Goal: Transaction & Acquisition: Purchase product/service

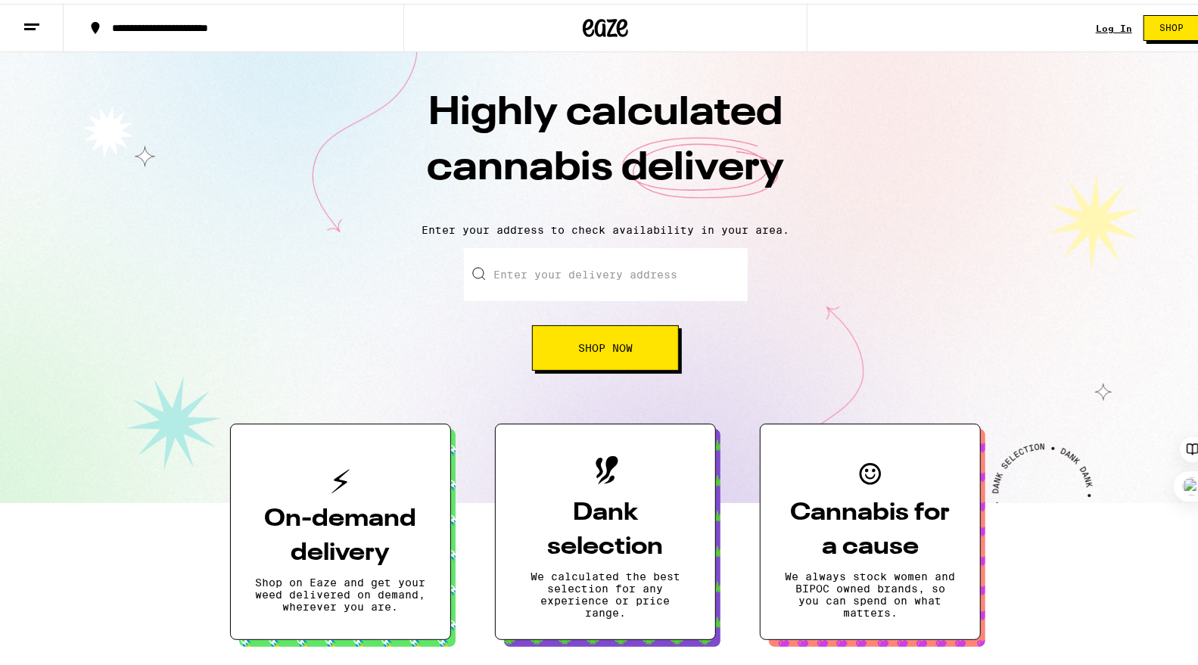
click at [1114, 17] on div "Log In Shop" at bounding box center [1153, 24] width 115 height 48
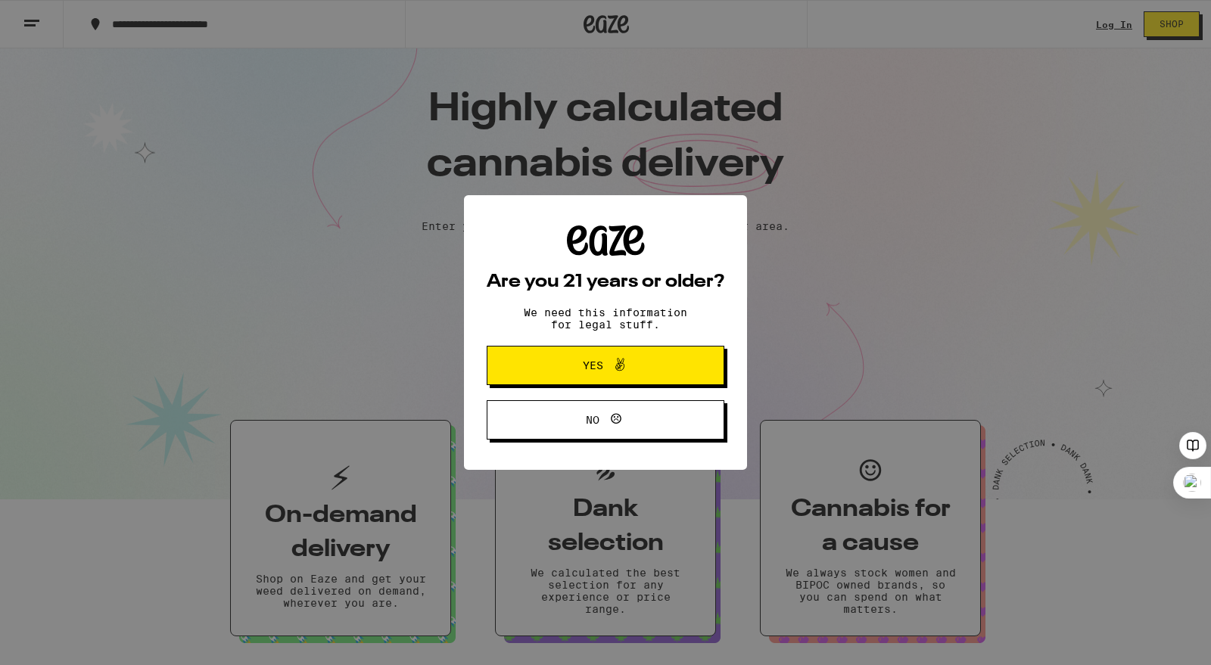
click at [1112, 19] on div "Are you 21 years or older? We need this information for legal stuff. Yes No" at bounding box center [605, 332] width 1211 height 665
click at [583, 366] on span "Yes" at bounding box center [593, 365] width 20 height 11
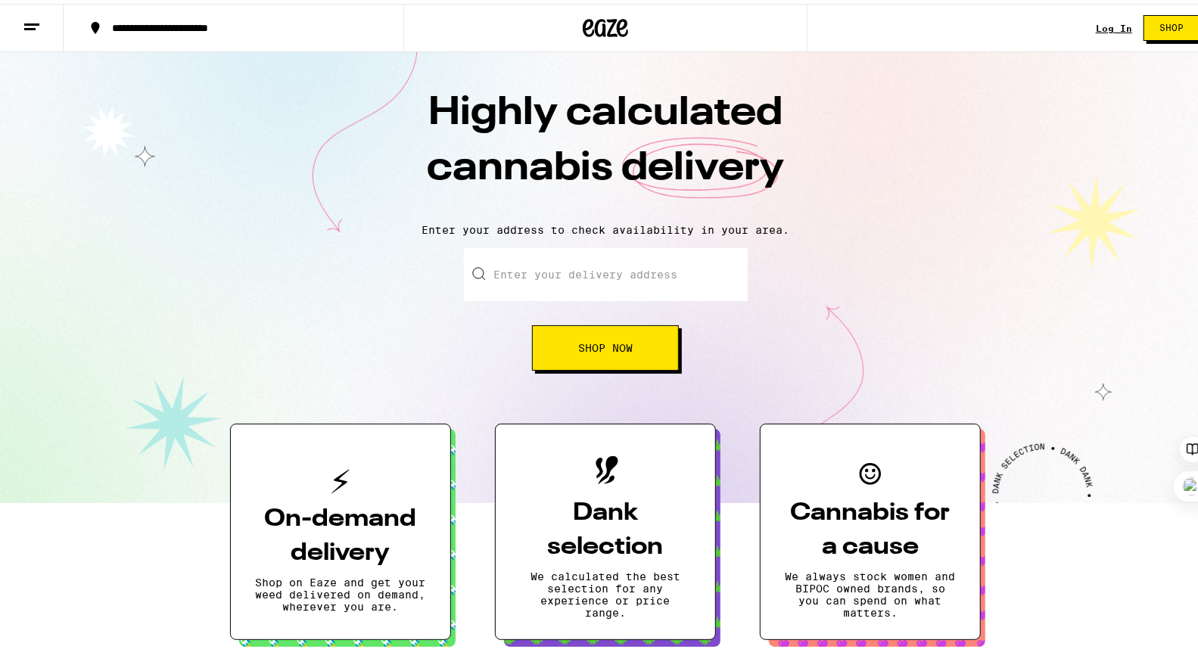
click at [621, 260] on input "Enter your delivery address" at bounding box center [606, 270] width 284 height 53
click at [1097, 26] on link "Log In" at bounding box center [1114, 25] width 36 height 10
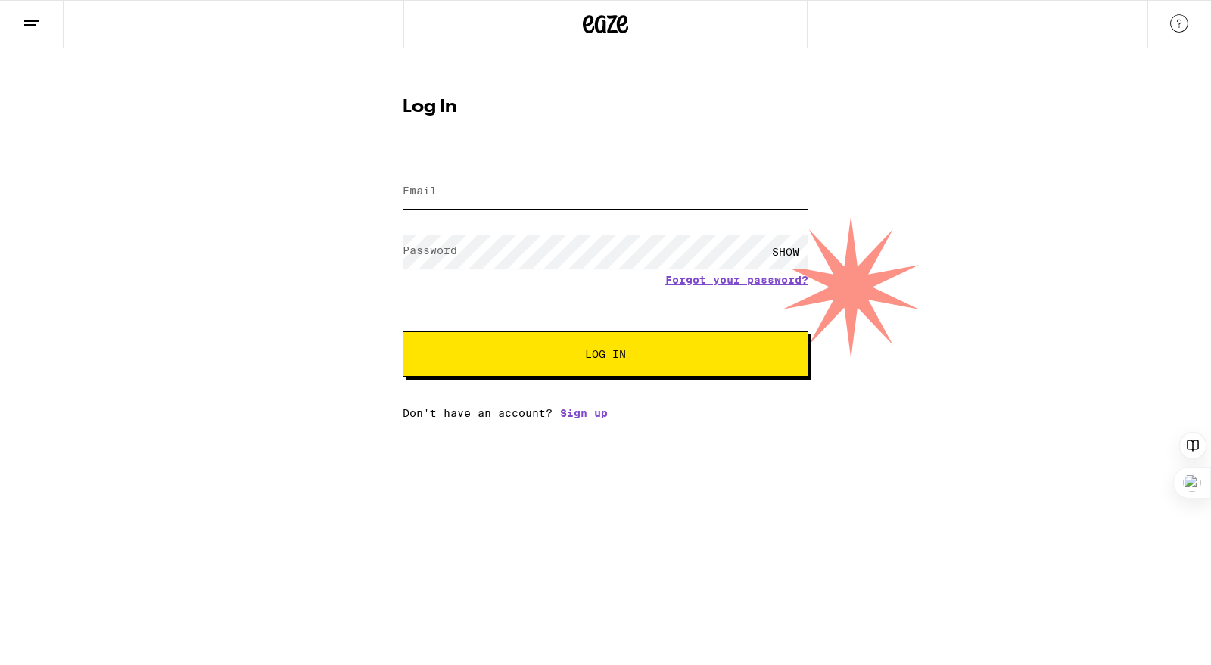
click at [500, 194] on input "Email" at bounding box center [606, 192] width 406 height 34
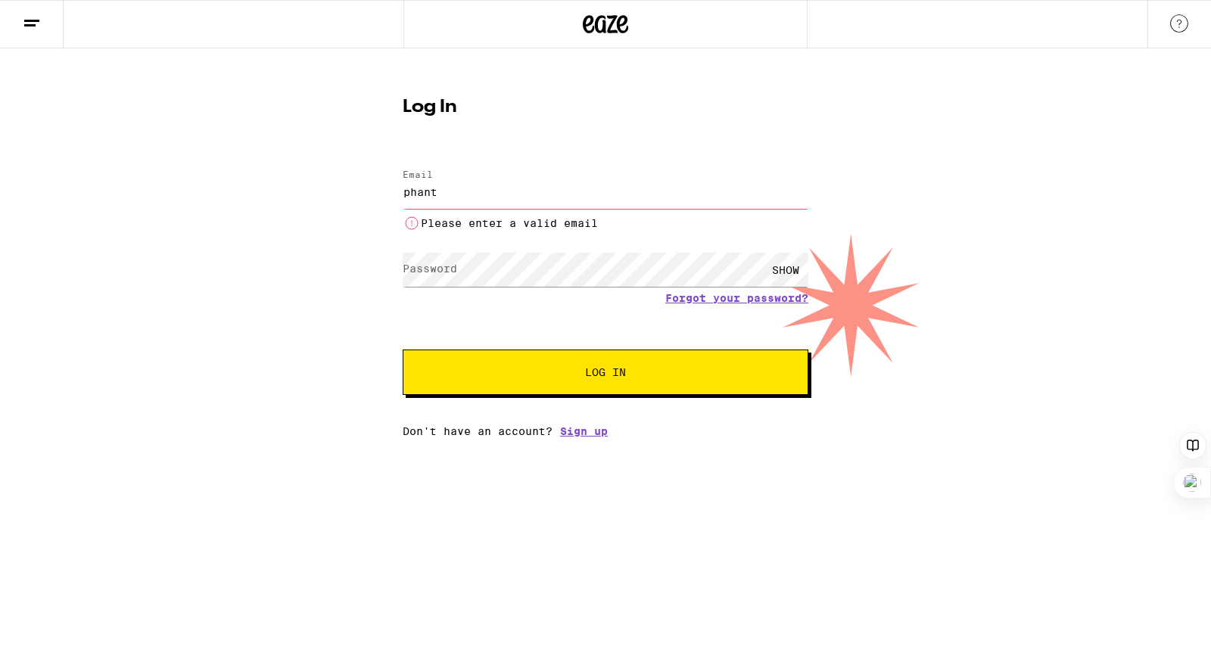
click at [540, 195] on input "phant" at bounding box center [606, 192] width 406 height 34
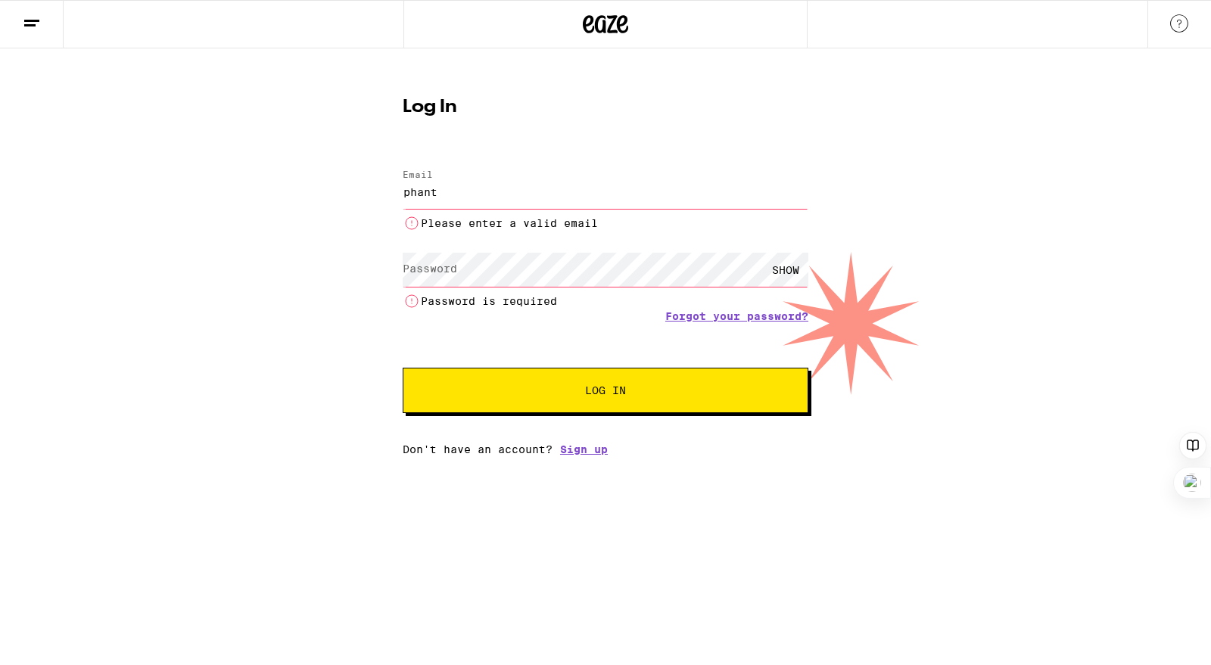
type input "phantc5792@hotmail.com"
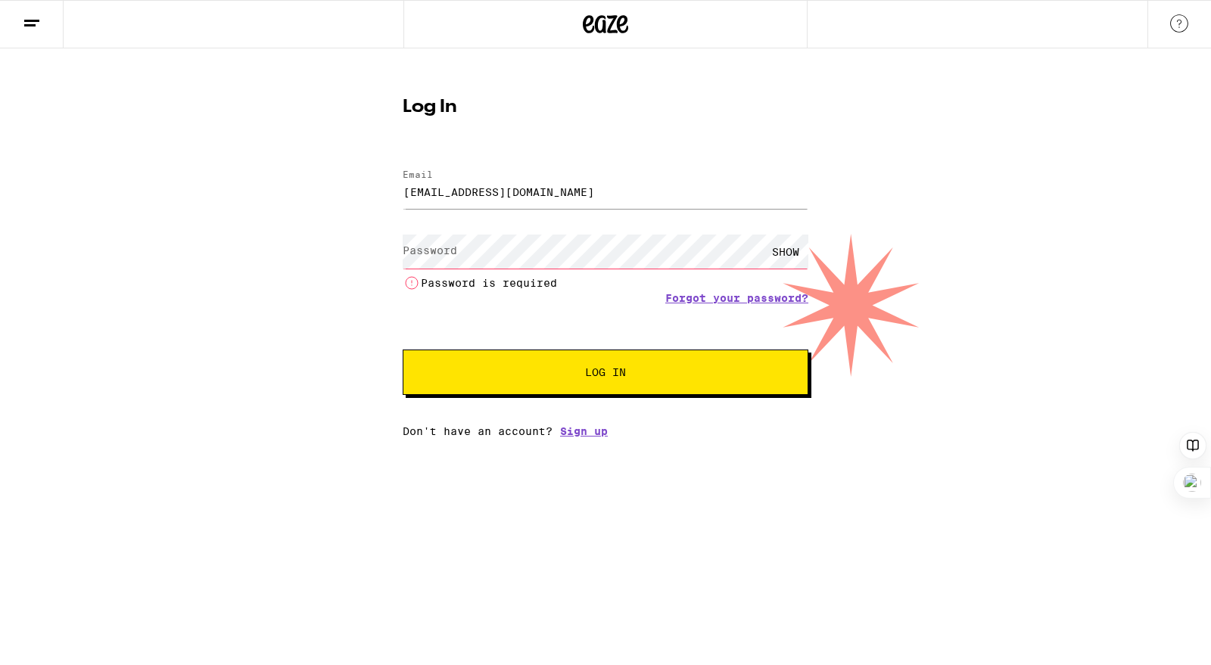
click at [500, 259] on div "SHOW Password is required" at bounding box center [606, 260] width 406 height 63
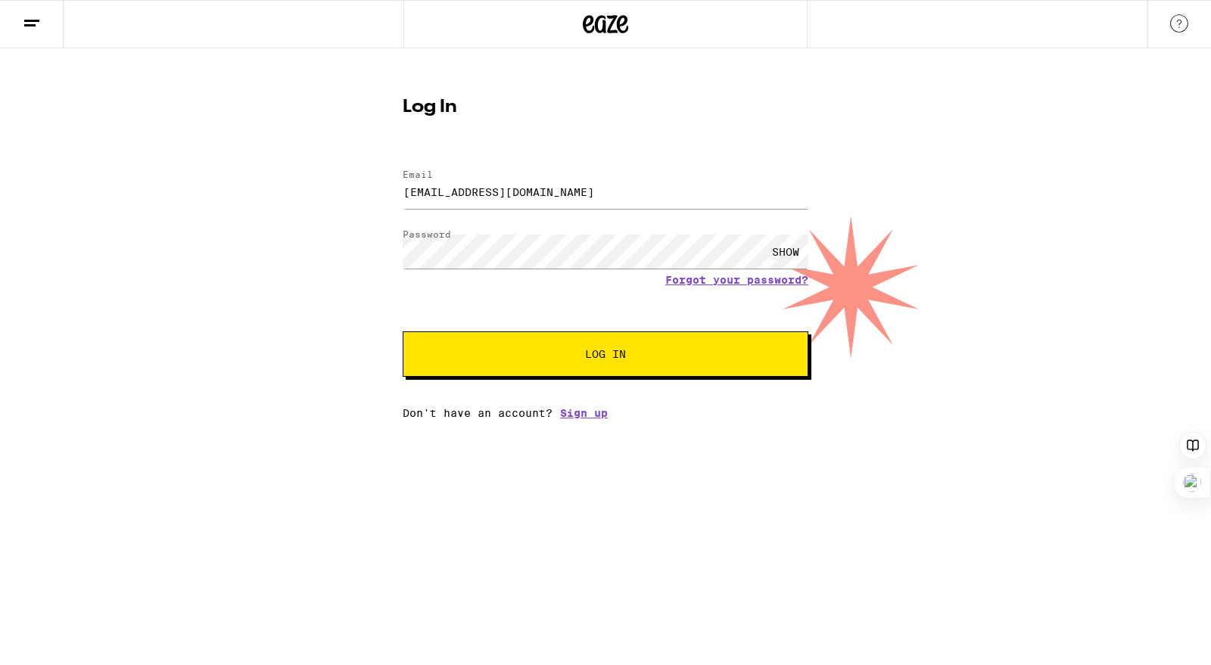
click at [647, 369] on button "Log In" at bounding box center [606, 354] width 406 height 45
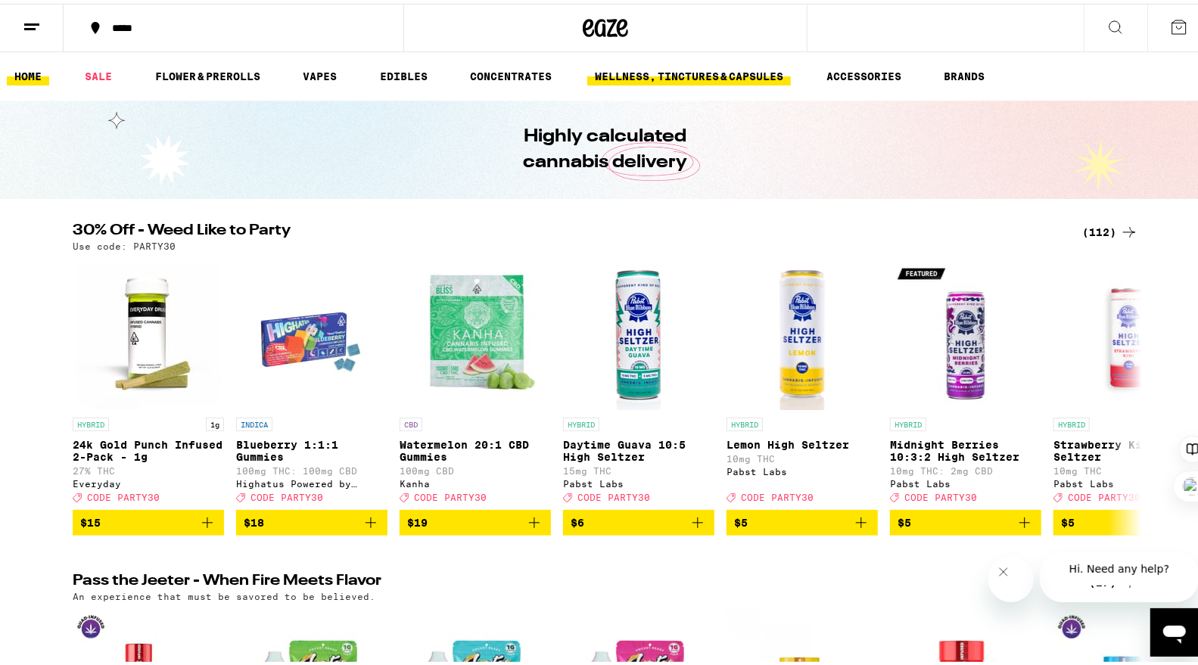
click at [626, 80] on link "WELLNESS, TINCTURES & CAPSULES" at bounding box center [689, 73] width 204 height 18
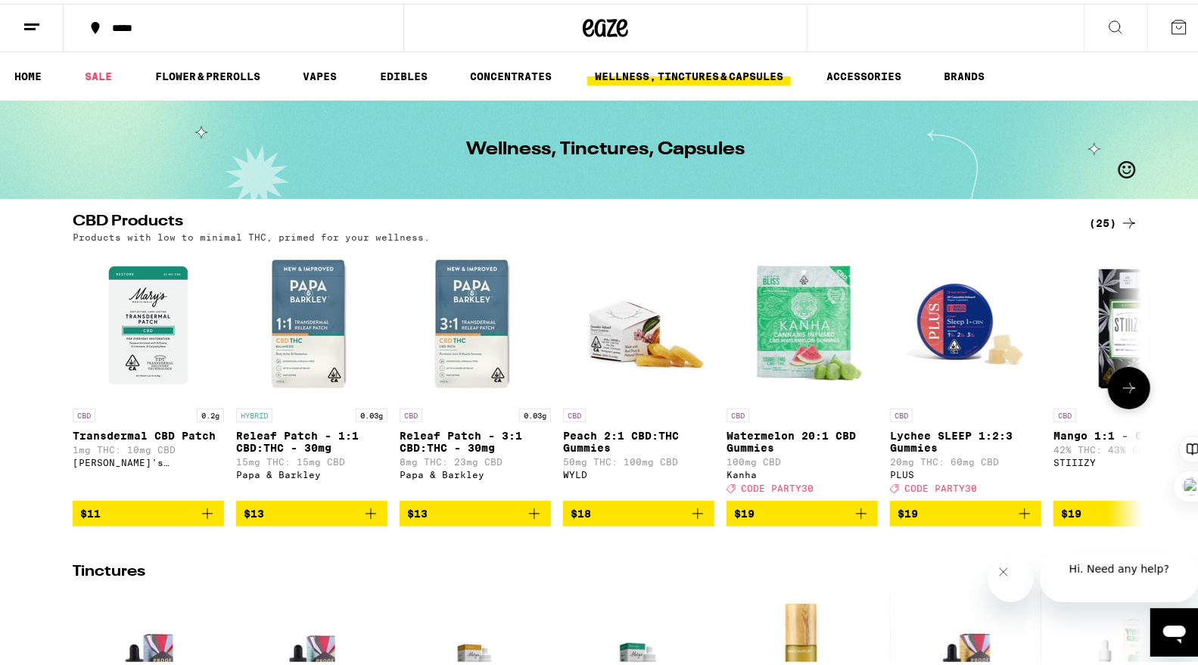
click at [475, 354] on img "Open page for Releaf Patch - 3:1 CBD:THC - 30mg from Papa & Barkley" at bounding box center [475, 321] width 151 height 151
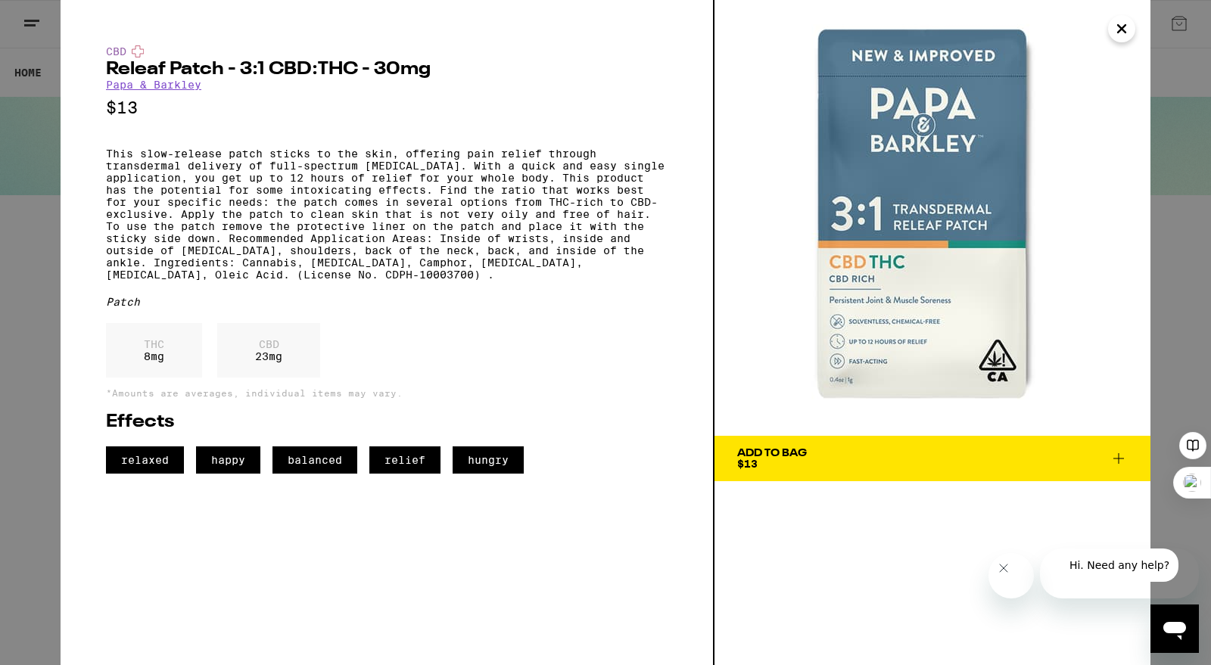
click at [1112, 31] on button "Close" at bounding box center [1121, 28] width 27 height 27
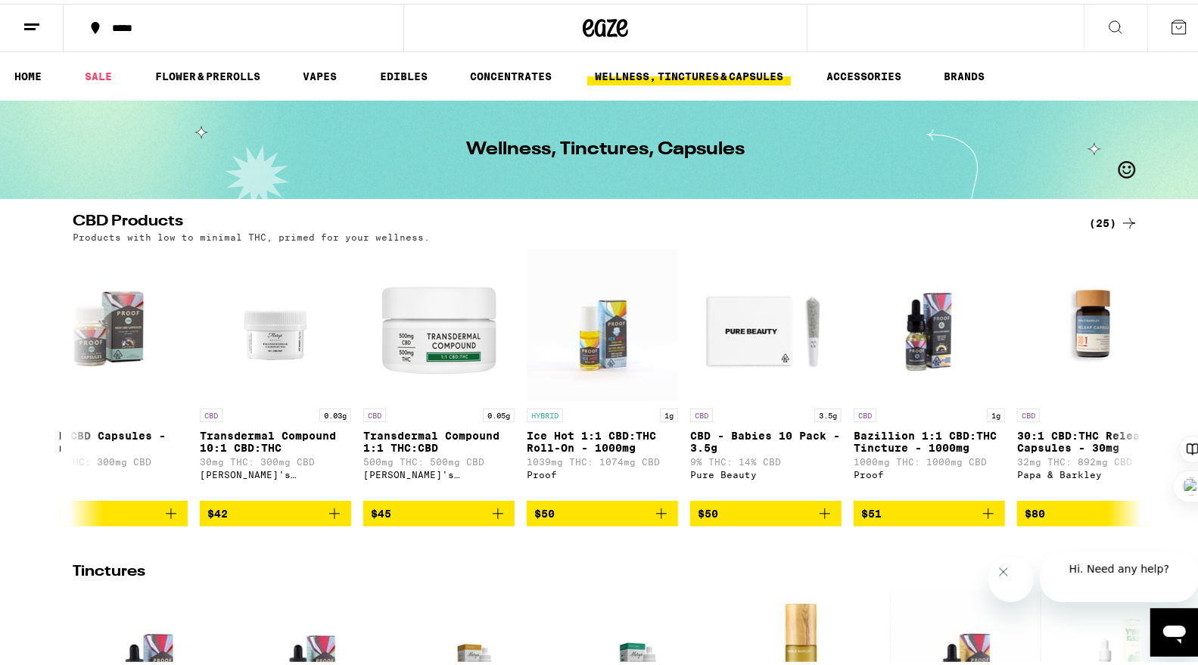
click at [1186, 23] on button at bounding box center [1180, 24] width 64 height 47
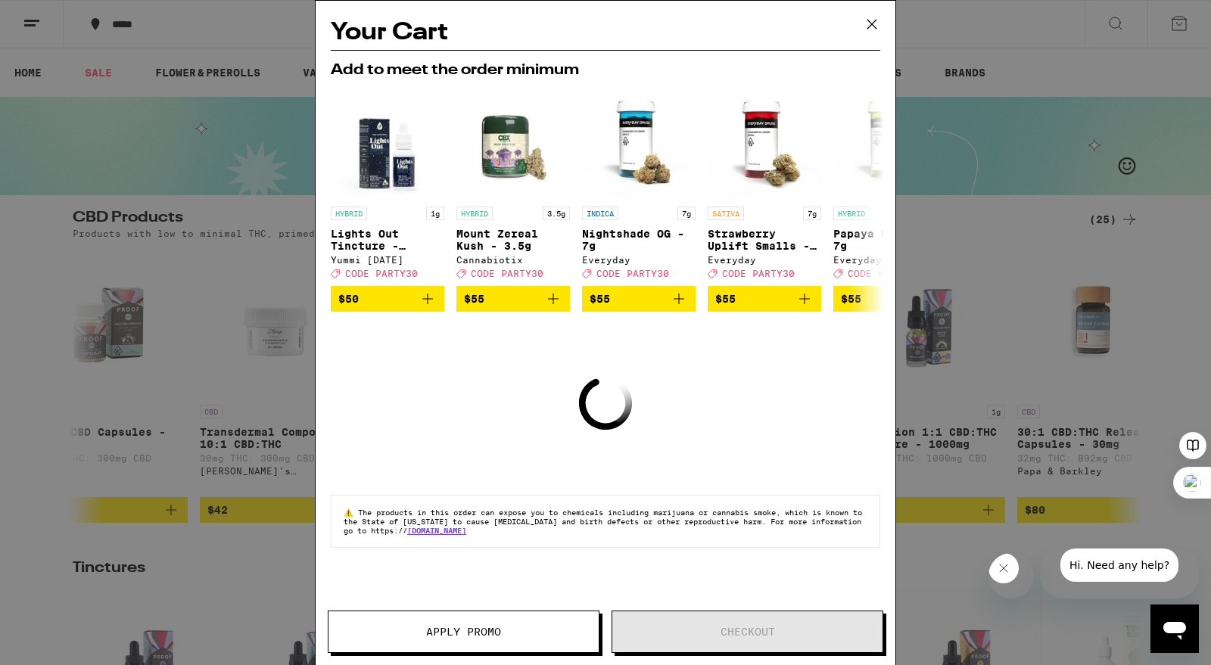
click at [614, 424] on icon "Loading" at bounding box center [605, 403] width 67 height 67
click at [867, 20] on icon at bounding box center [872, 24] width 23 height 23
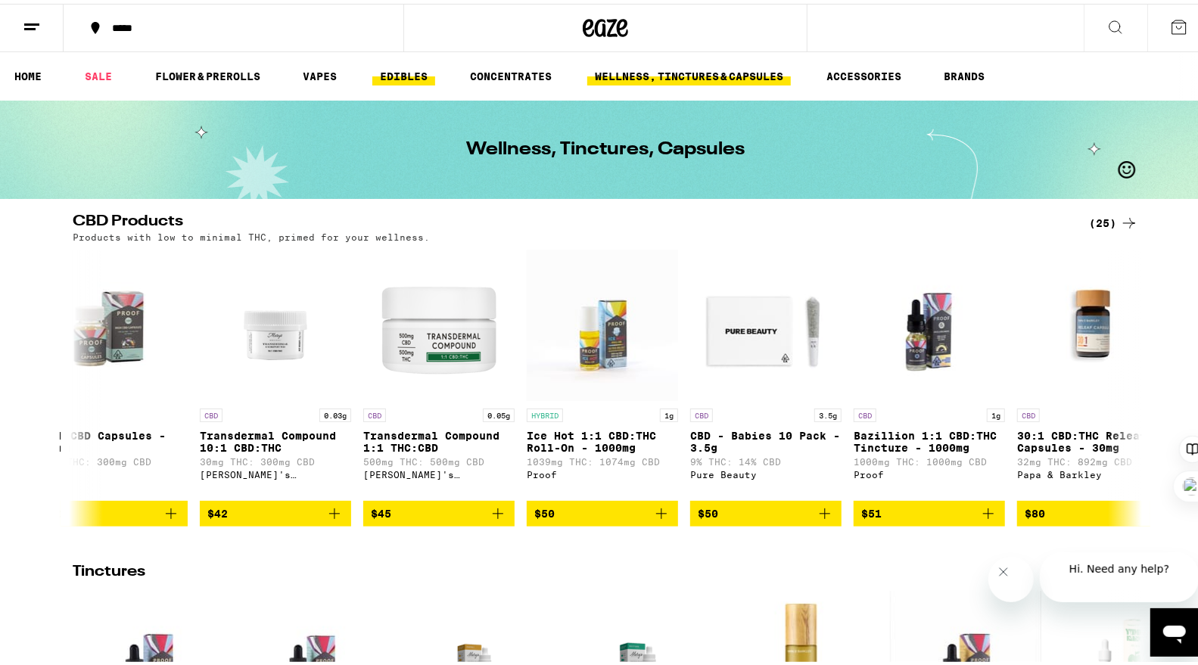
click at [397, 73] on link "EDIBLES" at bounding box center [403, 73] width 63 height 18
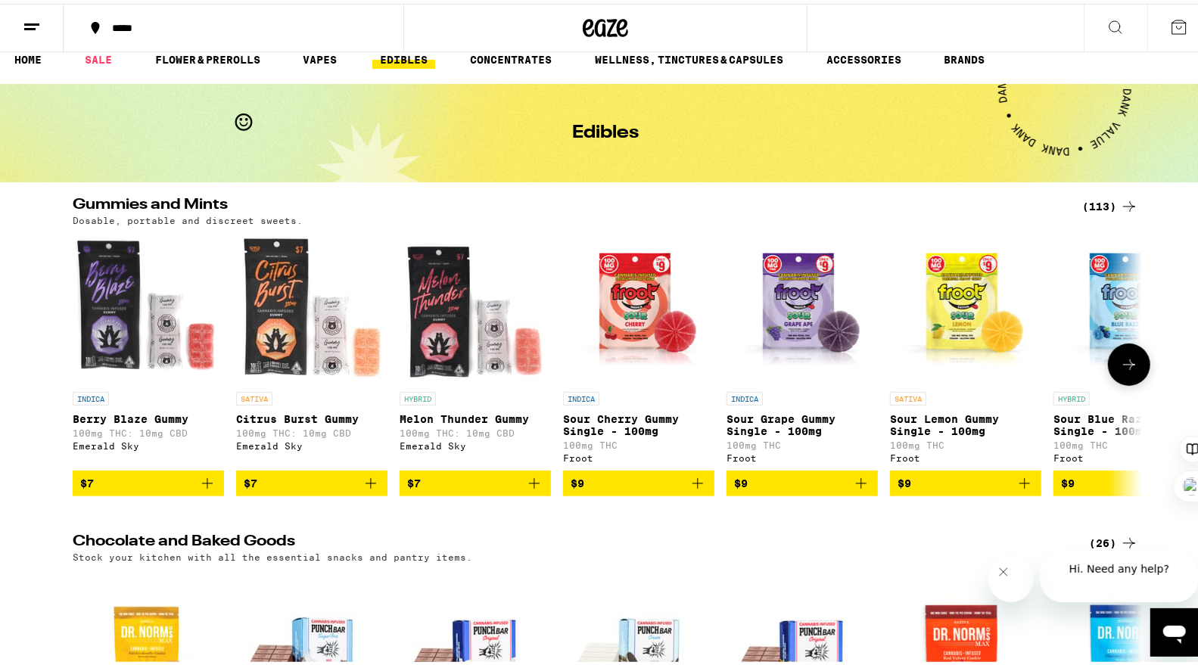
scroll to position [16, 0]
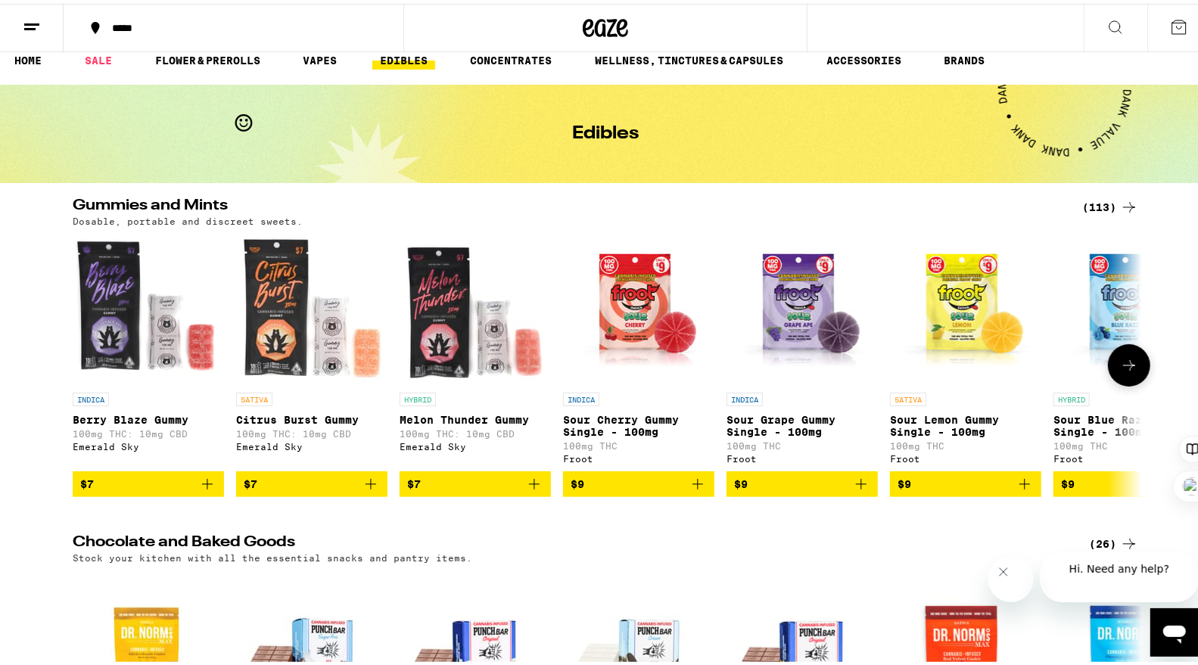
click at [1128, 358] on icon at bounding box center [1129, 362] width 18 height 18
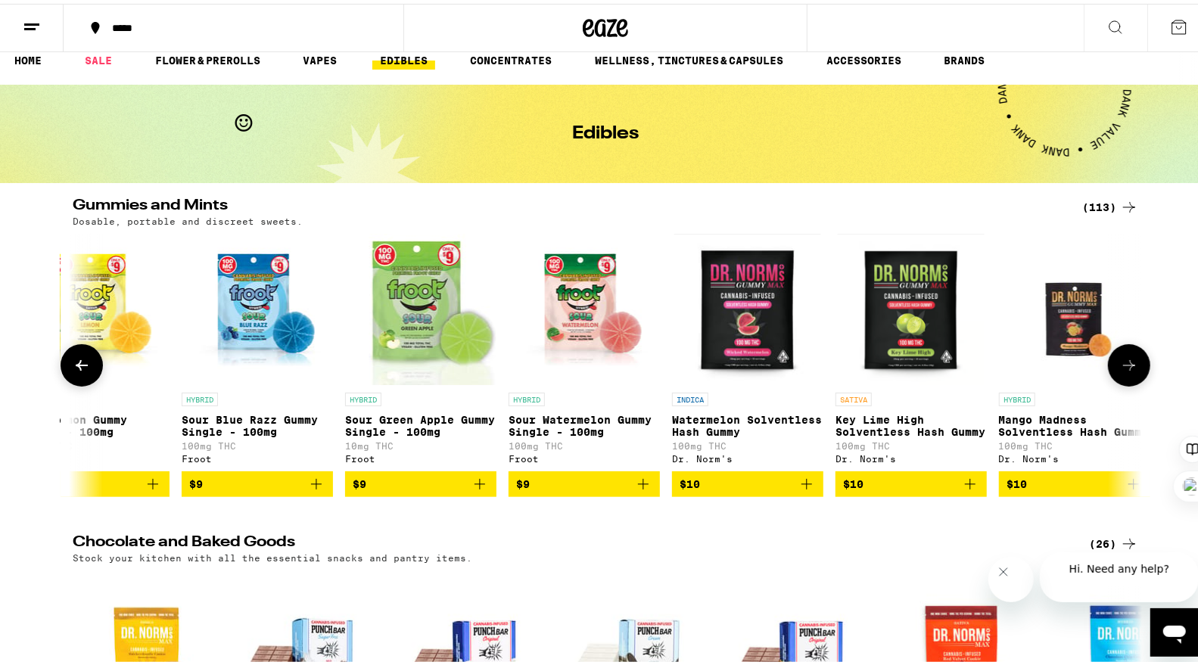
scroll to position [0, 901]
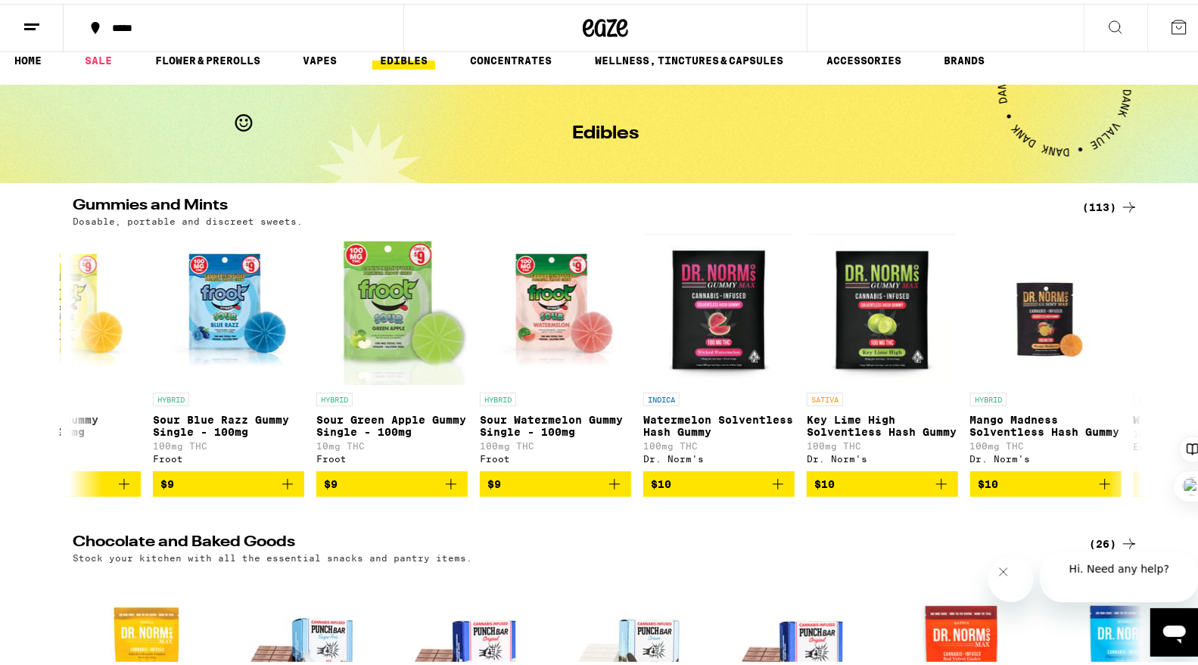
click at [1126, 210] on icon at bounding box center [1129, 204] width 18 height 18
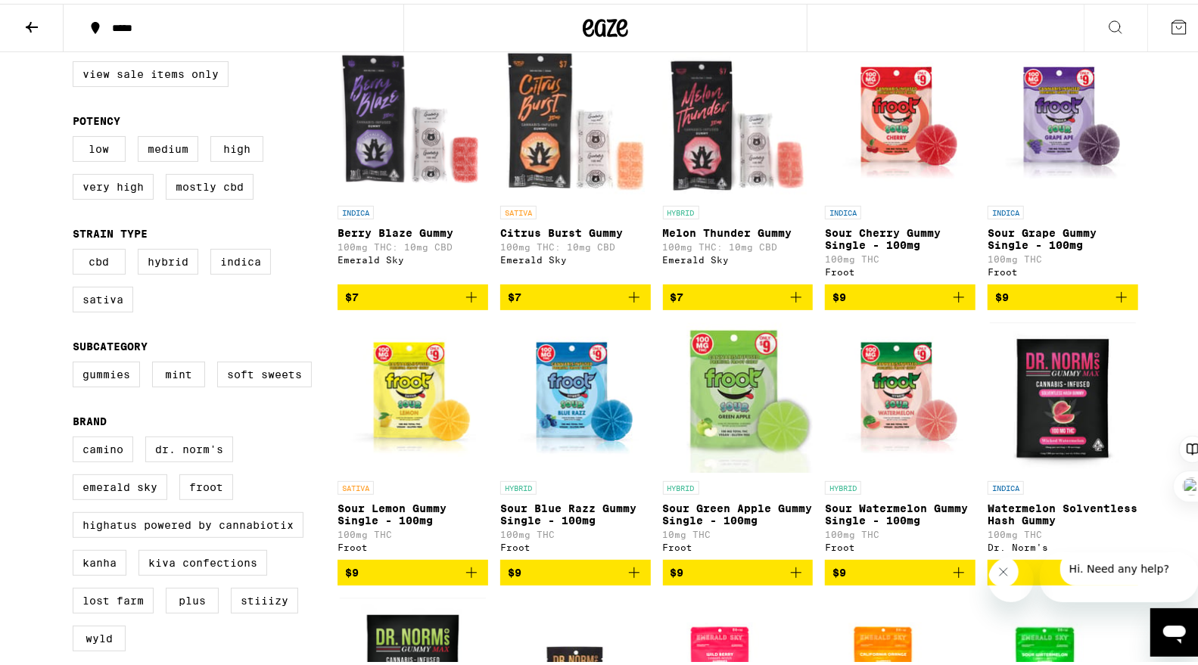
scroll to position [198, 0]
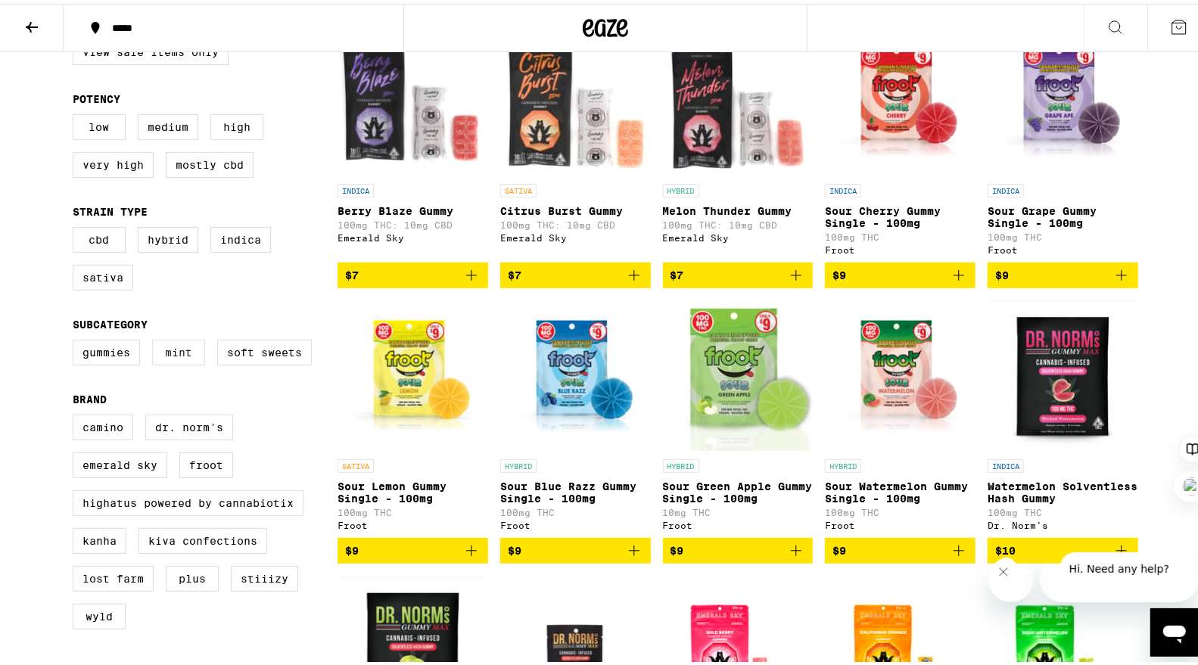
click at [164, 361] on label "Mint" at bounding box center [178, 349] width 53 height 26
click at [76, 339] on input "Mint" at bounding box center [76, 338] width 1 height 1
checkbox input "true"
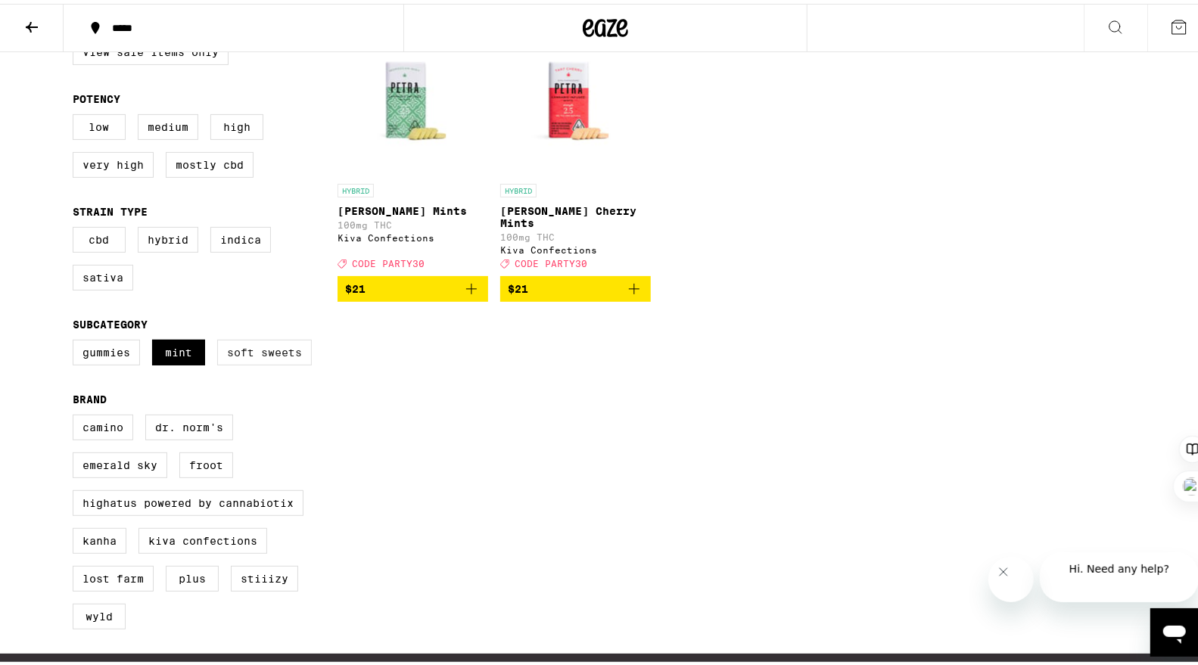
click at [242, 362] on label "Soft Sweets" at bounding box center [264, 349] width 95 height 26
click at [76, 339] on input "Soft Sweets" at bounding box center [76, 338] width 1 height 1
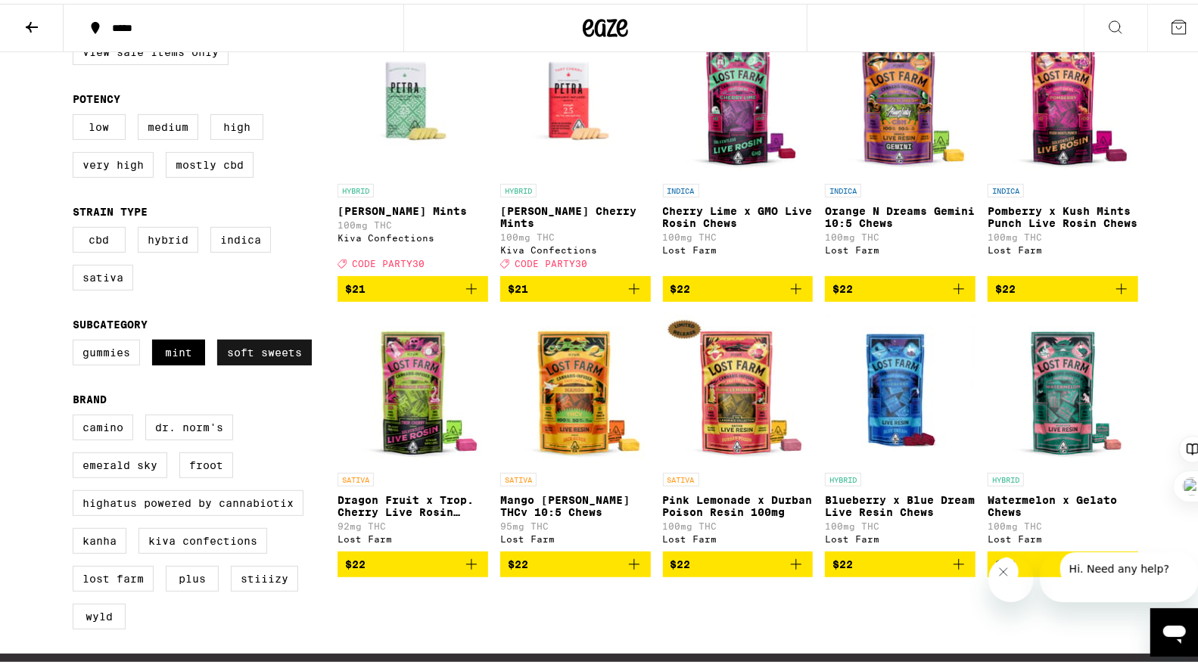
click at [242, 362] on label "Soft Sweets" at bounding box center [264, 349] width 95 height 26
click at [76, 339] on input "Soft Sweets" at bounding box center [76, 338] width 1 height 1
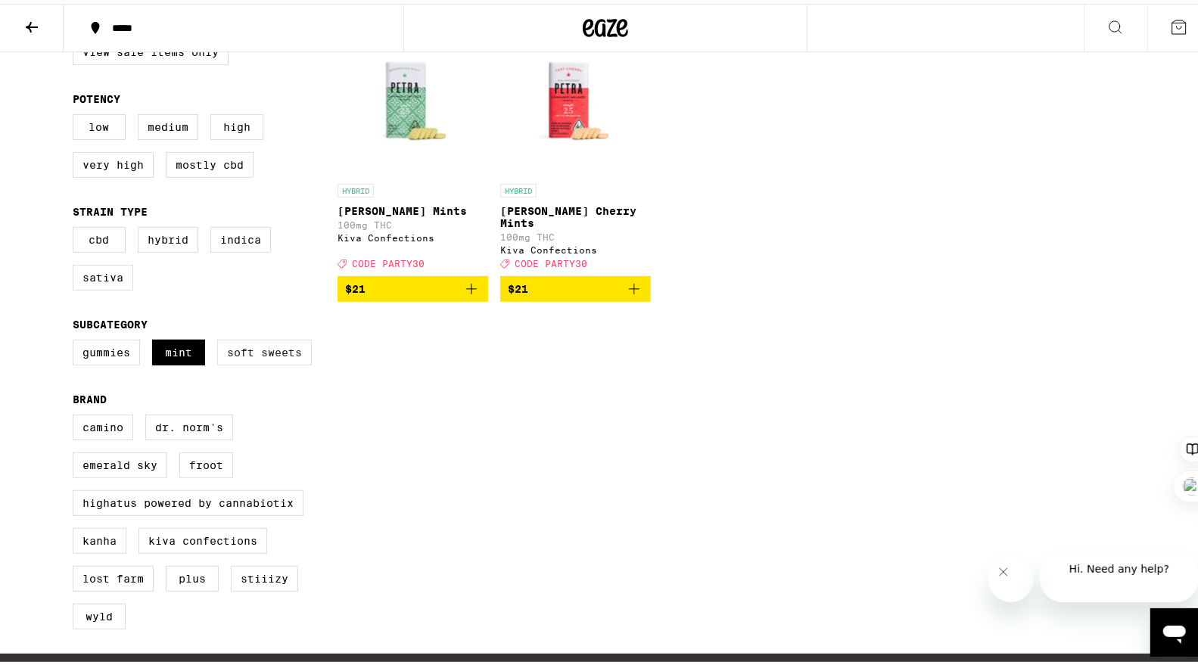
click at [242, 362] on label "Soft Sweets" at bounding box center [264, 349] width 95 height 26
click at [76, 339] on input "Soft Sweets" at bounding box center [76, 338] width 1 height 1
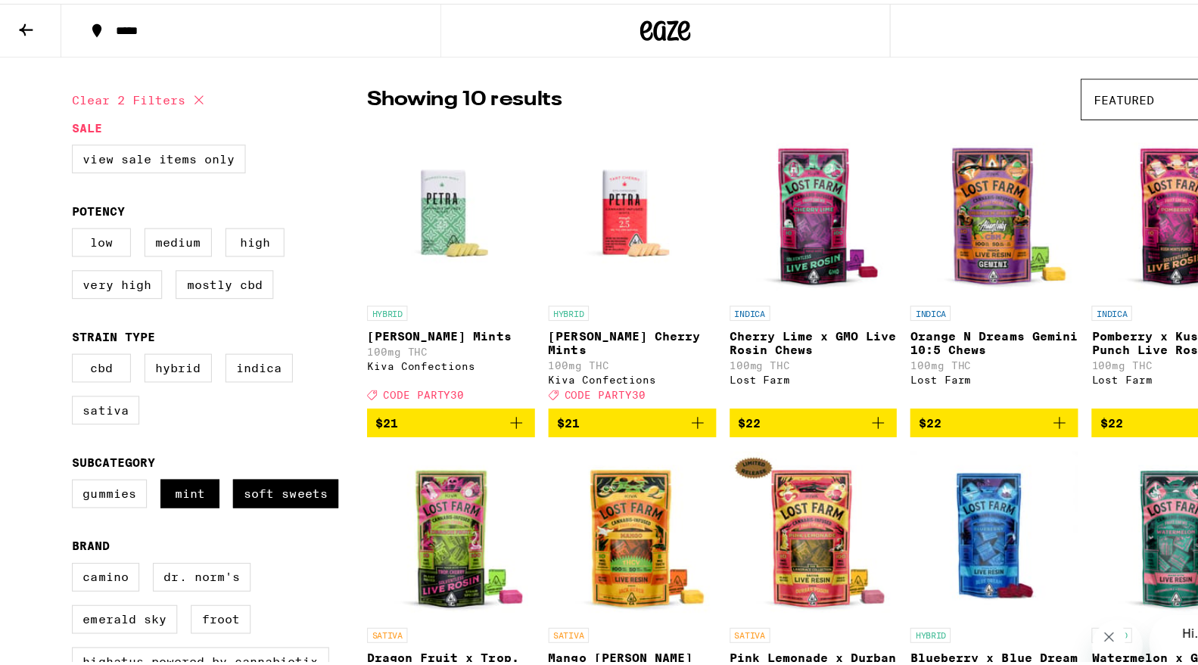
scroll to position [106, 0]
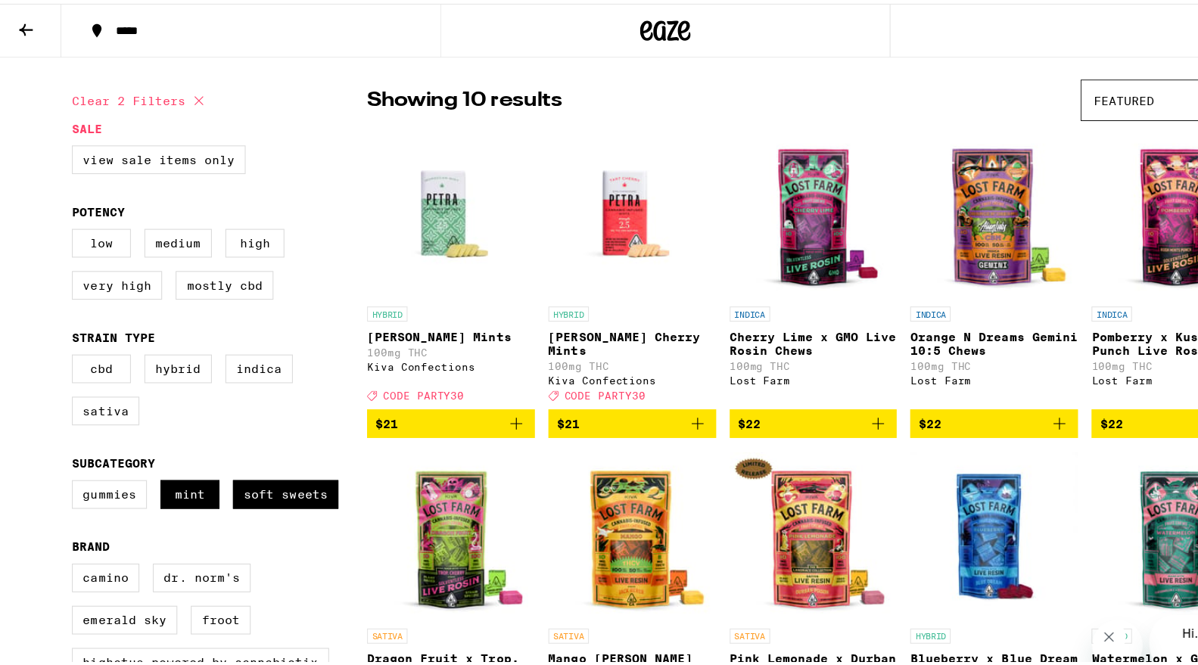
click at [469, 386] on icon "Add to bag" at bounding box center [472, 377] width 18 height 18
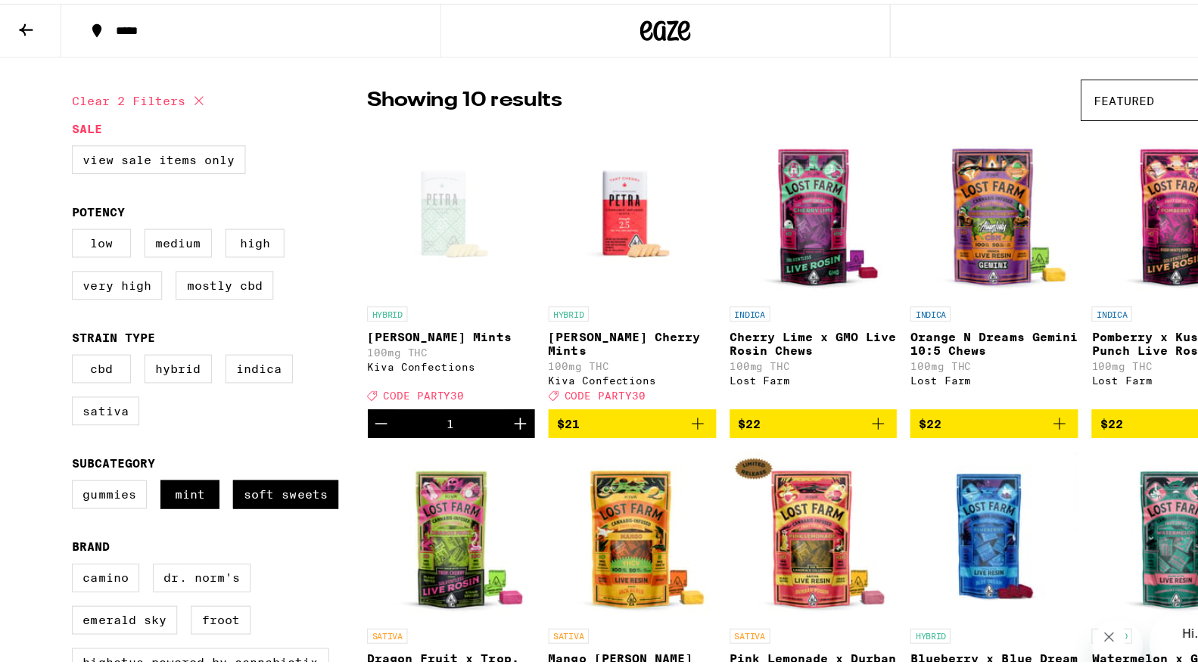
scroll to position [154, 0]
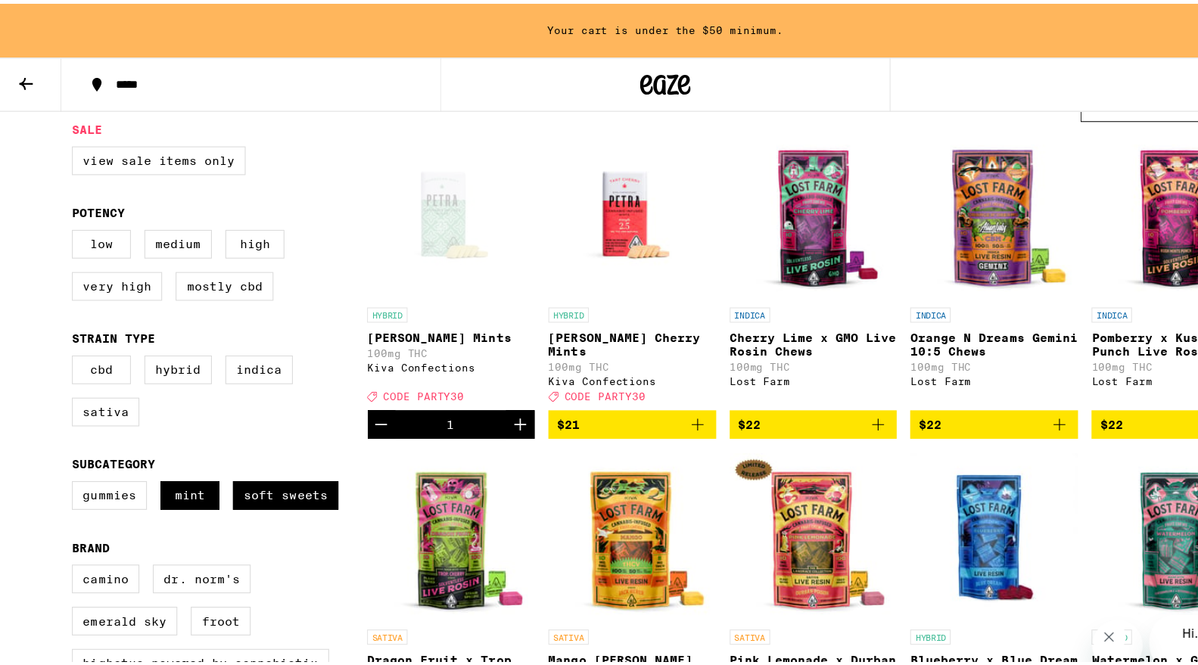
click at [470, 383] on icon "Increment" at bounding box center [475, 377] width 11 height 11
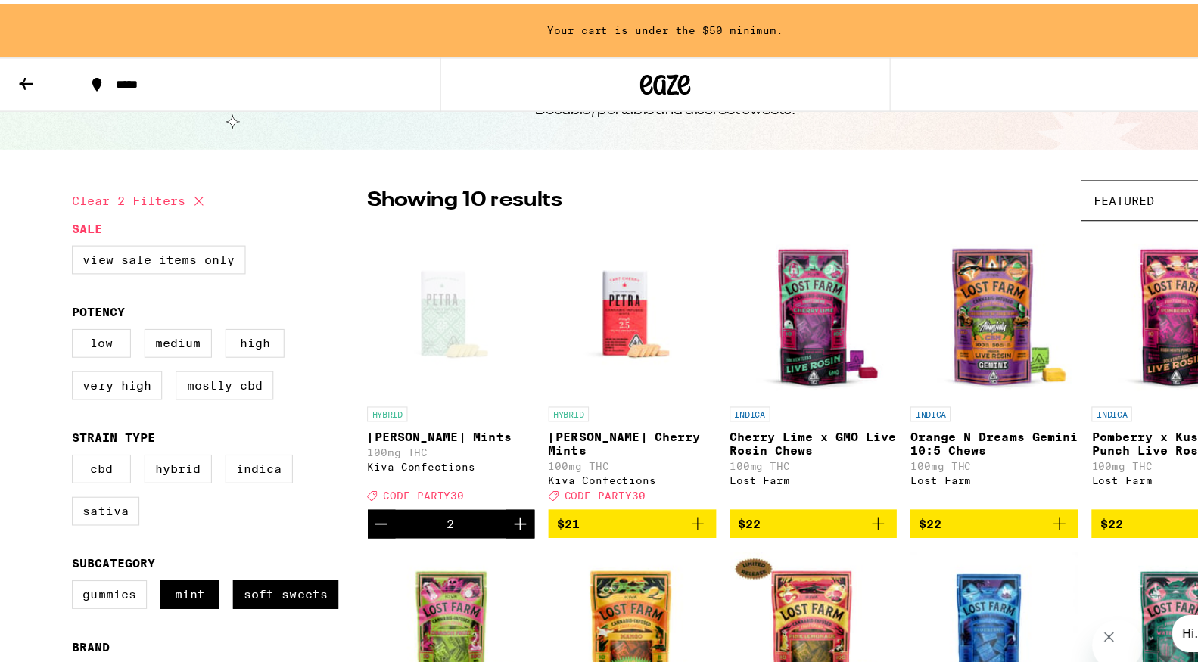
scroll to position [0, 0]
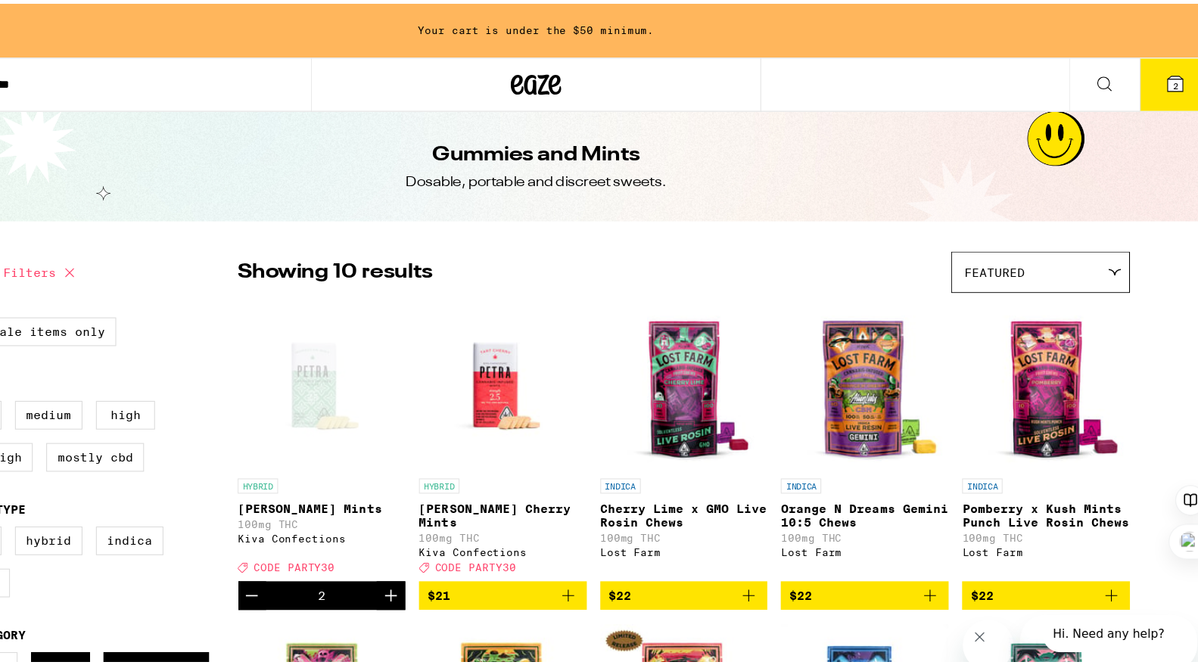
click at [1148, 65] on button "2" at bounding box center [1180, 72] width 64 height 47
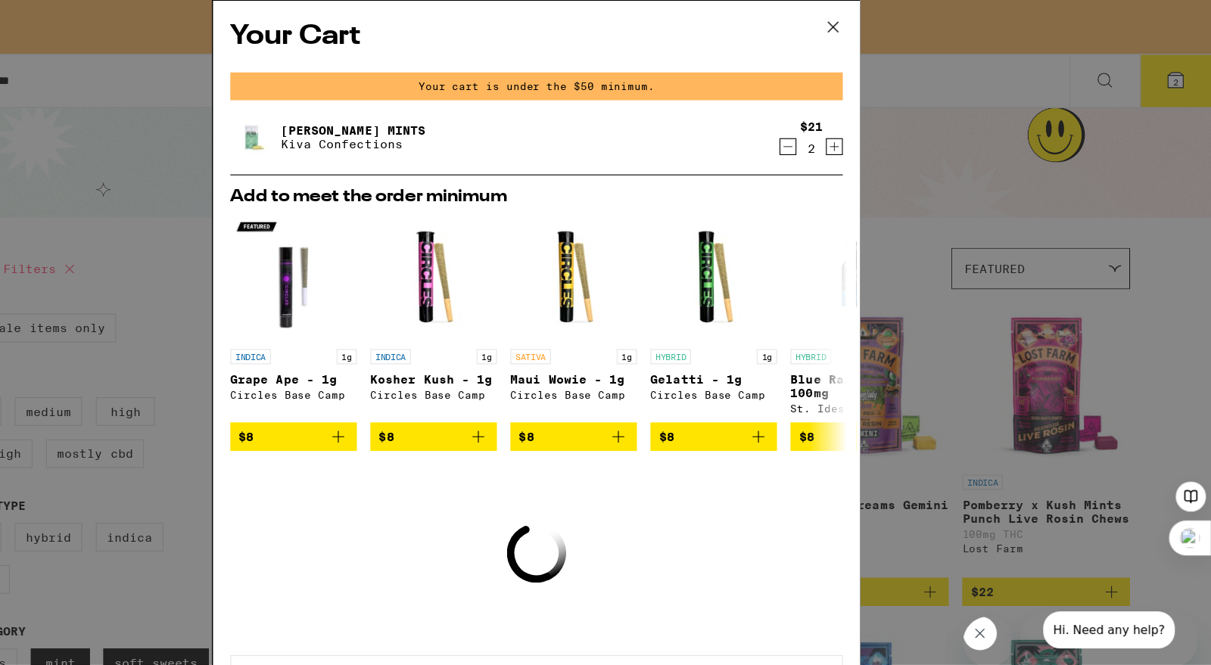
click at [871, 26] on icon at bounding box center [872, 24] width 23 height 23
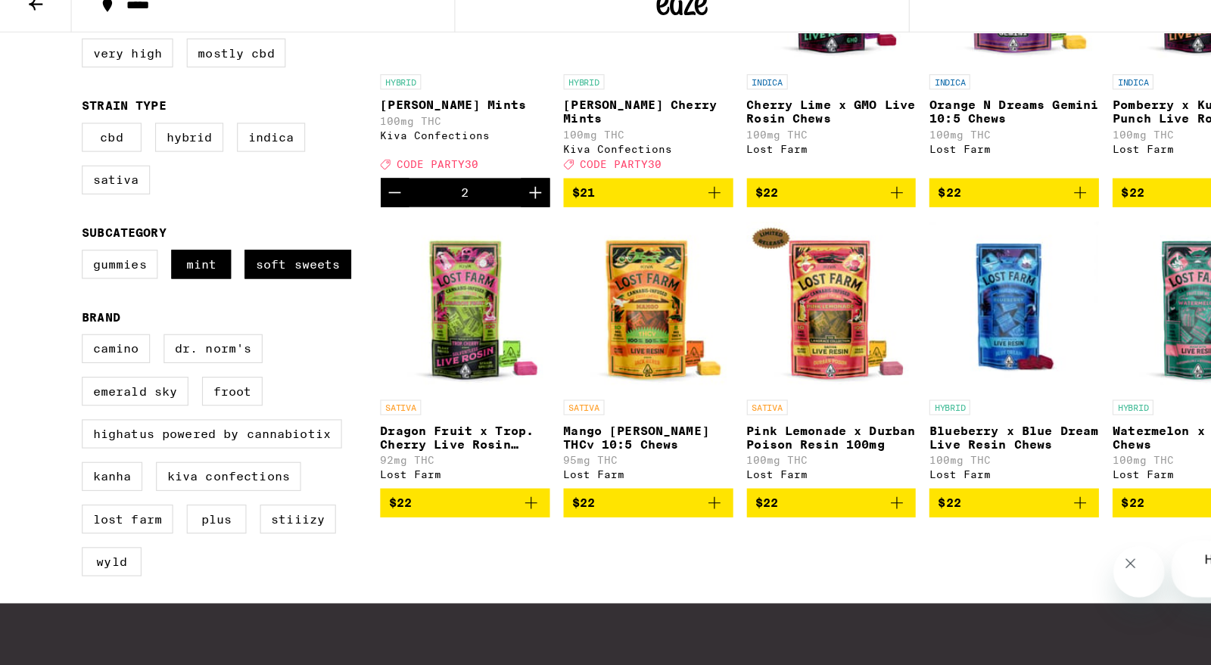
scroll to position [298, 0]
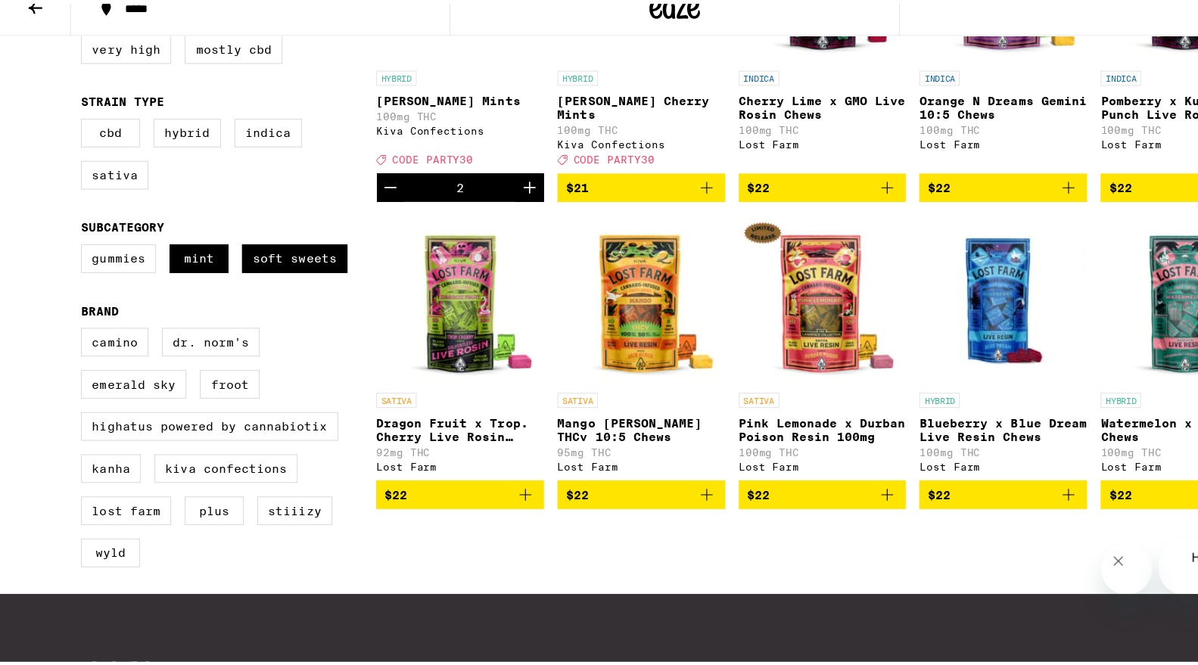
click at [582, 341] on img "Open page for Mango Jack Herer THCv 10:5 Chews from Lost Farm" at bounding box center [575, 333] width 151 height 151
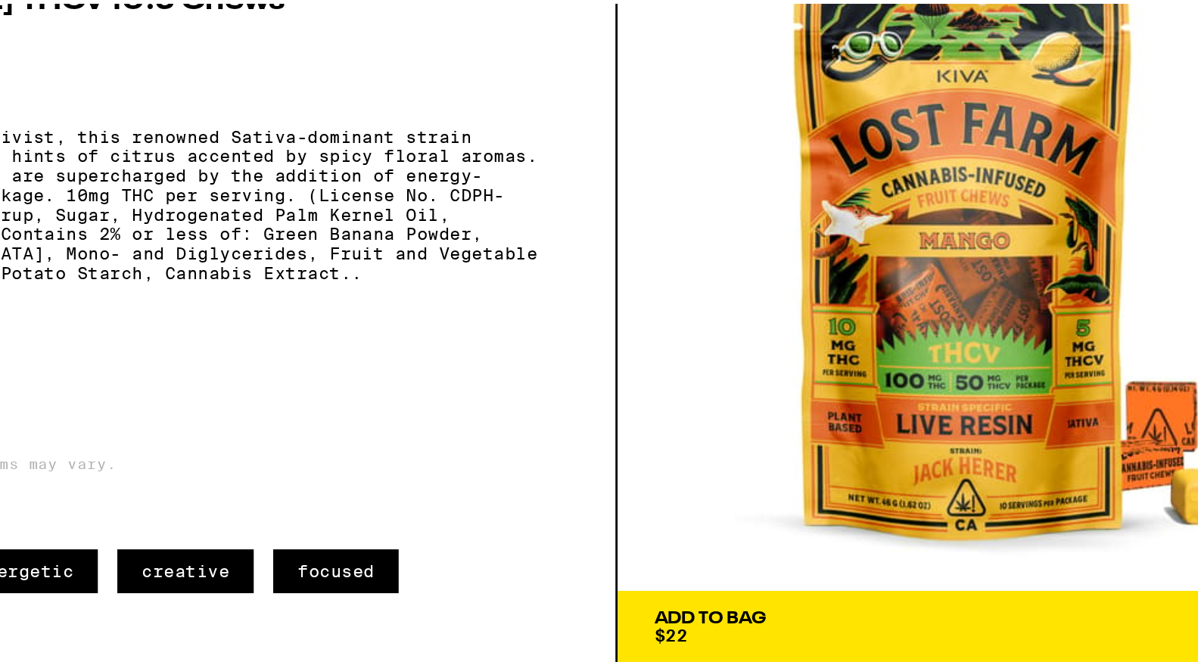
scroll to position [298, 0]
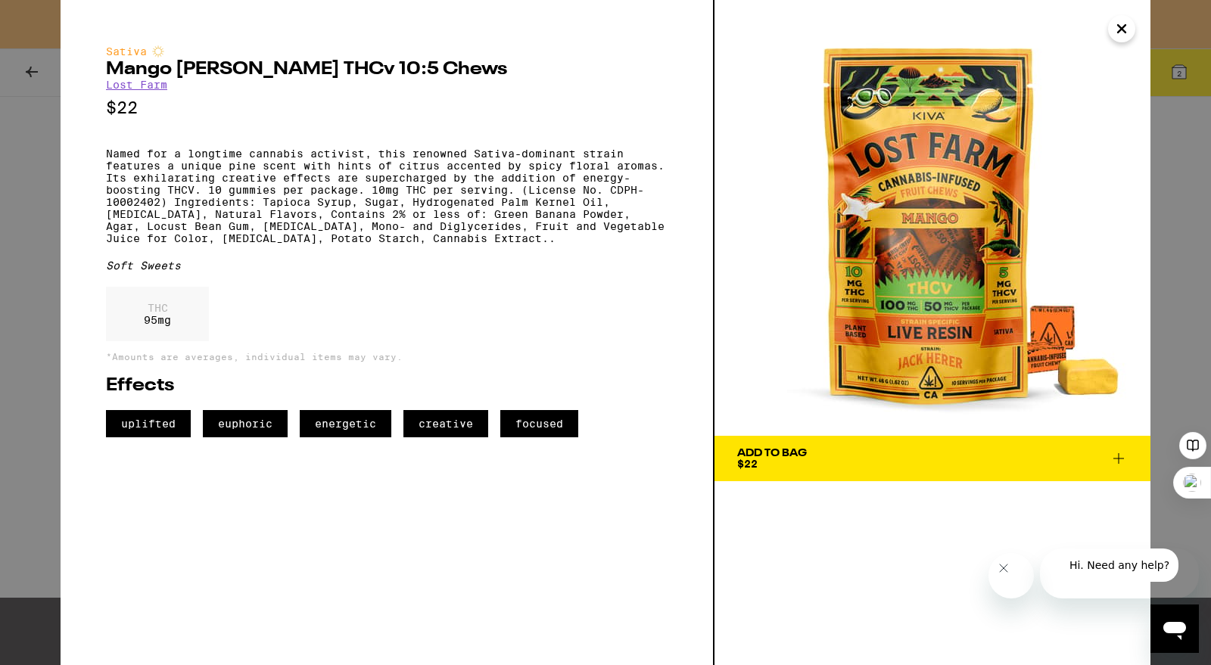
click at [834, 453] on span "Add To Bag $22" at bounding box center [932, 458] width 391 height 21
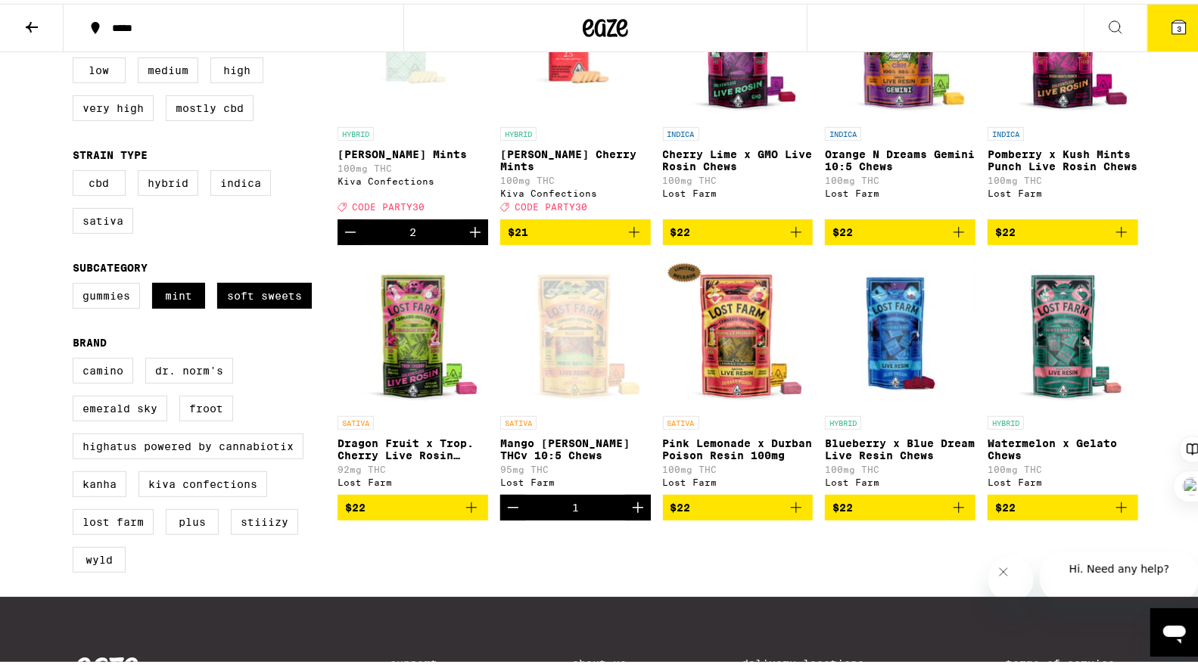
scroll to position [254, 0]
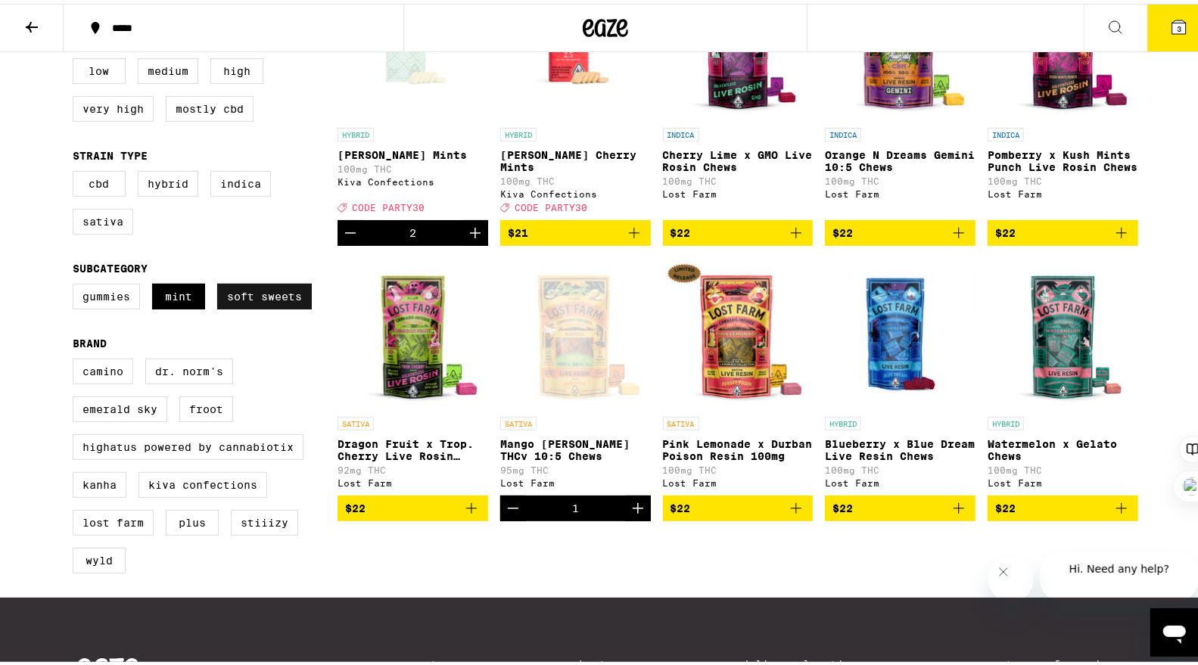
click at [249, 306] on label "Soft Sweets" at bounding box center [264, 293] width 95 height 26
click at [76, 283] on input "Soft Sweets" at bounding box center [76, 282] width 1 height 1
checkbox input "false"
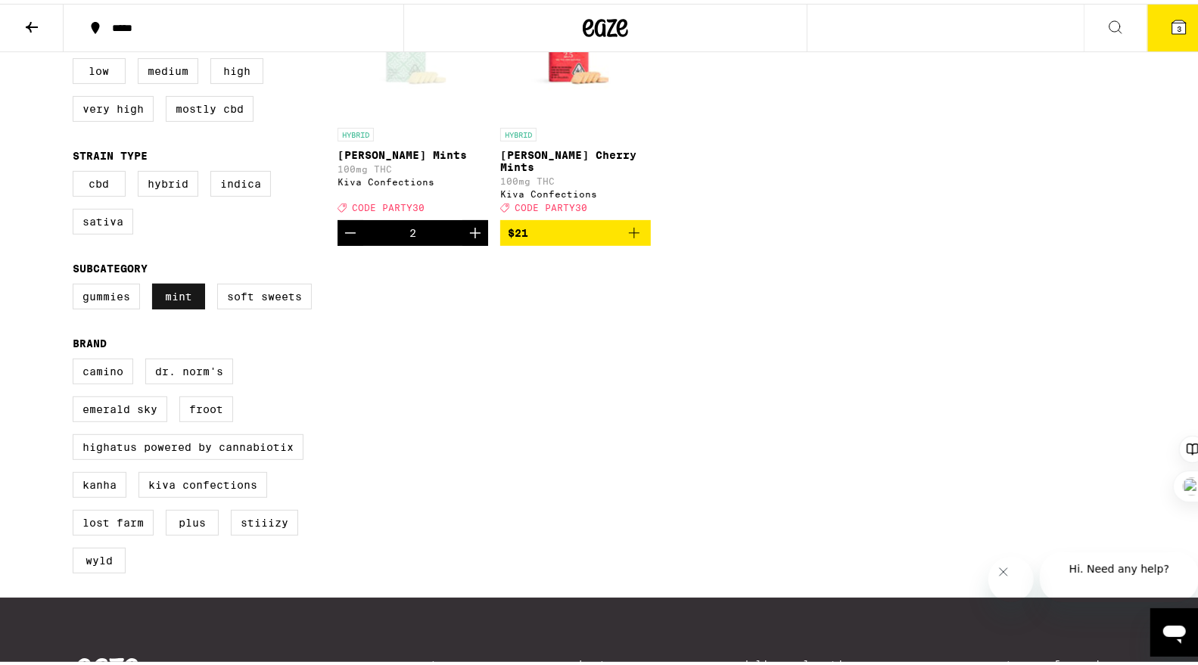
click at [164, 306] on label "Mint" at bounding box center [178, 293] width 53 height 26
click at [76, 283] on input "Mint" at bounding box center [76, 282] width 1 height 1
checkbox input "false"
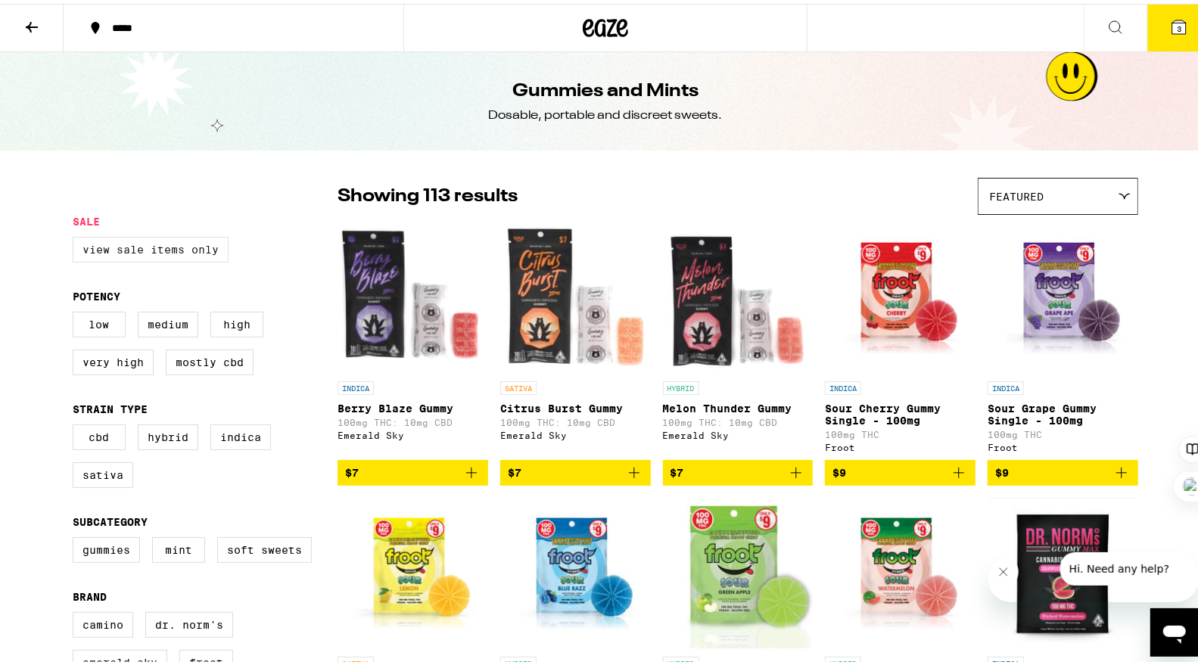
click at [170, 250] on label "View Sale Items Only" at bounding box center [151, 246] width 156 height 26
click at [76, 236] on input "View Sale Items Only" at bounding box center [76, 235] width 1 height 1
checkbox input "true"
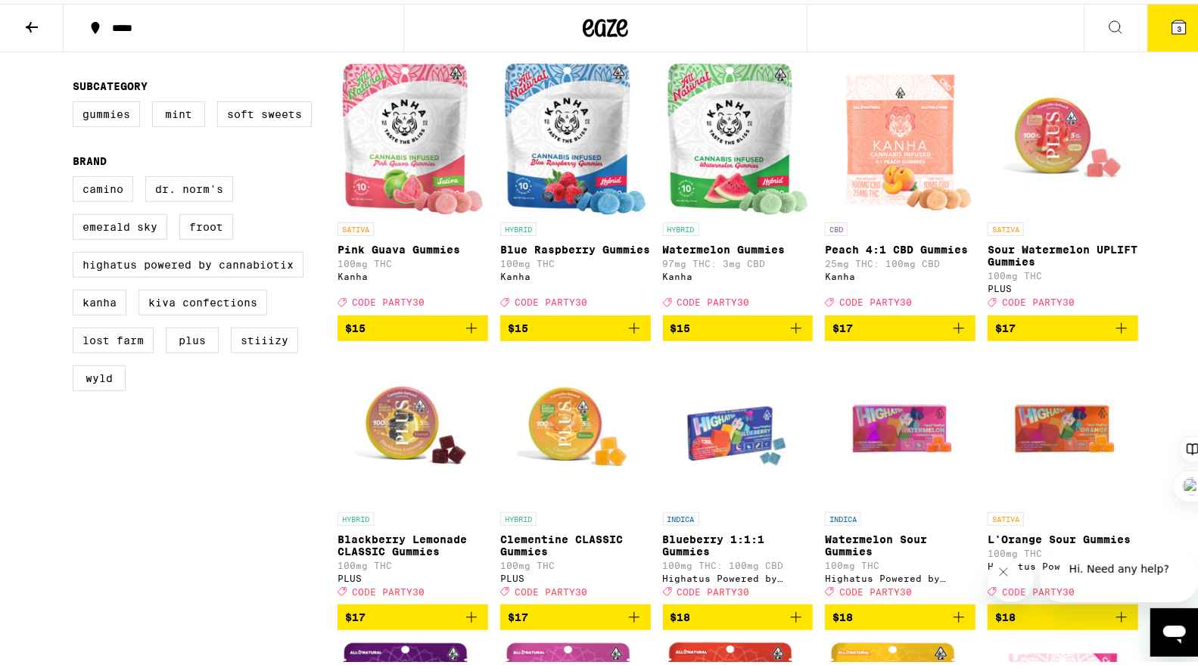
scroll to position [434, 0]
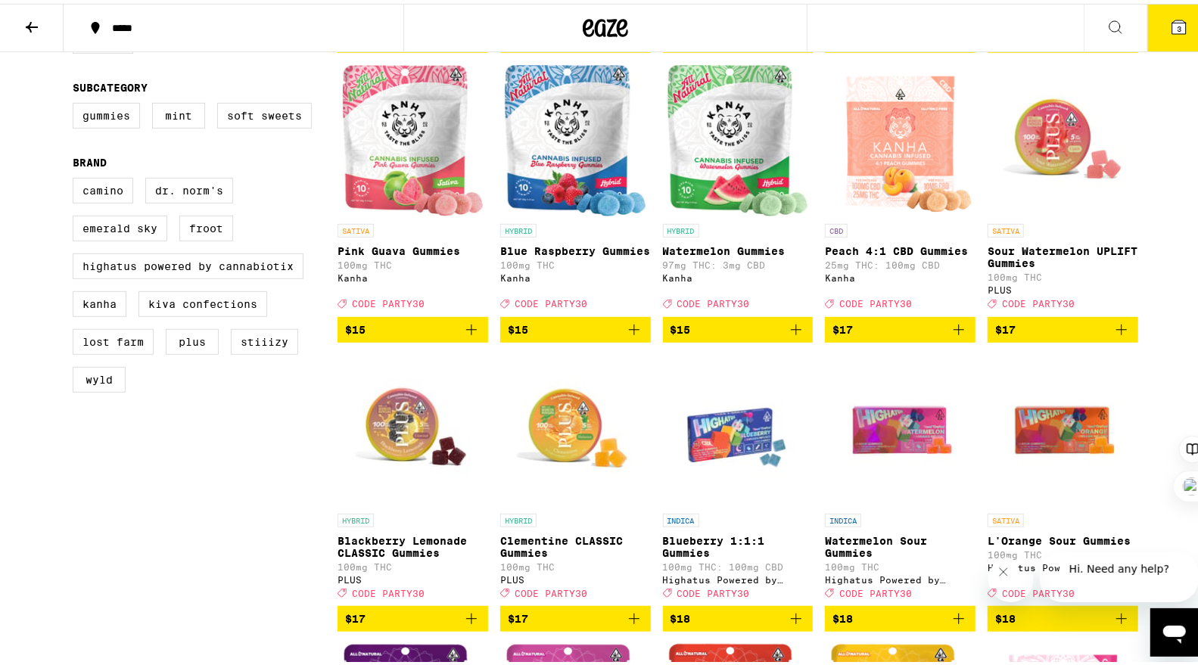
click at [1042, 167] on img "Open page for Sour Watermelon UPLIFT Gummies from PLUS" at bounding box center [1063, 136] width 151 height 151
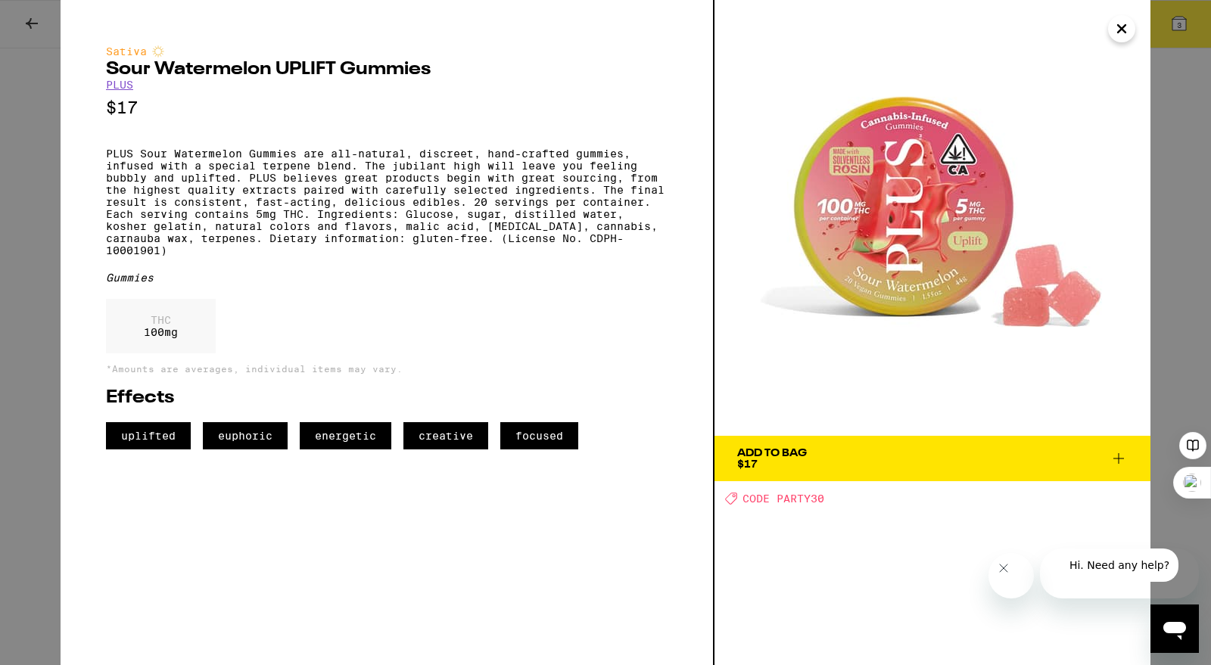
click at [786, 471] on button "Add To Bag $17" at bounding box center [933, 458] width 436 height 45
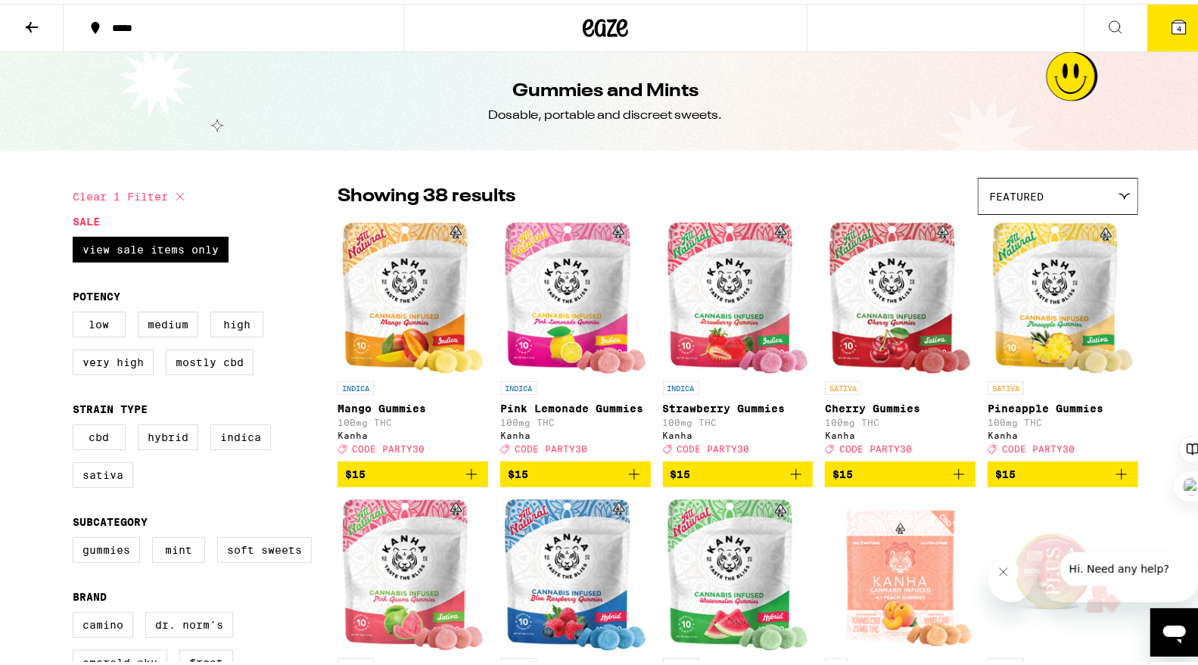
click at [1177, 25] on span "4" at bounding box center [1179, 24] width 5 height 9
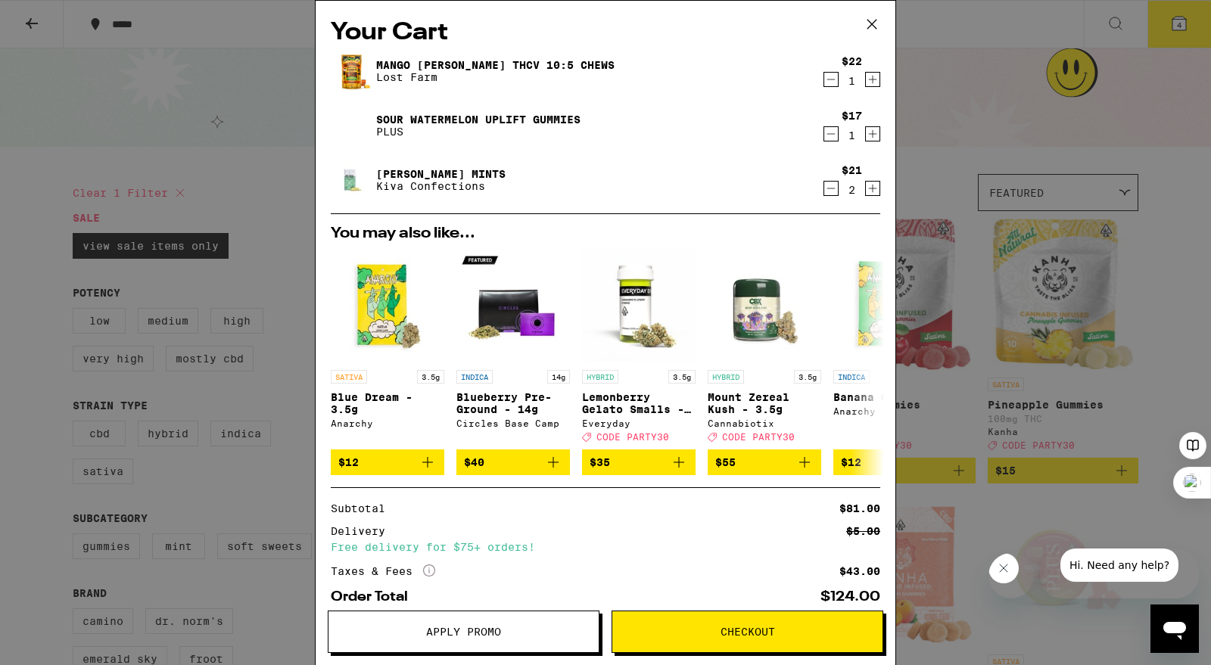
click at [827, 188] on icon "Decrement" at bounding box center [831, 188] width 8 height 0
click at [927, 135] on div "Your Cart Mango Jack Herer THCv 10:5 Chews Lost Farm $22 1 Sour Watermelon UPLI…" at bounding box center [605, 332] width 1211 height 665
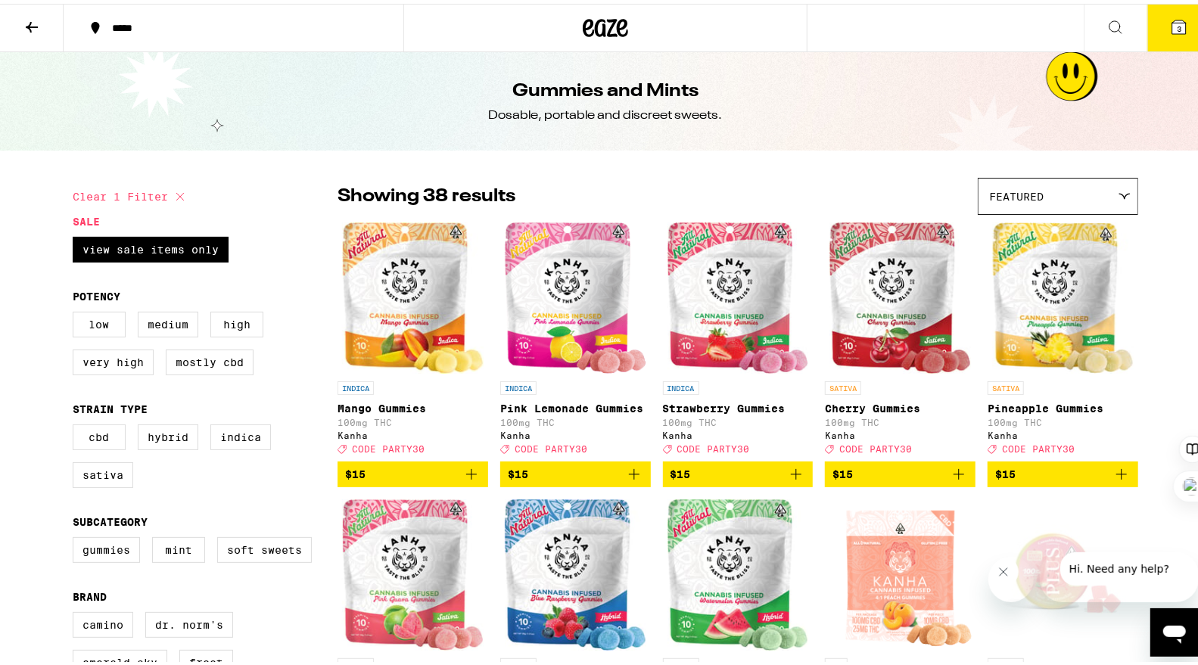
click at [1107, 17] on icon at bounding box center [1116, 23] width 18 height 18
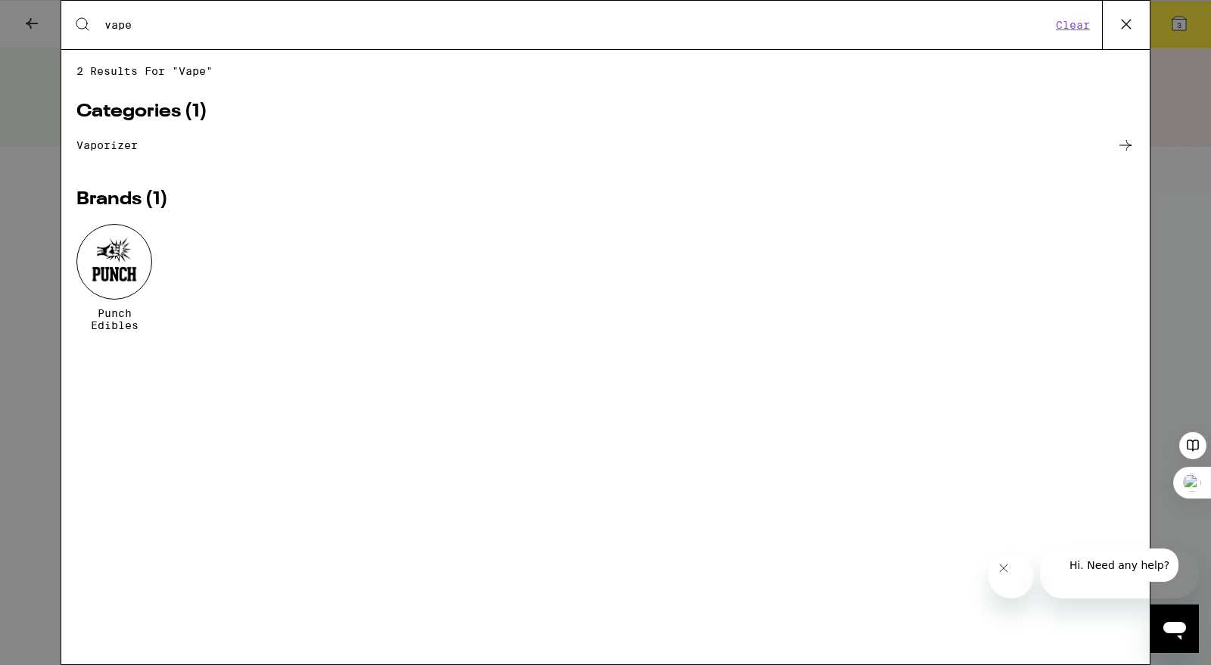
type input "vape"
click at [1126, 25] on icon at bounding box center [1126, 24] width 23 height 23
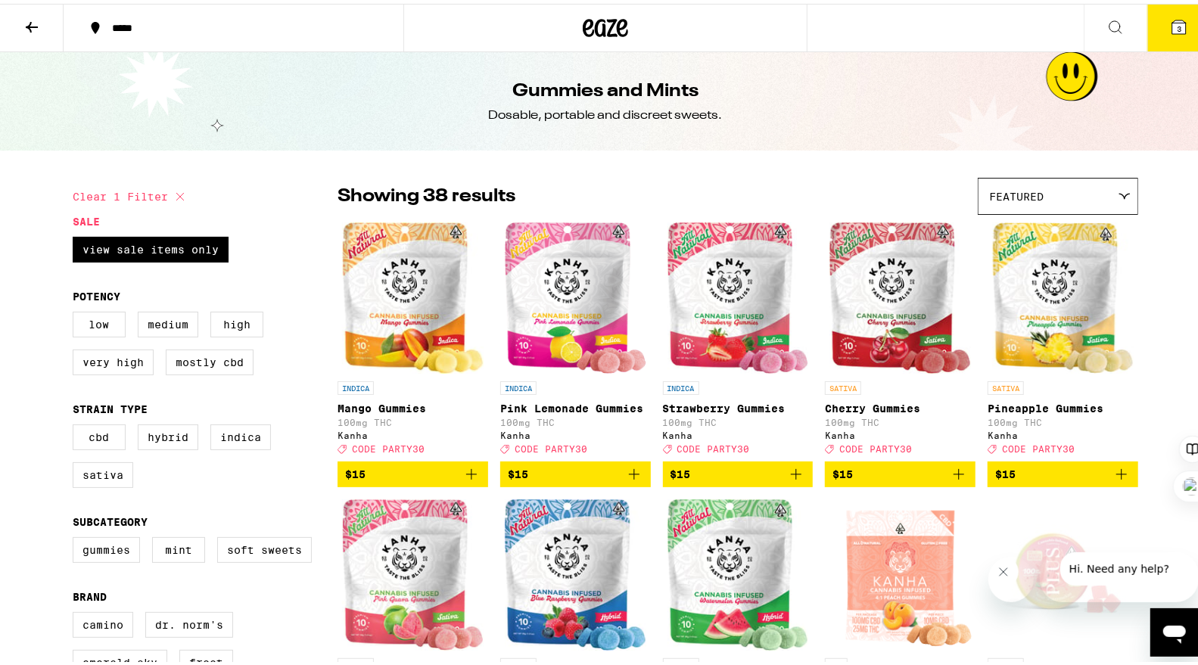
click at [29, 26] on icon at bounding box center [32, 23] width 18 height 18
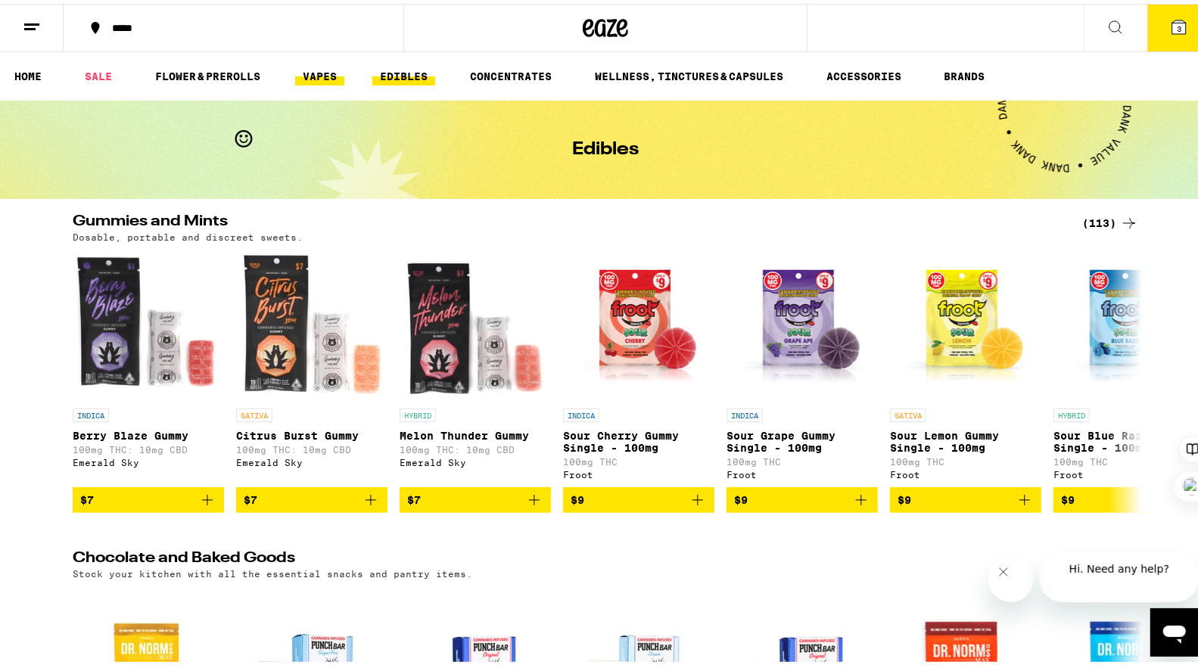
click at [306, 77] on link "VAPES" at bounding box center [319, 73] width 49 height 18
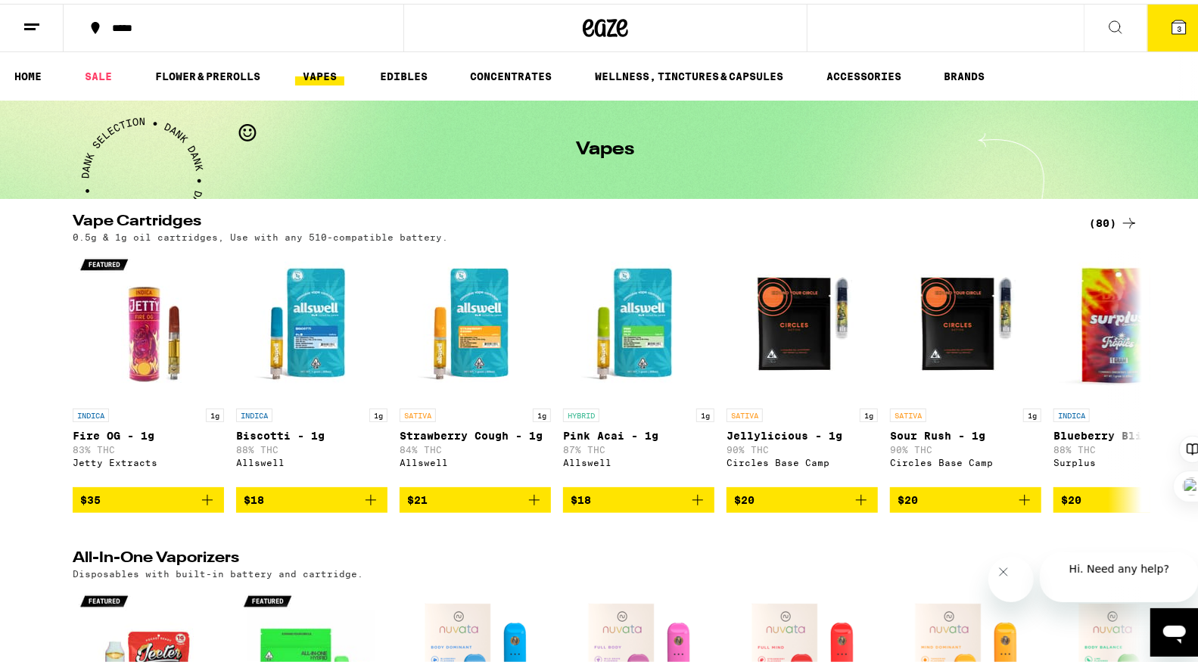
click at [1177, 24] on span "3" at bounding box center [1179, 24] width 5 height 9
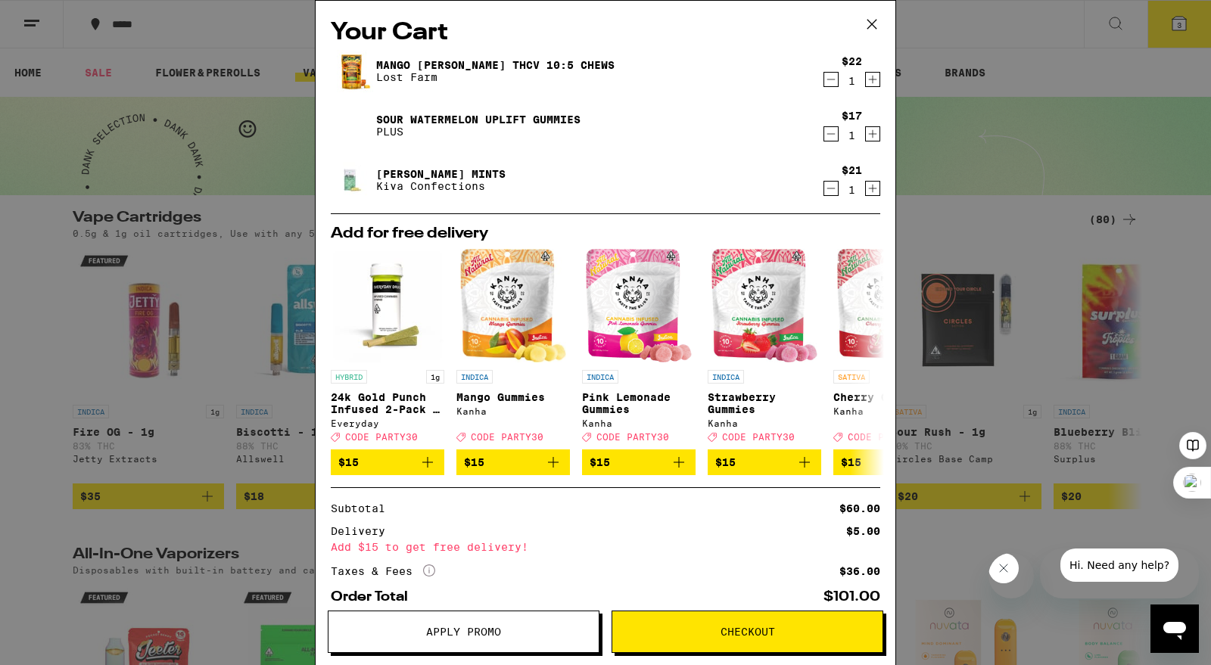
click at [503, 120] on link "Sour Watermelon UPLIFT Gummies" at bounding box center [478, 120] width 204 height 12
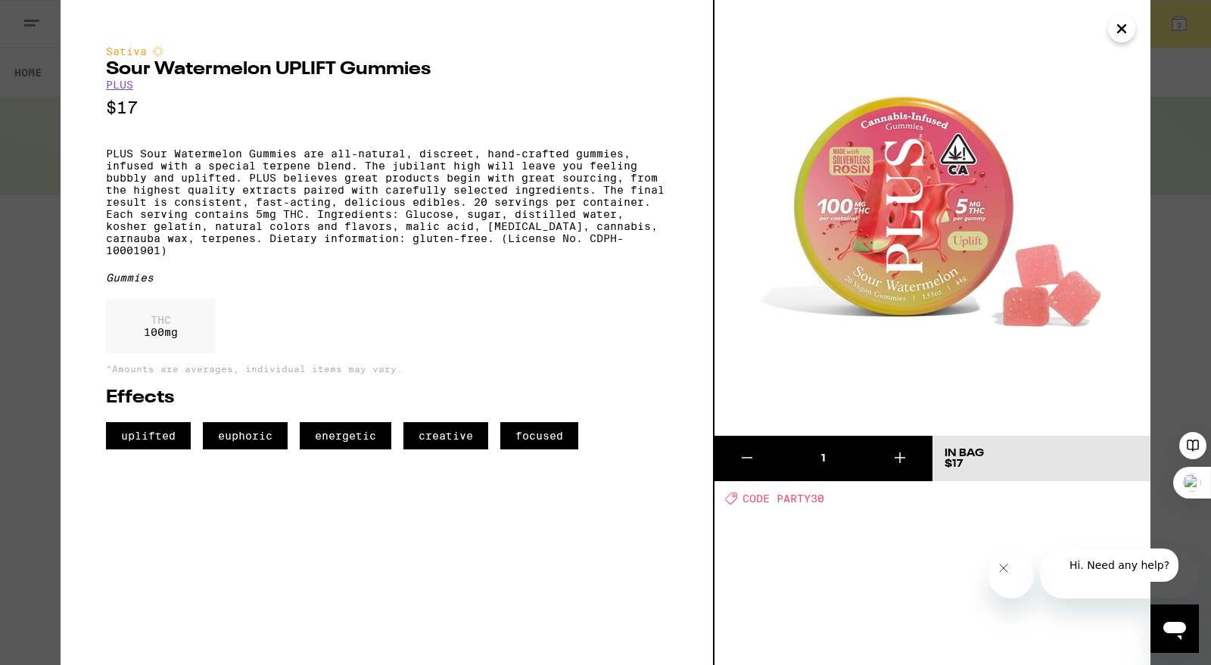
click at [1123, 23] on icon "Close" at bounding box center [1122, 28] width 18 height 23
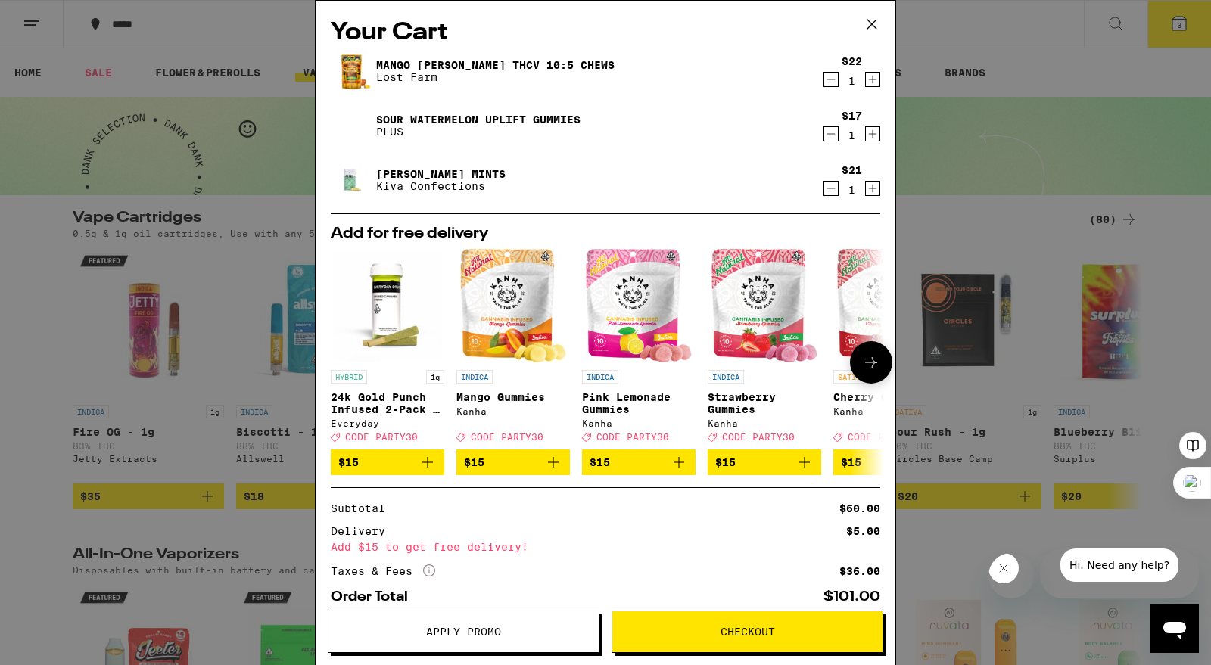
click at [527, 273] on img "Open page for Mango Gummies from Kanha" at bounding box center [513, 306] width 106 height 114
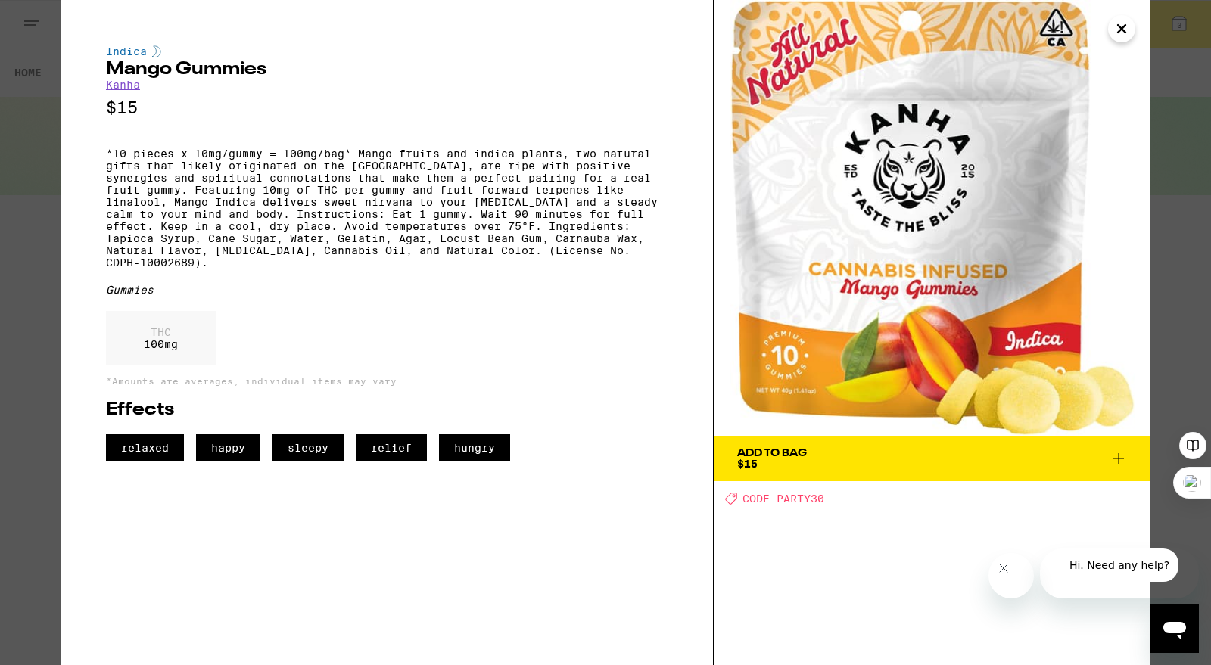
click at [1125, 31] on icon "Close" at bounding box center [1122, 29] width 8 height 8
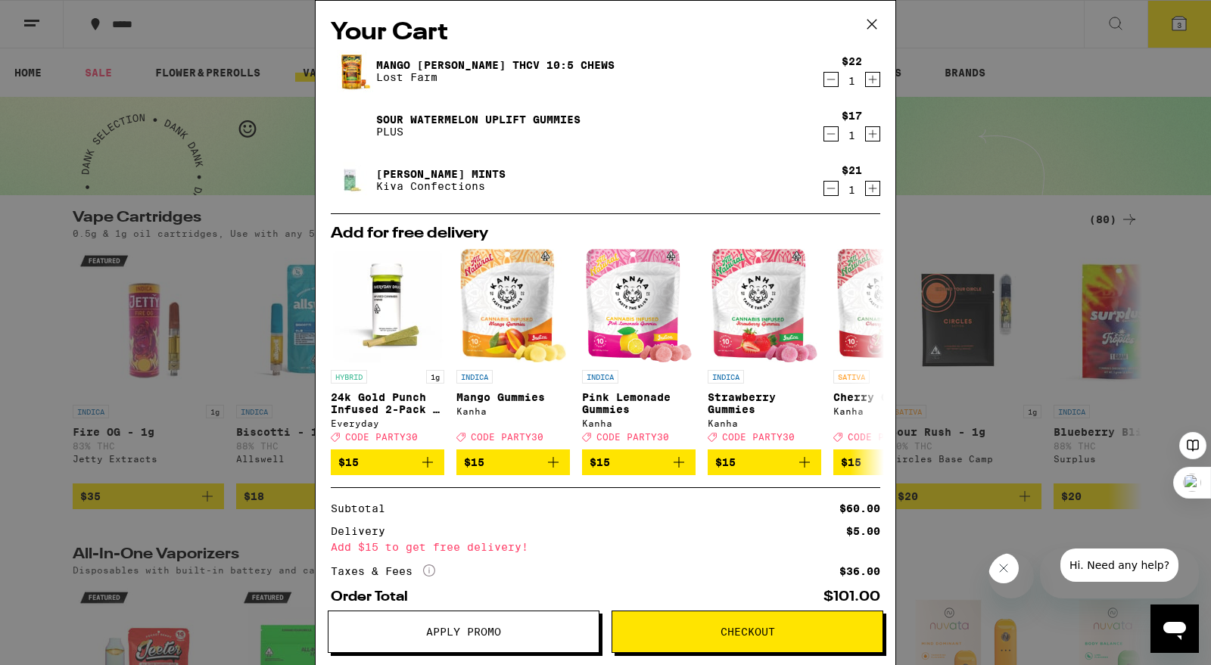
click at [938, 233] on div "Your Cart Mango Jack Herer THCv 10:5 Chews Lost Farm $22 1 Sour Watermelon UPLI…" at bounding box center [605, 332] width 1211 height 665
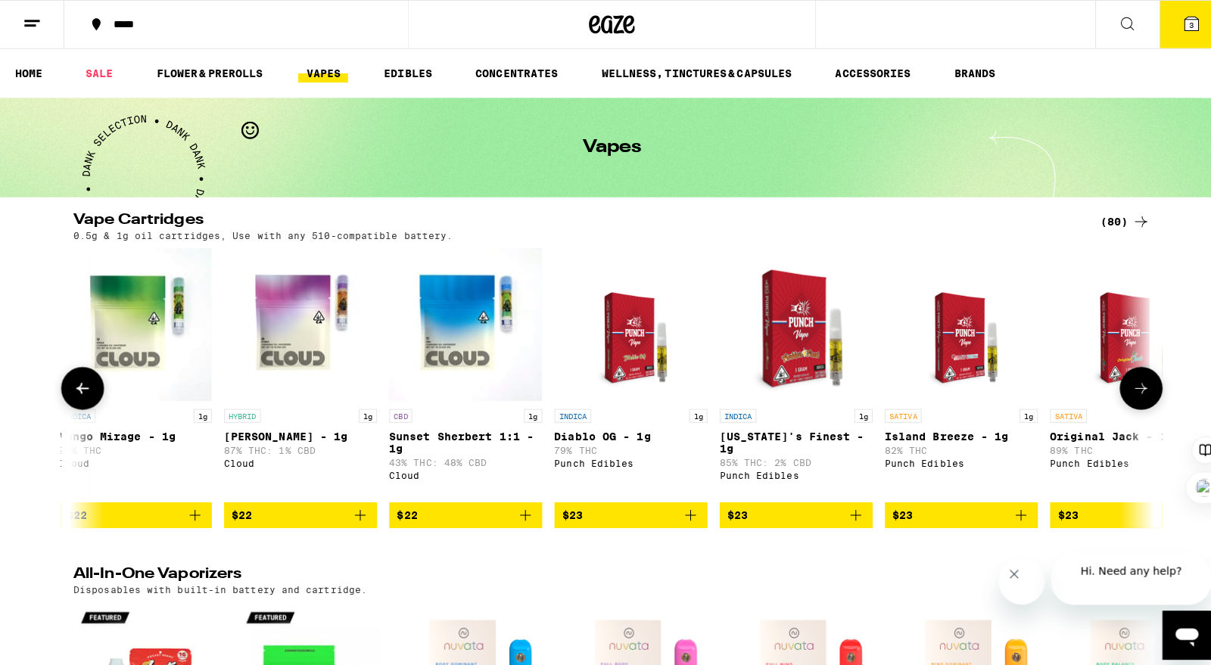
scroll to position [0, 1988]
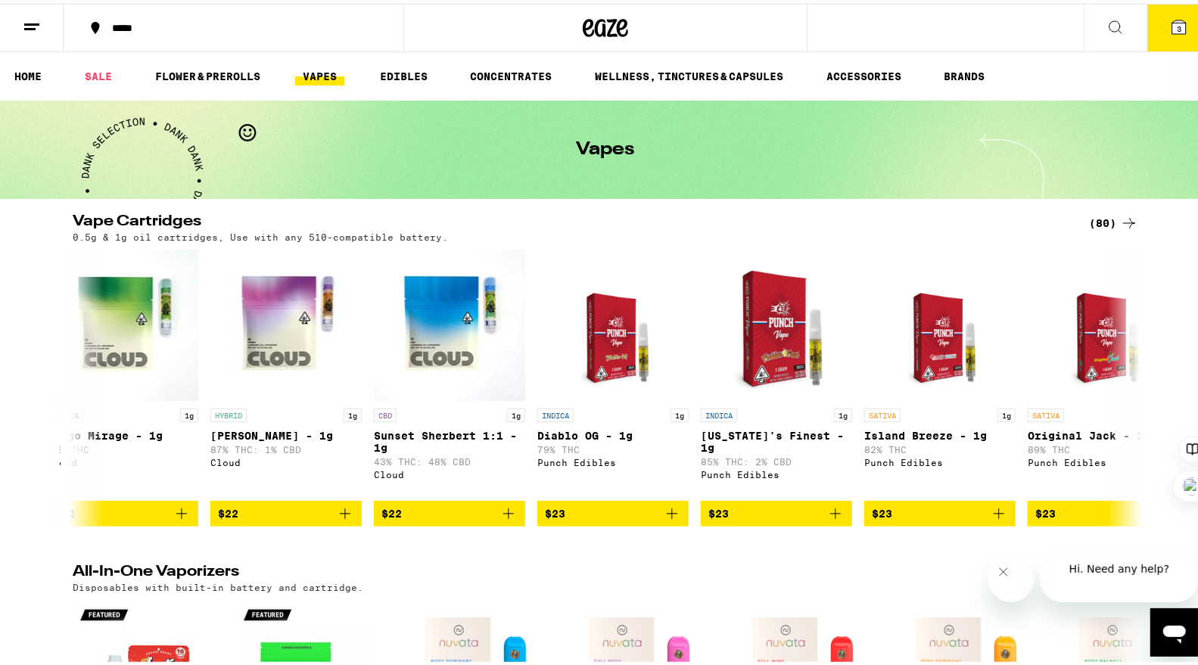
click at [1185, 21] on button "3" at bounding box center [1180, 24] width 64 height 47
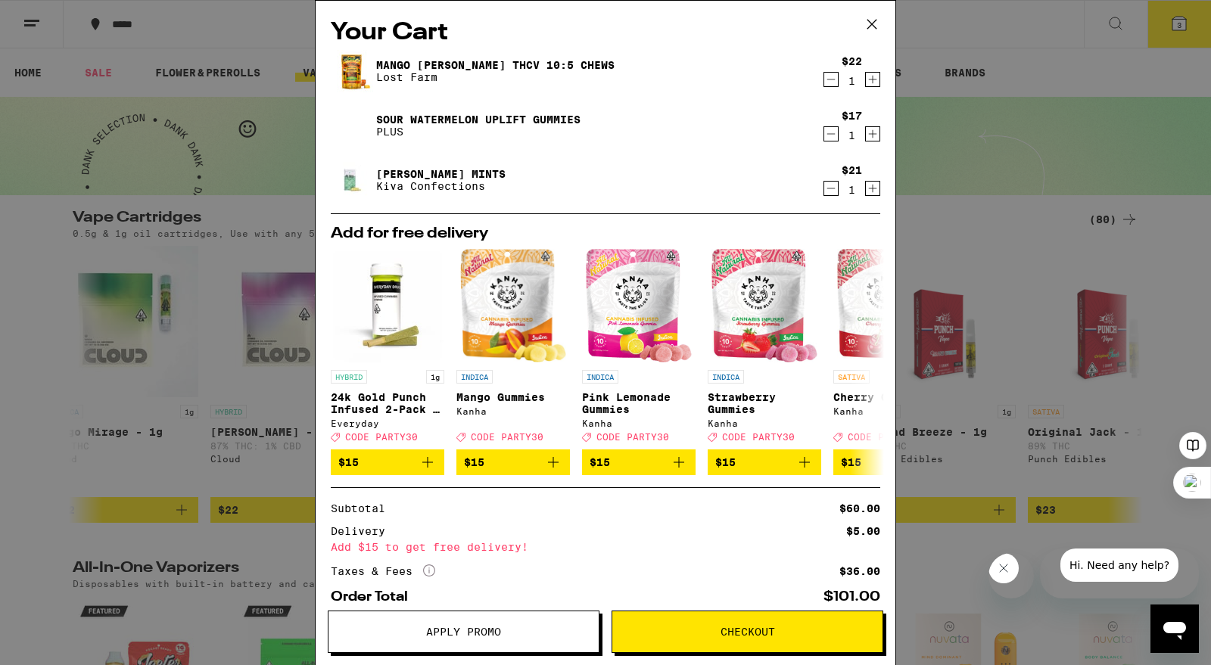
click at [868, 20] on icon at bounding box center [872, 24] width 23 height 23
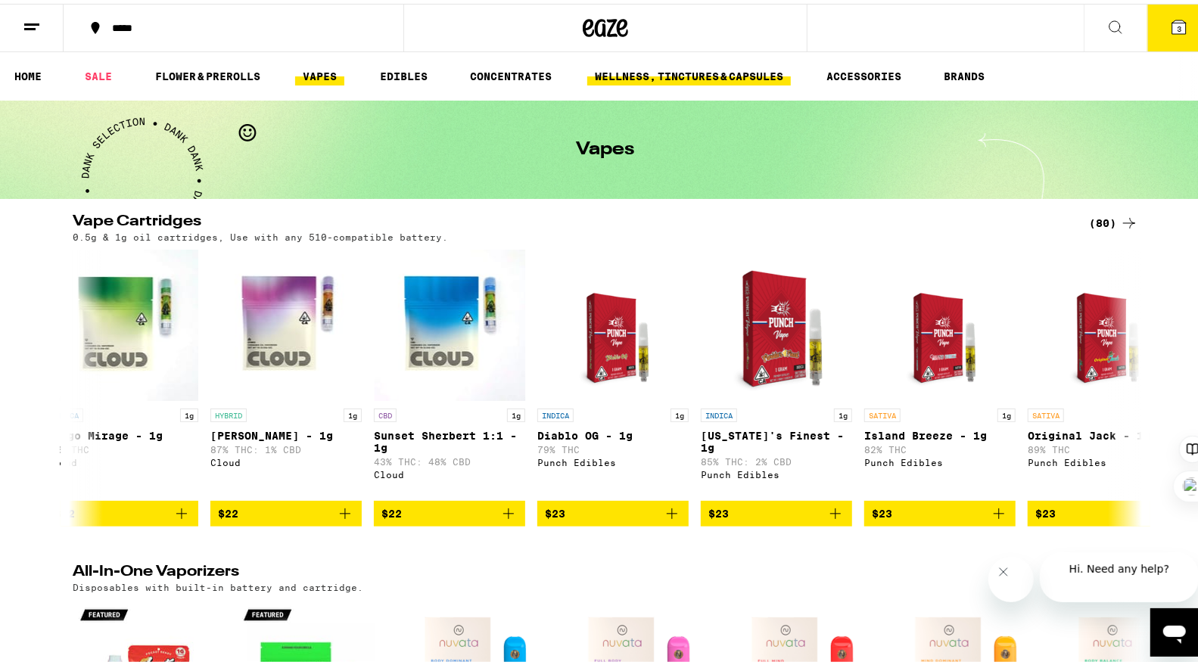
click at [649, 80] on link "WELLNESS, TINCTURES & CAPSULES" at bounding box center [689, 73] width 204 height 18
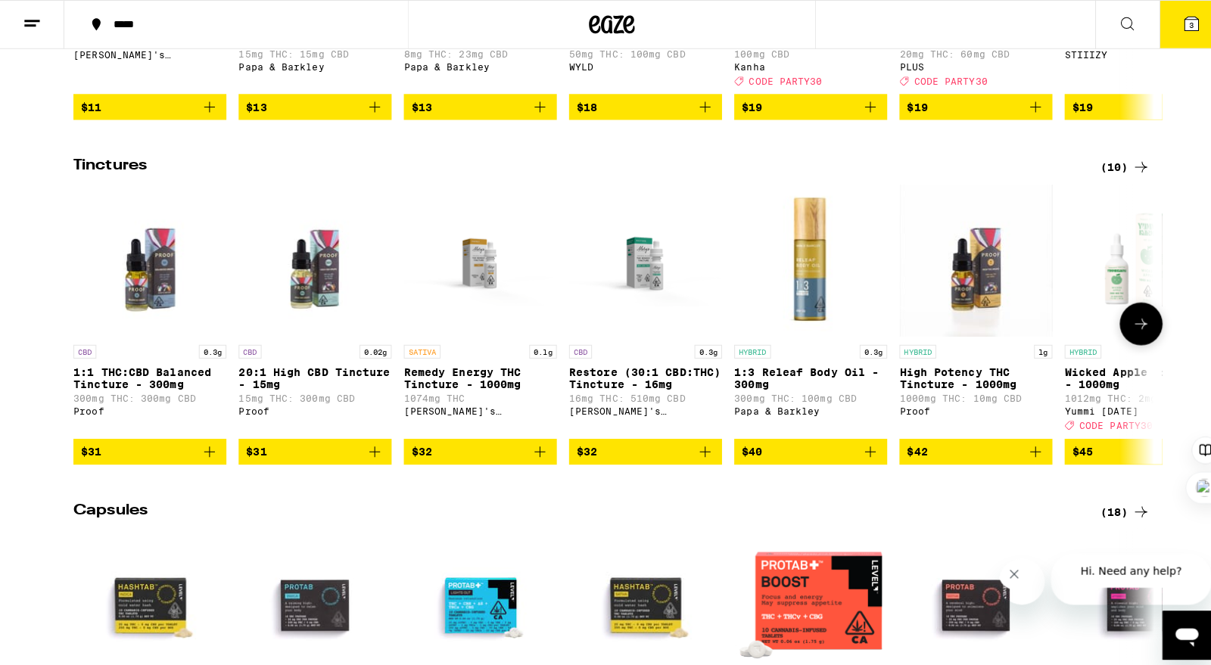
scroll to position [405, 0]
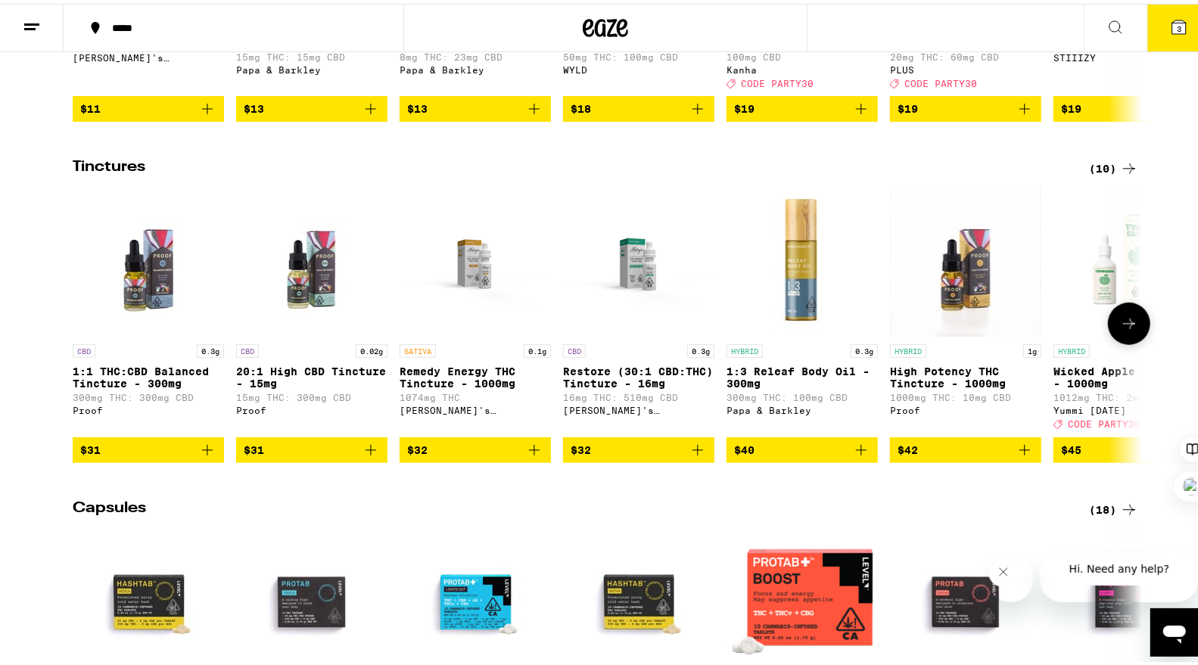
click at [163, 301] on img "Open page for 1:1 THC:CBD Balanced Tincture - 300mg from Proof" at bounding box center [148, 257] width 151 height 151
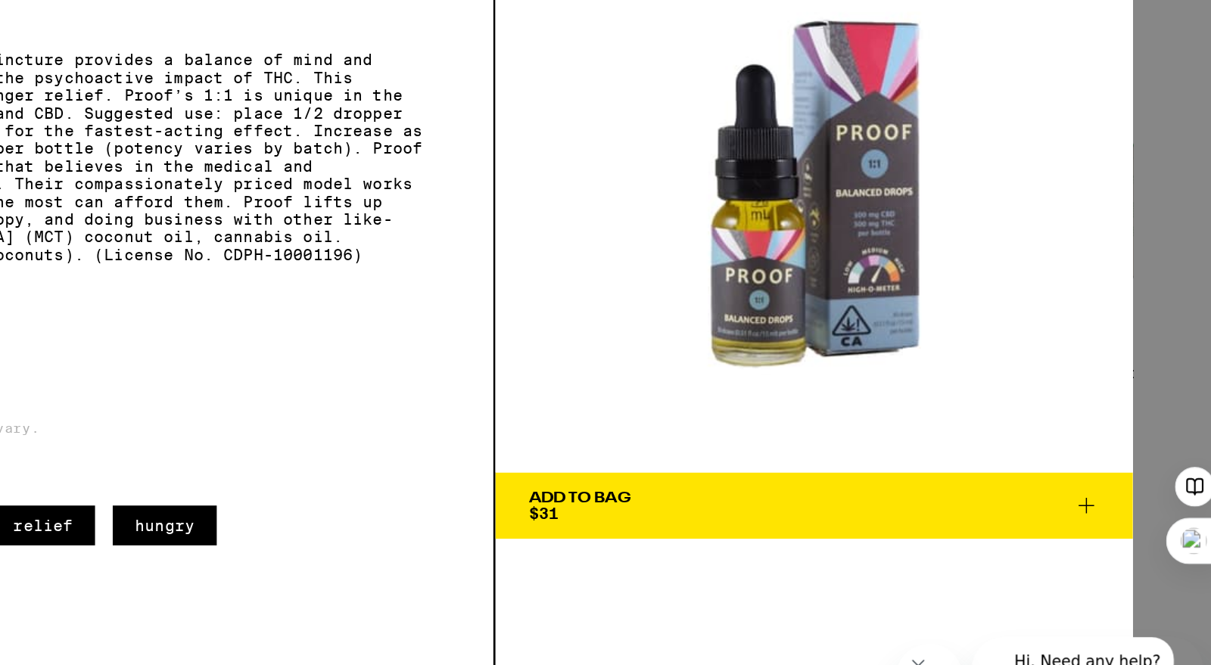
scroll to position [405, 0]
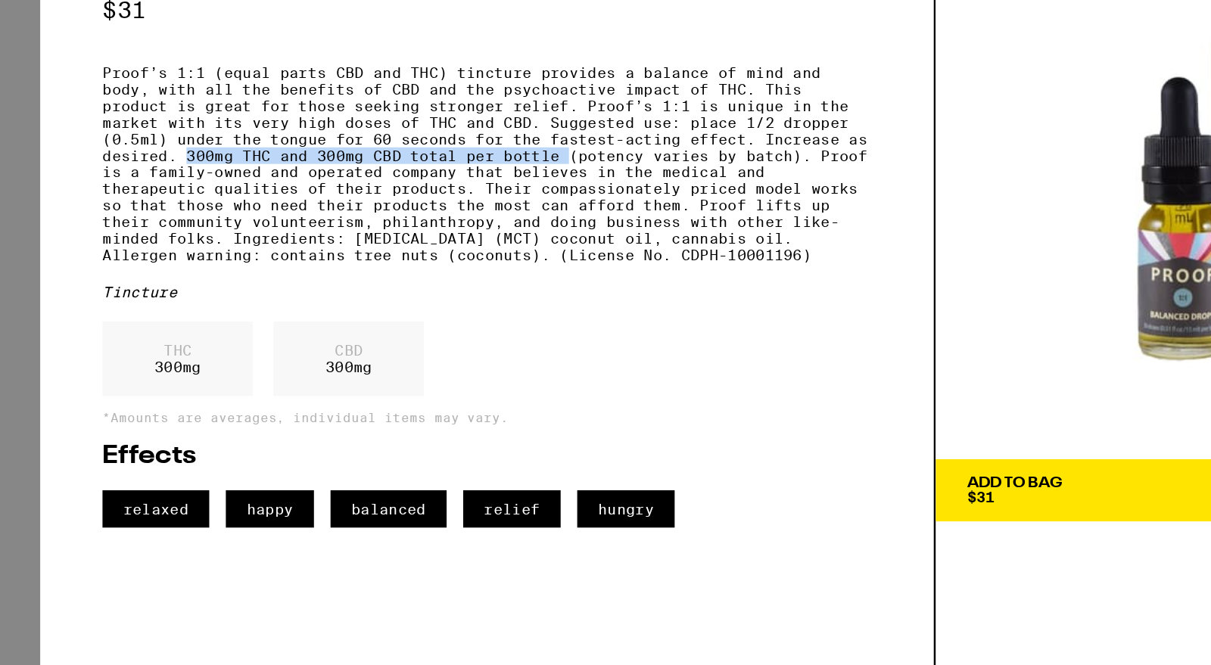
drag, startPoint x: 169, startPoint y: 232, endPoint x: 446, endPoint y: 233, distance: 277.0
click at [446, 233] on p "Proof’s 1:1 (equal parts CBD and THC) tincture provides a balance of mind and b…" at bounding box center [387, 220] width 562 height 145
copy p "300mg THC and 300mg CBD total per bottle"
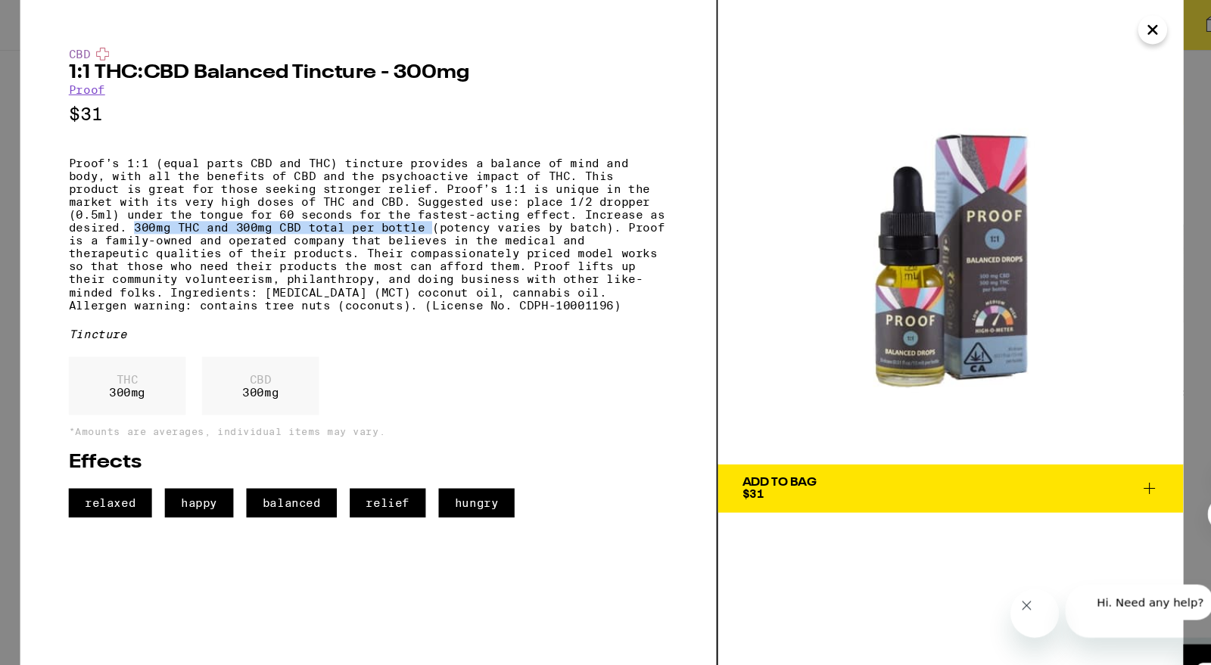
click at [935, 463] on span "Add To Bag $31" at bounding box center [932, 458] width 391 height 21
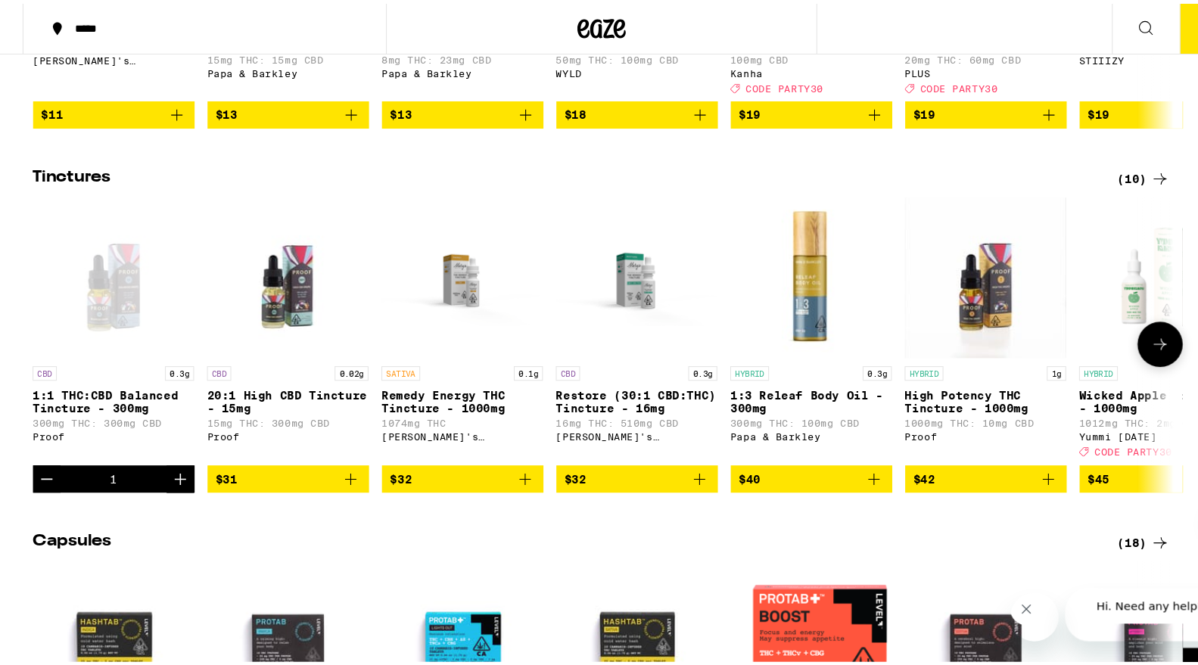
click at [1123, 329] on icon at bounding box center [1129, 320] width 18 height 18
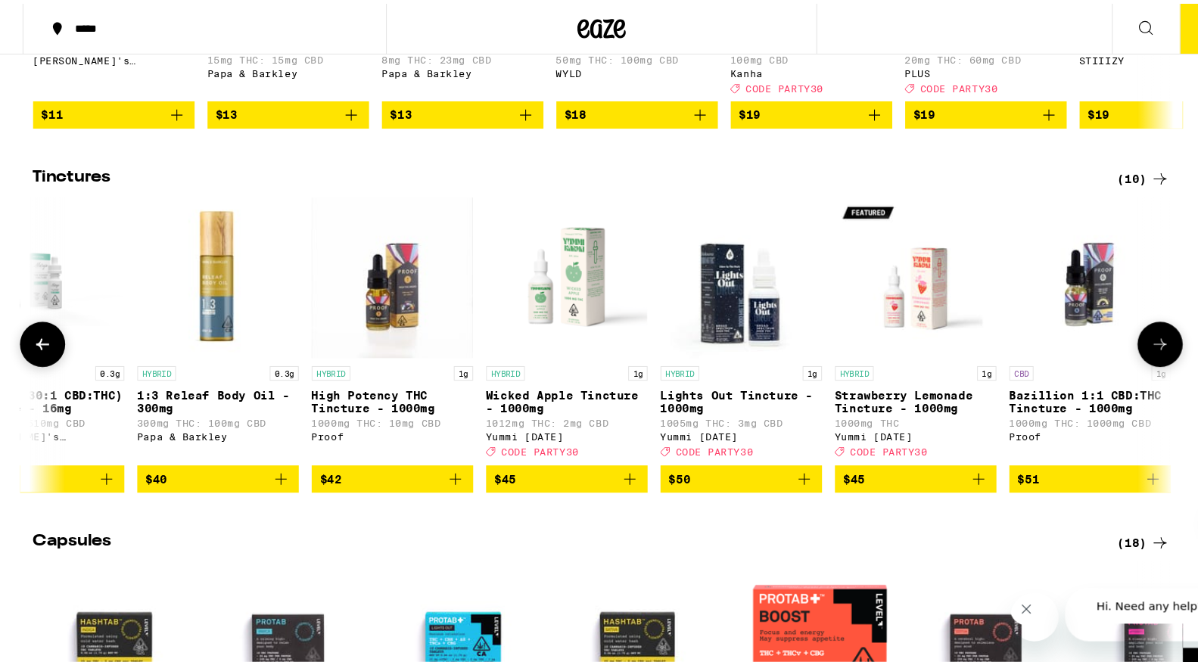
scroll to position [0, 569]
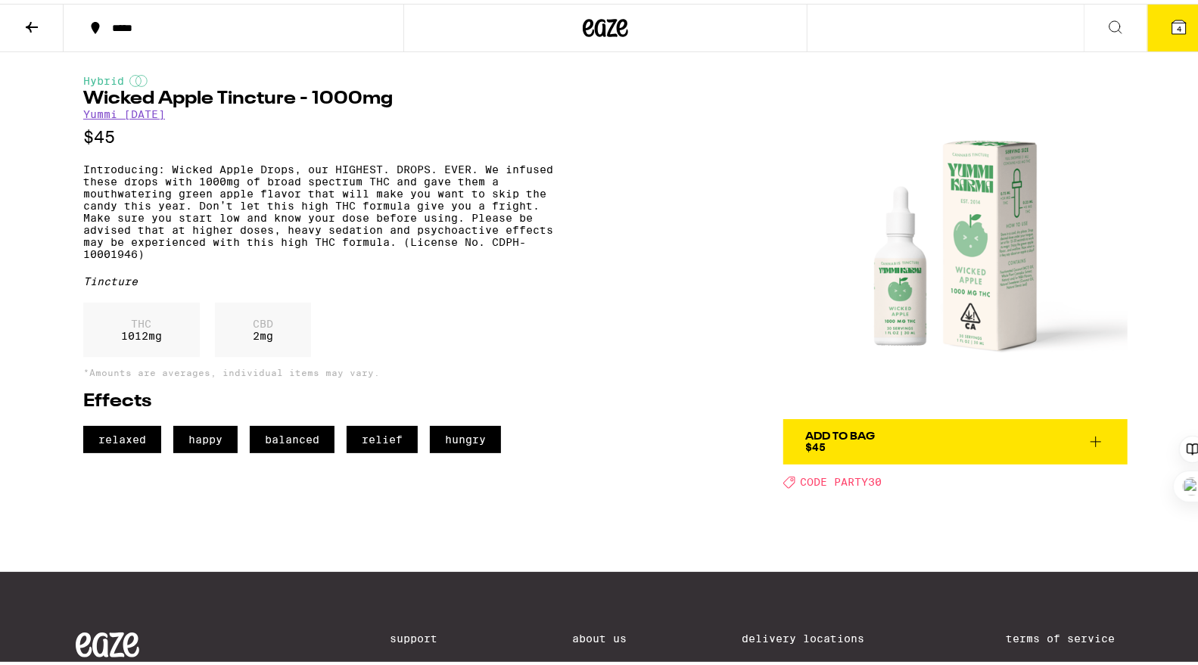
click at [19, 15] on button at bounding box center [32, 25] width 64 height 48
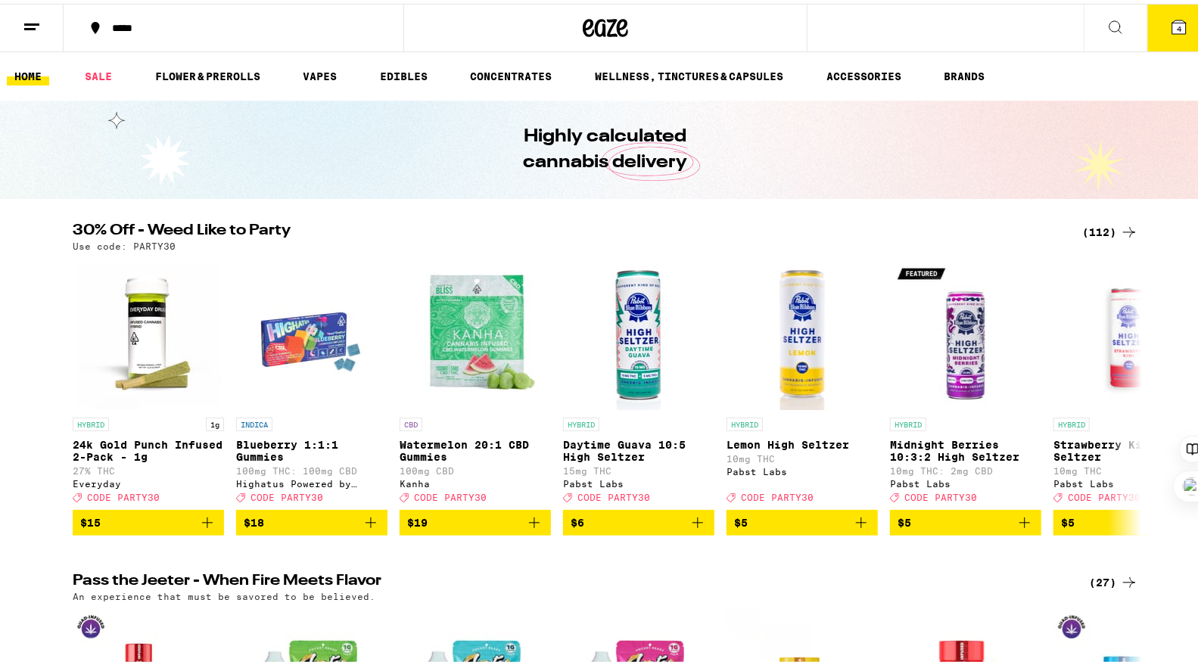
click at [1170, 17] on icon at bounding box center [1179, 23] width 18 height 18
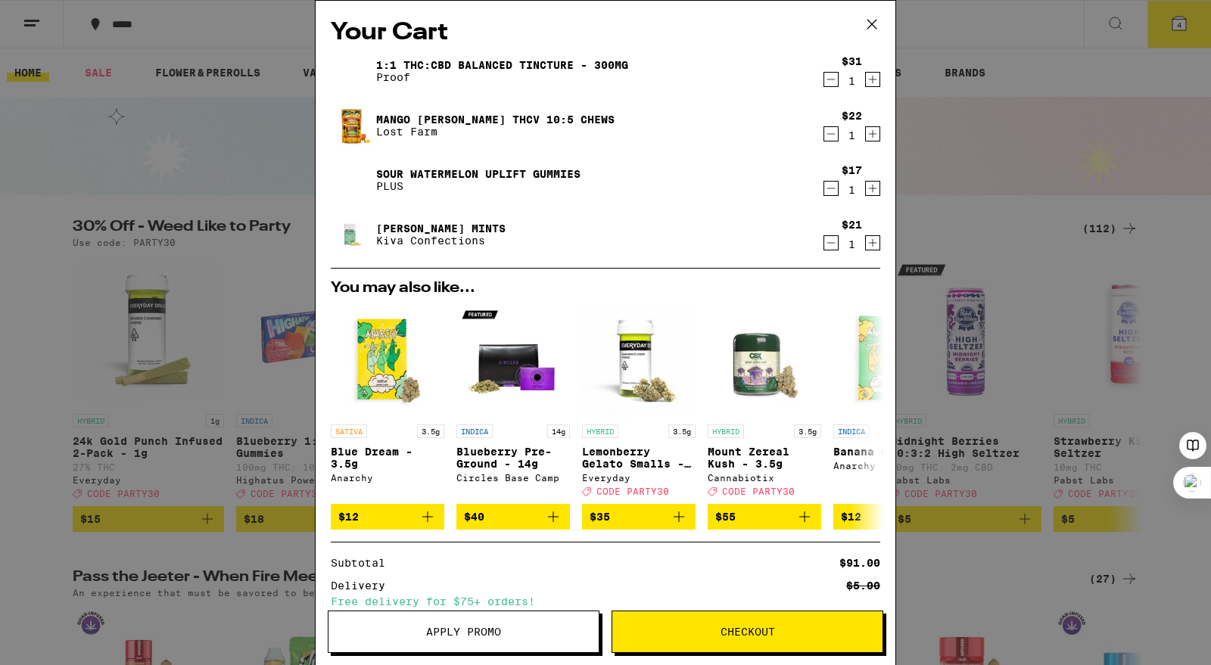
click at [824, 194] on icon "Decrement" at bounding box center [831, 188] width 14 height 18
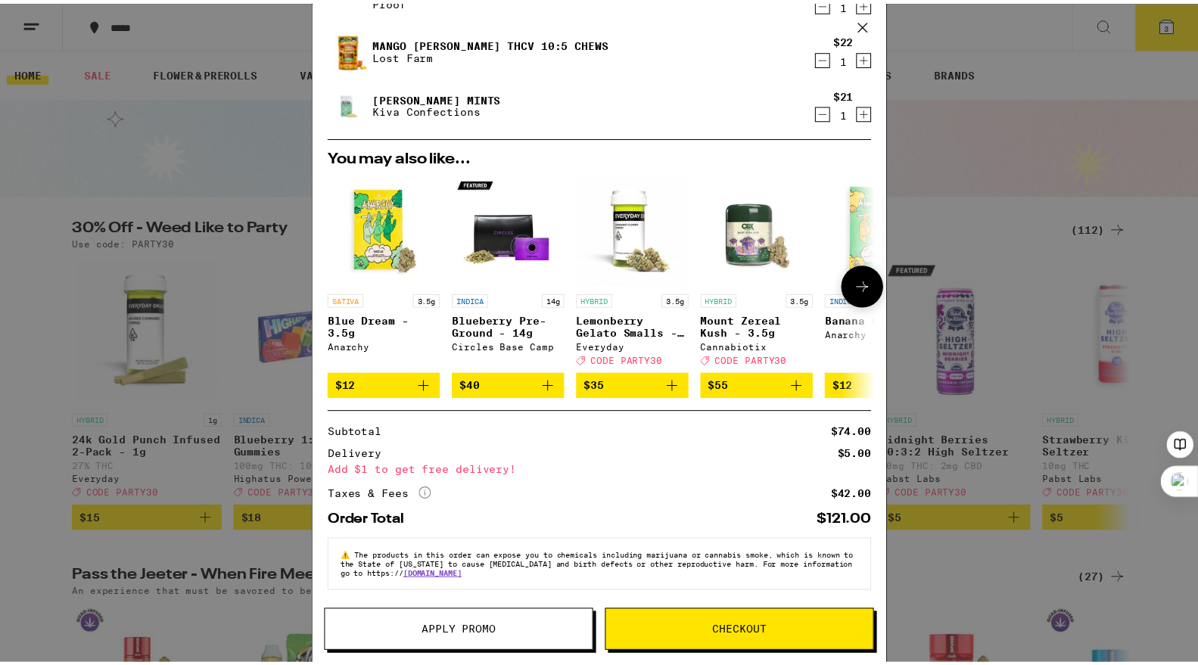
scroll to position [81, 0]
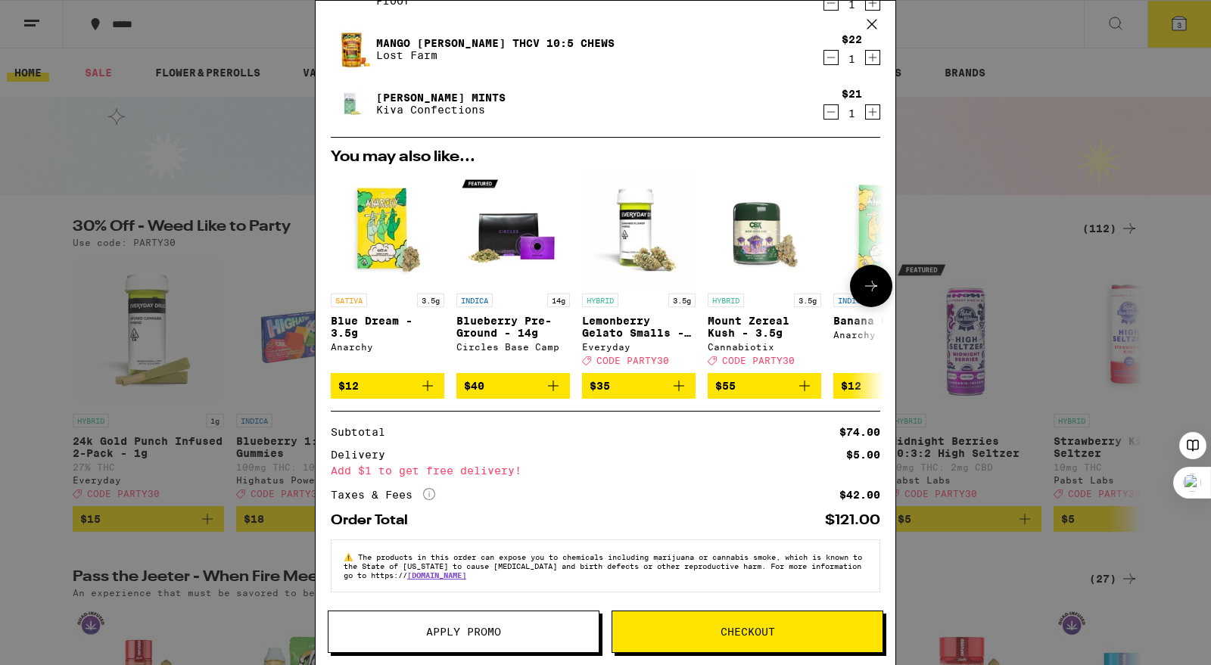
click at [783, 640] on button "Checkout" at bounding box center [748, 632] width 272 height 42
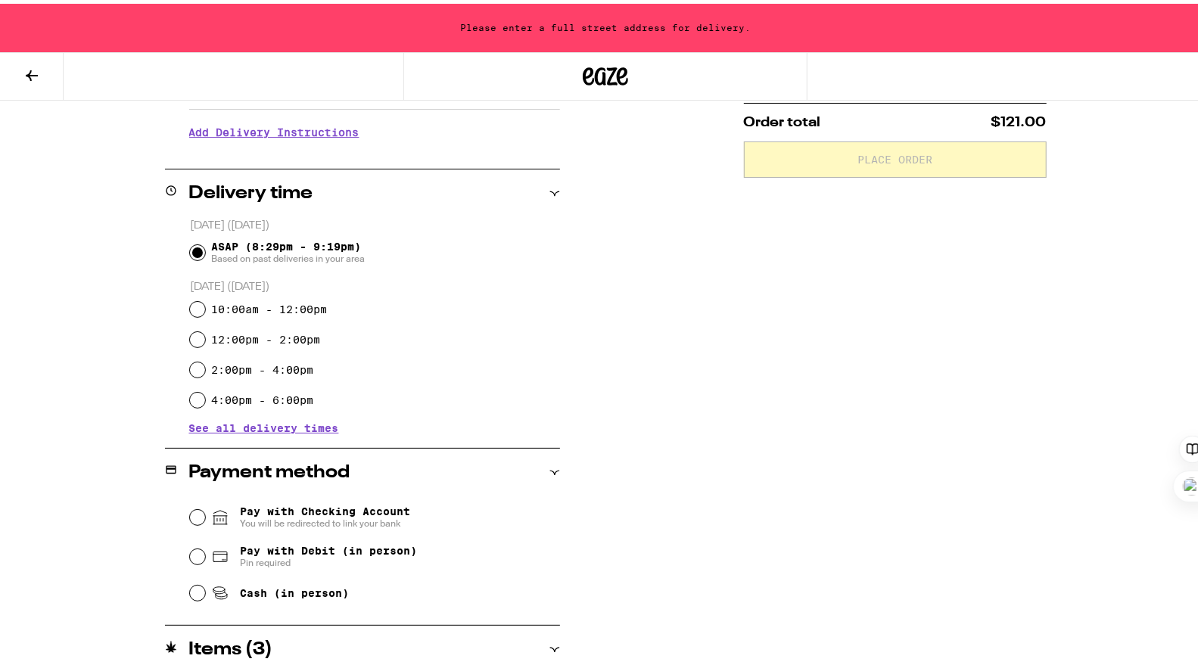
scroll to position [472, 0]
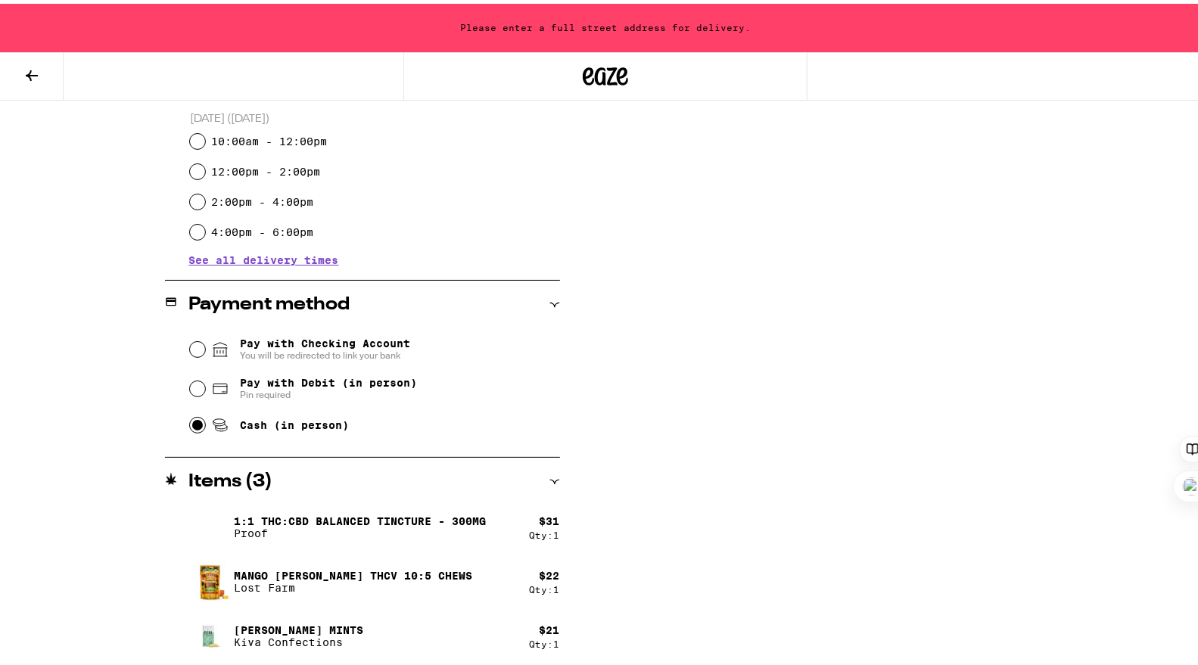
click at [191, 421] on input "Cash (in person)" at bounding box center [197, 421] width 15 height 15
radio input "true"
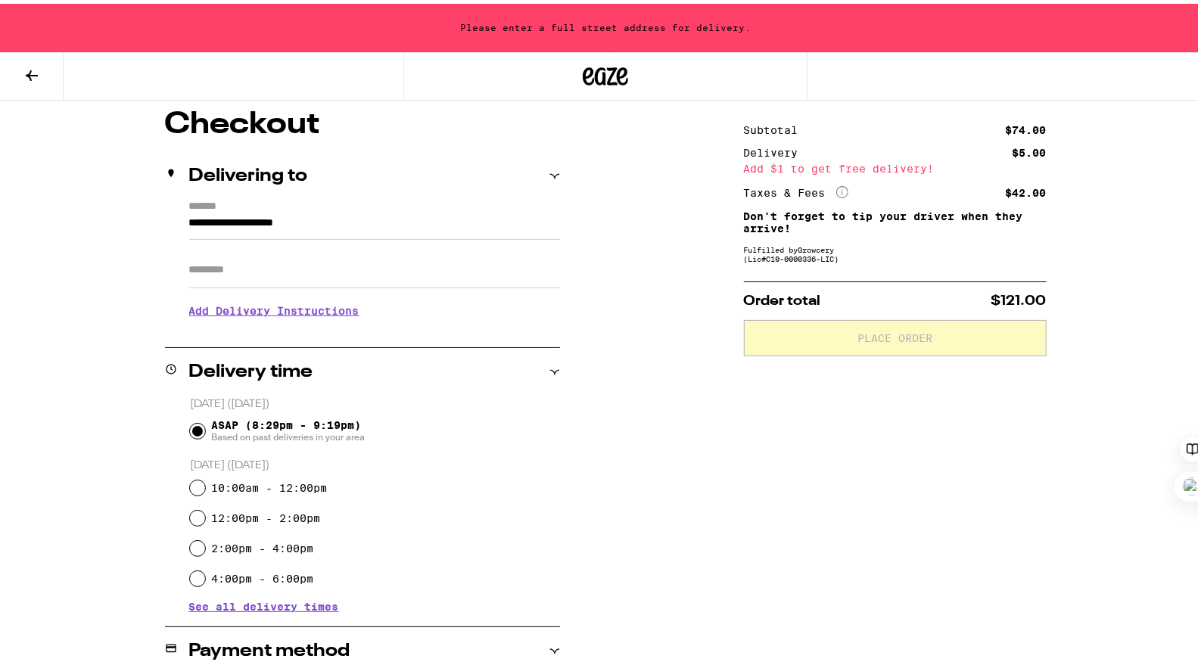
scroll to position [8, 0]
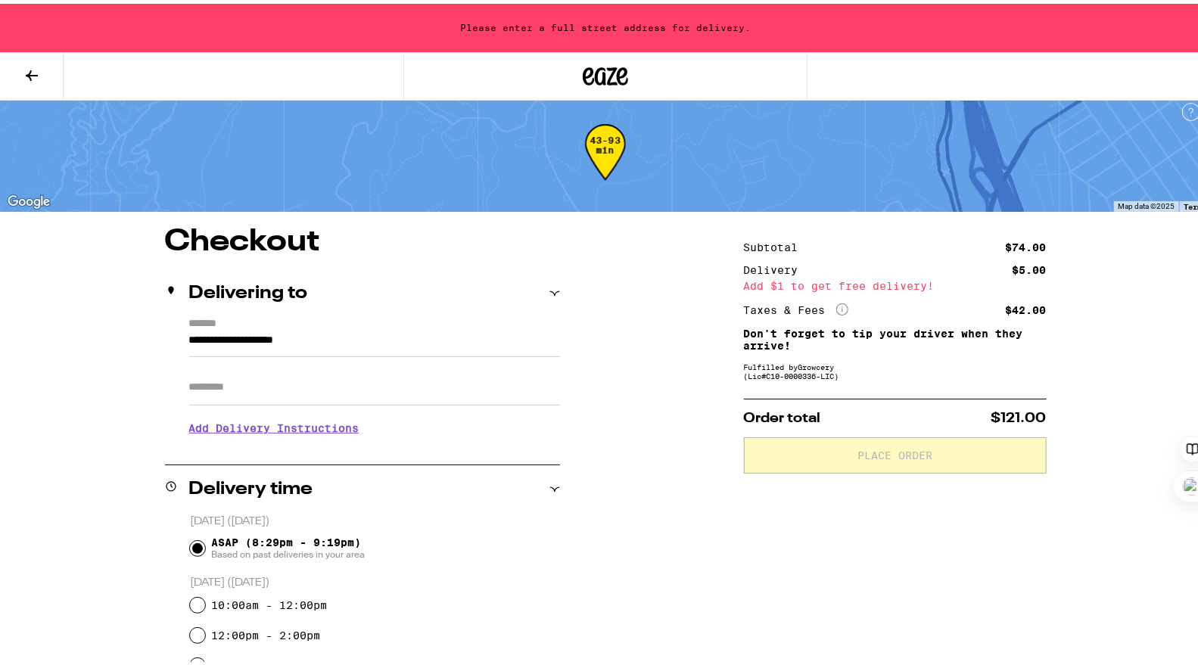
click at [396, 346] on input "**********" at bounding box center [374, 341] width 371 height 26
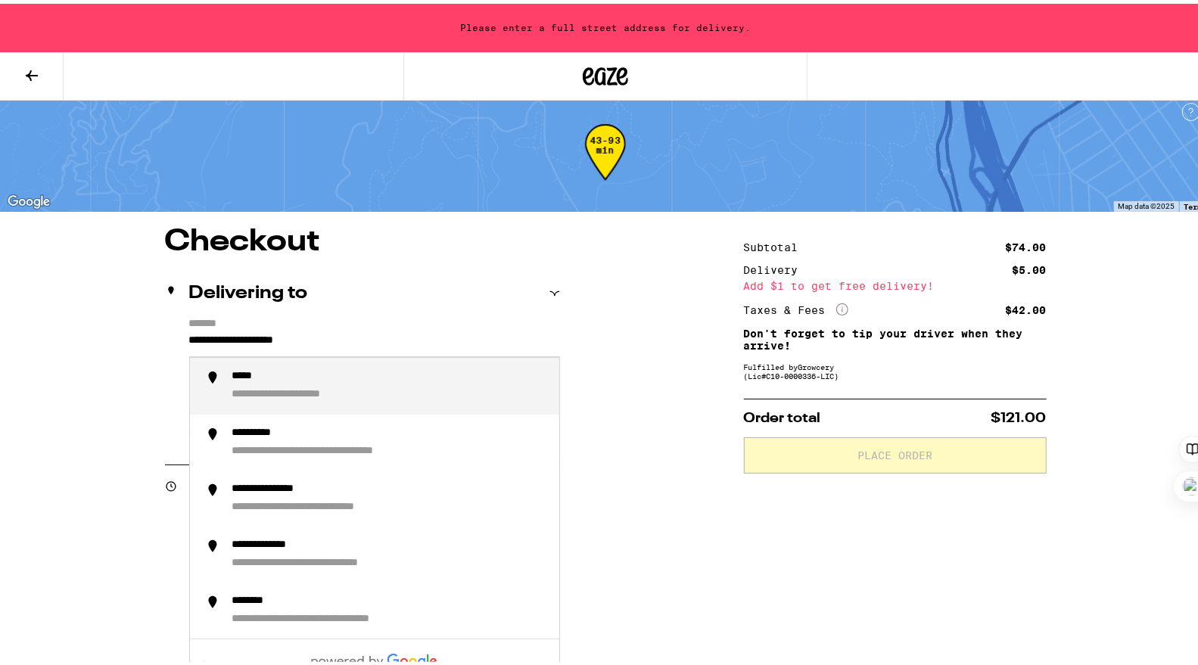
click at [396, 346] on input "**********" at bounding box center [374, 341] width 371 height 26
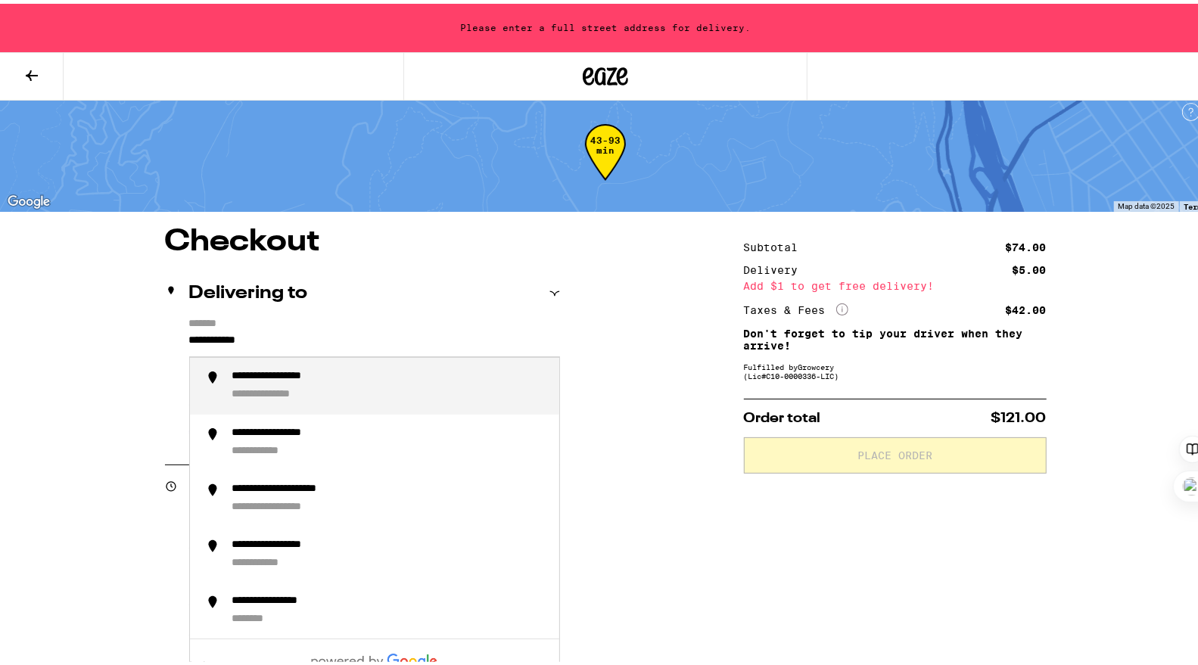
click at [350, 387] on div "**********" at bounding box center [389, 382] width 315 height 32
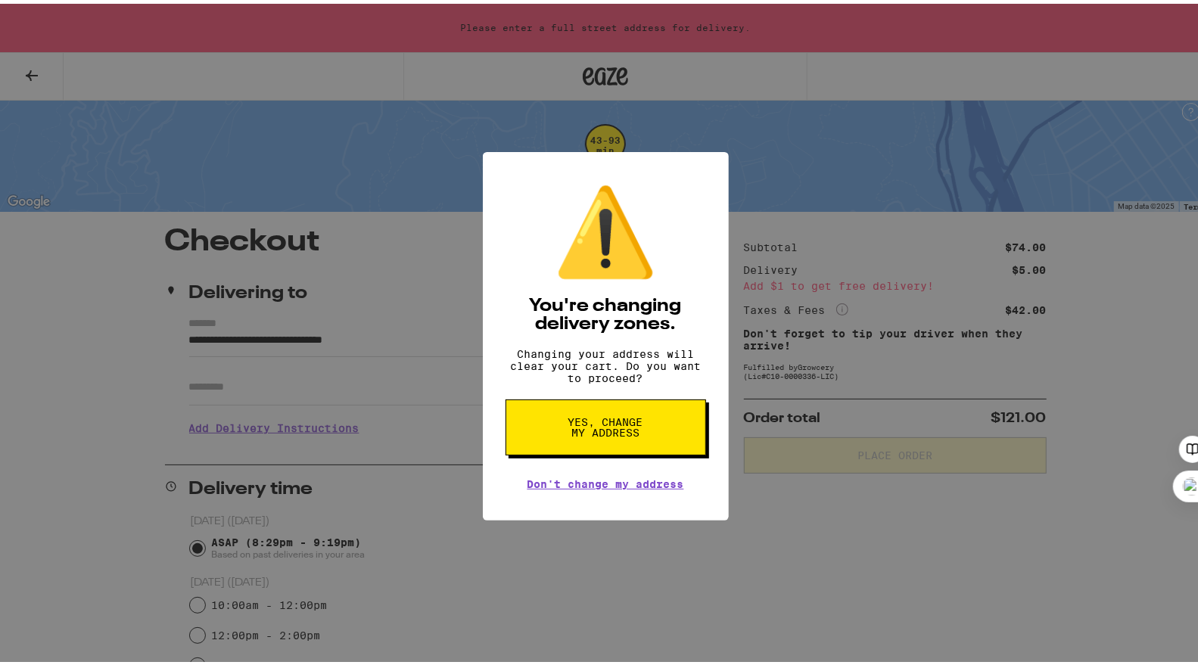
click at [580, 434] on span "Yes, change my address" at bounding box center [606, 423] width 78 height 21
type input "**********"
radio input "false"
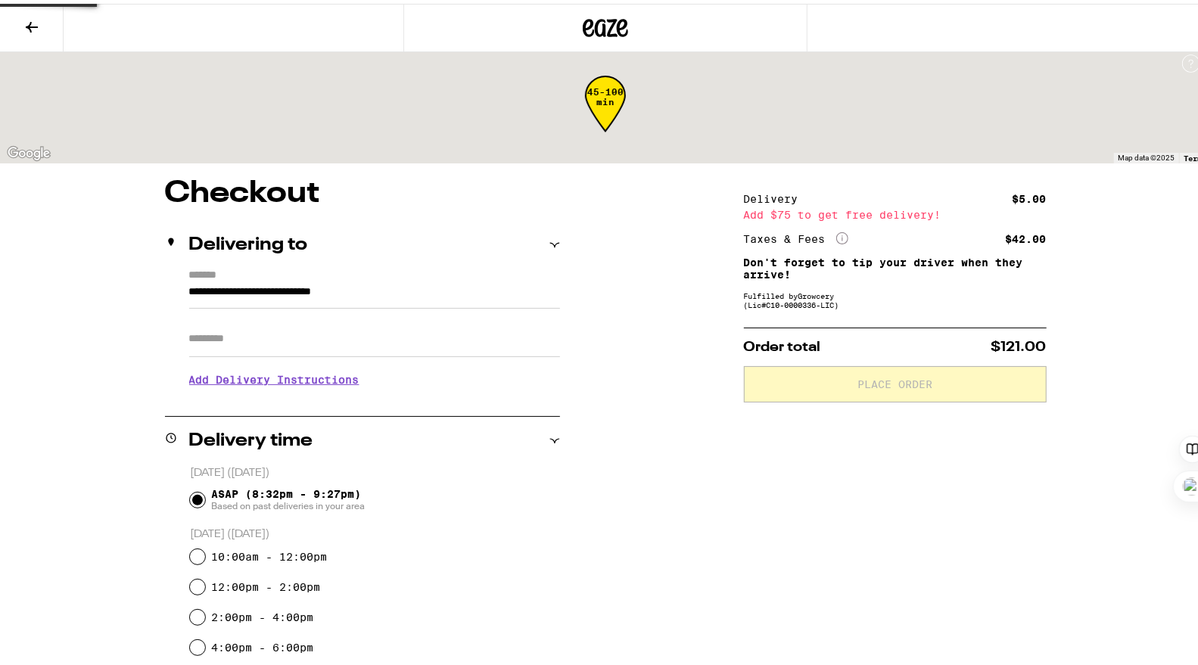
scroll to position [0, 0]
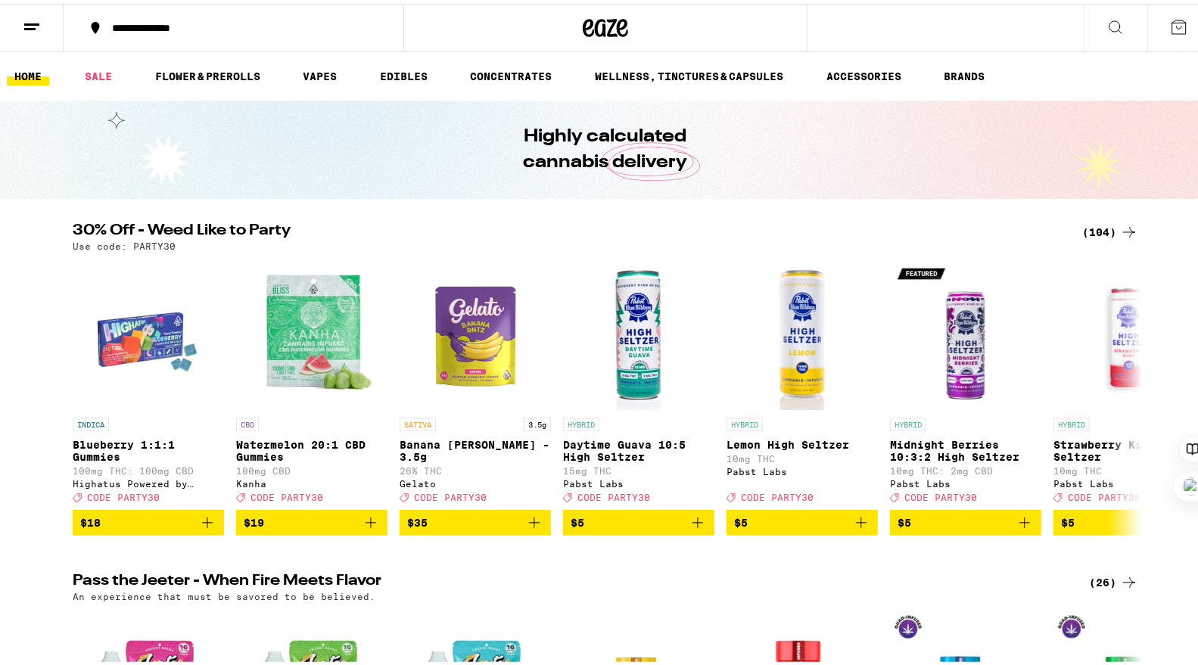
click at [1170, 22] on icon at bounding box center [1179, 23] width 18 height 18
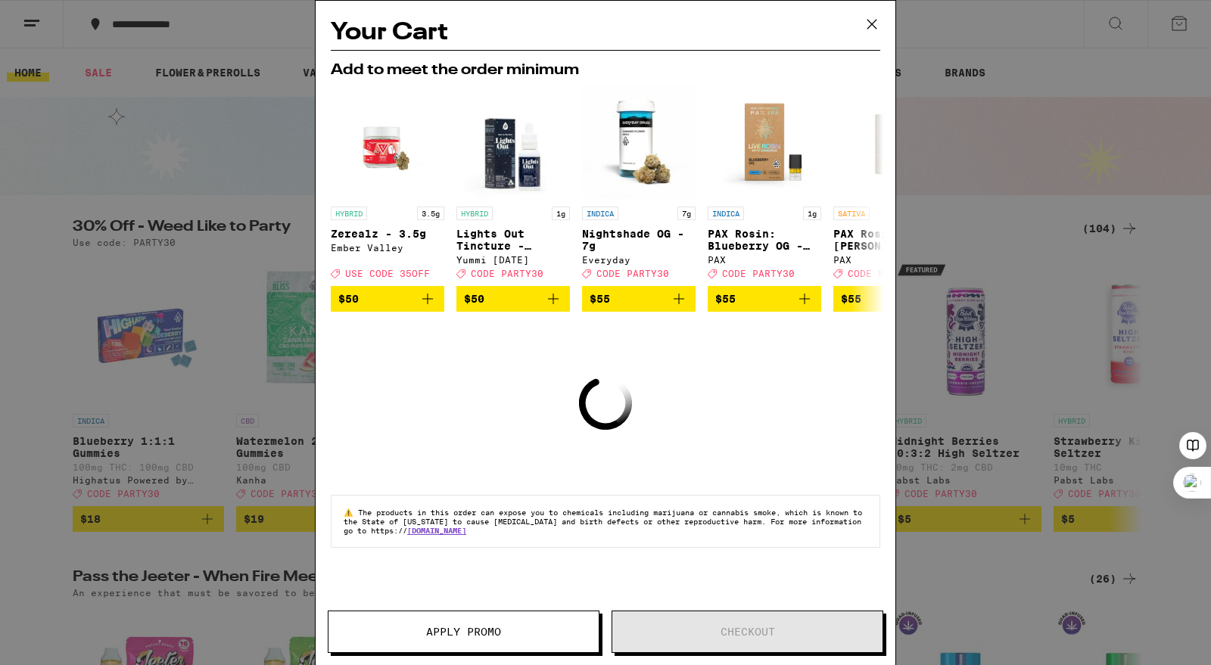
click at [871, 28] on icon at bounding box center [872, 24] width 23 height 23
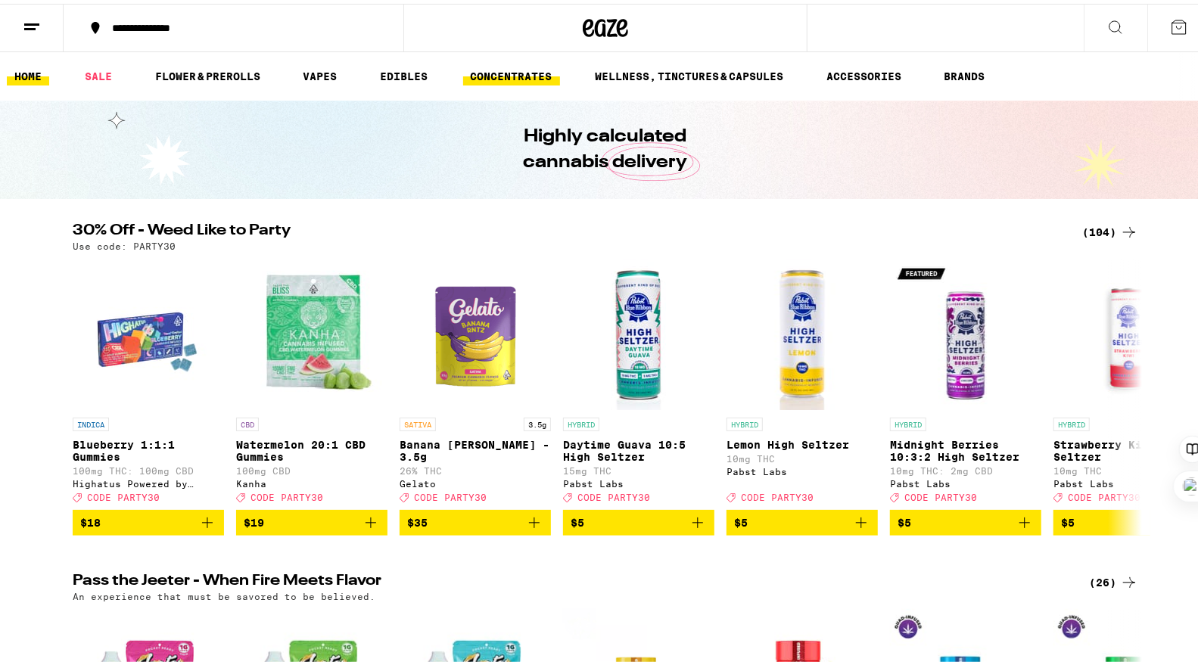
click at [530, 76] on link "CONCENTRATES" at bounding box center [511, 73] width 97 height 18
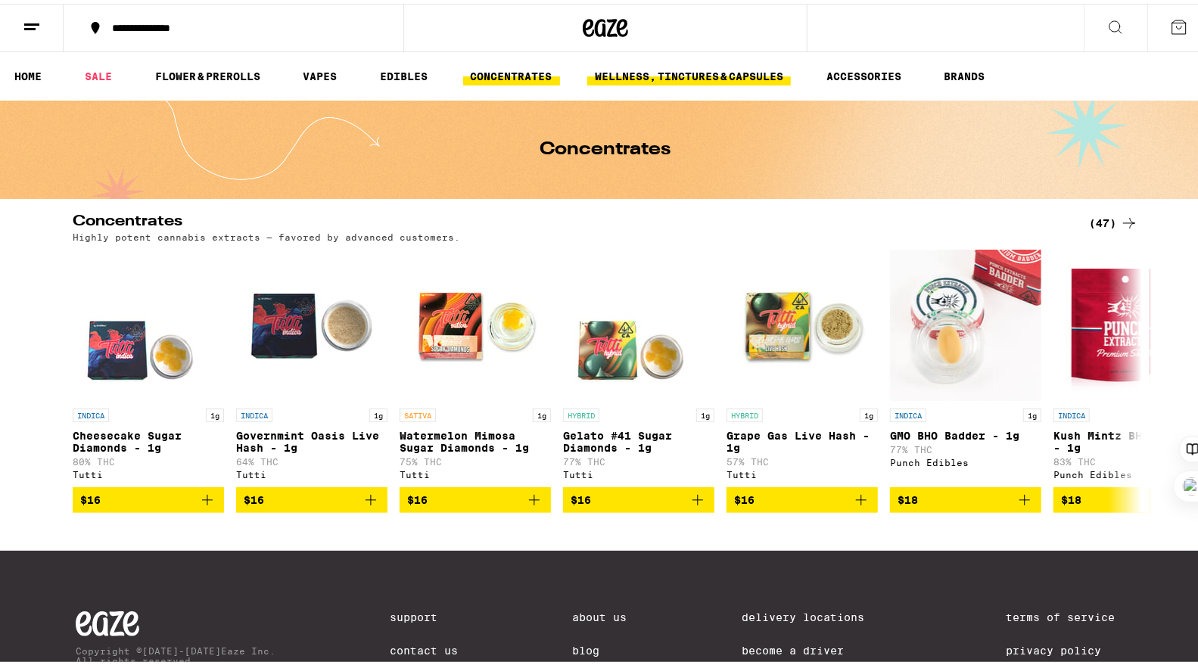
click at [651, 76] on link "WELLNESS, TINCTURES & CAPSULES" at bounding box center [689, 73] width 204 height 18
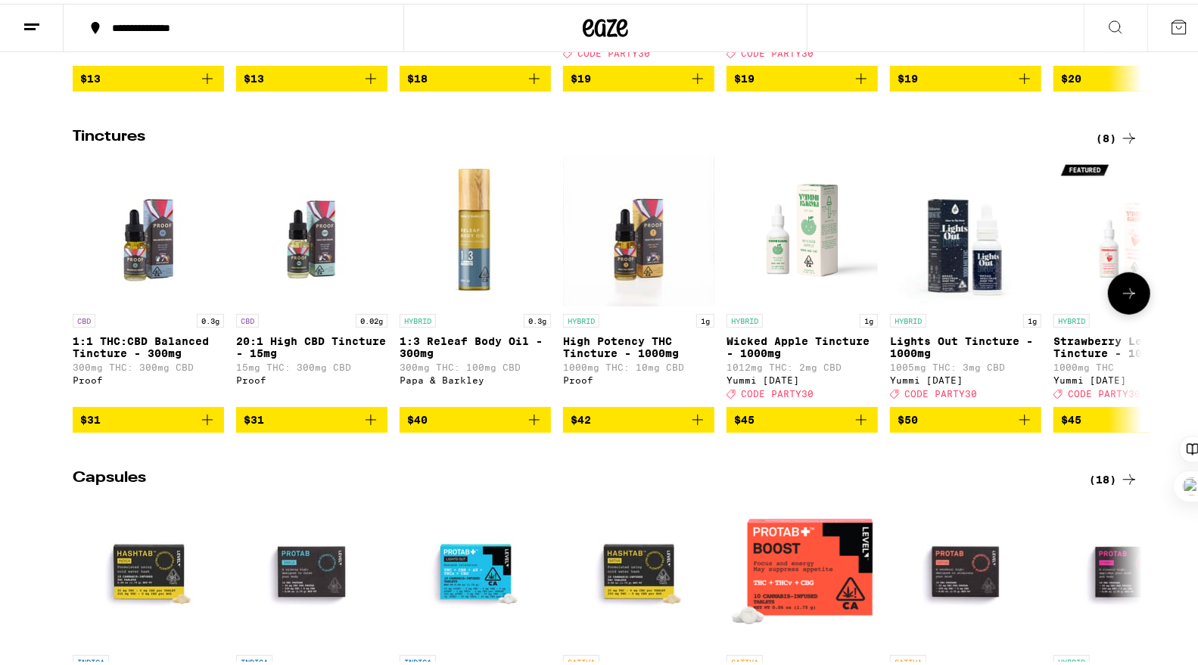
scroll to position [436, 0]
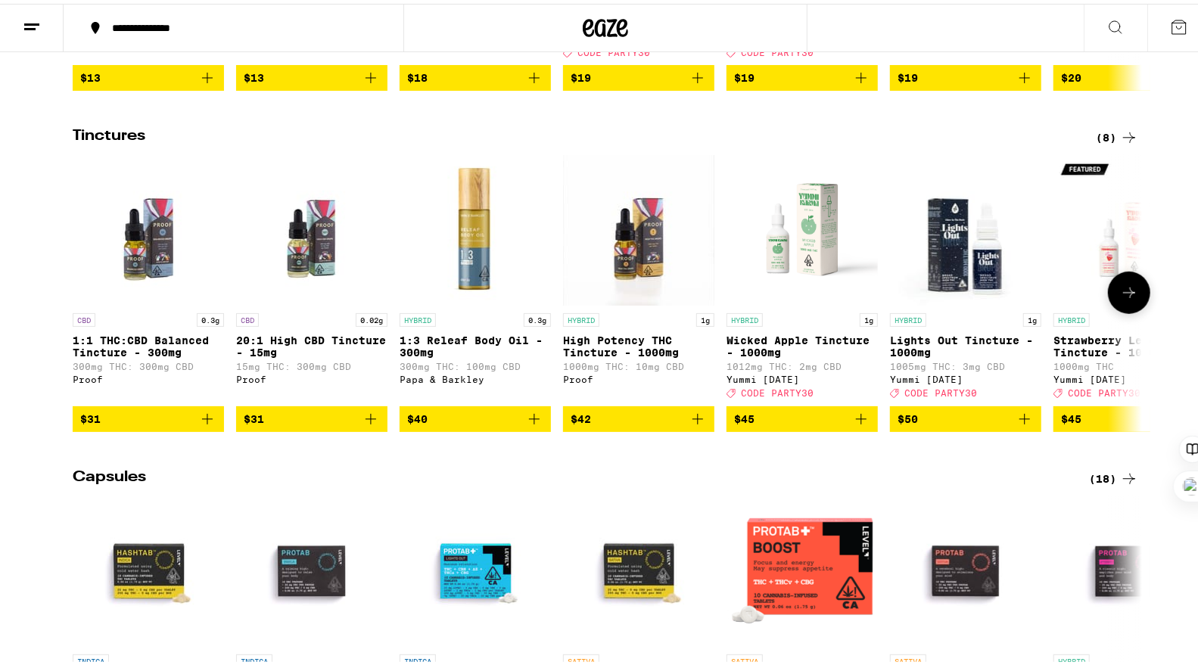
click at [205, 425] on icon "Add to bag" at bounding box center [207, 415] width 18 height 18
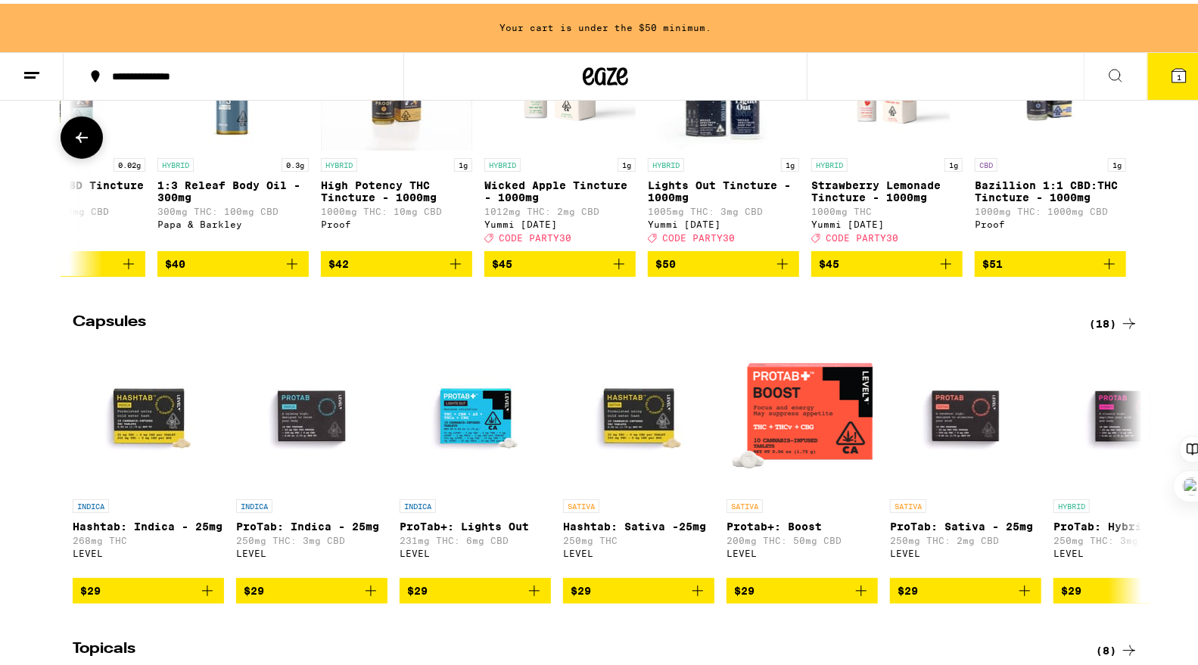
scroll to position [773, 0]
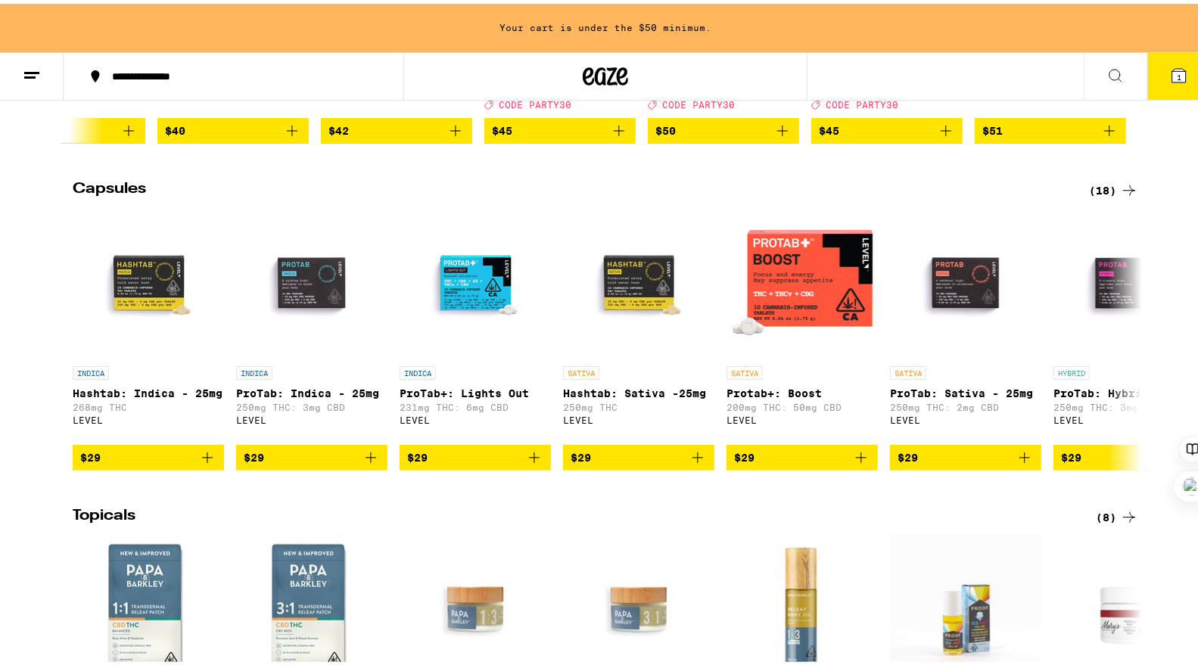
click at [1084, 73] on button at bounding box center [1116, 73] width 64 height 48
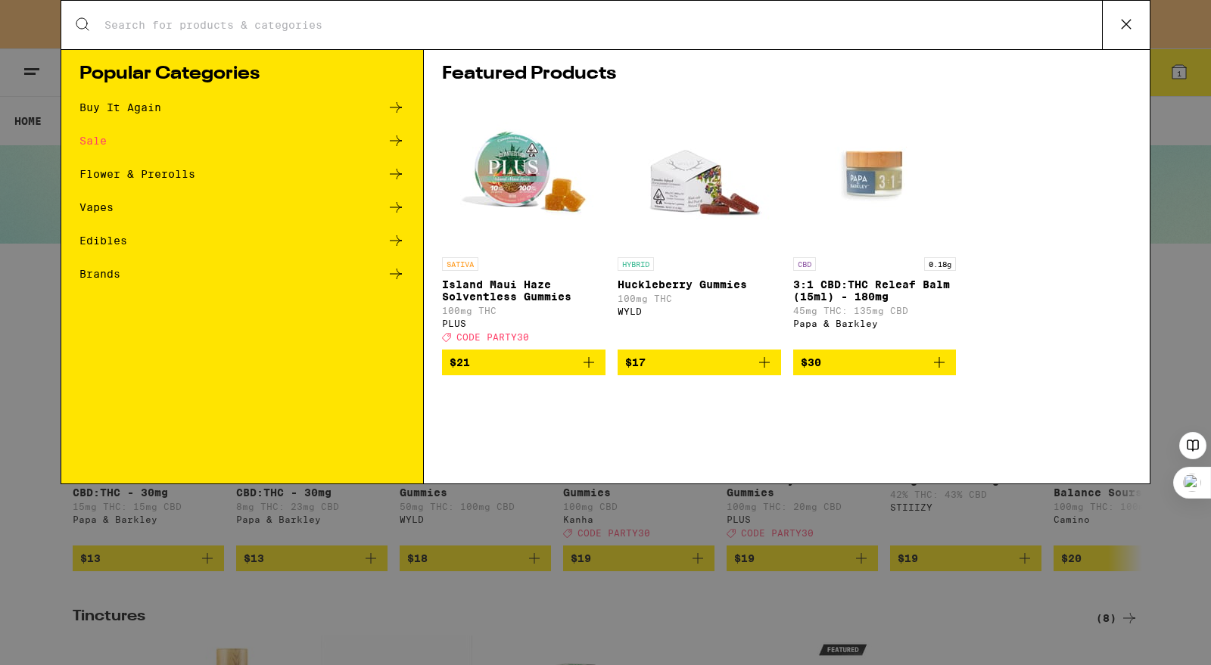
click at [95, 204] on div "Vapes" at bounding box center [96, 207] width 34 height 11
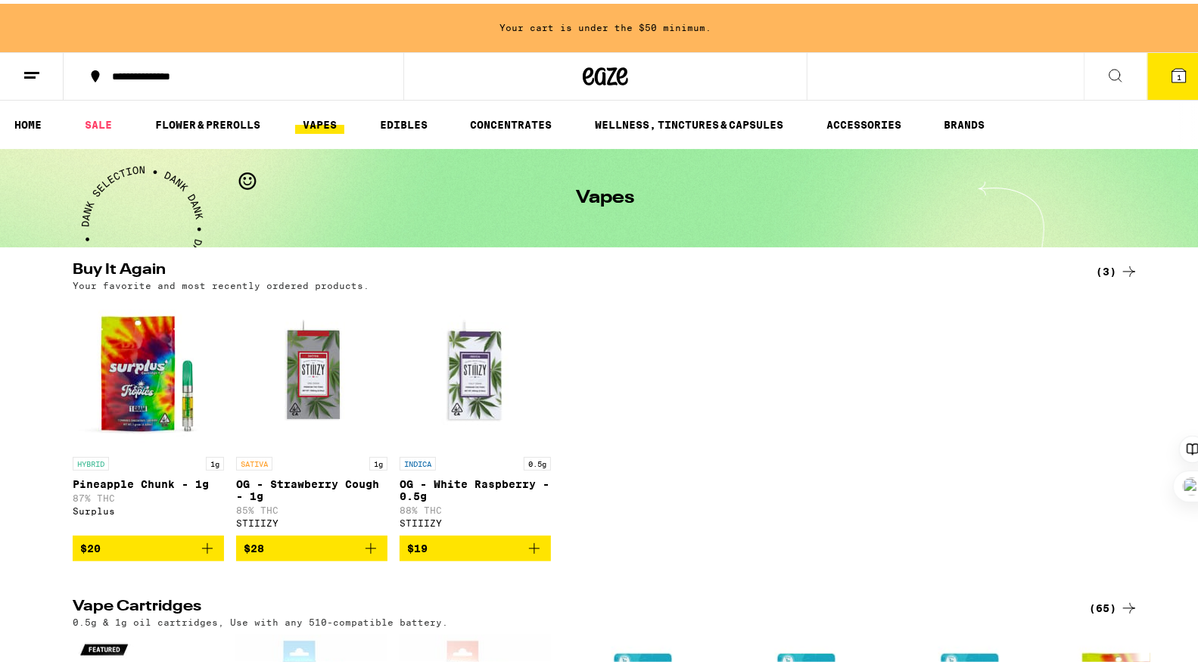
click at [1084, 90] on button at bounding box center [1116, 73] width 64 height 48
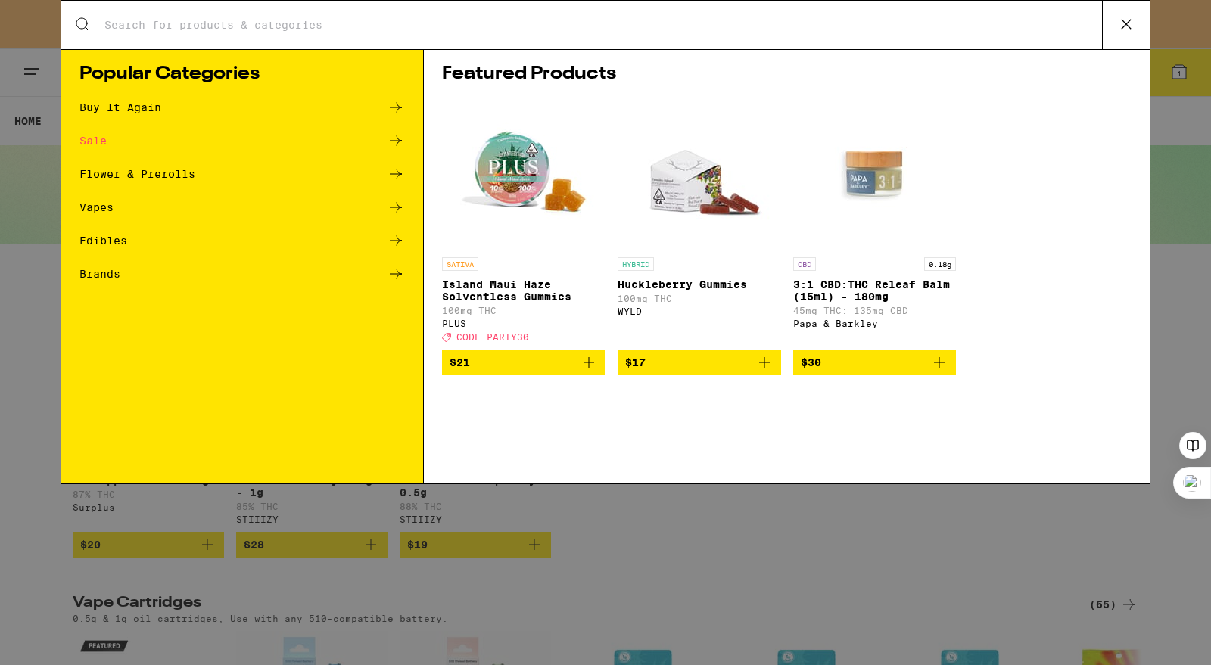
click at [415, 32] on input "Search for Products" at bounding box center [603, 25] width 998 height 14
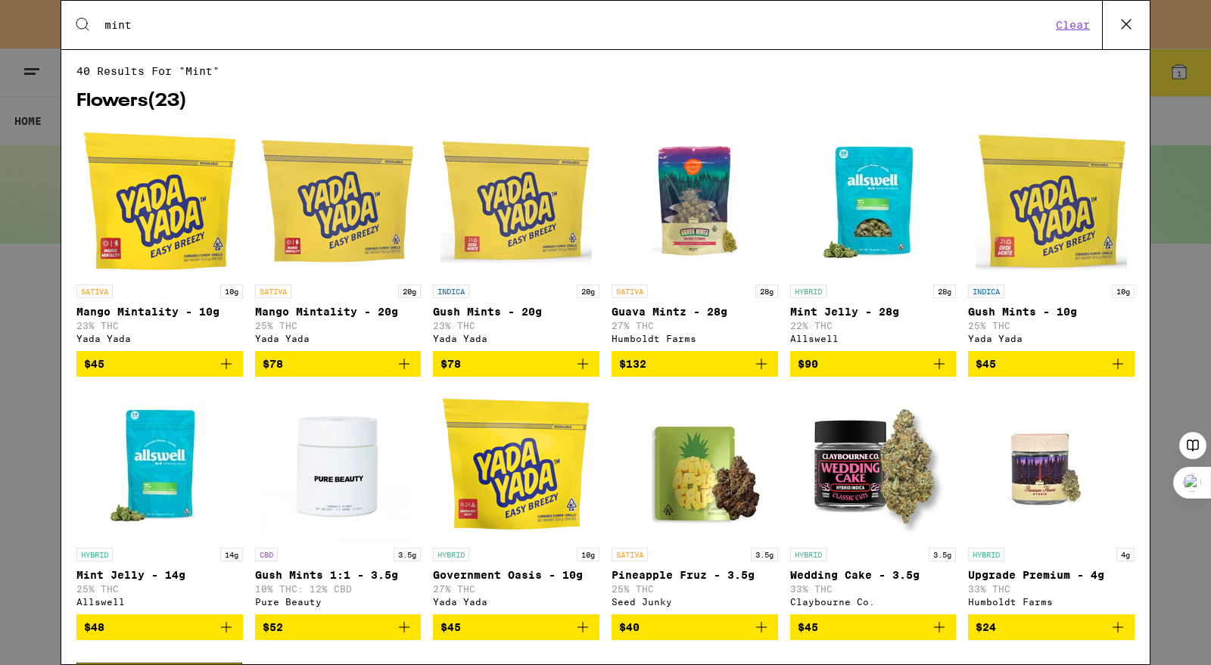
type input "mint"
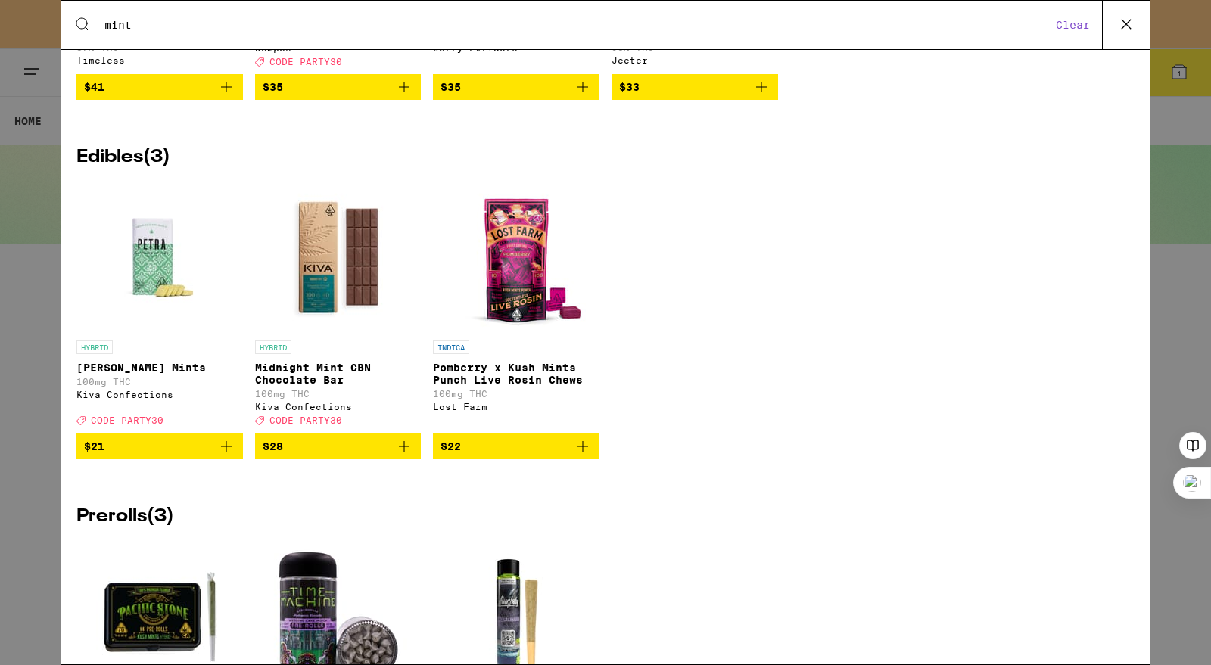
scroll to position [942, 0]
click at [135, 262] on img "Open page for Petra Moroccan Mints from Kiva Confections" at bounding box center [159, 257] width 151 height 151
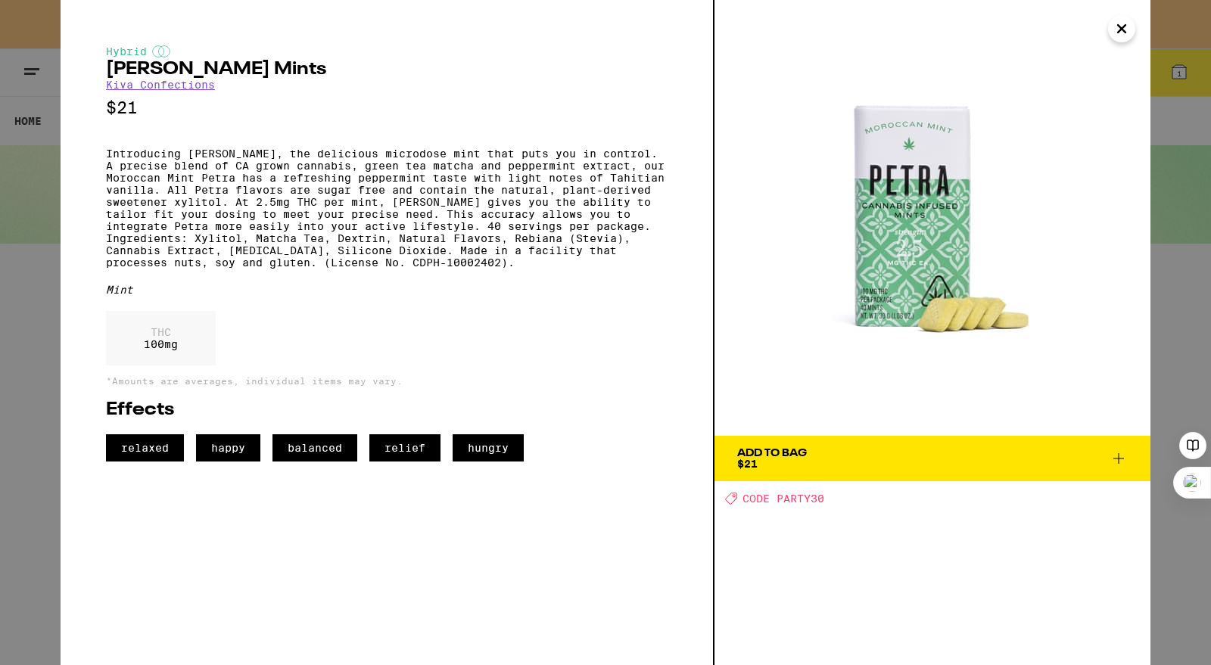
click at [815, 441] on button "Add To Bag $21" at bounding box center [933, 458] width 436 height 45
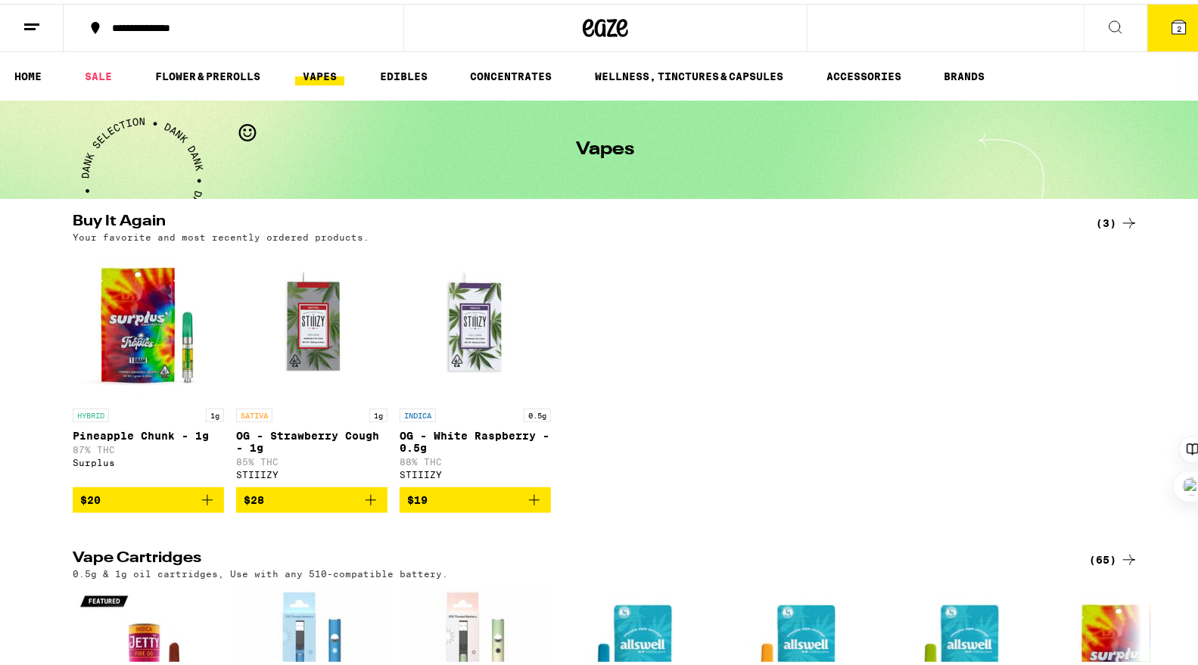
click at [1157, 42] on button "2" at bounding box center [1180, 24] width 64 height 47
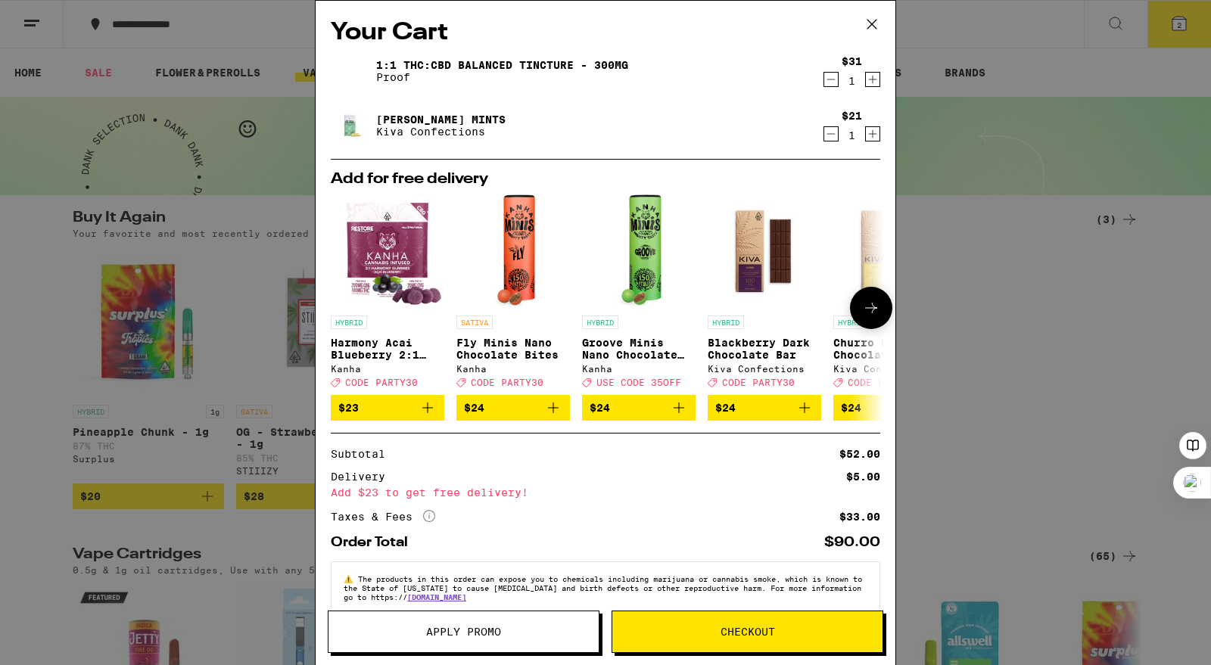
scroll to position [31, 0]
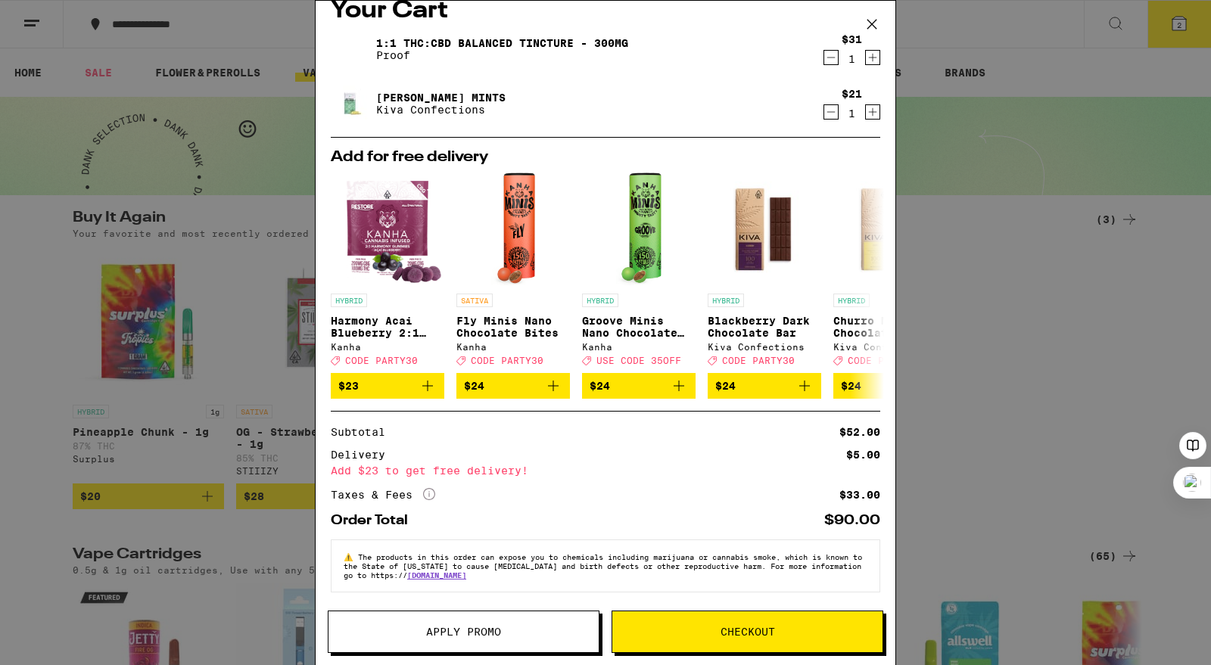
click at [933, 319] on div "Your Cart 1:1 THC:CBD Balanced Tincture - 300mg Proof $31 1 Petra Moroccan Mint…" at bounding box center [605, 332] width 1211 height 665
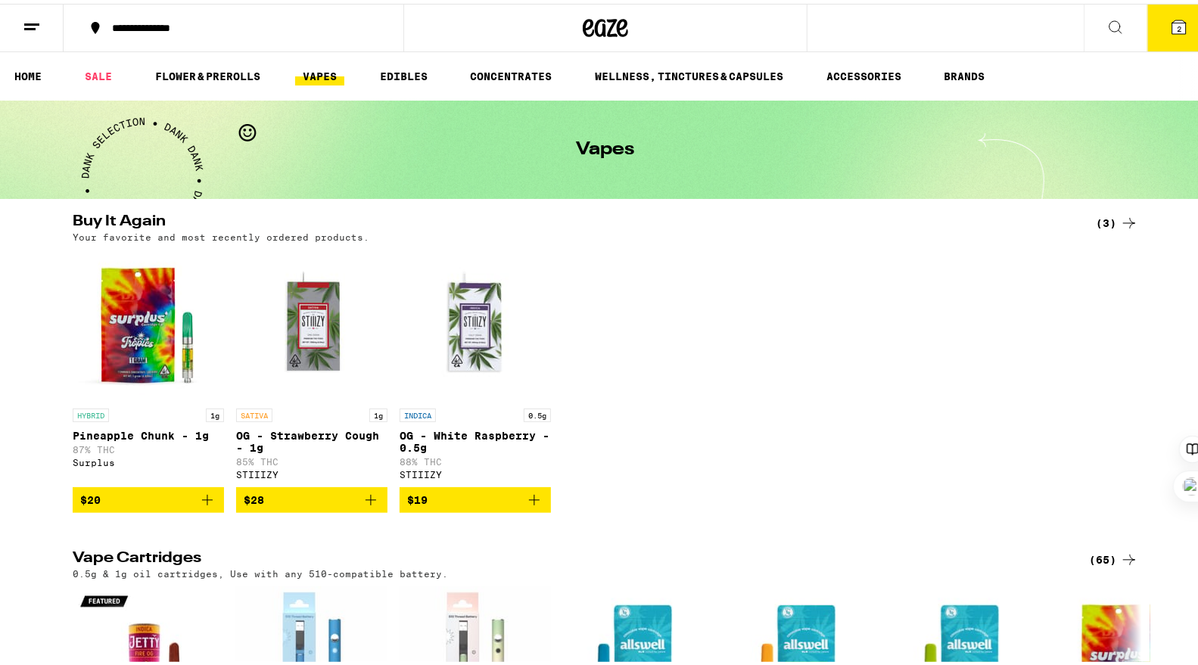
click at [1107, 14] on icon at bounding box center [1116, 23] width 18 height 18
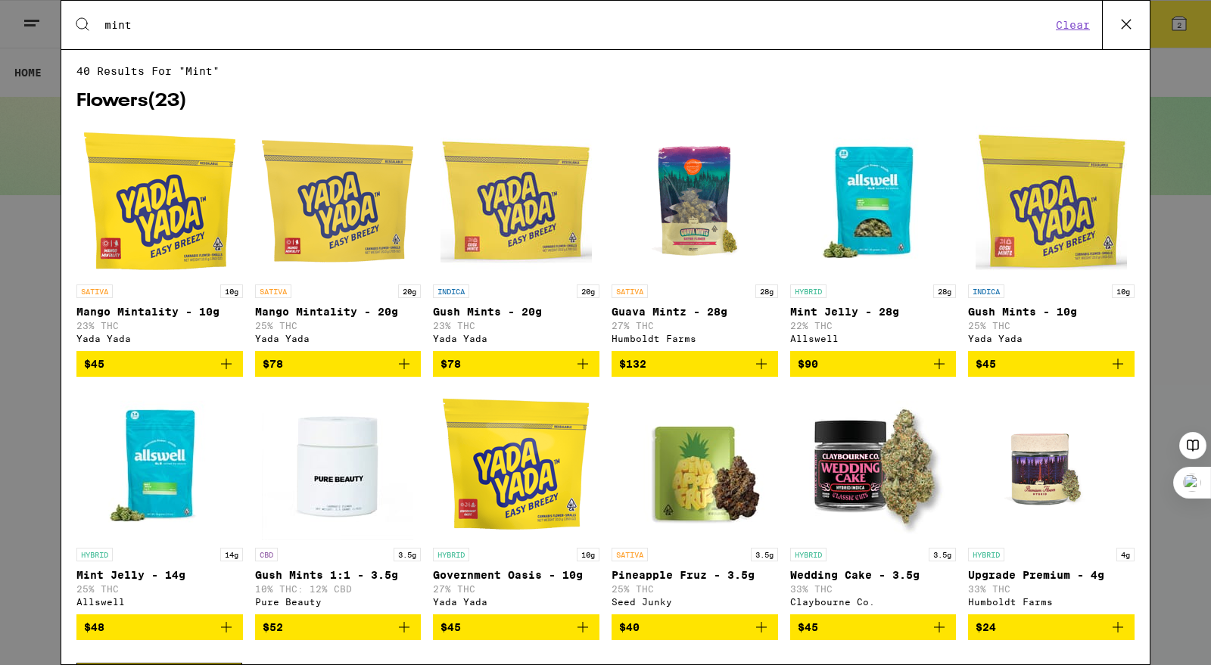
click at [765, 15] on div "Search for Products mint Clear" at bounding box center [605, 25] width 1089 height 48
drag, startPoint x: 749, startPoint y: 36, endPoint x: 736, endPoint y: 26, distance: 16.8
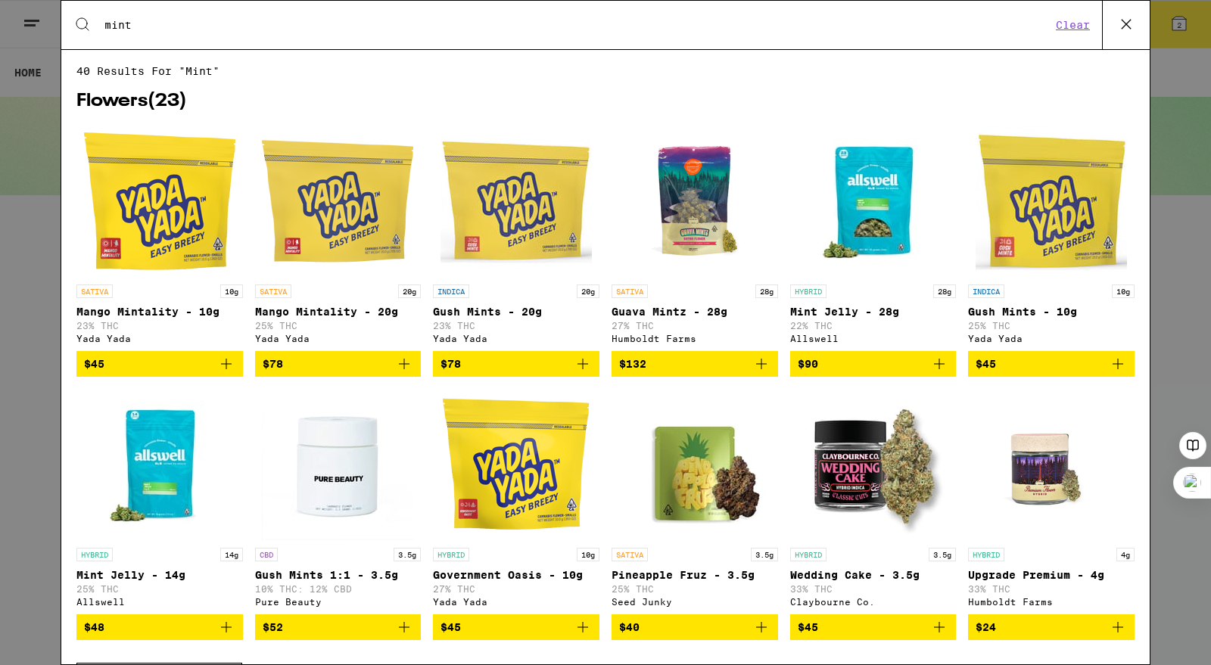
click at [736, 26] on div "Search for Products mint Clear" at bounding box center [605, 25] width 1089 height 48
click at [736, 26] on input "mint" at bounding box center [578, 25] width 948 height 14
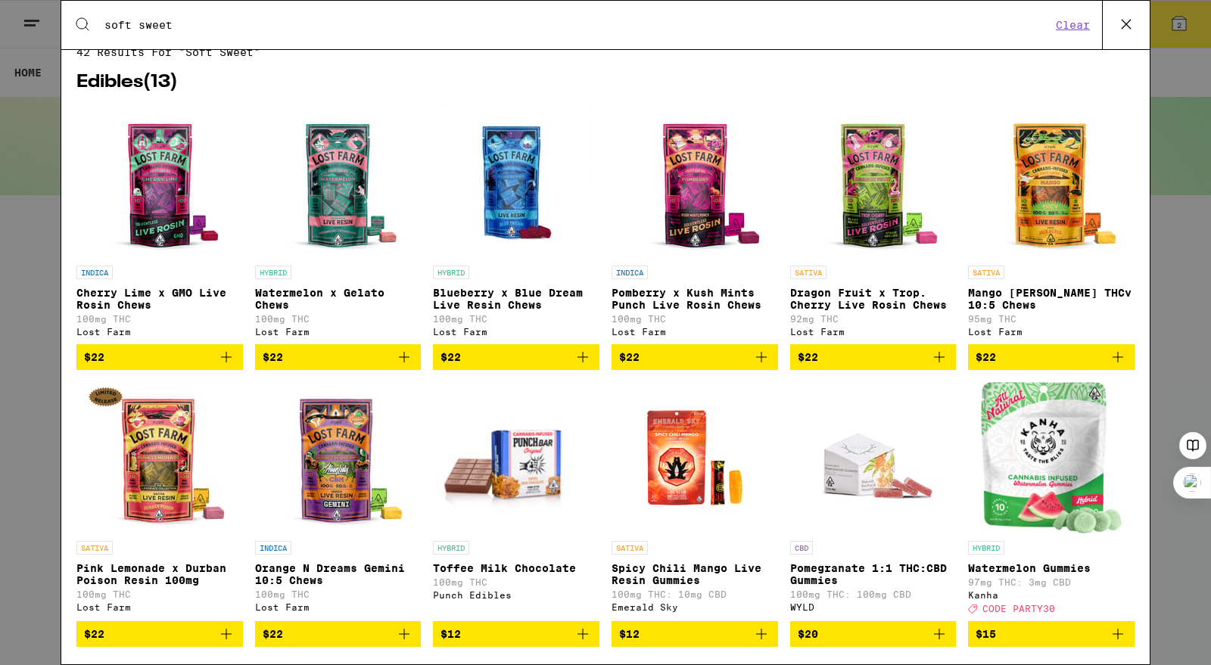
scroll to position [18, 0]
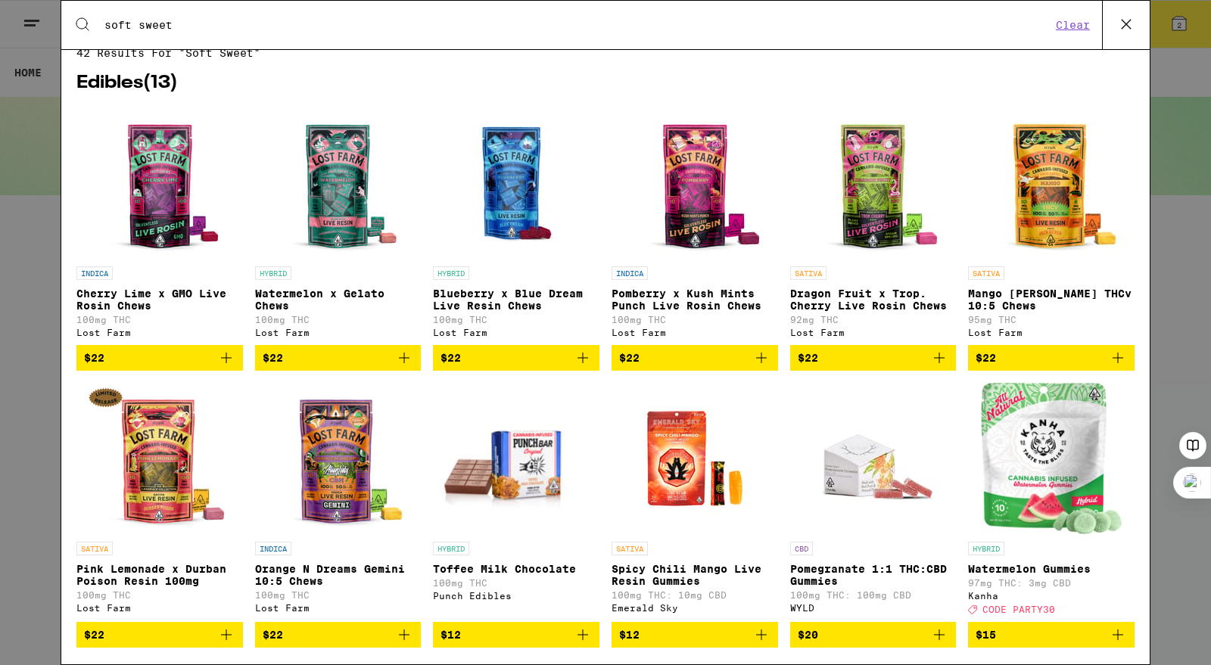
type input "soft sweet"
click at [1109, 366] on icon "Add to bag" at bounding box center [1118, 358] width 18 height 18
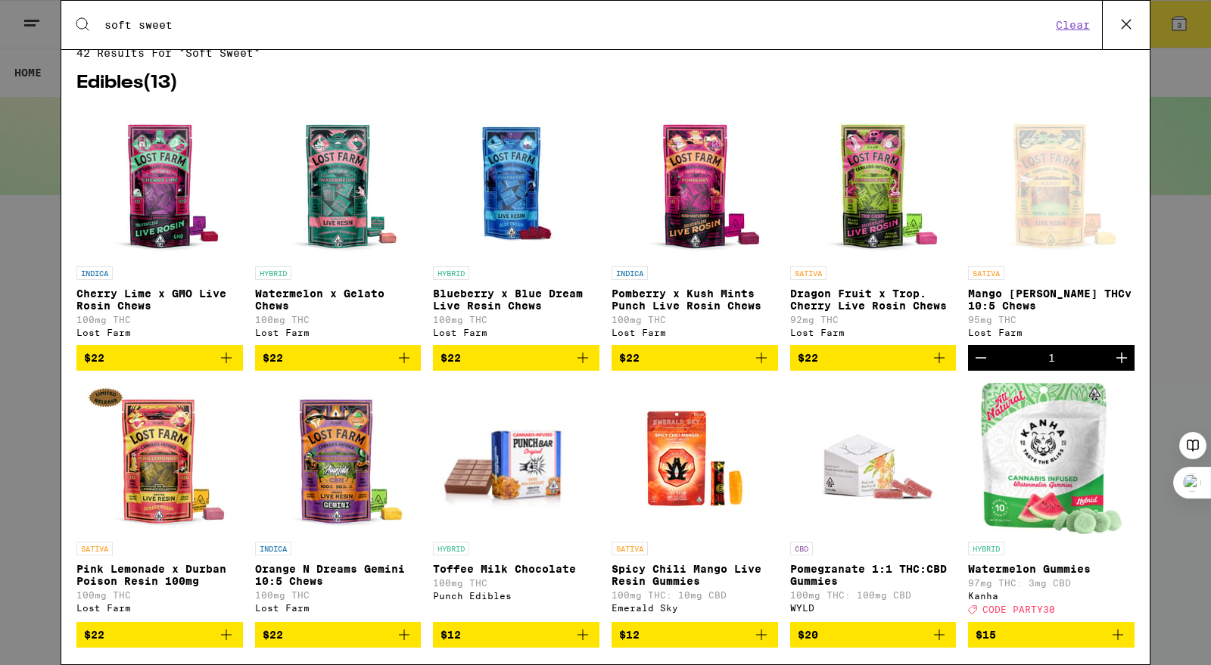
click at [1169, 270] on div "Search for Products soft sweet Clear 42 results for "soft sweet" Edibles ( 13 )…" at bounding box center [605, 332] width 1211 height 665
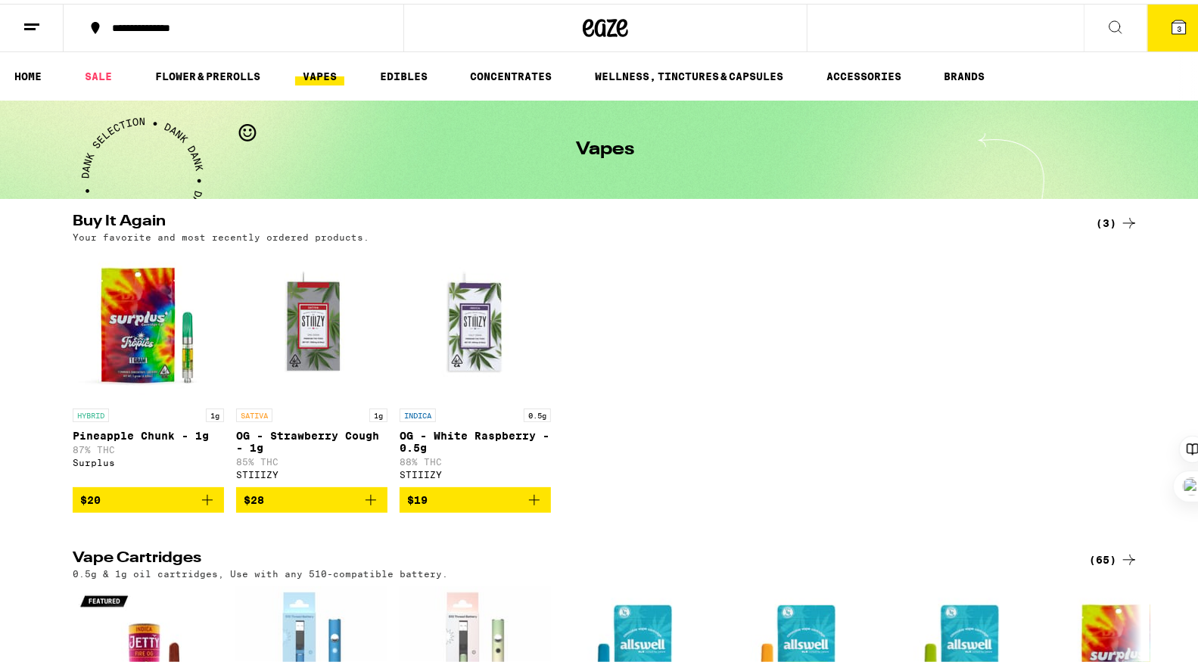
click at [1165, 51] on ul "HOME SALE FLOWER & PREROLLS VAPES EDIBLES CONCENTRATES WELLNESS, TINCTURES & CA…" at bounding box center [605, 72] width 1211 height 48
click at [1163, 44] on button "3" at bounding box center [1180, 24] width 64 height 47
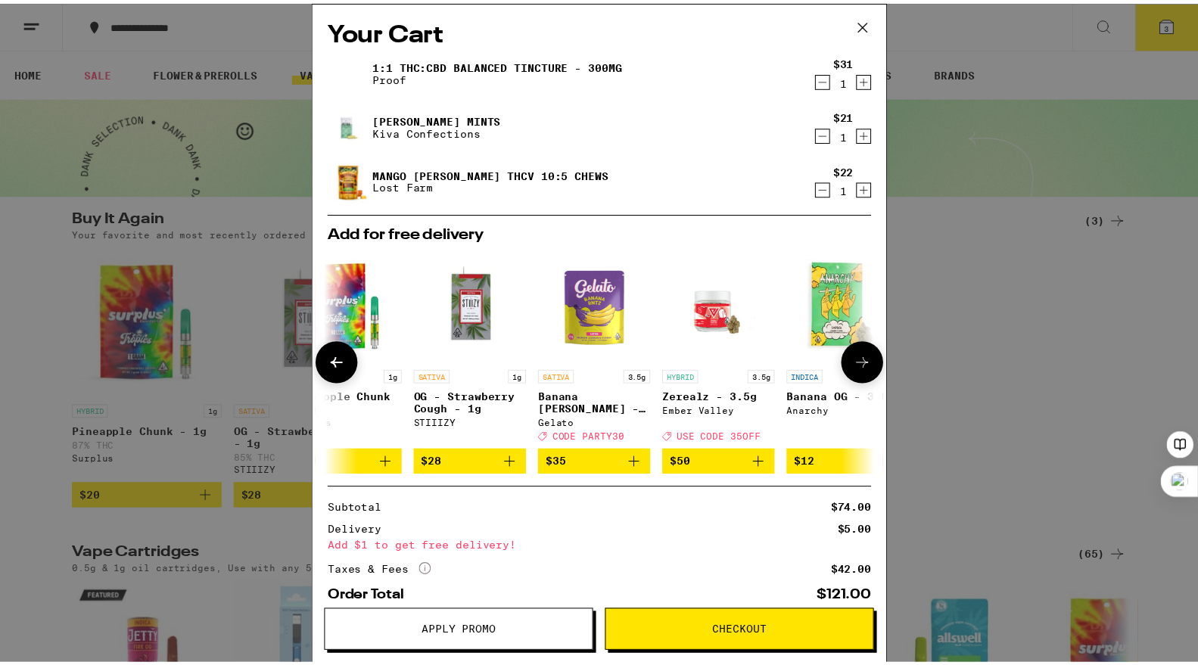
scroll to position [0, 34]
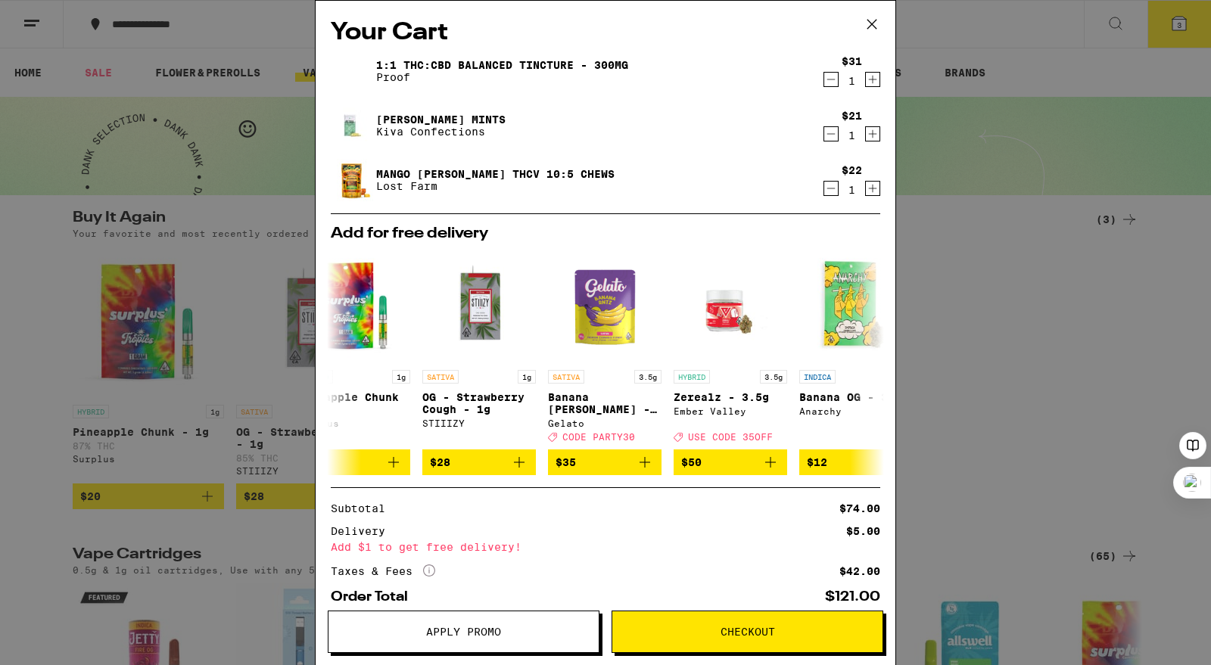
click at [827, 188] on icon "Decrement" at bounding box center [831, 188] width 8 height 0
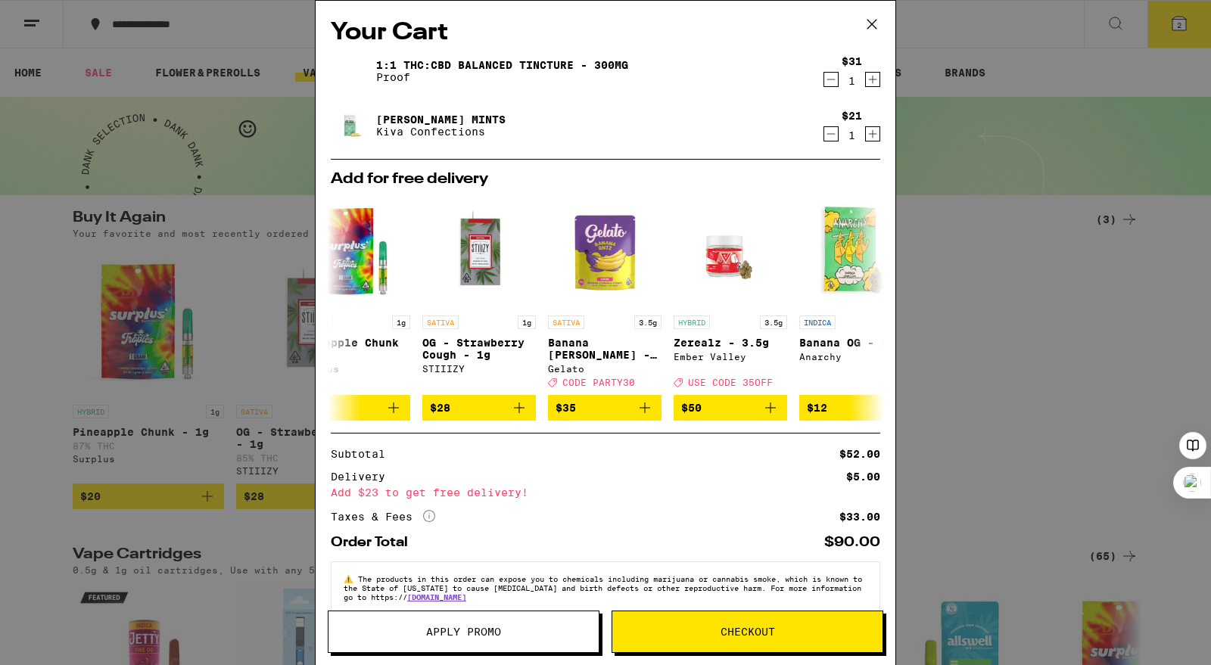
click at [951, 235] on div "Your Cart 1:1 THC:CBD Balanced Tincture - 300mg Proof $31 1 Petra Moroccan Mint…" at bounding box center [605, 332] width 1211 height 665
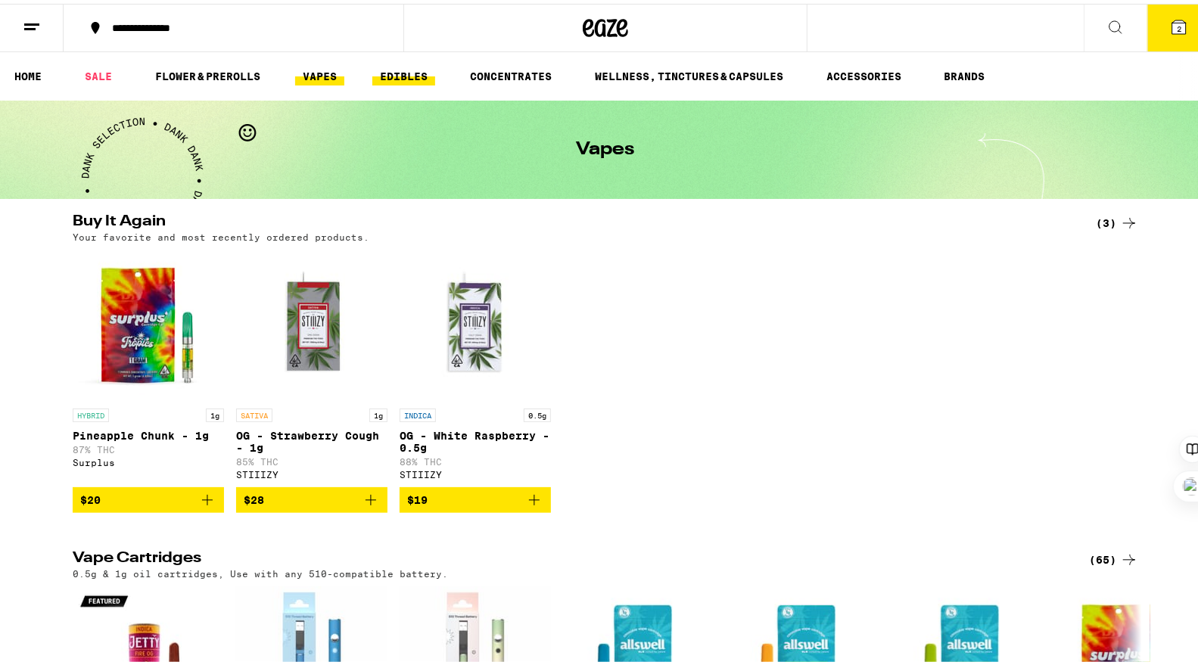
click at [400, 73] on link "EDIBLES" at bounding box center [403, 73] width 63 height 18
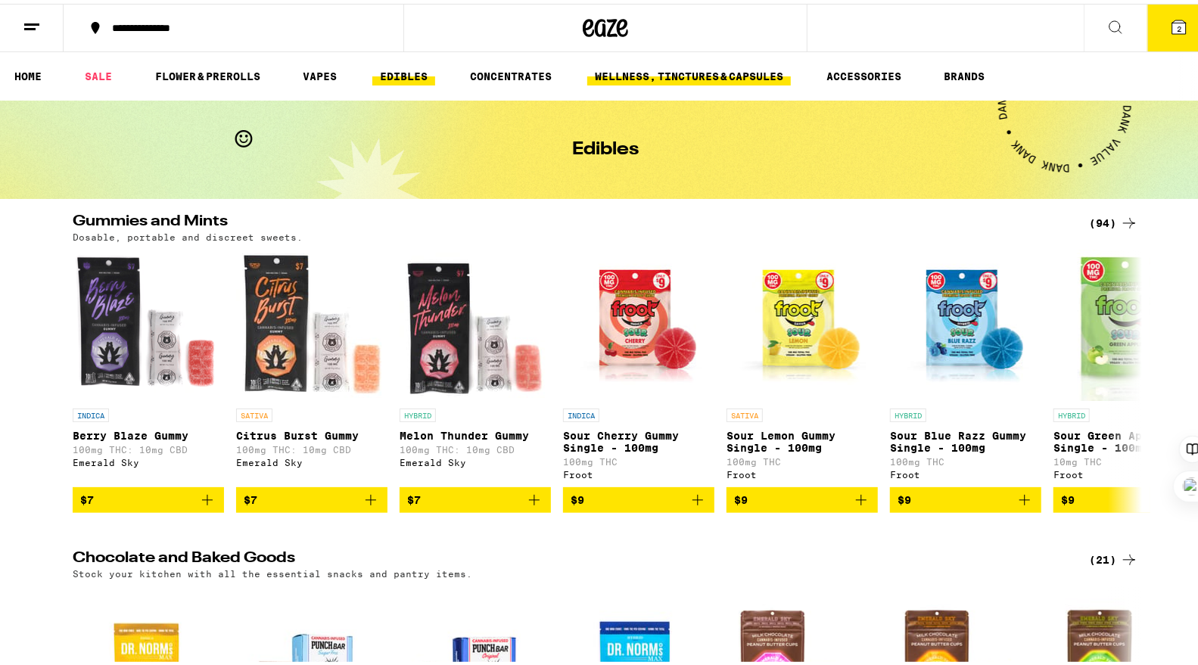
click at [677, 70] on link "WELLNESS, TINCTURES & CAPSULES" at bounding box center [689, 73] width 204 height 18
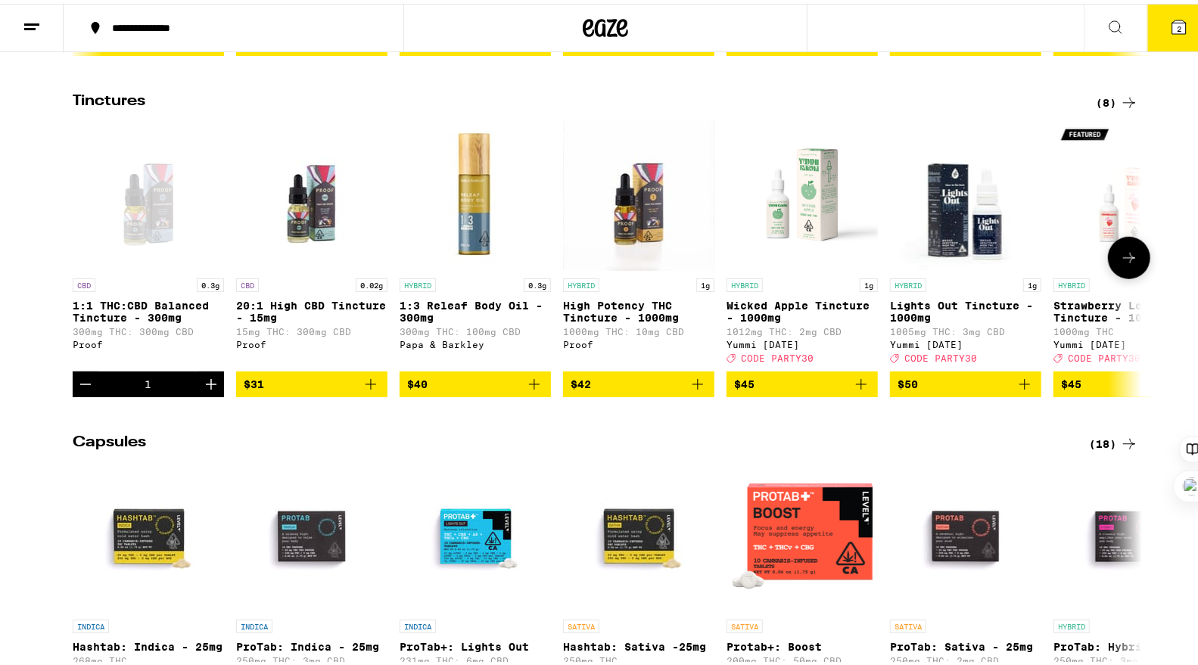
scroll to position [651, 0]
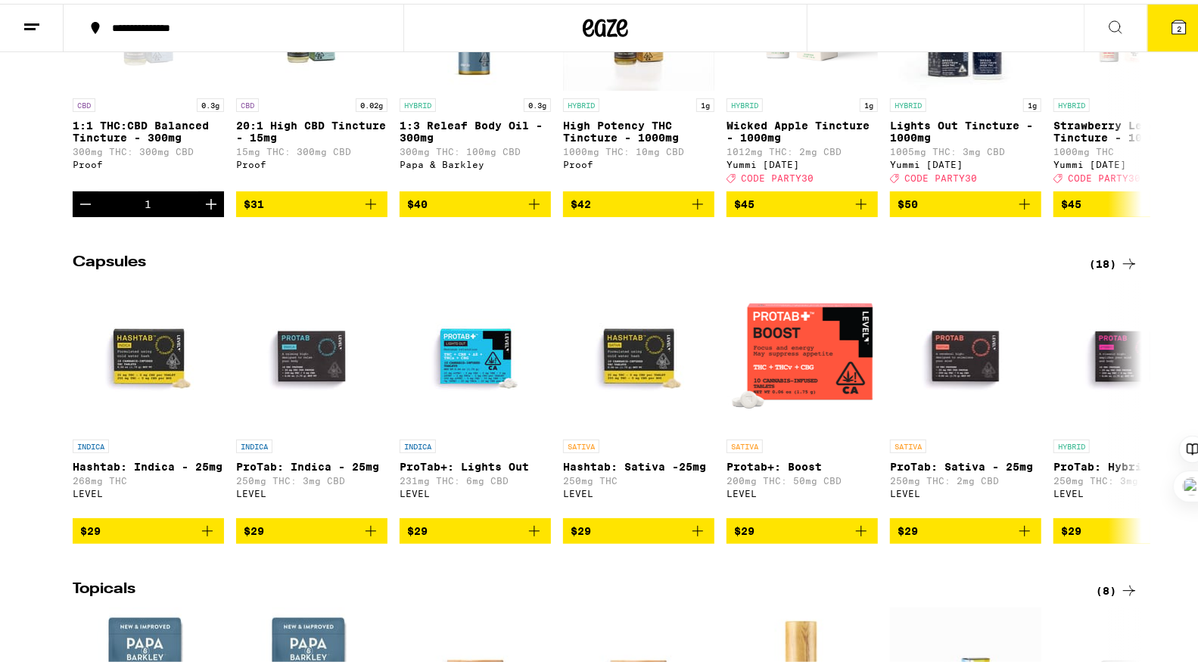
click at [1101, 33] on button at bounding box center [1116, 25] width 64 height 48
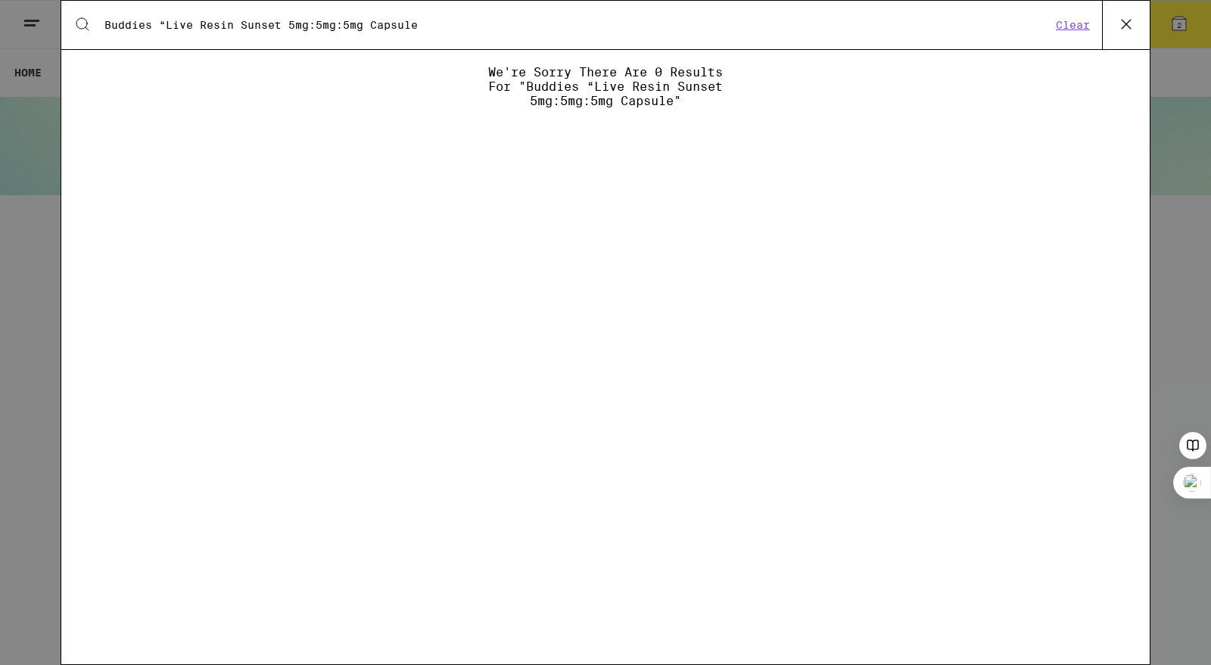
click at [165, 23] on input "Buddies “Live Resin Sunset 5mg:5mg:5mg Capsule" at bounding box center [578, 25] width 948 height 14
drag, startPoint x: 357, startPoint y: 26, endPoint x: 213, endPoint y: 23, distance: 144.6
click at [213, 23] on input "Live Resin Sunset 5mg:5mg:5mg Capsule" at bounding box center [578, 25] width 948 height 14
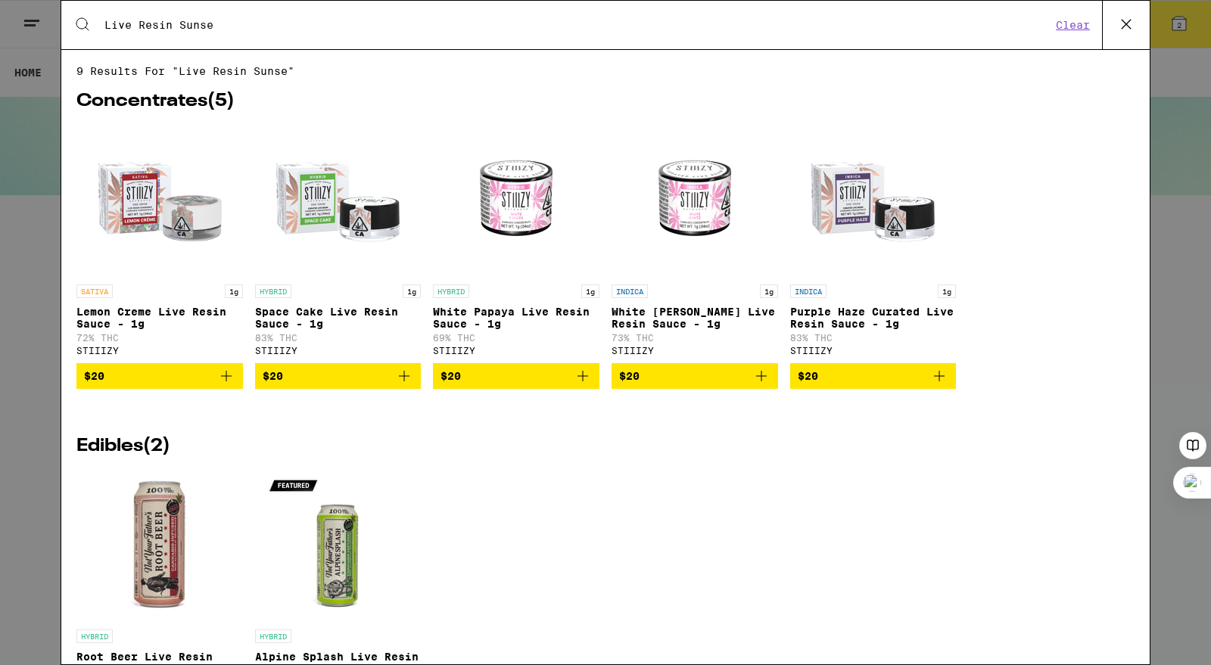
type input "Live Resin Sunse"
click at [684, 223] on img "Open page for White Runtz Live Resin Sauce - 1g from STIIIZY" at bounding box center [694, 201] width 151 height 151
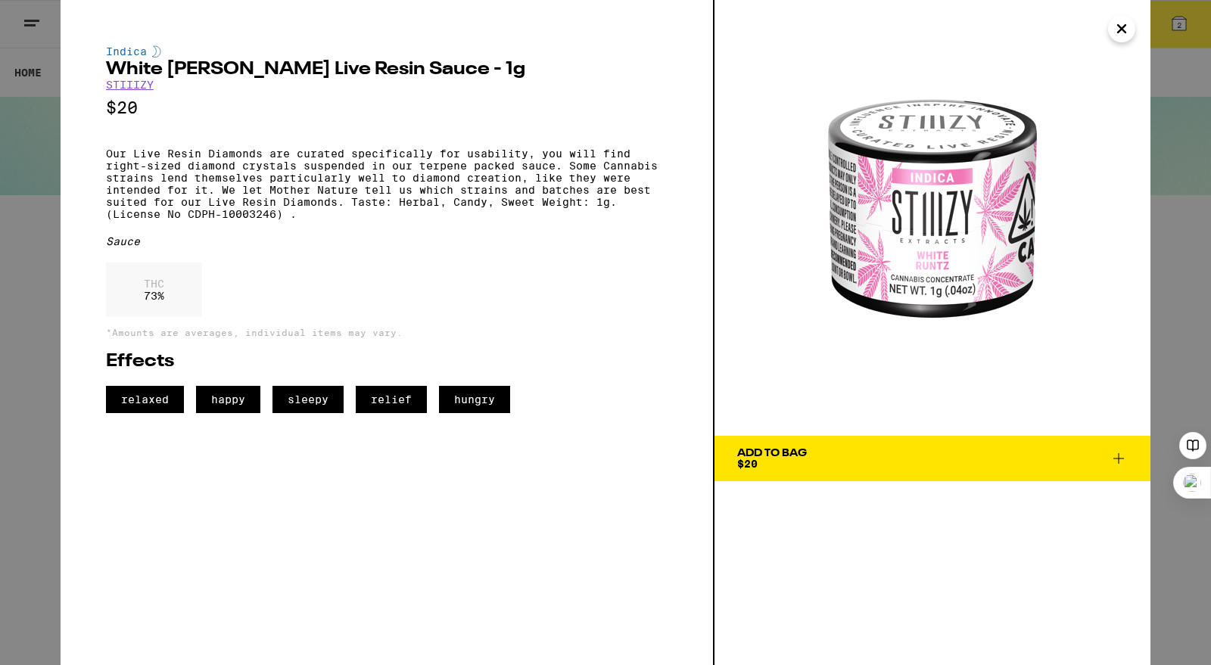
click at [1129, 21] on icon "Close" at bounding box center [1122, 28] width 18 height 23
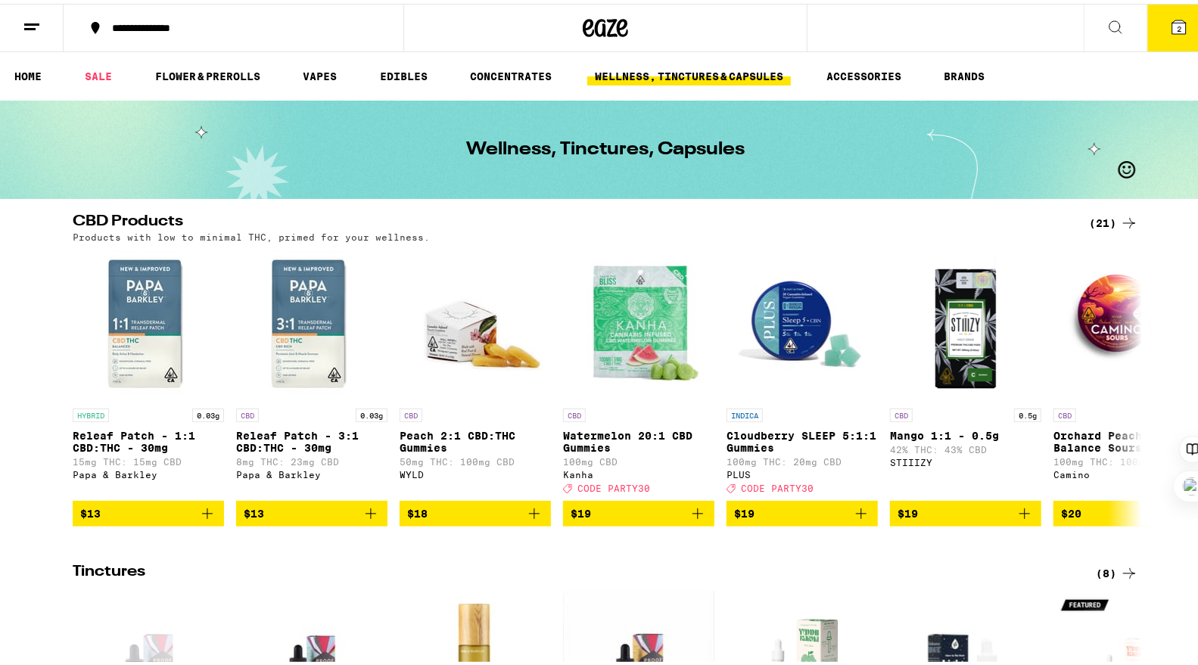
click at [1120, 26] on button at bounding box center [1116, 25] width 64 height 48
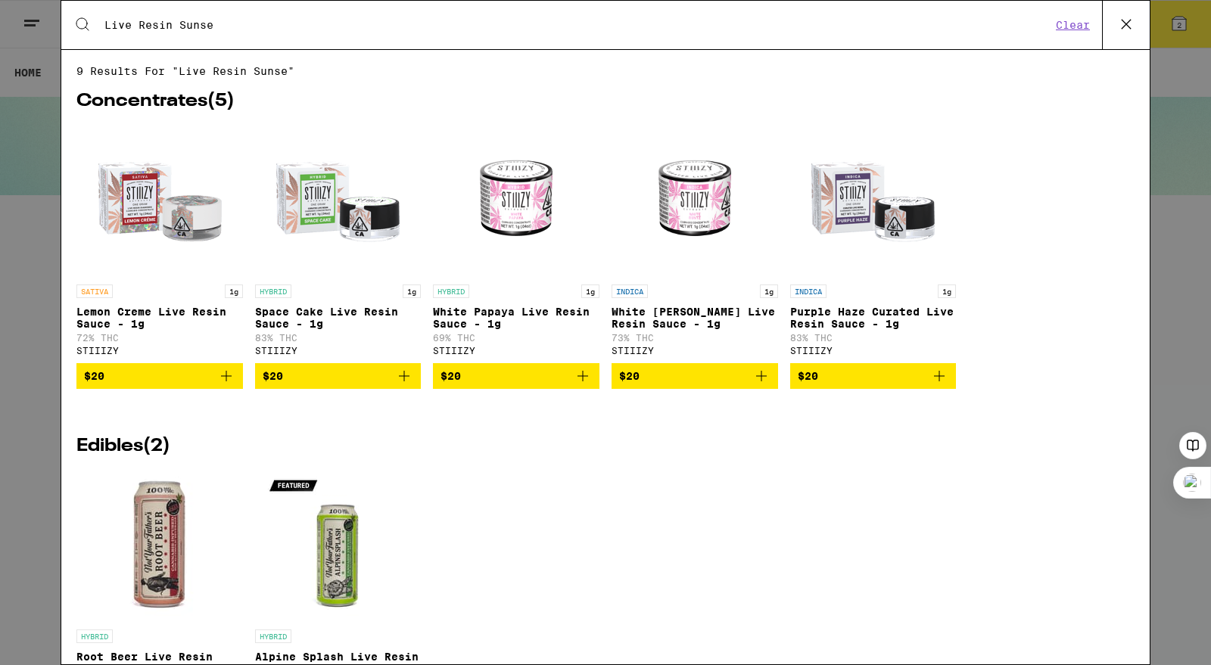
drag, startPoint x: 1060, startPoint y: 33, endPoint x: 1069, endPoint y: 23, distance: 12.9
click at [1069, 23] on div "Search for Products Live Resin Sunse Clear" at bounding box center [605, 25] width 1089 height 48
click at [1069, 23] on button "Clear" at bounding box center [1072, 25] width 43 height 14
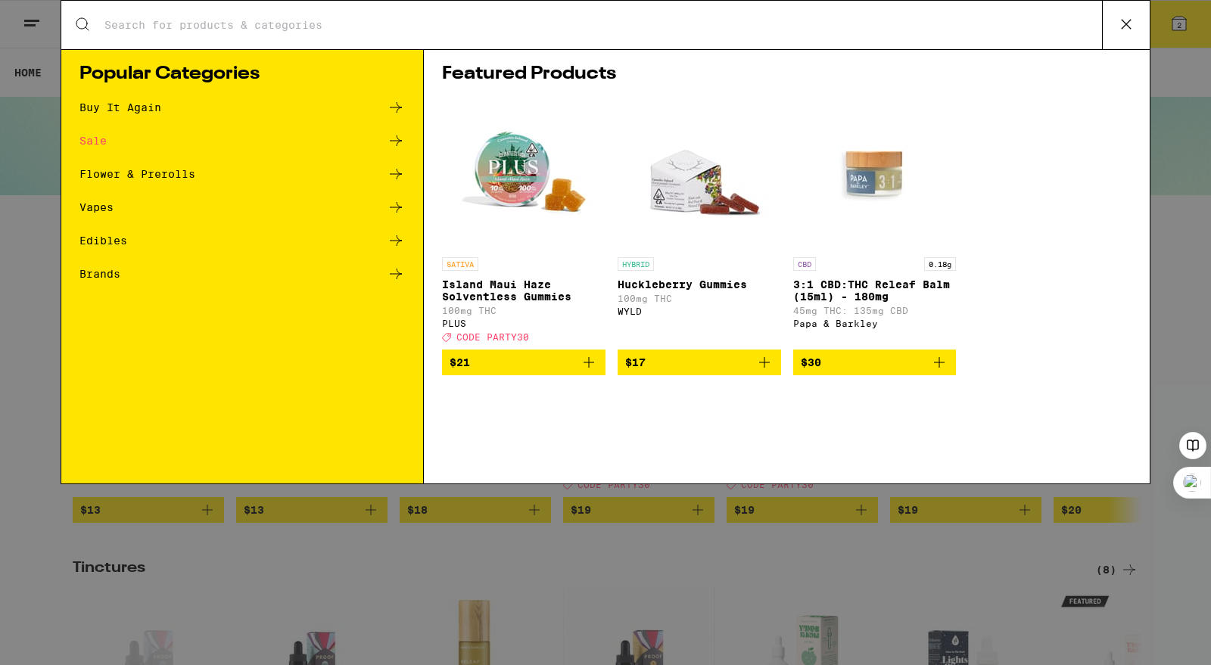
click at [906, 32] on input "Search for Products" at bounding box center [603, 25] width 998 height 14
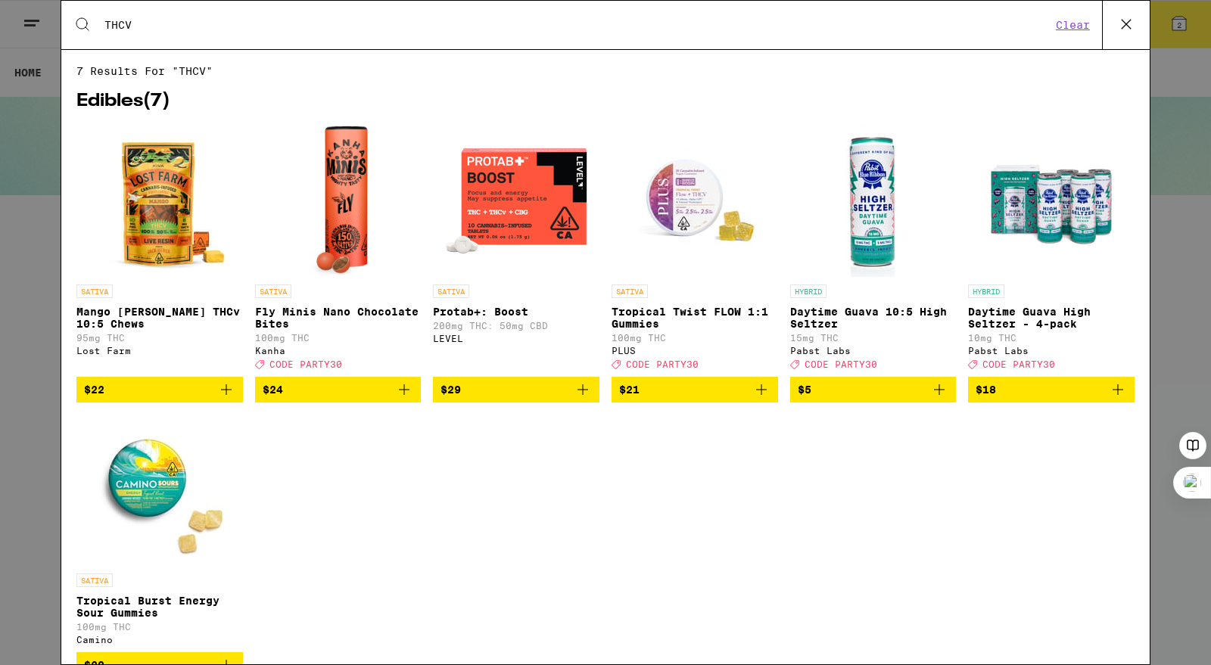
type input "THCV"
click at [353, 193] on img "Open page for Fly Minis Nano Chocolate Bites from Kanha" at bounding box center [337, 201] width 59 height 151
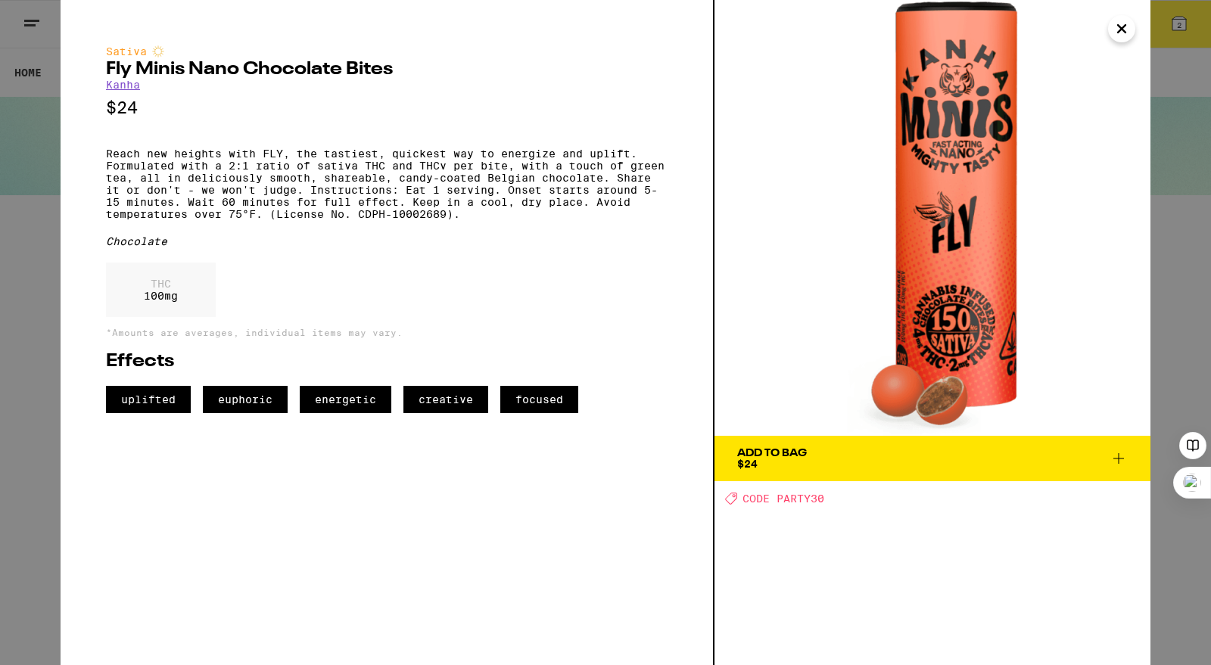
click at [1130, 30] on icon "Close" at bounding box center [1122, 28] width 18 height 23
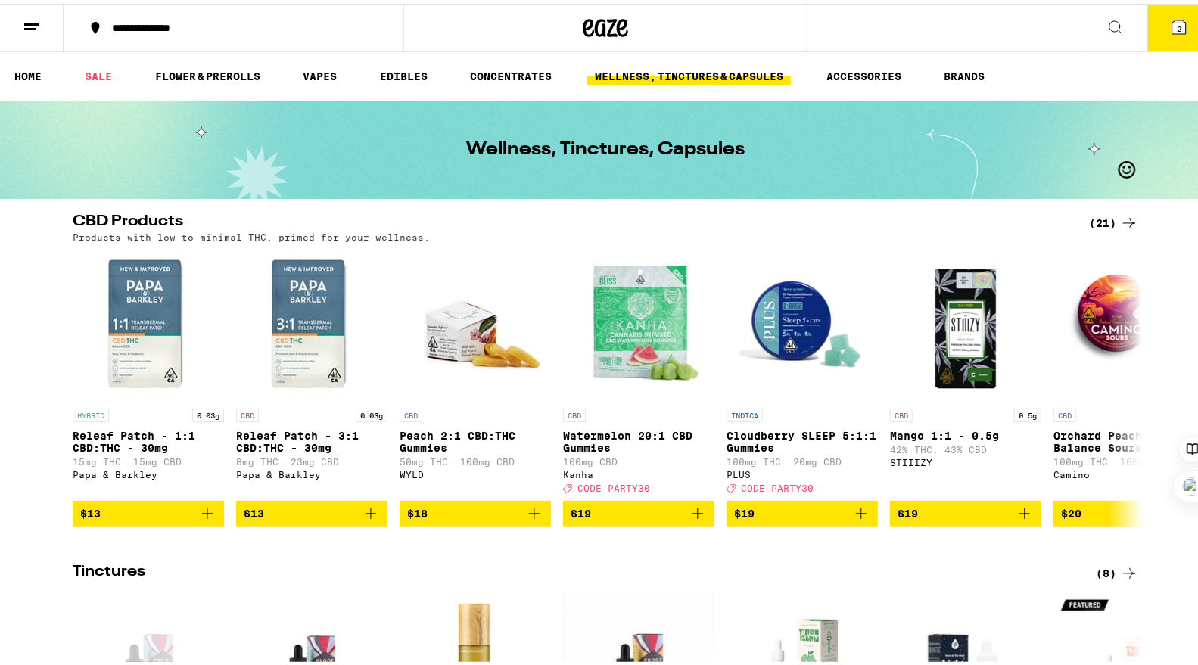
click at [1086, 17] on button at bounding box center [1116, 25] width 64 height 48
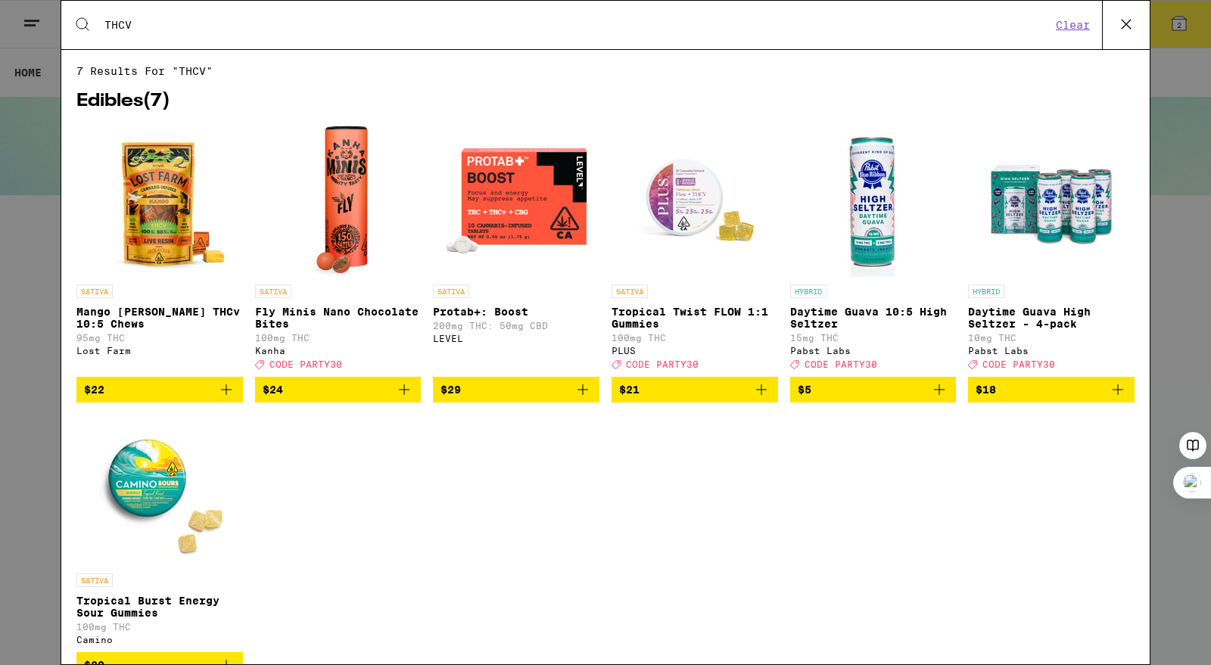
click at [539, 217] on img "Open page for Protab+: Boost from LEVEL" at bounding box center [516, 201] width 151 height 151
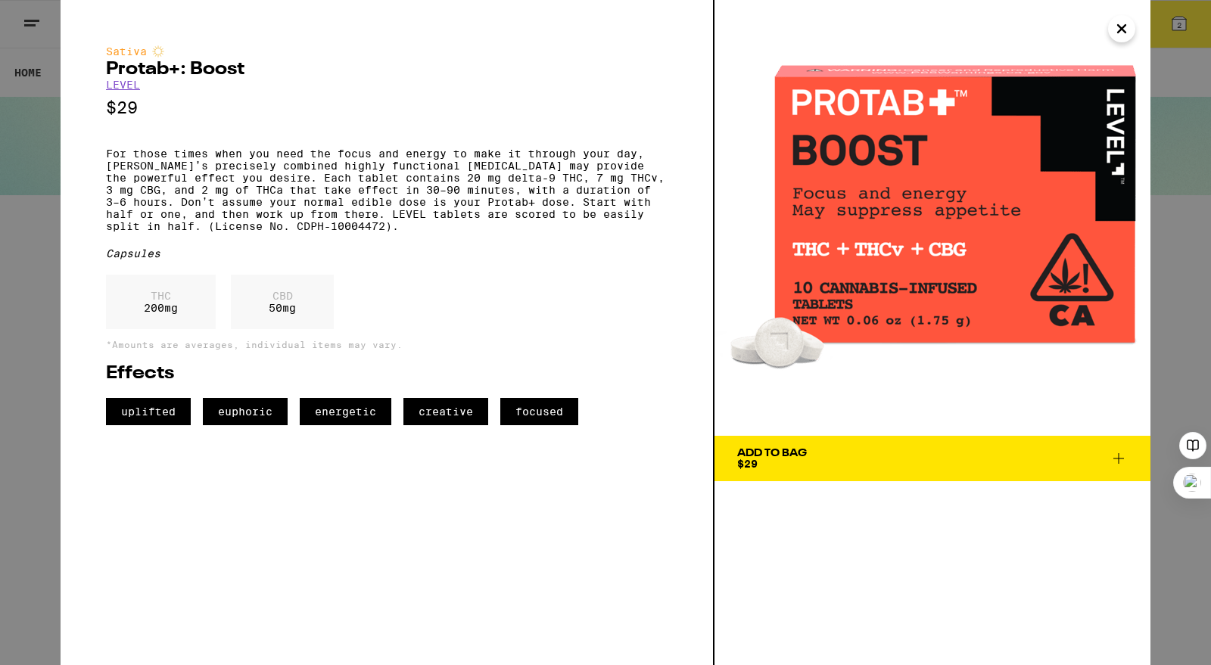
click at [1120, 26] on icon "Close" at bounding box center [1122, 28] width 18 height 23
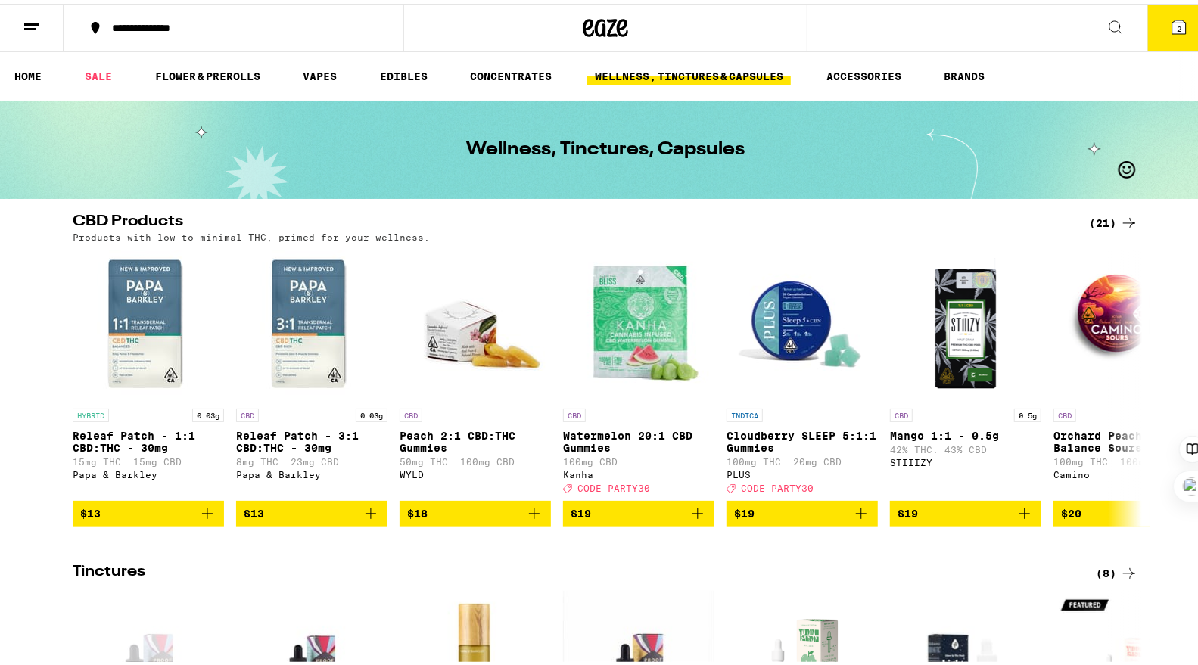
click at [1110, 17] on icon at bounding box center [1116, 23] width 12 height 12
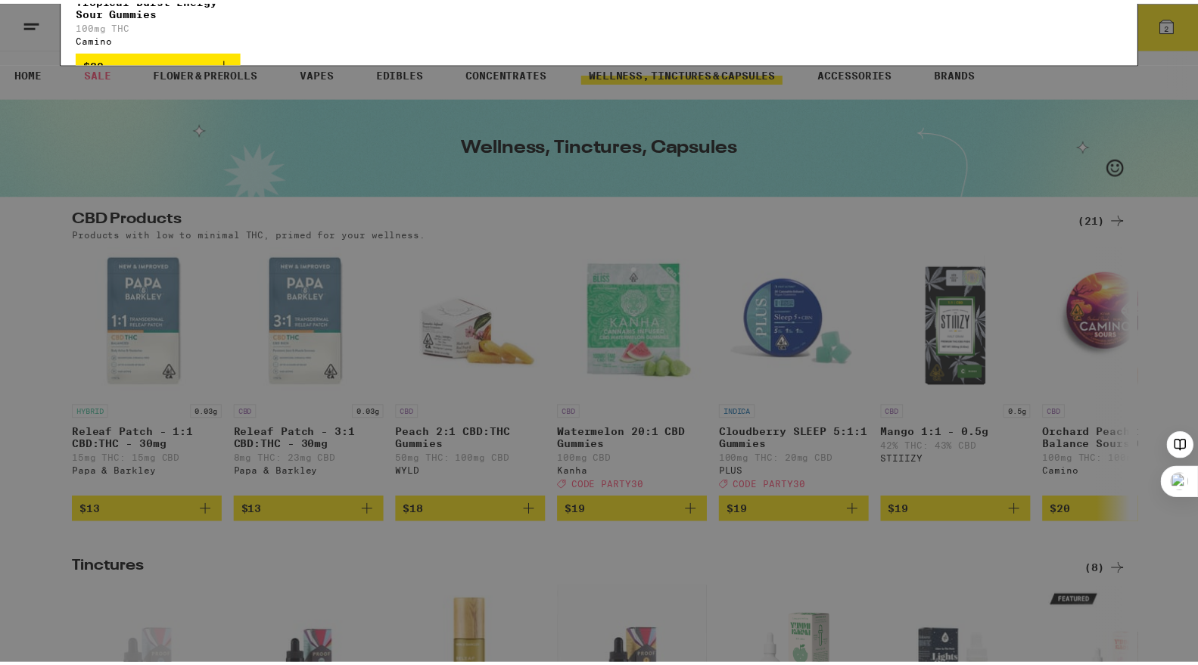
scroll to position [65, 0]
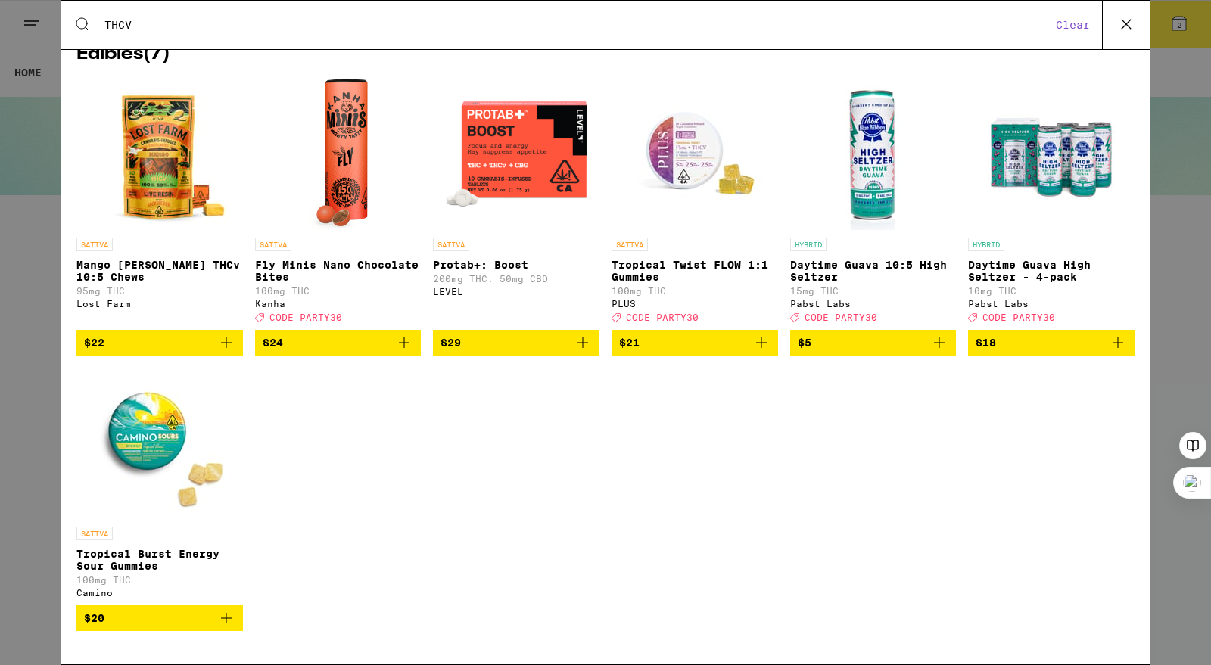
click at [685, 146] on img "Open page for Tropical Twist FLOW 1:1 Gummies from PLUS" at bounding box center [694, 154] width 151 height 151
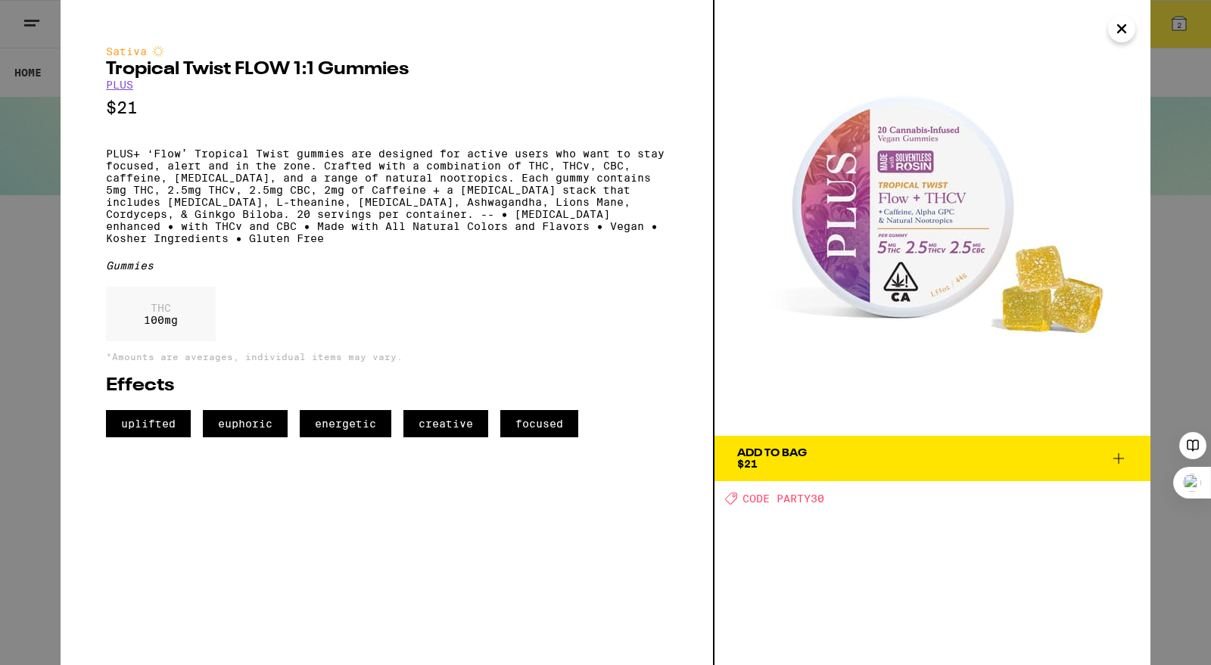
click at [1124, 29] on icon "Close" at bounding box center [1122, 28] width 18 height 23
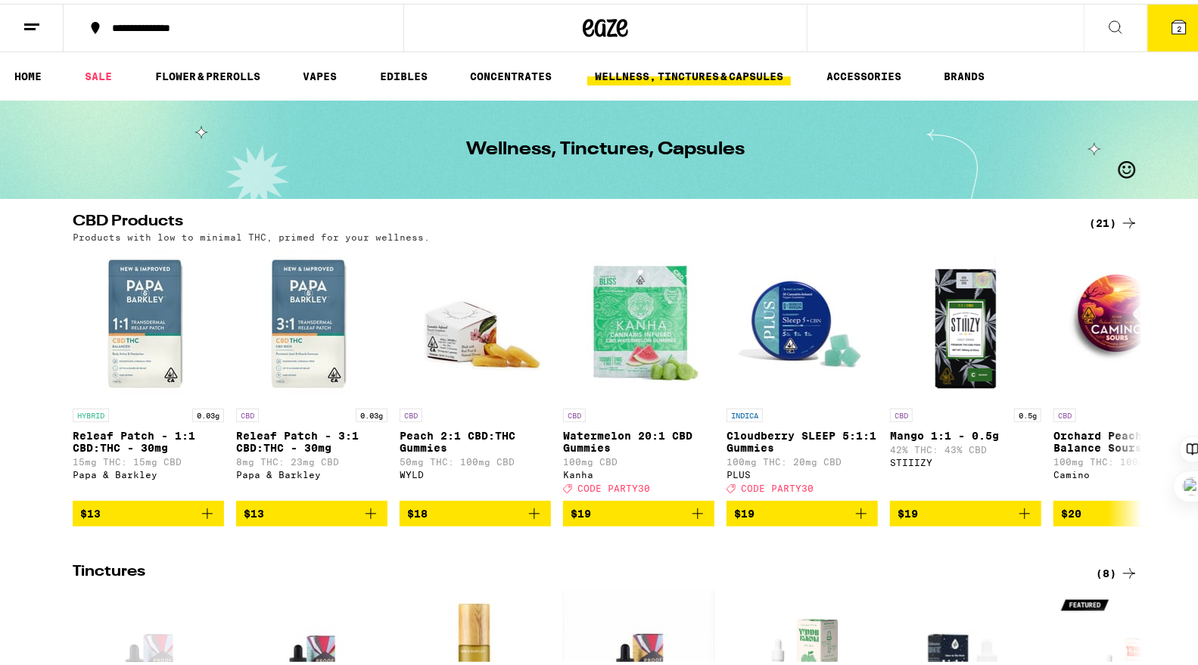
click at [1110, 32] on button at bounding box center [1116, 25] width 64 height 48
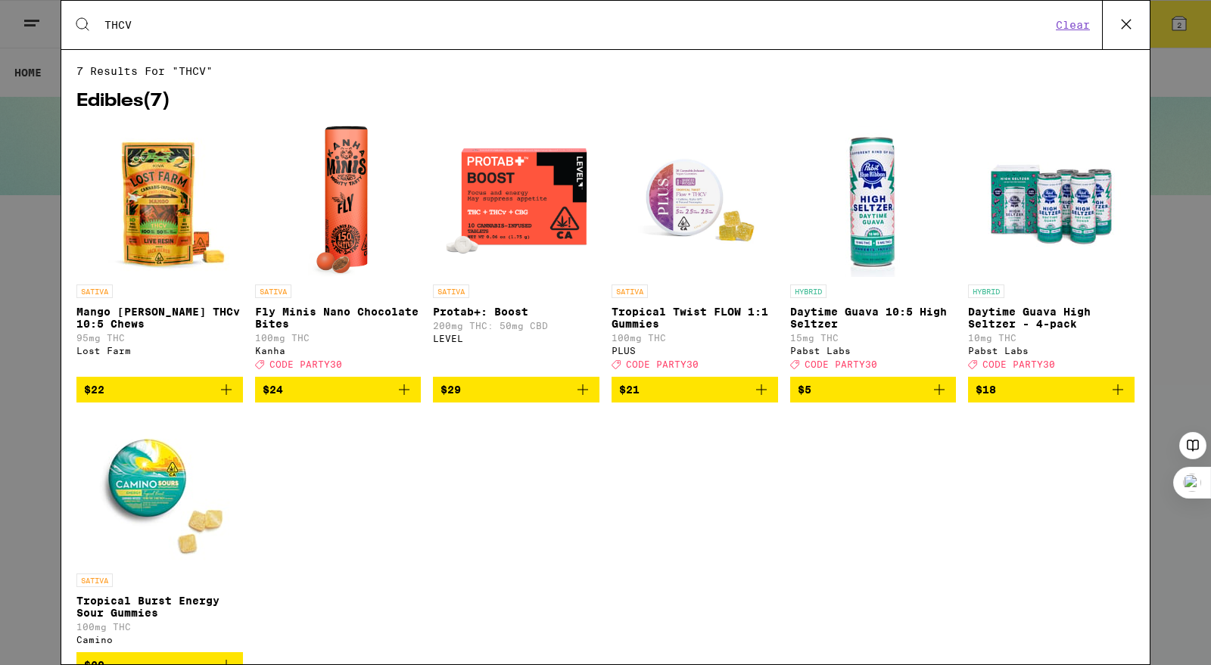
click at [142, 494] on img "Open page for Tropical Burst Energy Sour Gummies from Camino" at bounding box center [159, 490] width 151 height 151
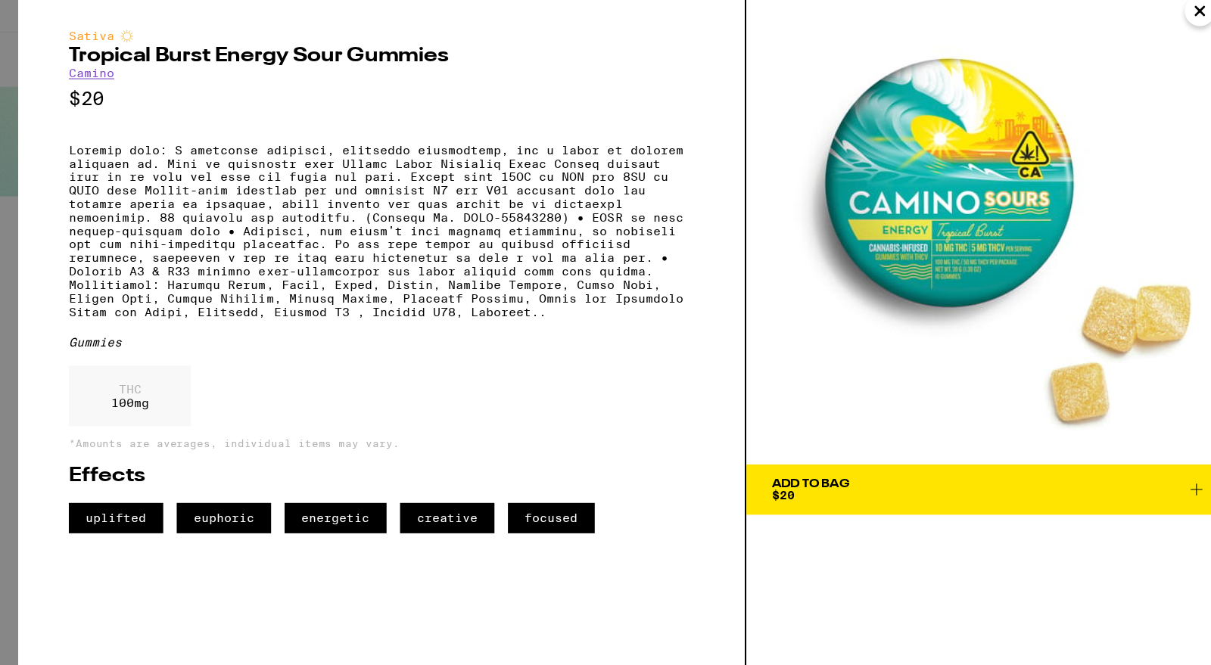
click at [1110, 37] on button "Close" at bounding box center [1121, 28] width 27 height 27
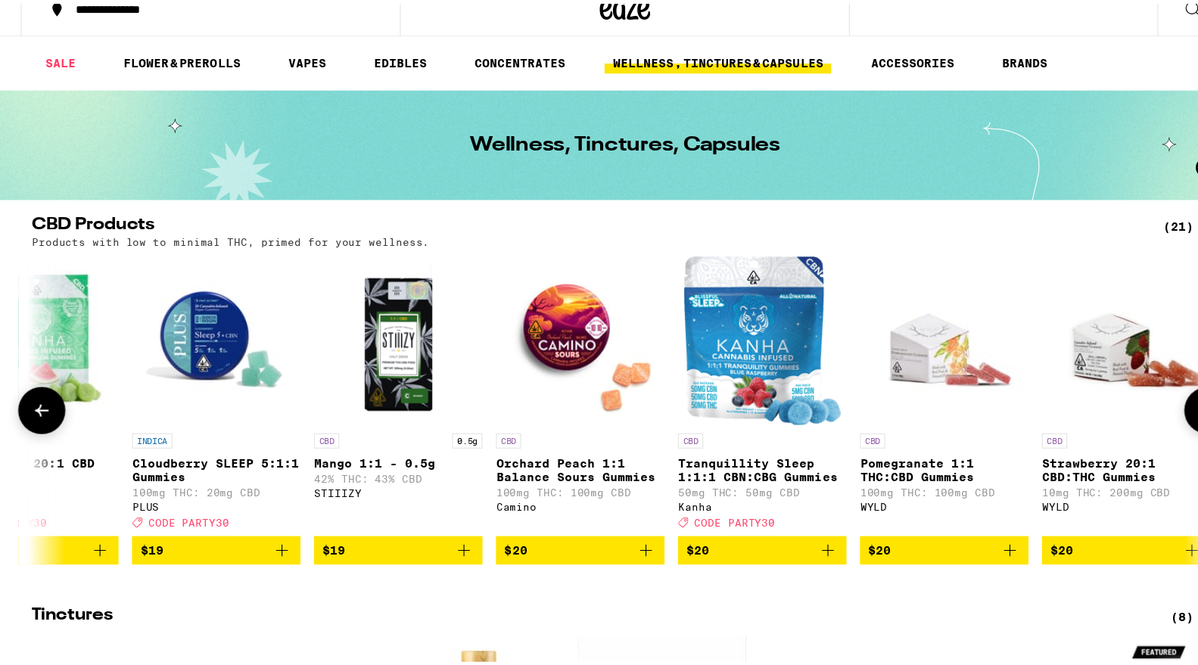
scroll to position [0, 565]
click at [732, 350] on img "Open page for Tranquillity Sleep 1:1:1 CBN:CBG Gummies from Kanha" at bounding box center [729, 321] width 142 height 151
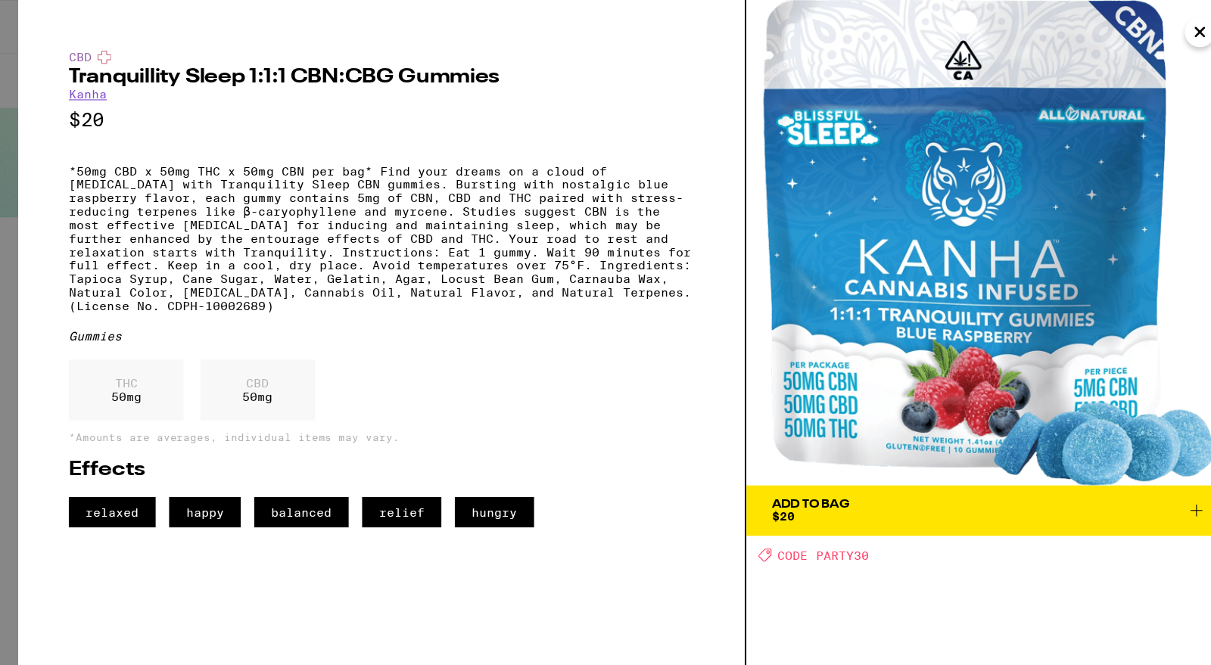
click at [1117, 22] on icon "Close" at bounding box center [1122, 28] width 18 height 23
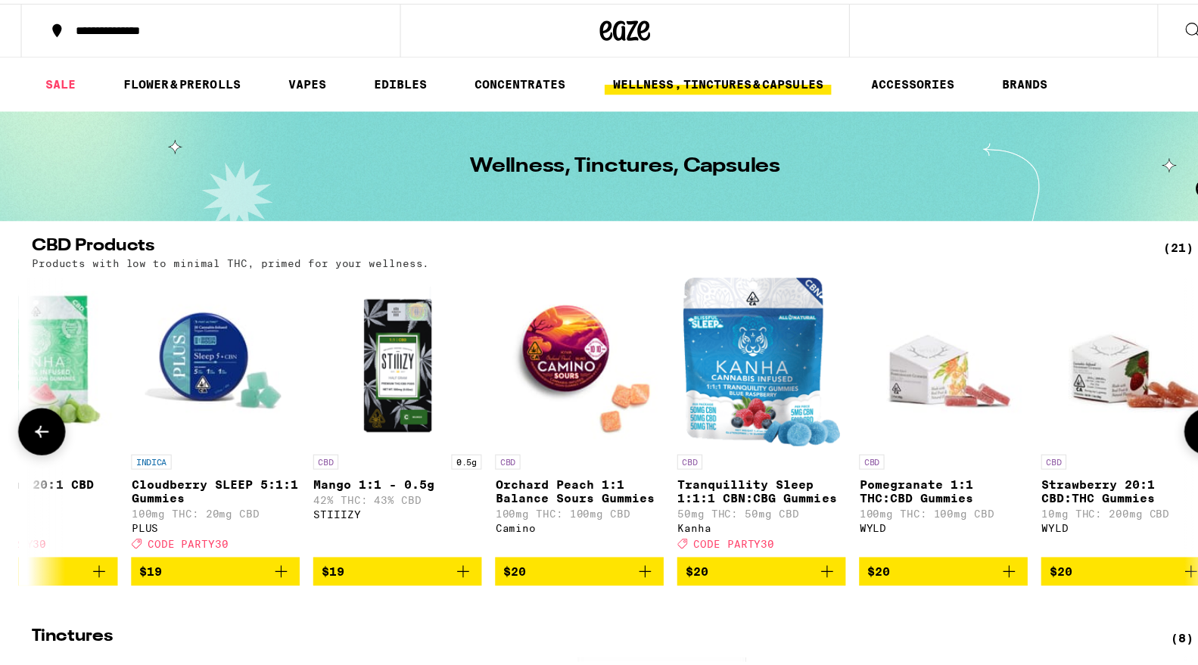
click at [864, 327] on img "Open page for Pomegranate 1:1 THC:CBD Gummies from WYLD" at bounding box center [891, 321] width 151 height 151
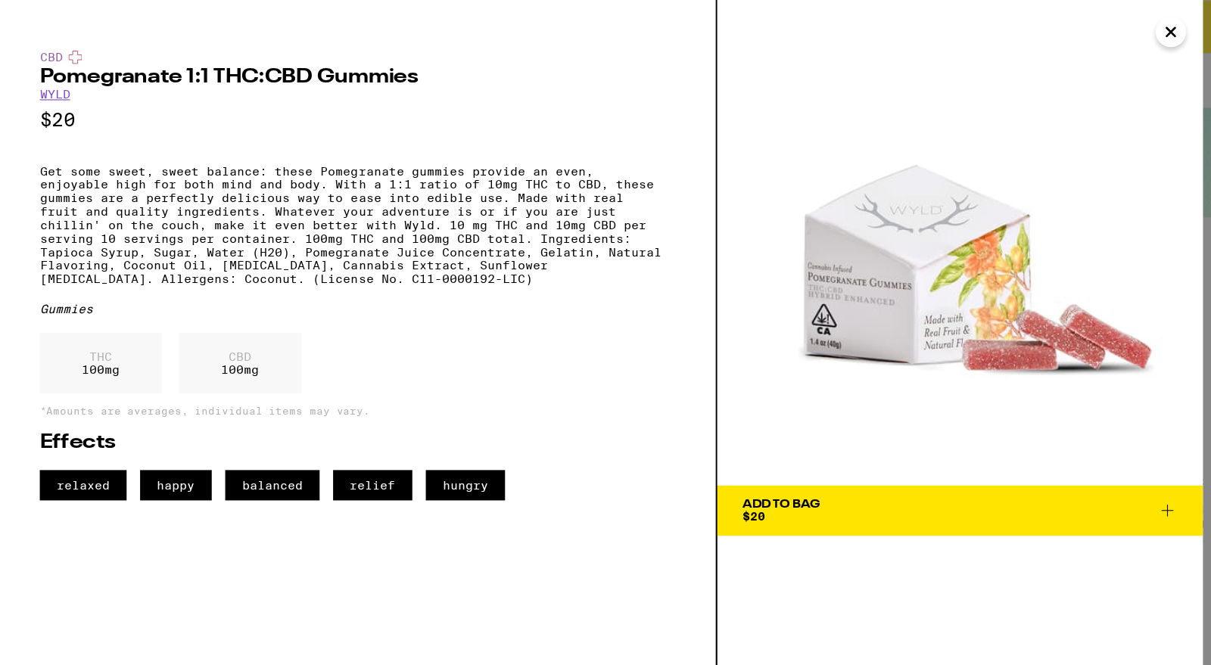
click at [1126, 35] on icon "Close" at bounding box center [1122, 28] width 18 height 23
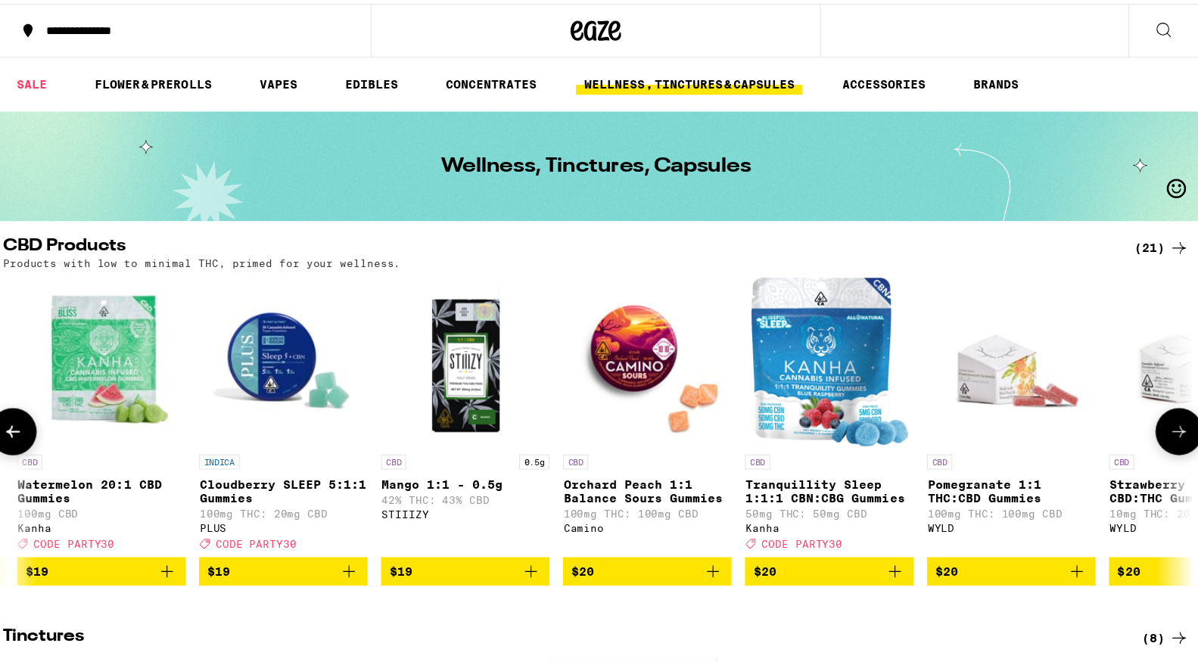
scroll to position [0, 472]
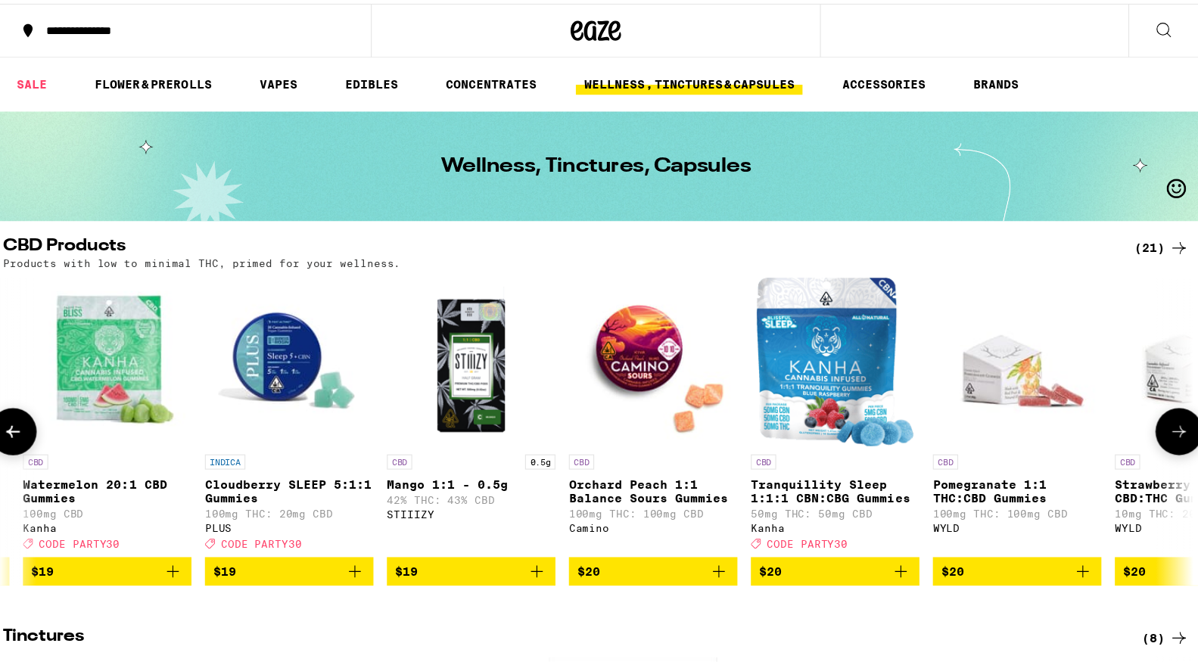
click at [876, 518] on icon "Add to bag" at bounding box center [880, 510] width 18 height 18
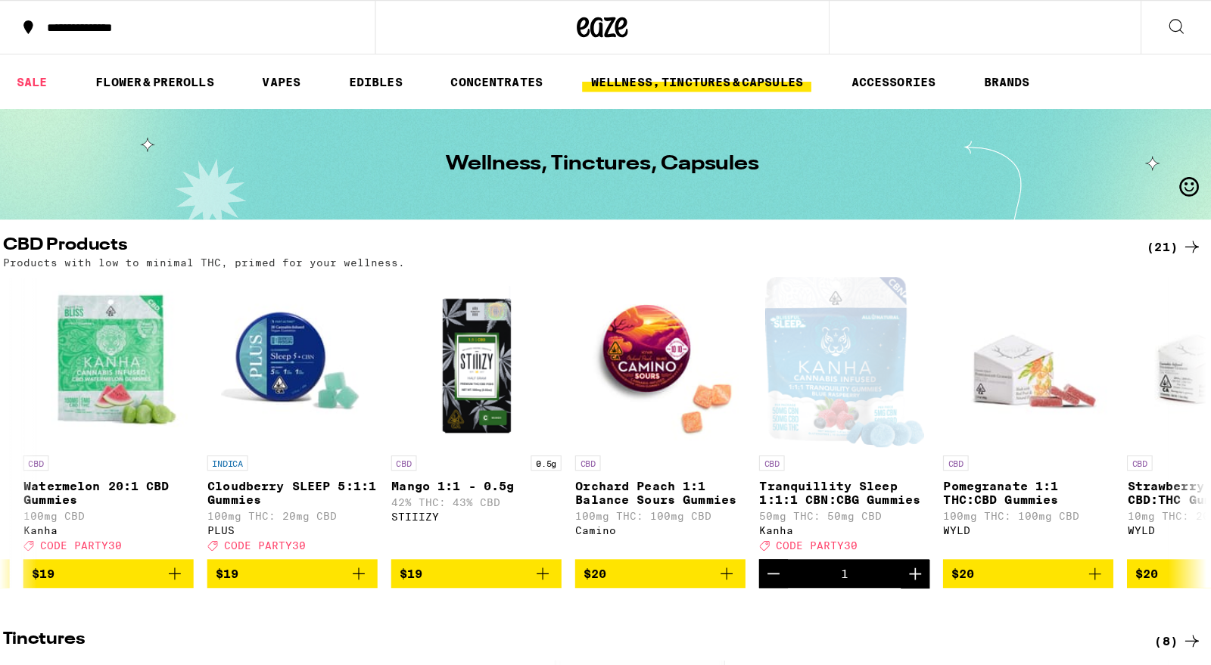
scroll to position [0, 0]
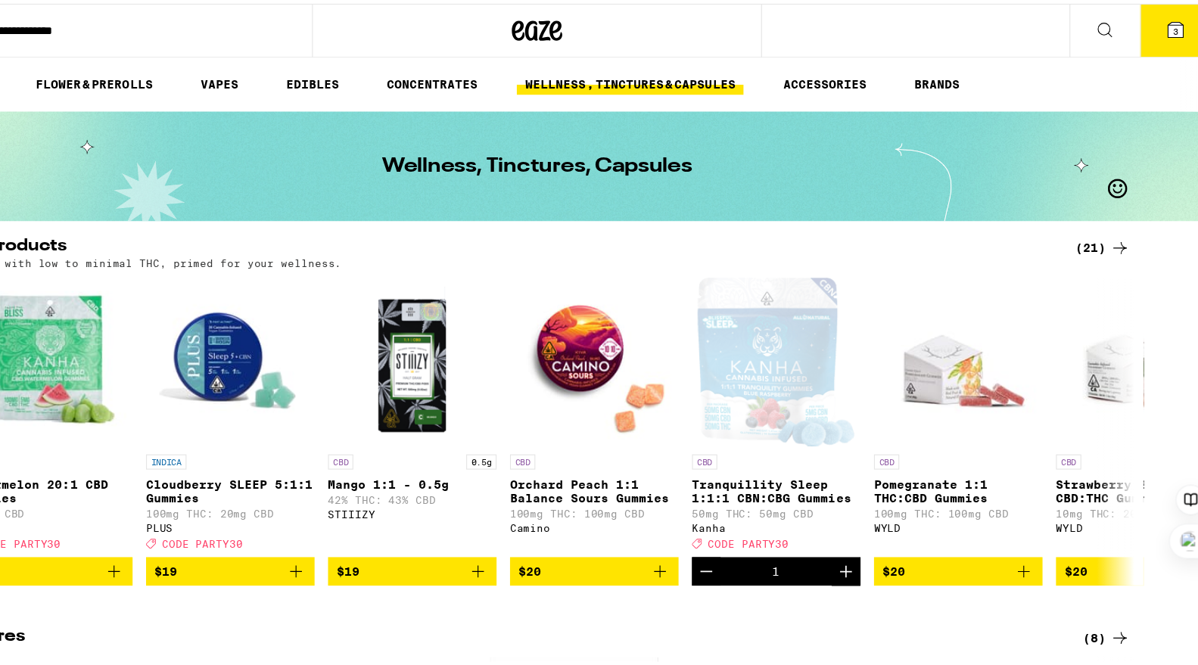
click at [1181, 27] on button "3" at bounding box center [1180, 24] width 64 height 47
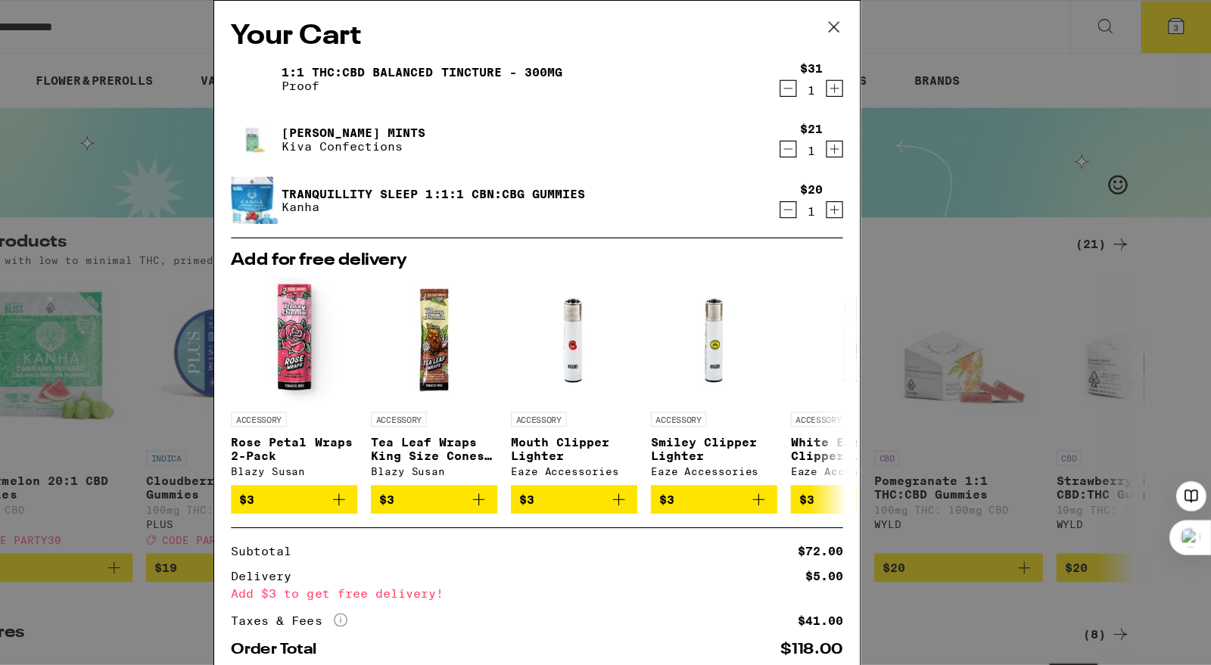
click at [928, 222] on div "Your Cart 1:1 THC:CBD Balanced Tincture - 300mg Proof $31 1 Petra Moroccan Mint…" at bounding box center [605, 332] width 1211 height 665
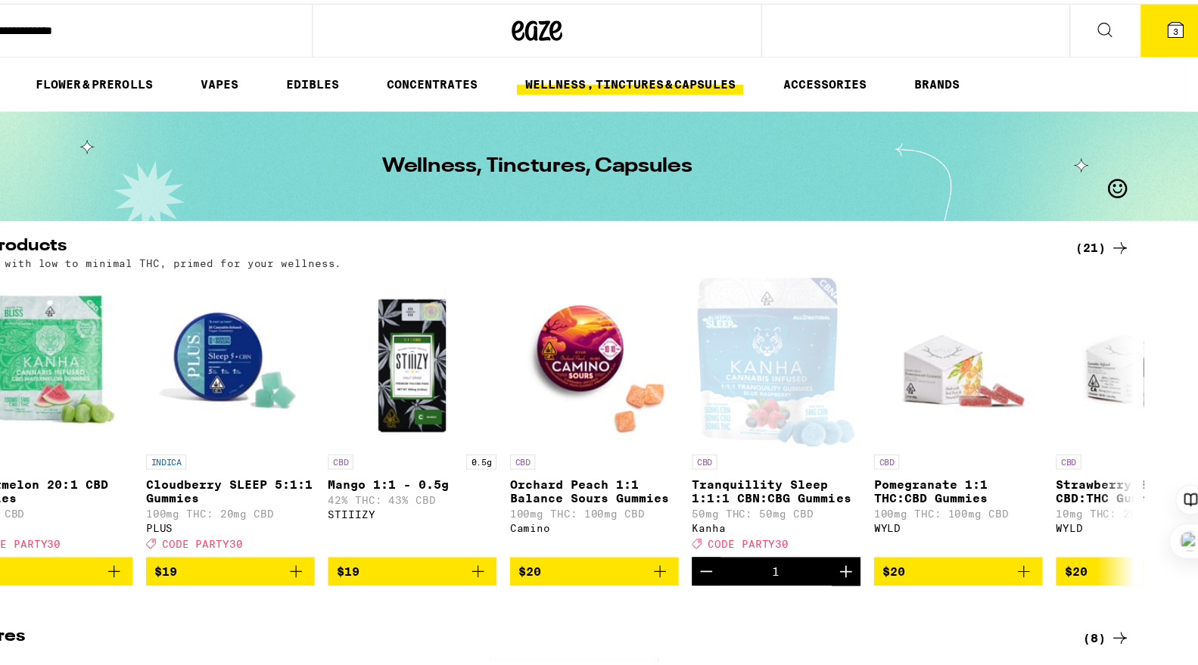
click at [1174, 22] on icon at bounding box center [1179, 23] width 18 height 18
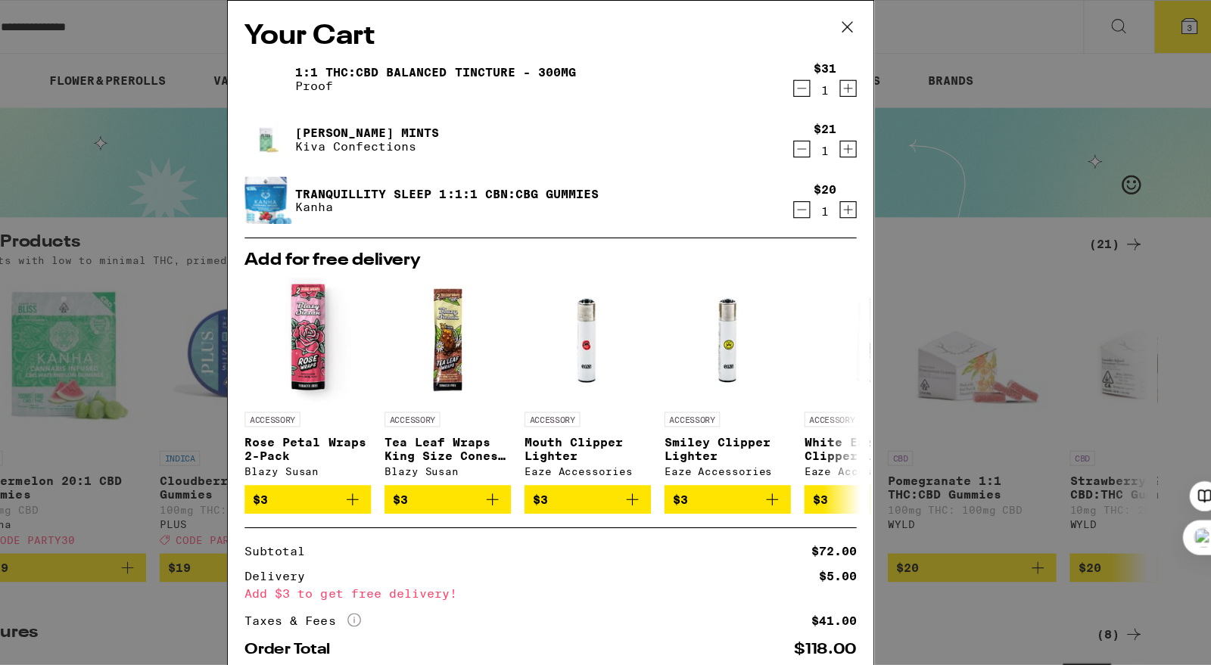
click at [911, 264] on div "Your Cart 1:1 THC:CBD Balanced Tincture - 300mg Proof $31 1 Petra Moroccan Mint…" at bounding box center [605, 332] width 1211 height 665
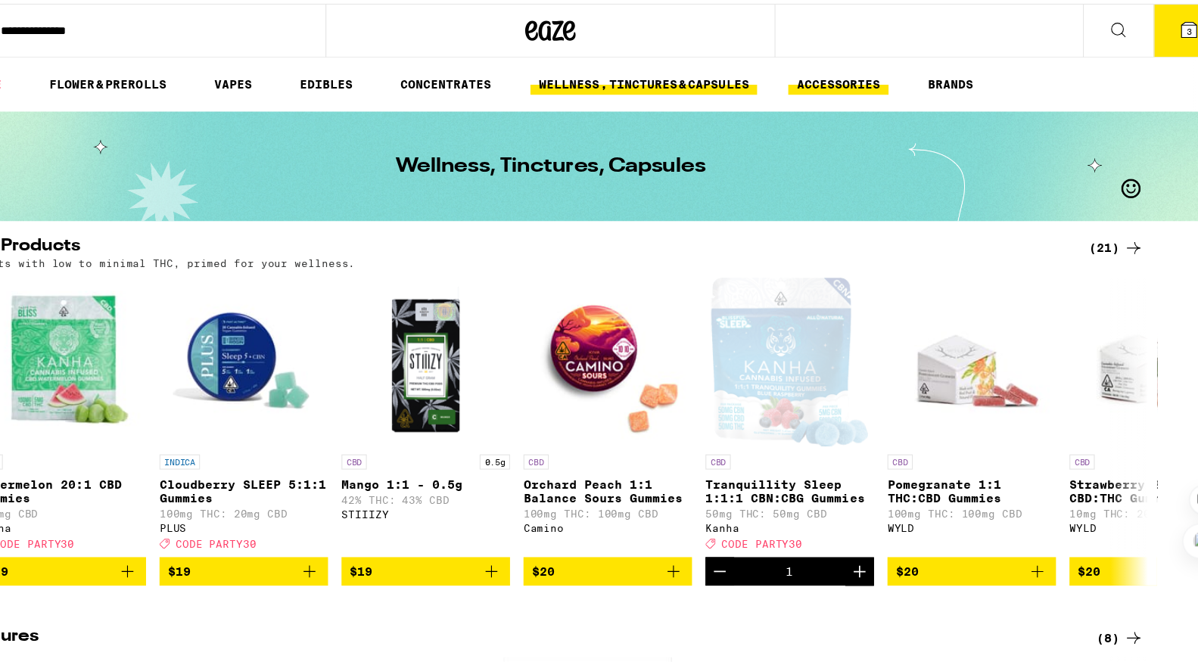
click at [877, 61] on ul "HOME SALE FLOWER & PREROLLS VAPES EDIBLES CONCENTRATES WELLNESS, TINCTURES & CA…" at bounding box center [605, 72] width 1211 height 48
click at [864, 76] on link "ACCESSORIES" at bounding box center [864, 73] width 90 height 18
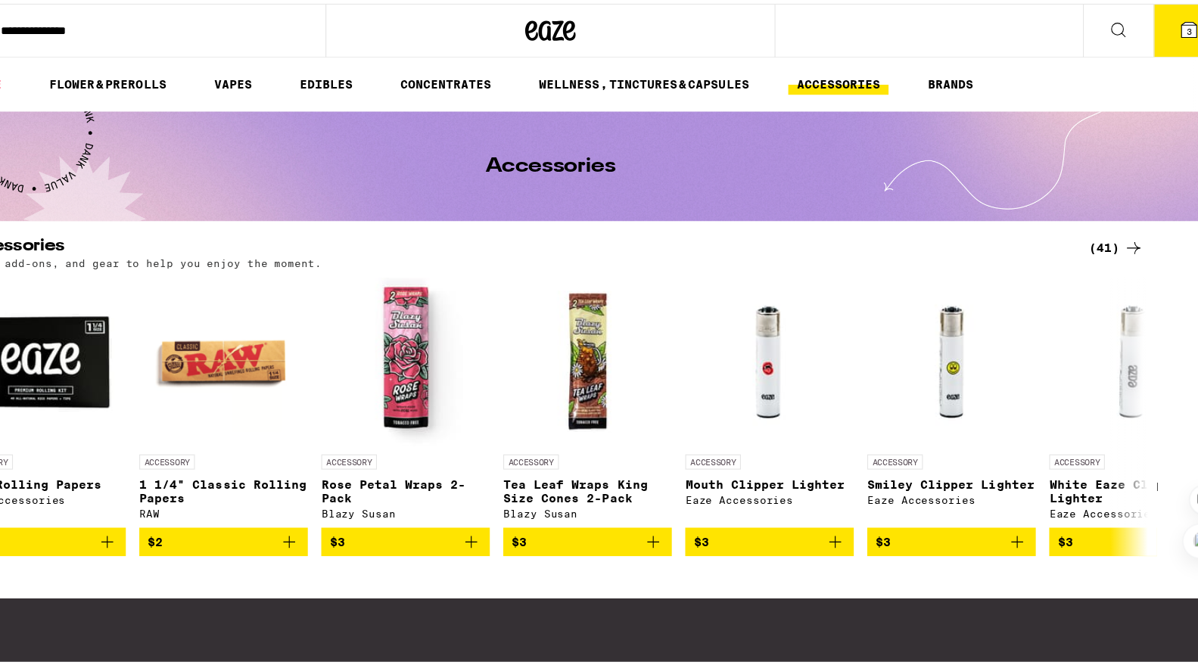
click at [1119, 26] on button at bounding box center [1116, 25] width 64 height 48
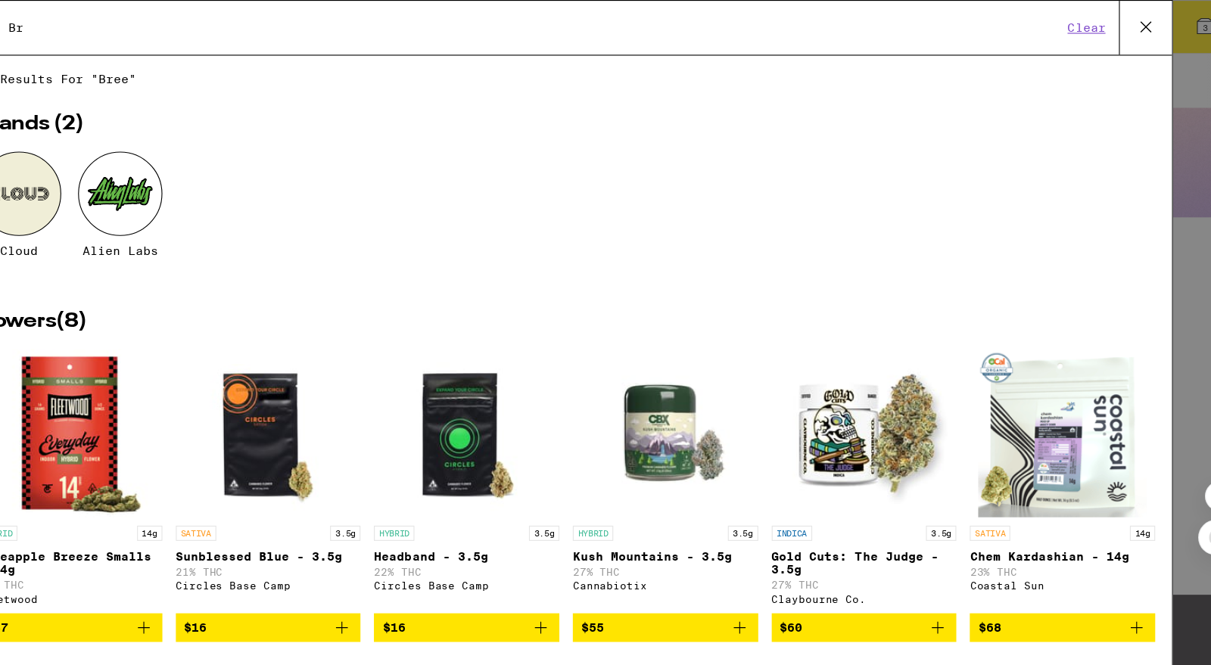
type input "B"
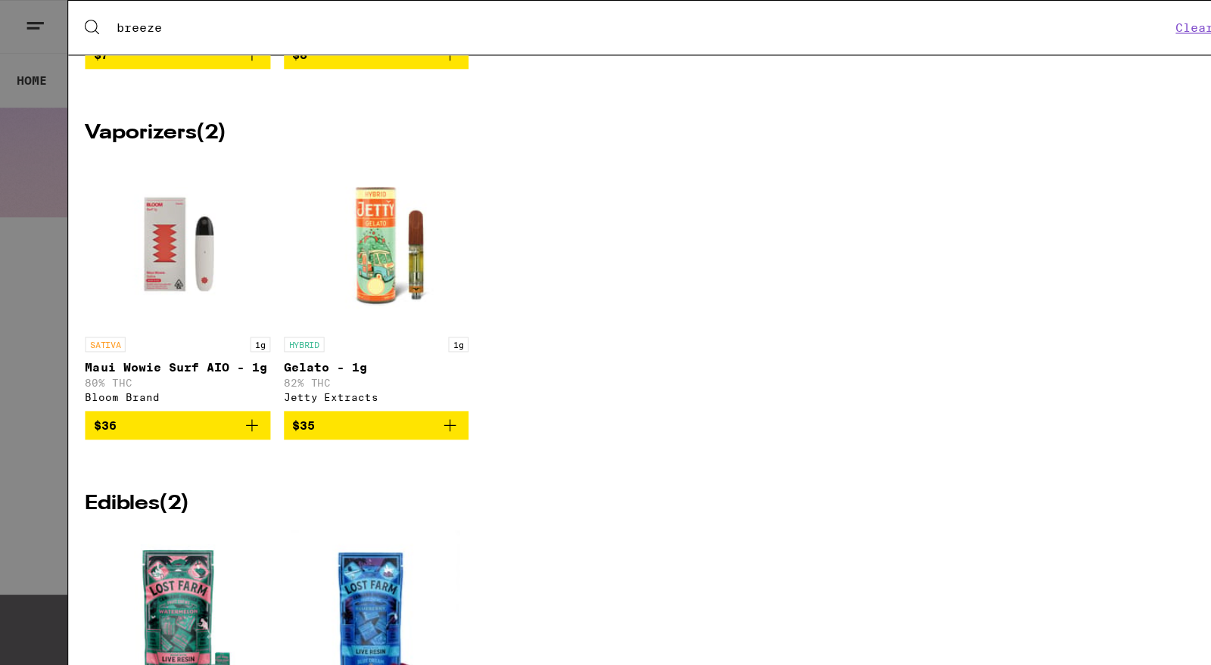
scroll to position [861, 0]
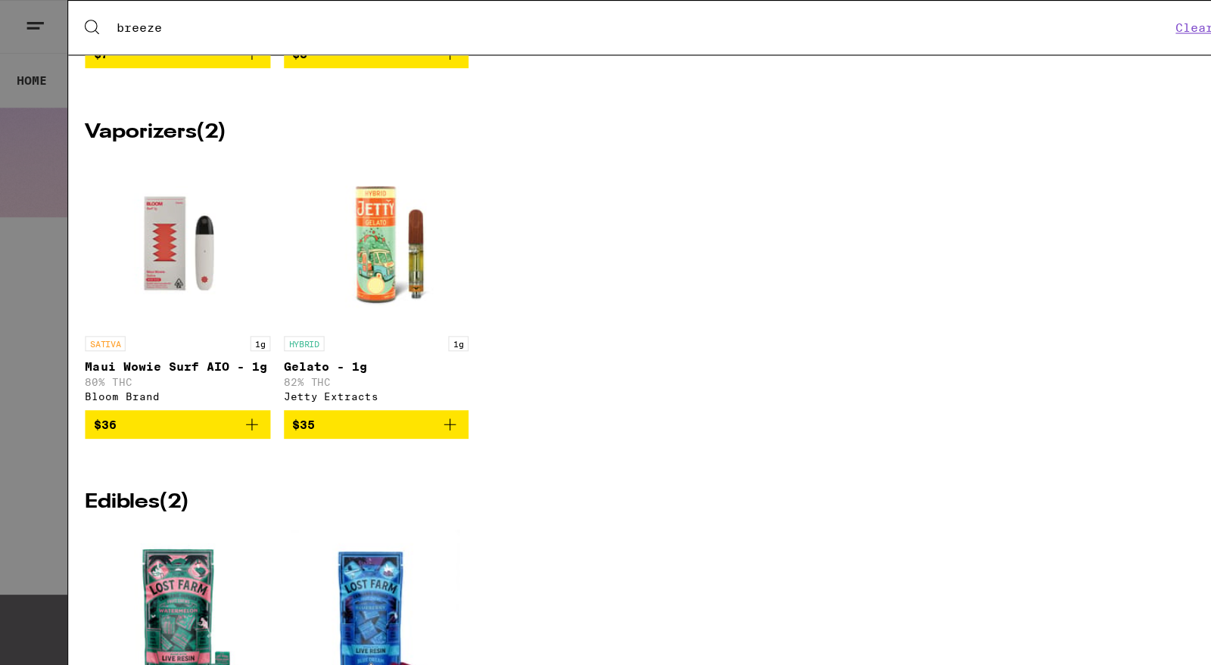
type input "breeze"
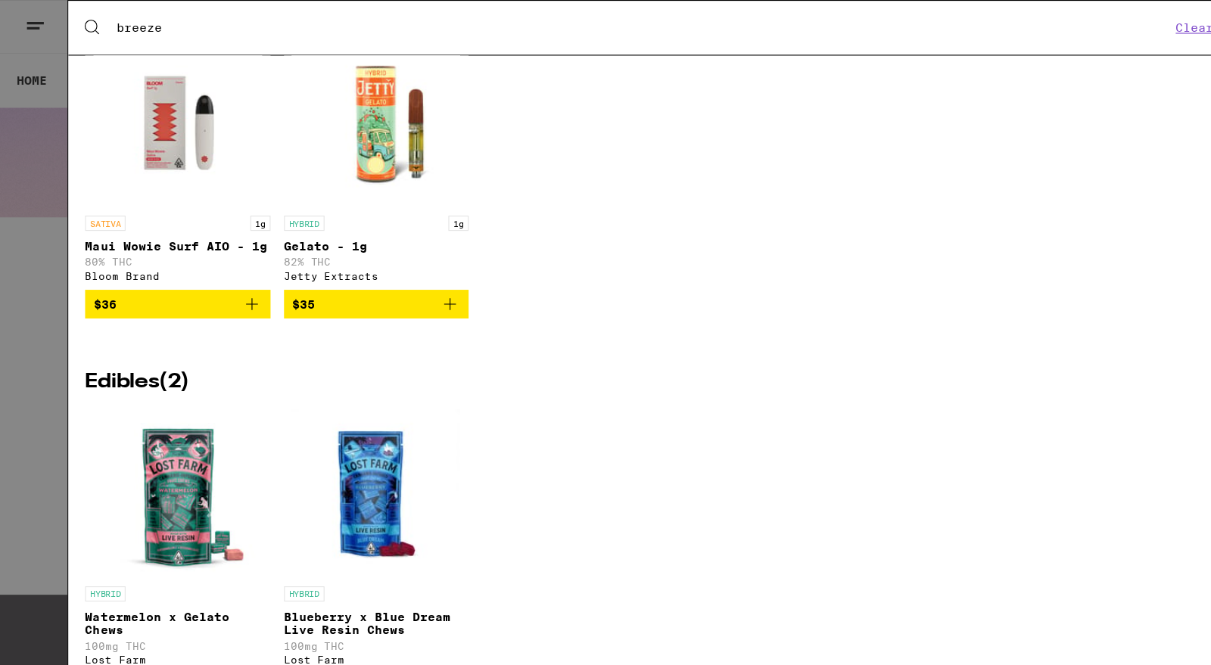
scroll to position [0, 0]
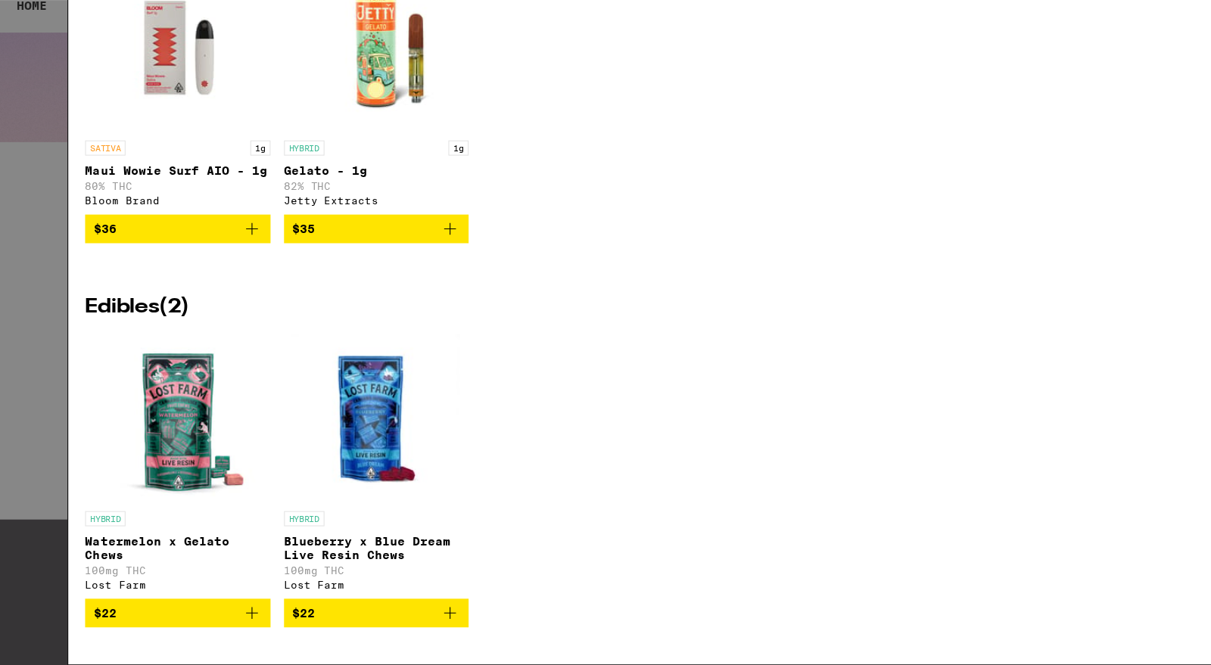
click at [171, 484] on img "Open page for Watermelon x Gelato Chews from Lost Farm" at bounding box center [159, 443] width 151 height 151
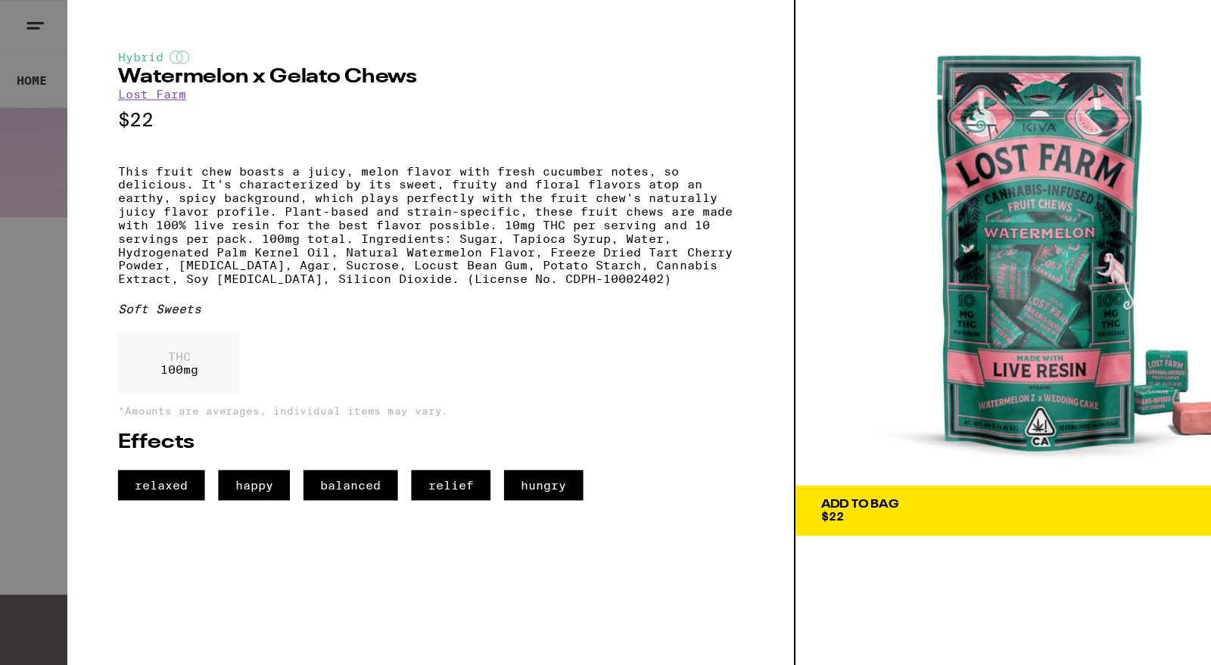
click at [786, 453] on div "Add To Bag" at bounding box center [772, 453] width 70 height 11
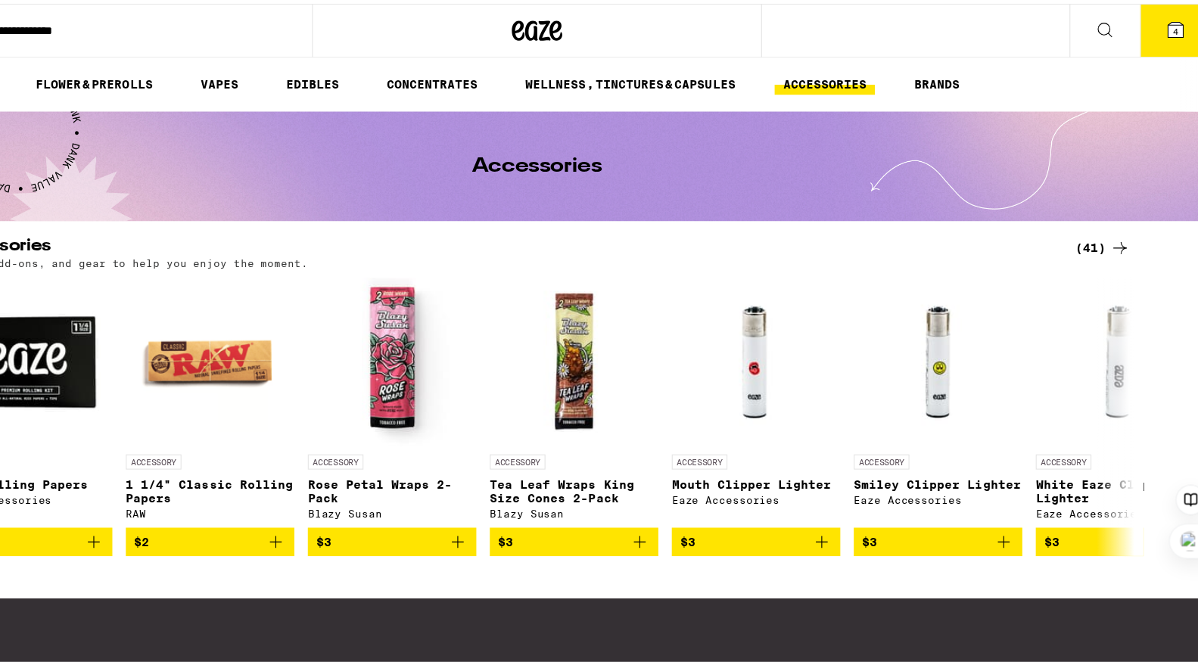
click at [1176, 20] on button "4" at bounding box center [1180, 24] width 64 height 47
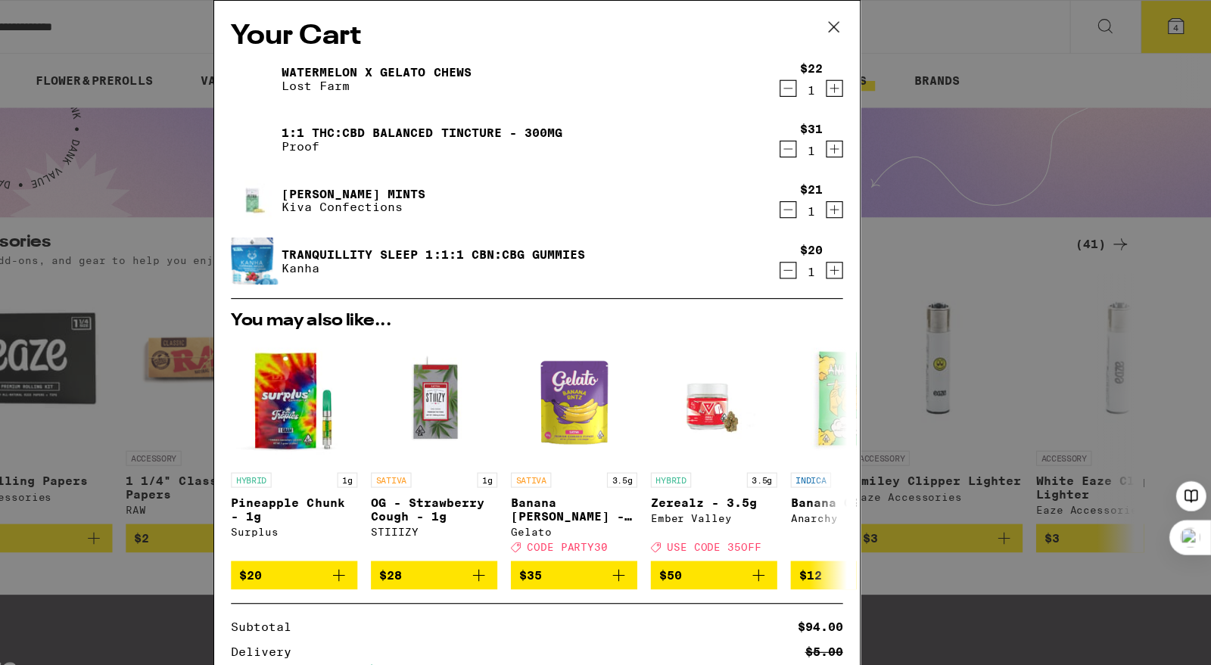
click at [824, 85] on icon "Decrement" at bounding box center [831, 79] width 14 height 18
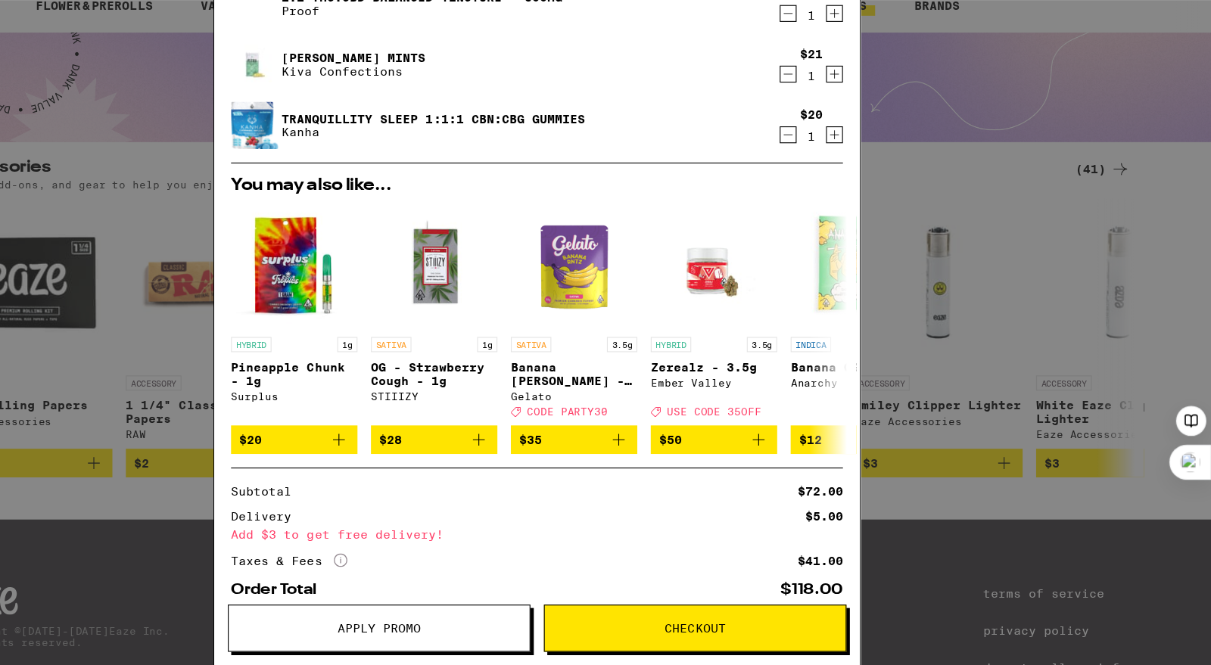
click at [737, 634] on span "Checkout" at bounding box center [748, 632] width 55 height 11
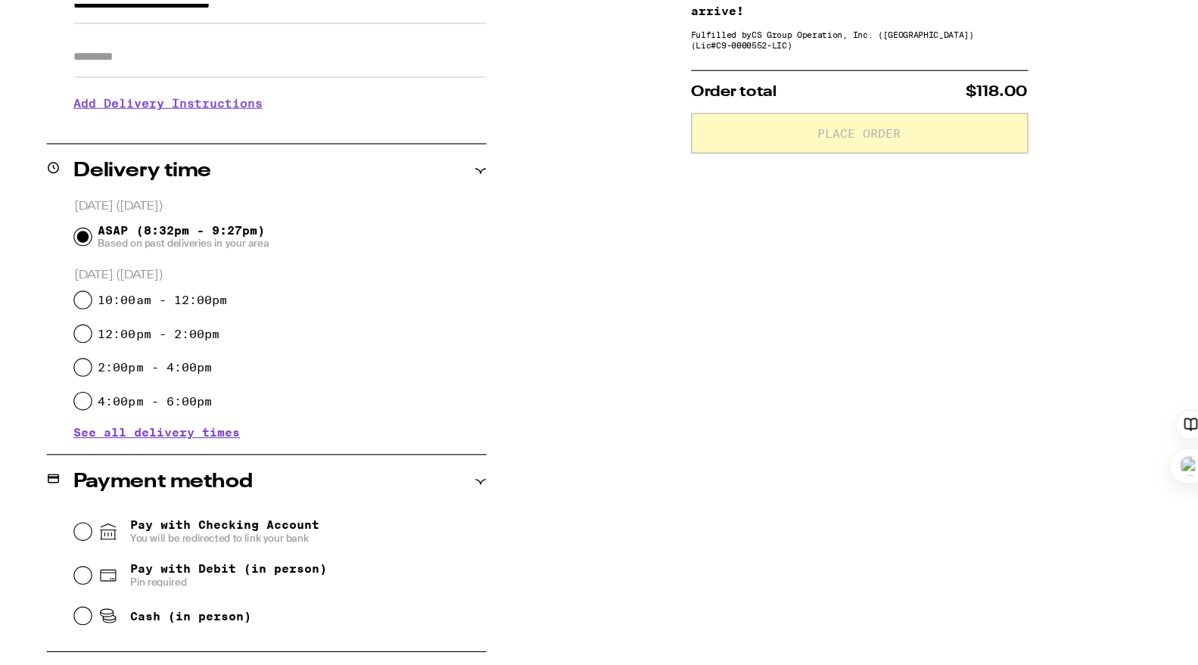
scroll to position [424, 0]
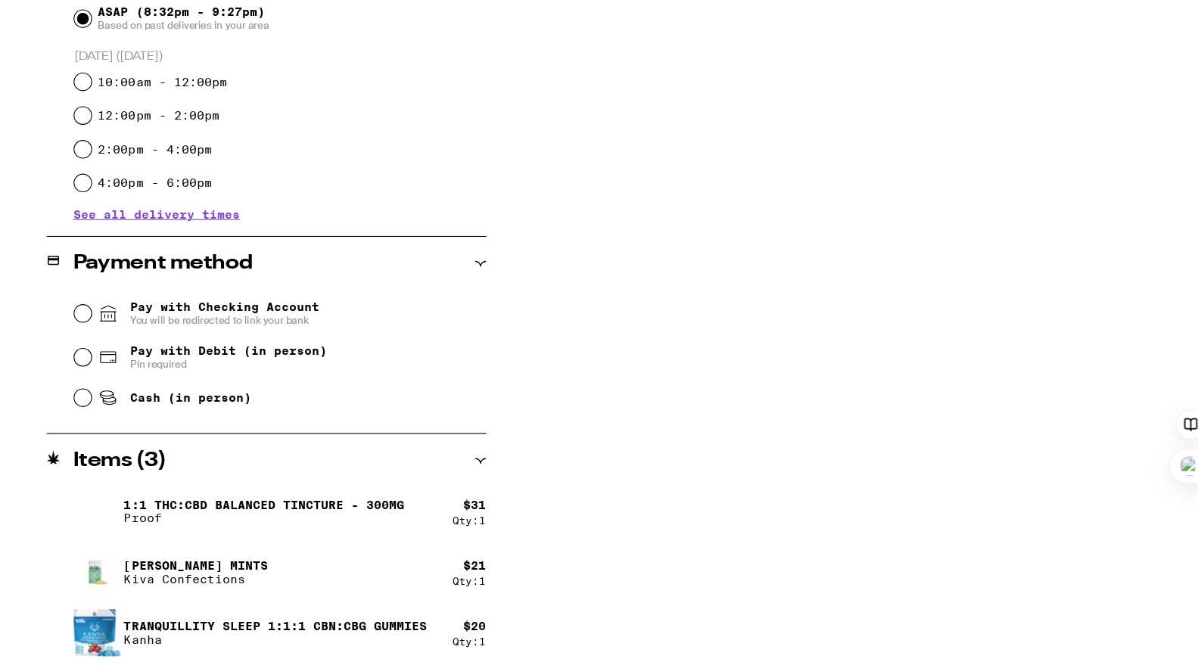
click at [190, 418] on div "Cash (in person)" at bounding box center [375, 421] width 370 height 33
click at [193, 419] on input "Cash (in person)" at bounding box center [197, 421] width 15 height 15
radio input "true"
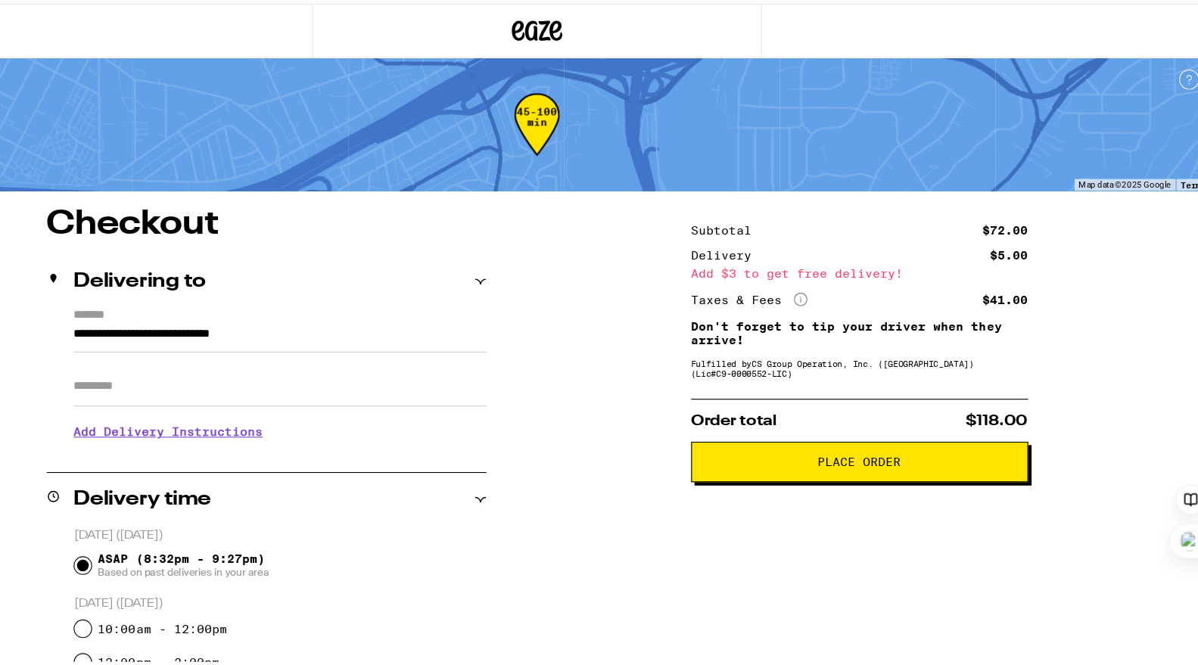
click at [836, 267] on icon "More Info" at bounding box center [842, 266] width 12 height 12
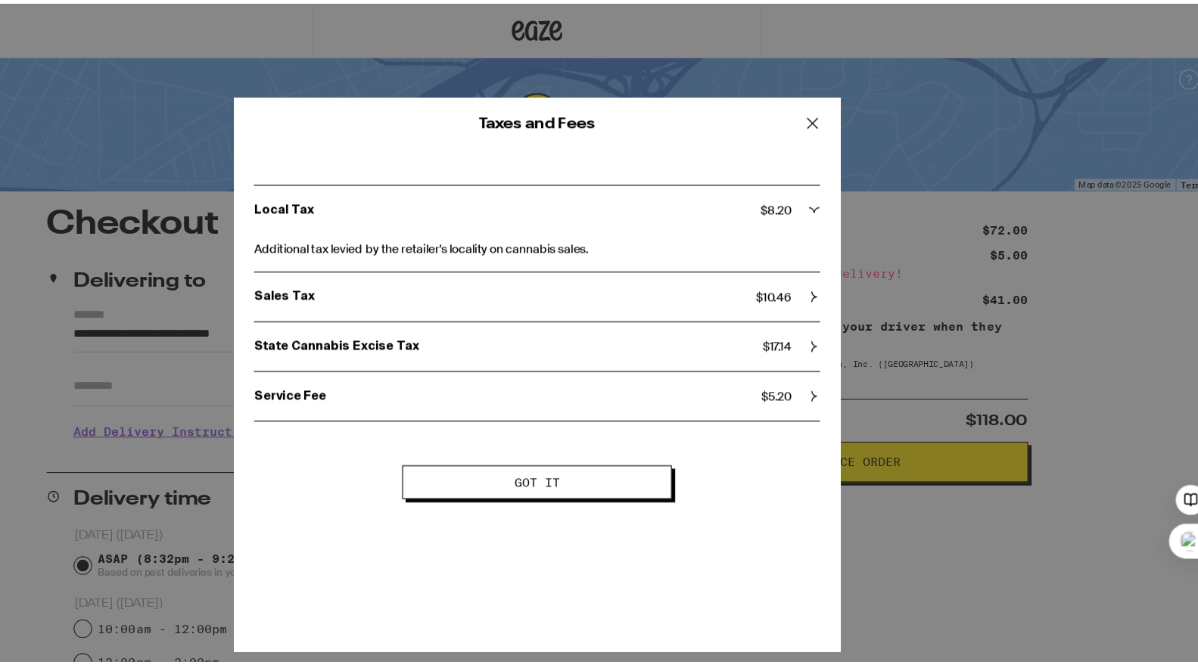
click at [852, 346] on div "Service Fee $ 5.20" at bounding box center [605, 353] width 509 height 14
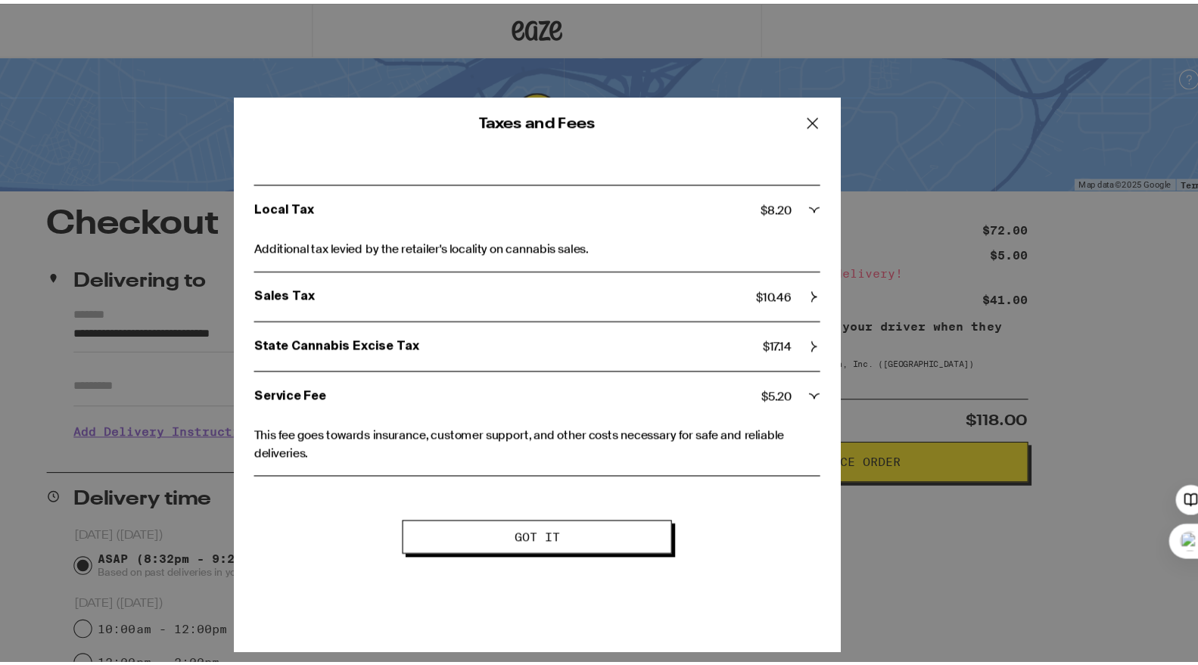
click at [842, 111] on icon at bounding box center [853, 107] width 23 height 23
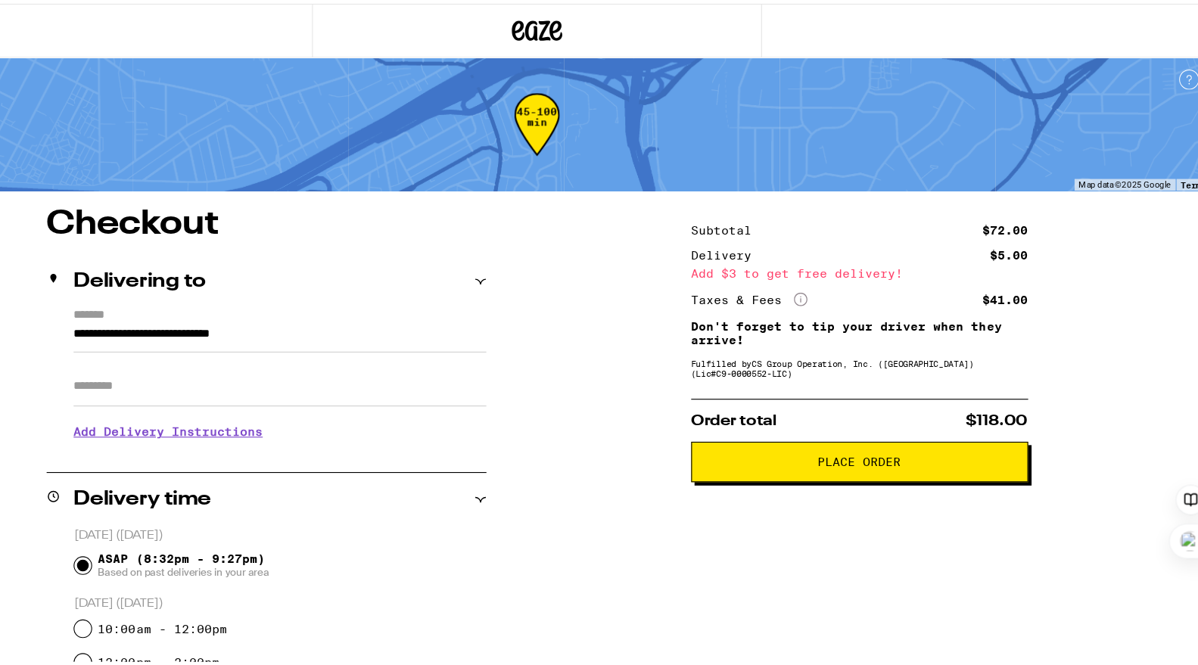
click at [914, 415] on span "Place Order" at bounding box center [895, 411] width 75 height 11
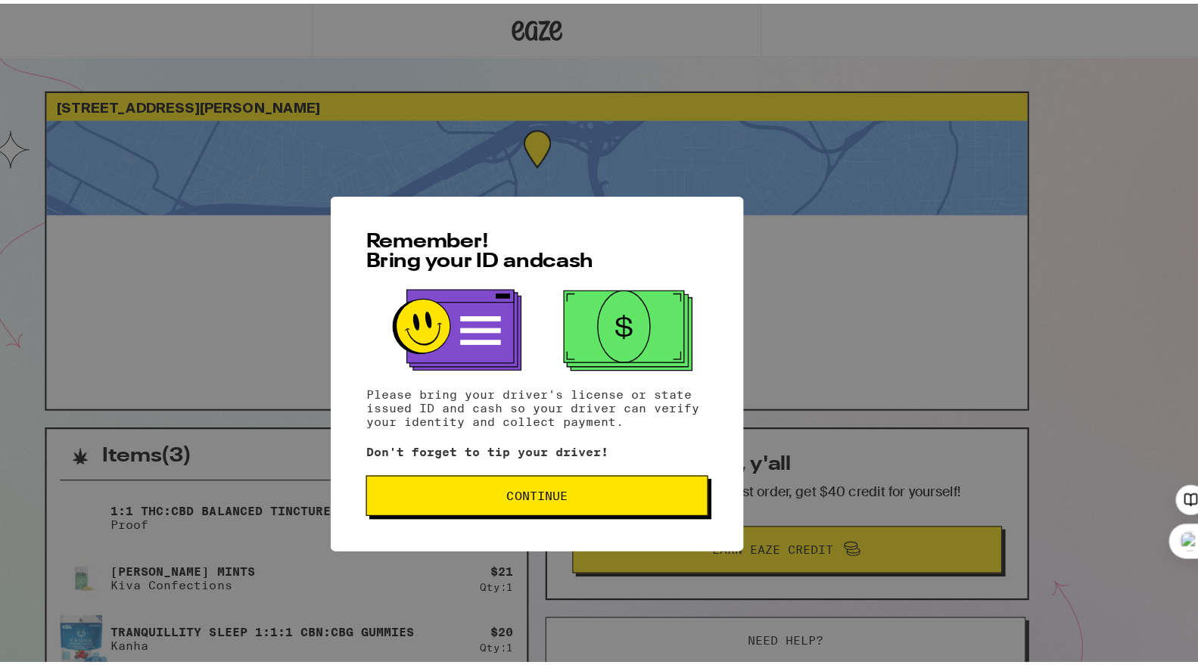
click at [631, 432] on button "Continue" at bounding box center [605, 442] width 307 height 36
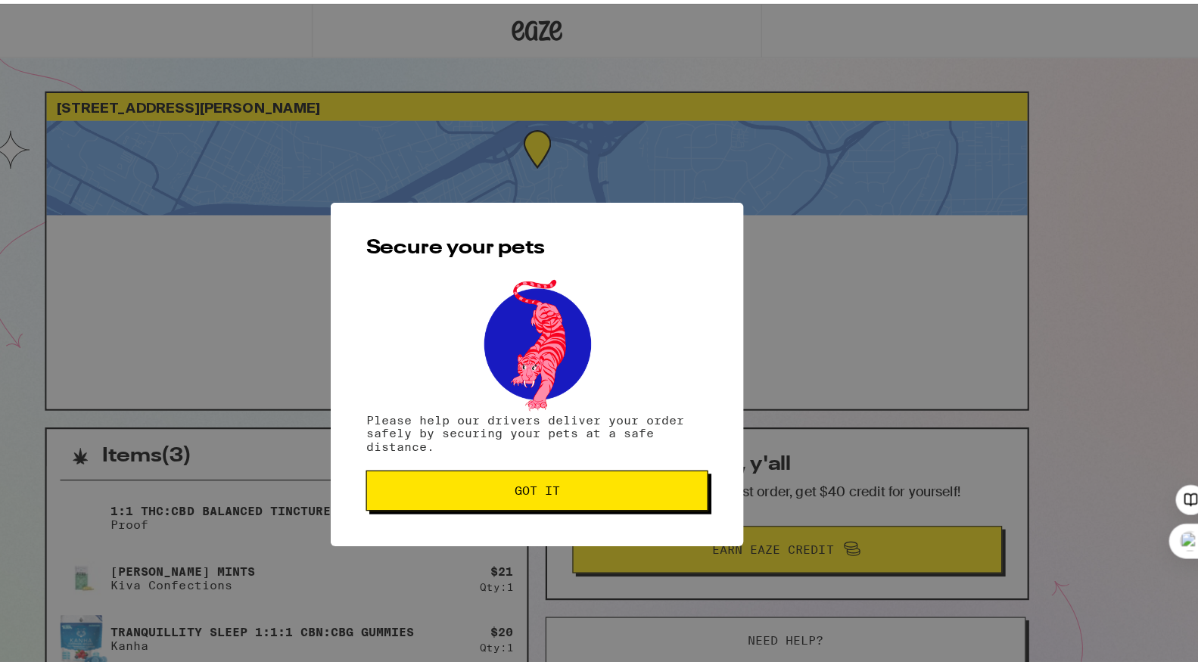
click at [631, 432] on button "Got it" at bounding box center [605, 437] width 307 height 36
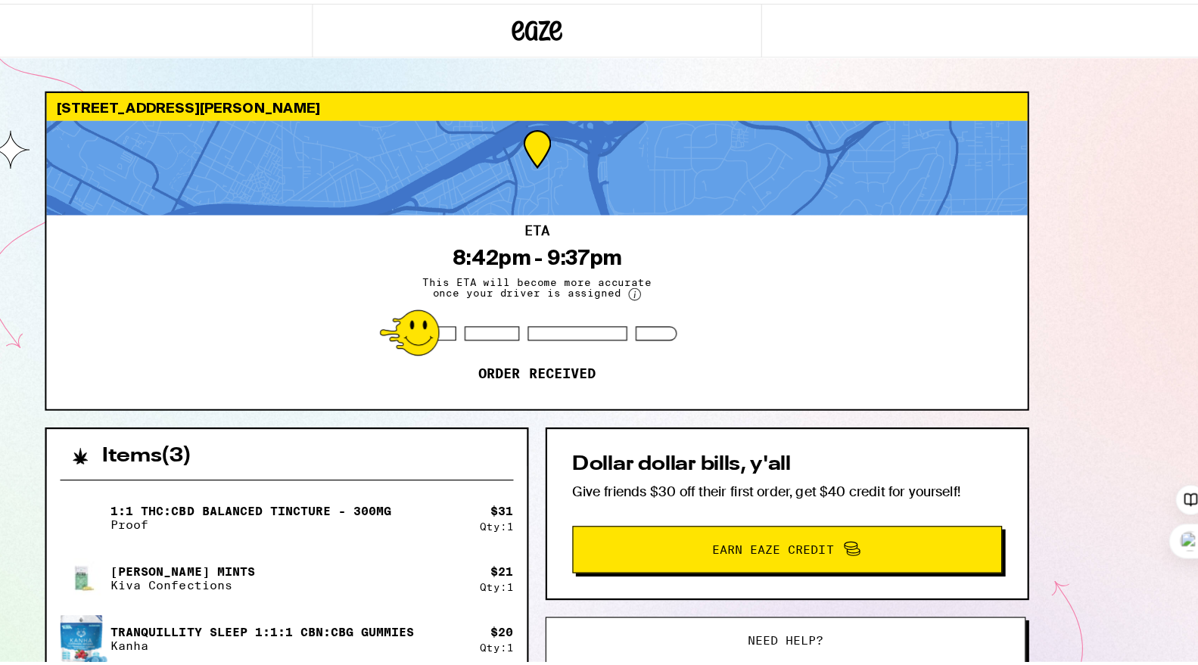
click at [600, 24] on icon at bounding box center [605, 24] width 45 height 27
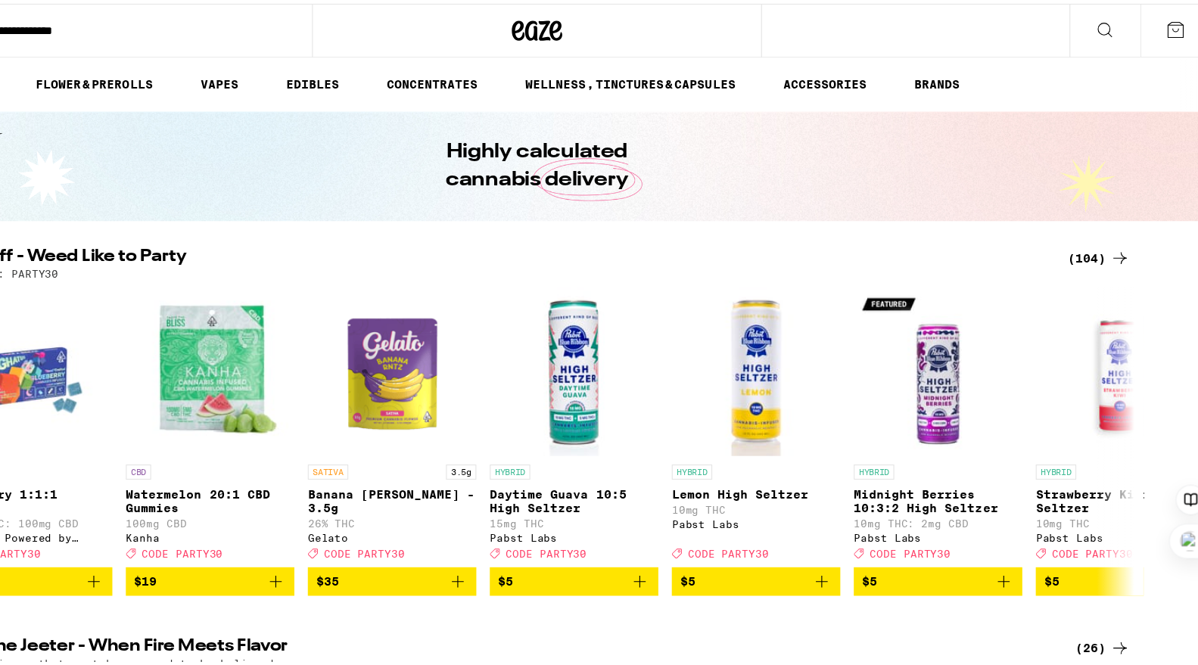
click at [1162, 12] on button at bounding box center [1180, 24] width 64 height 47
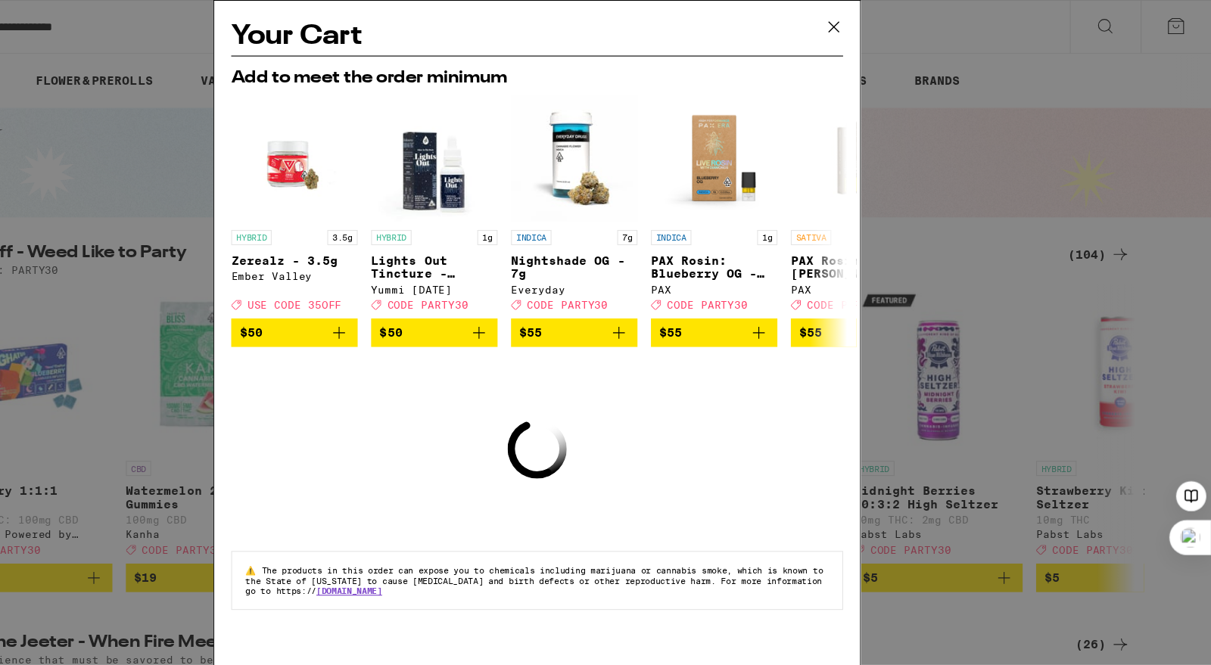
click at [877, 20] on icon at bounding box center [872, 24] width 23 height 23
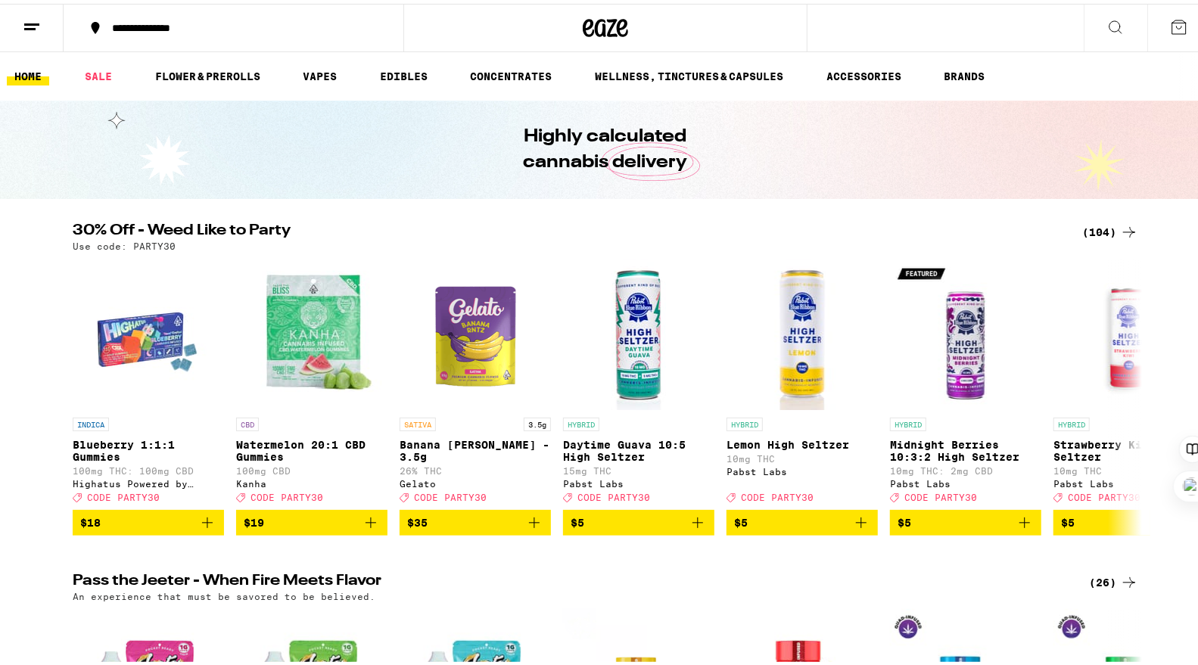
click at [48, 34] on button at bounding box center [32, 25] width 64 height 48
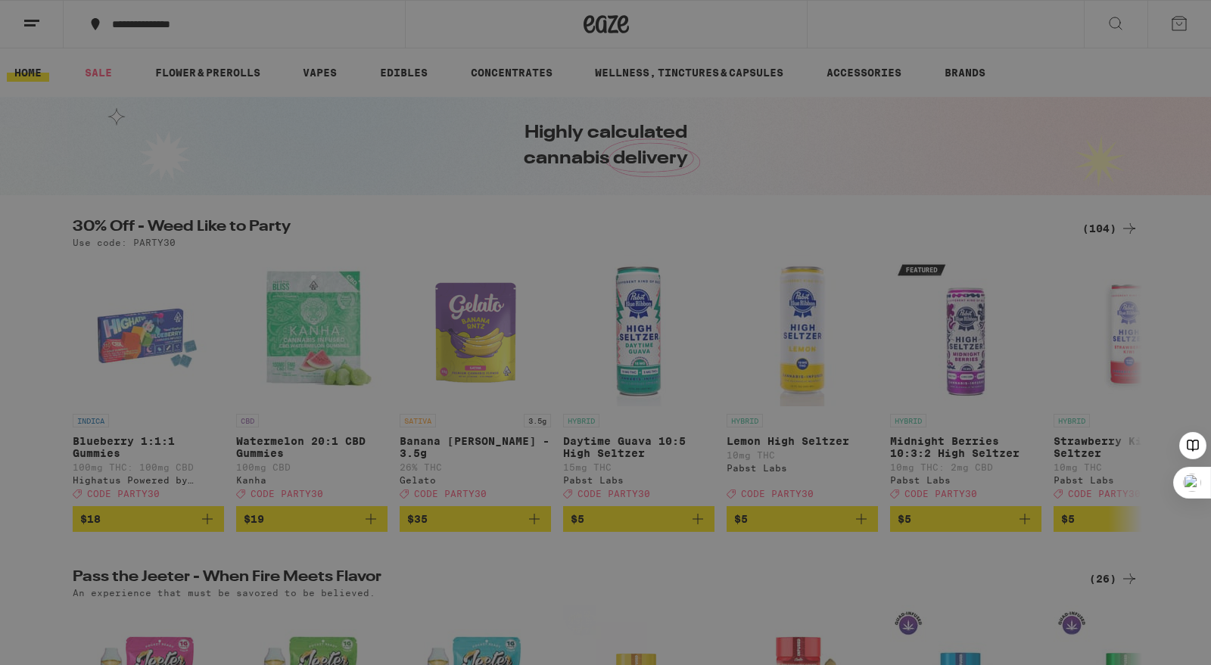
click at [126, 443] on link "Earn $ 40" at bounding box center [210, 448] width 266 height 18
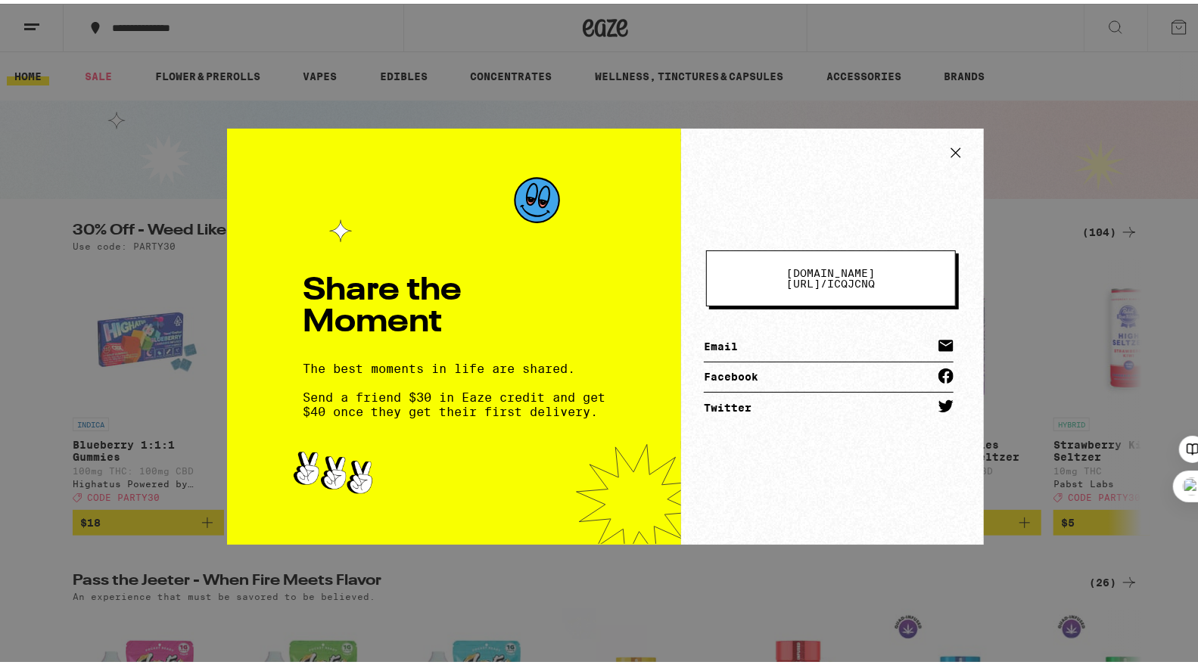
click at [952, 154] on icon at bounding box center [956, 149] width 23 height 23
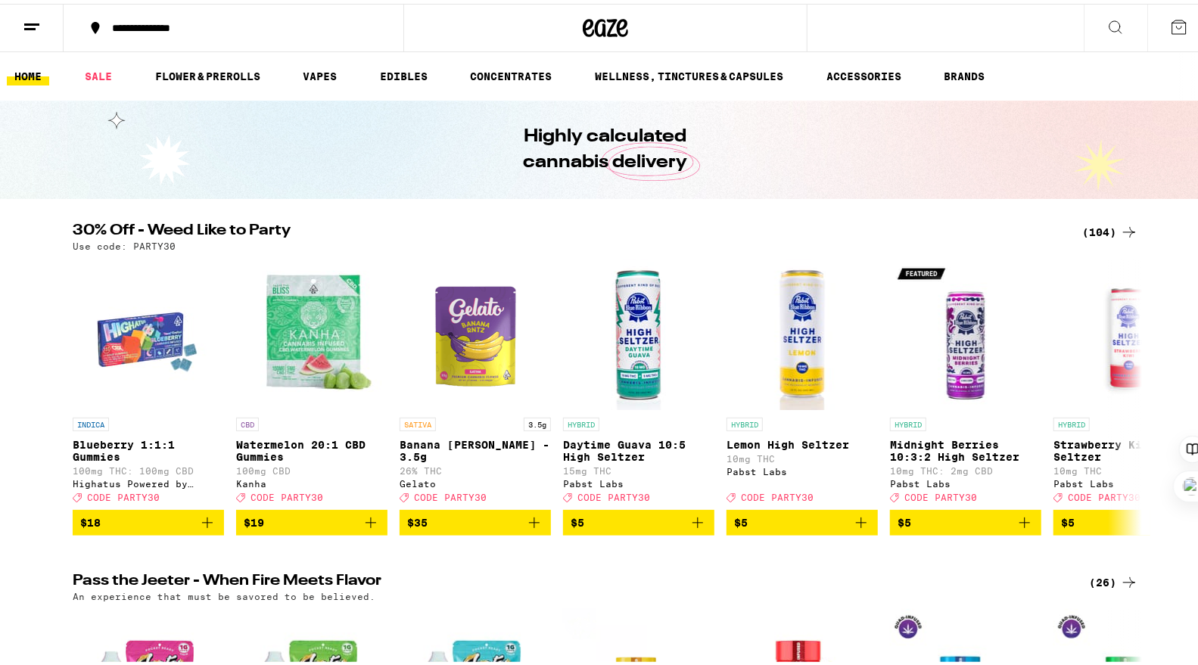
click at [25, 14] on icon at bounding box center [32, 23] width 18 height 18
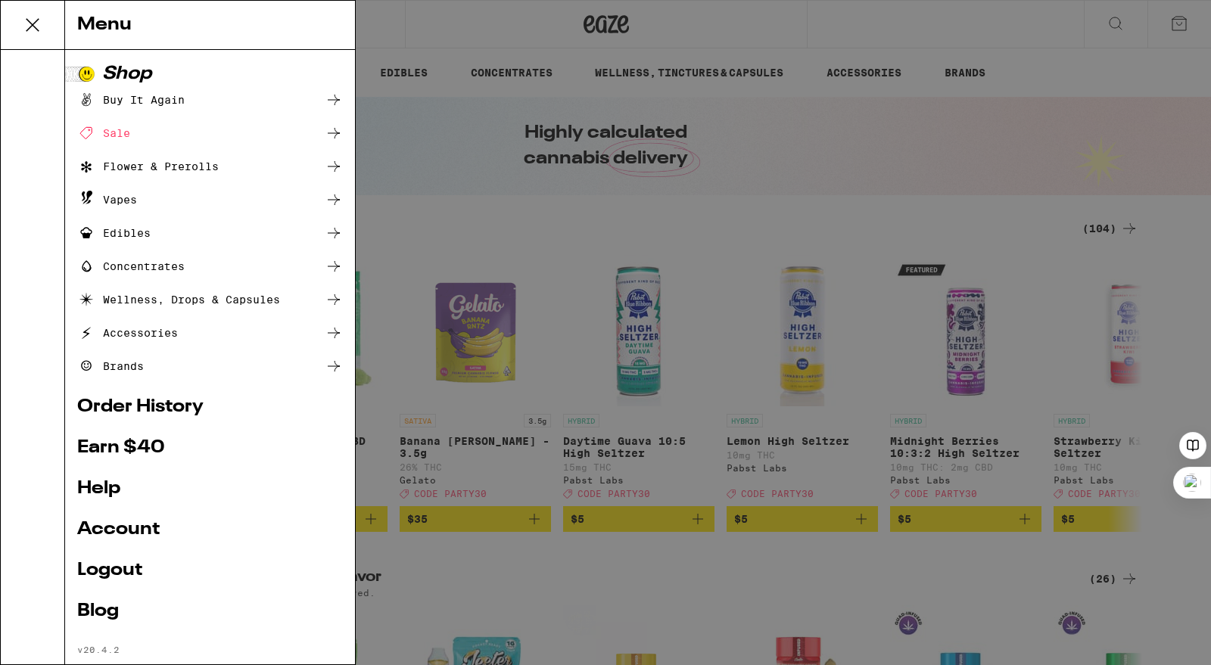
click at [130, 410] on link "Order History" at bounding box center [210, 407] width 266 height 18
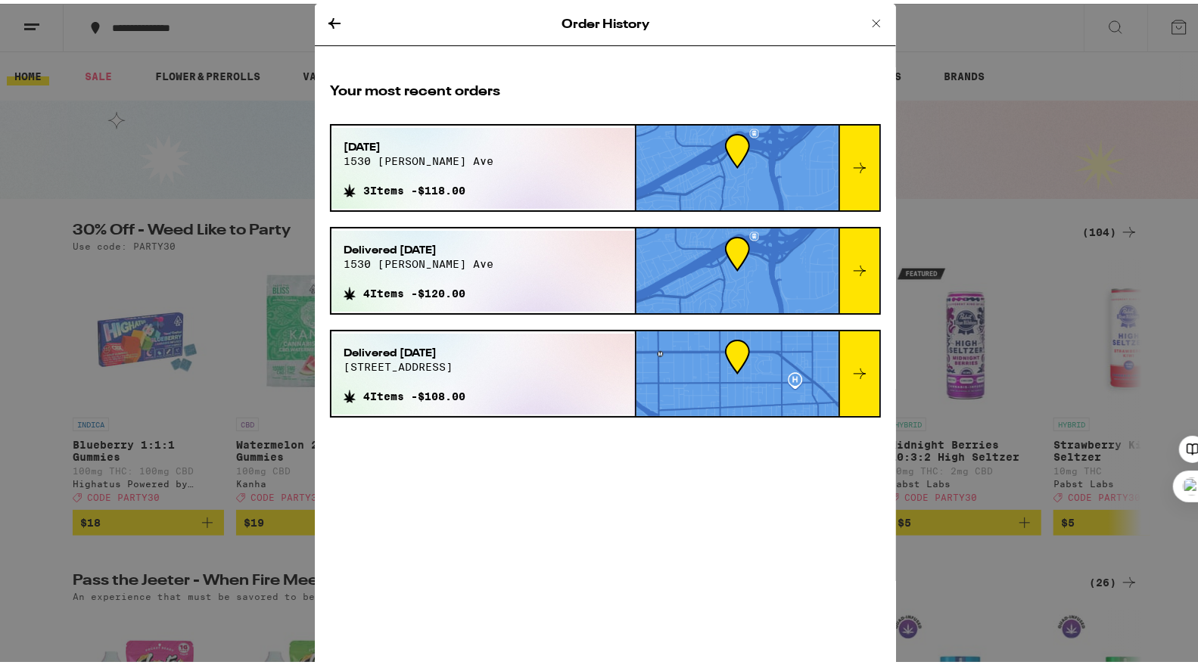
click at [867, 20] on icon at bounding box center [876, 20] width 18 height 18
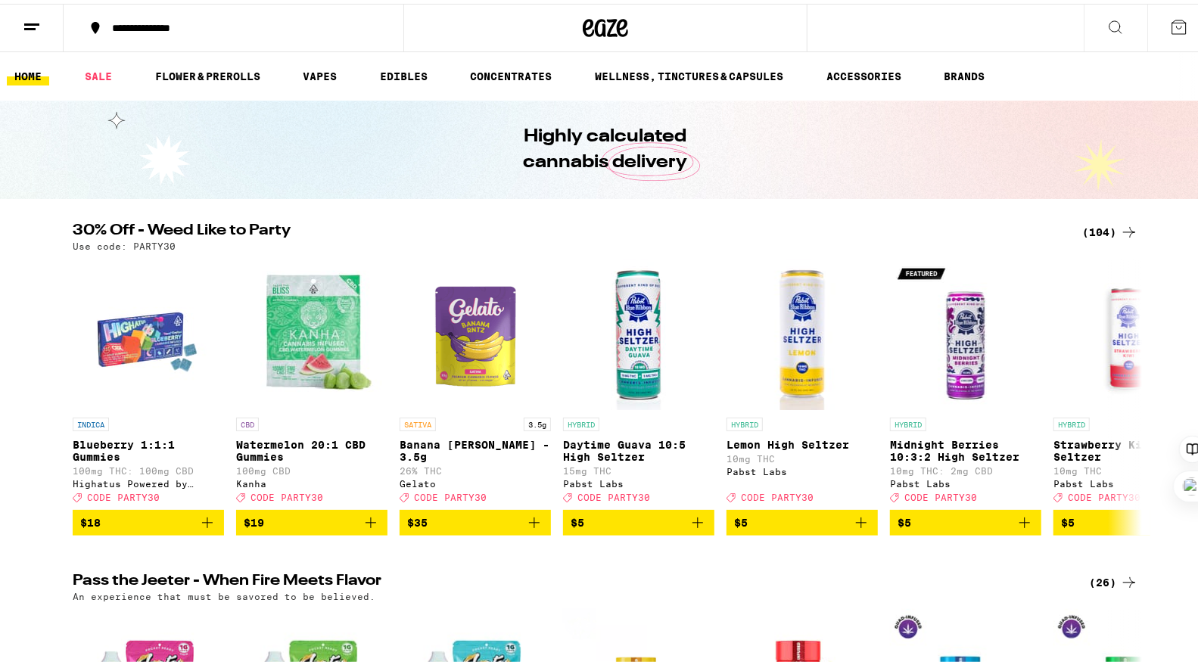
click at [35, 15] on icon at bounding box center [32, 23] width 18 height 18
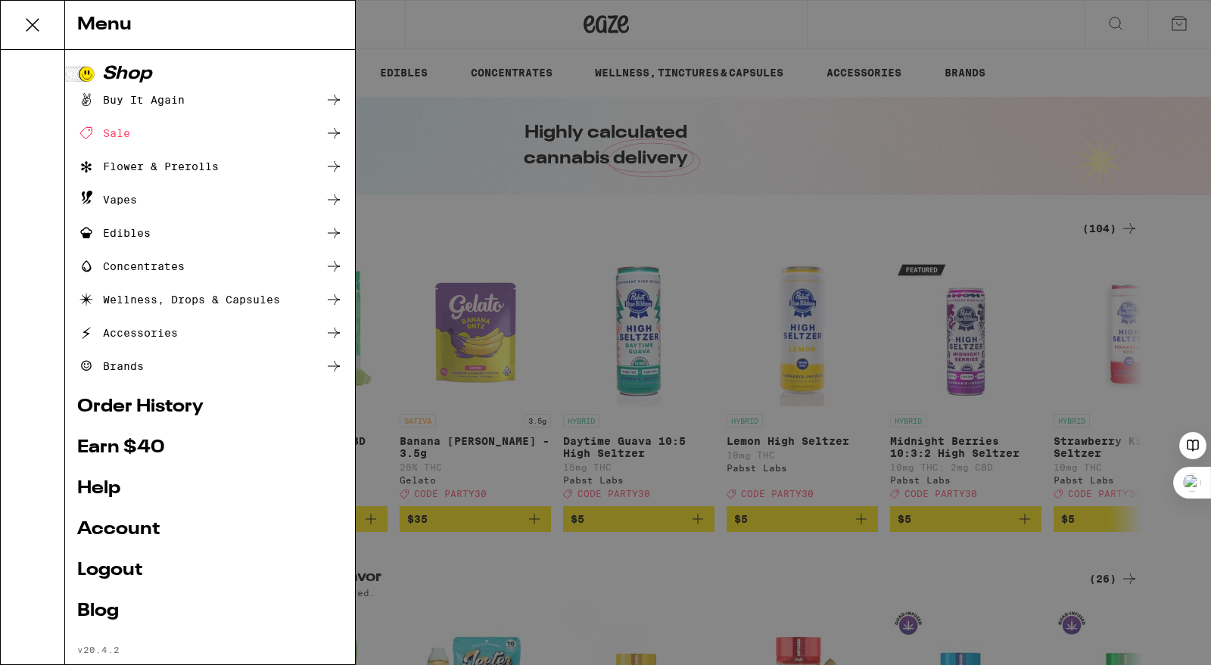
click at [117, 521] on link "Account" at bounding box center [210, 530] width 266 height 18
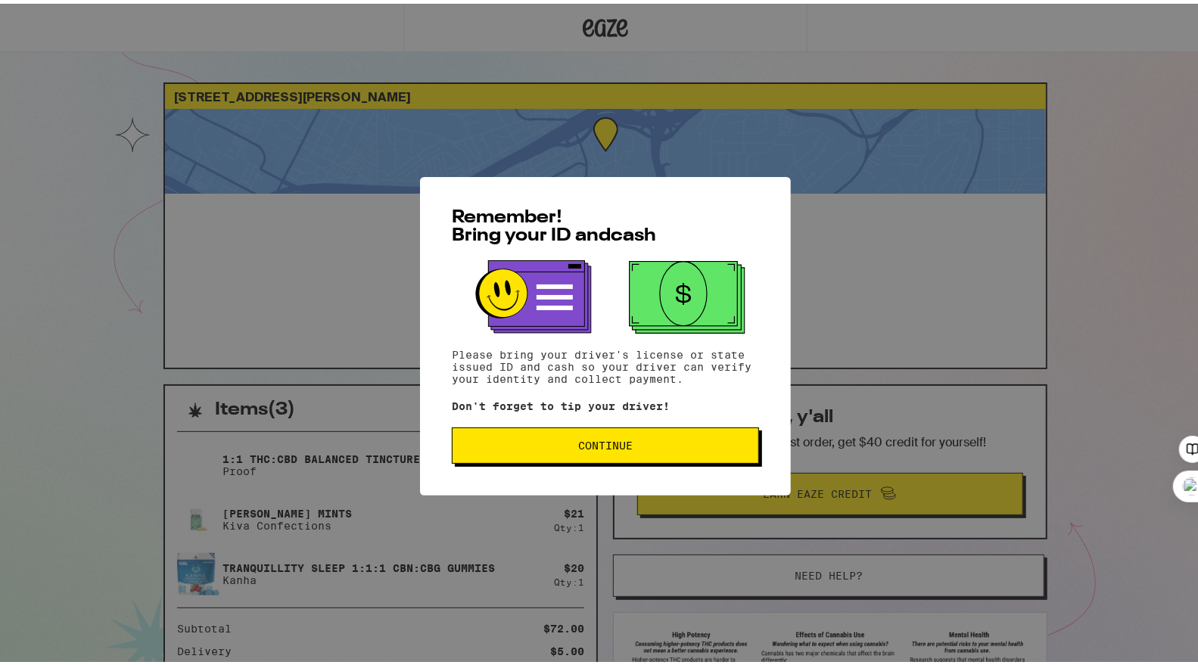
click at [685, 447] on span "Continue" at bounding box center [606, 442] width 282 height 11
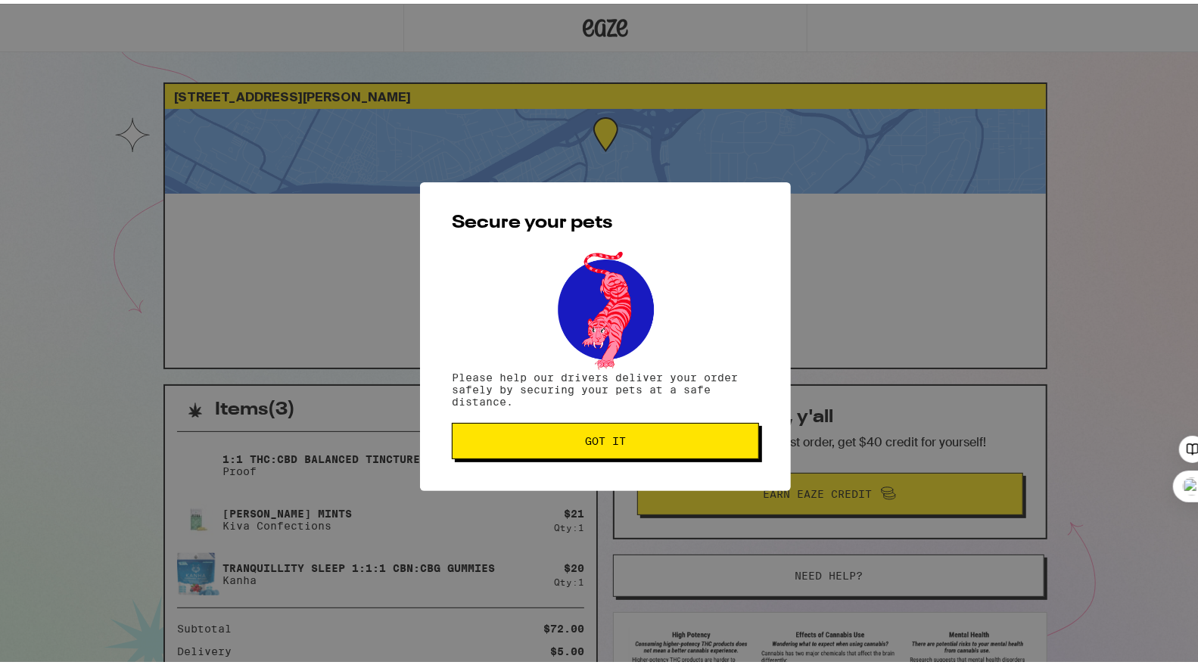
click at [640, 443] on span "Got it" at bounding box center [606, 437] width 282 height 11
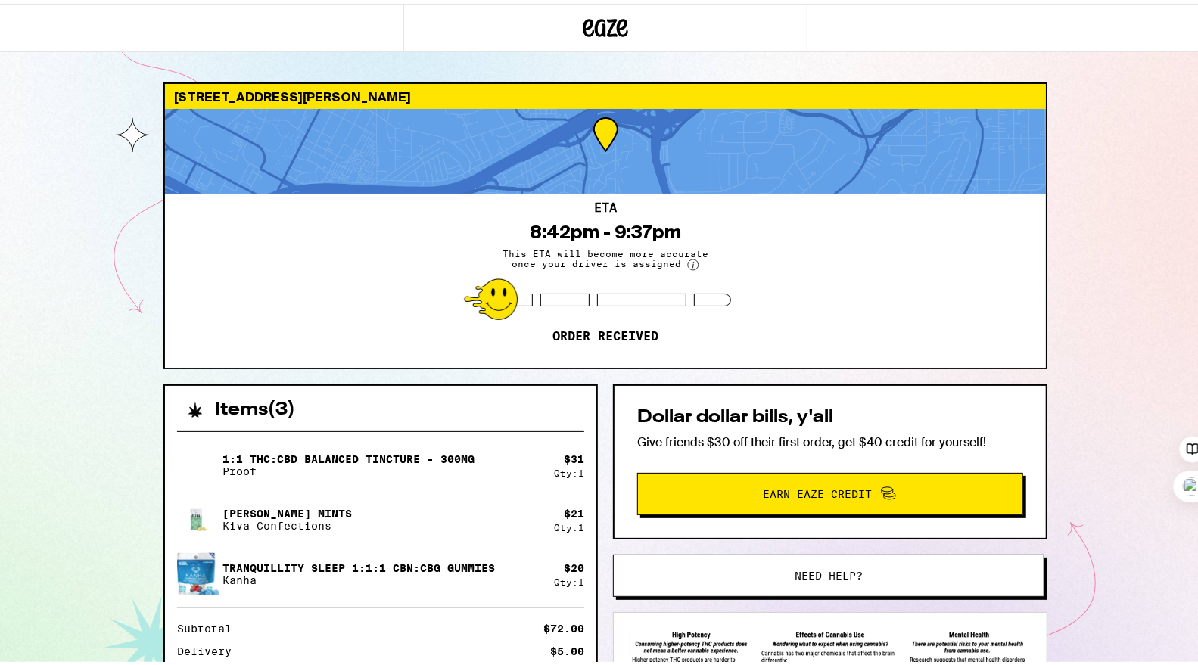
click at [835, 496] on span "Earn Eaze Credit" at bounding box center [817, 490] width 109 height 11
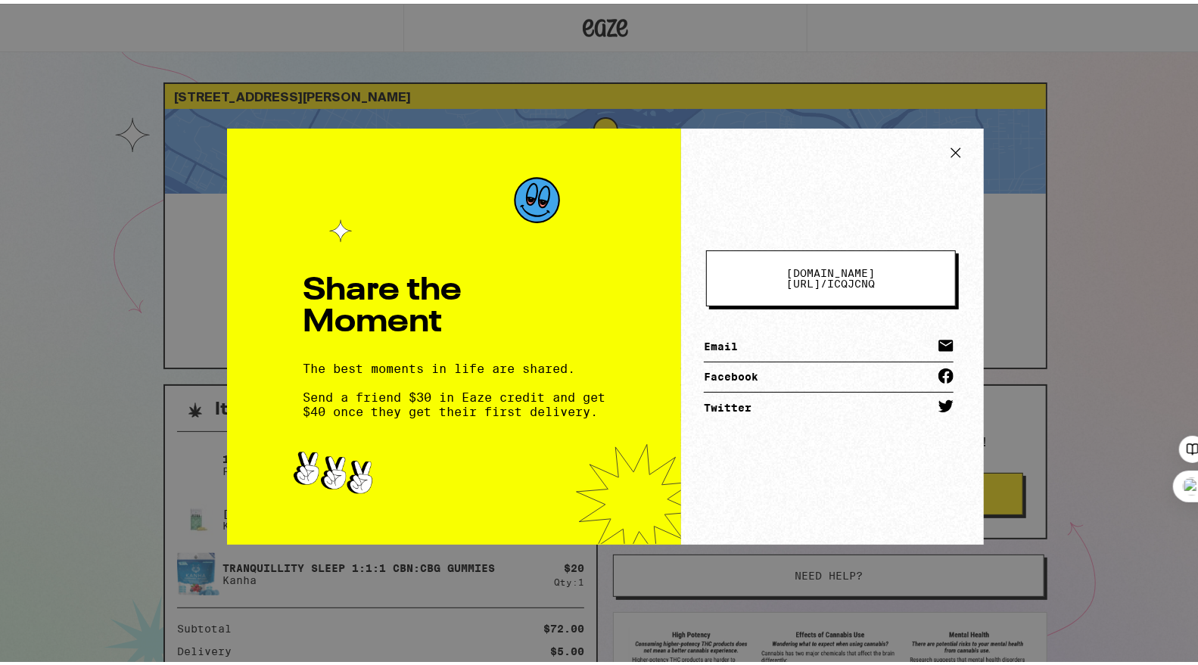
click at [129, 322] on div "Share the Moment The best moments in life are shared. Send a friend $30 in Eaze…" at bounding box center [605, 332] width 1211 height 665
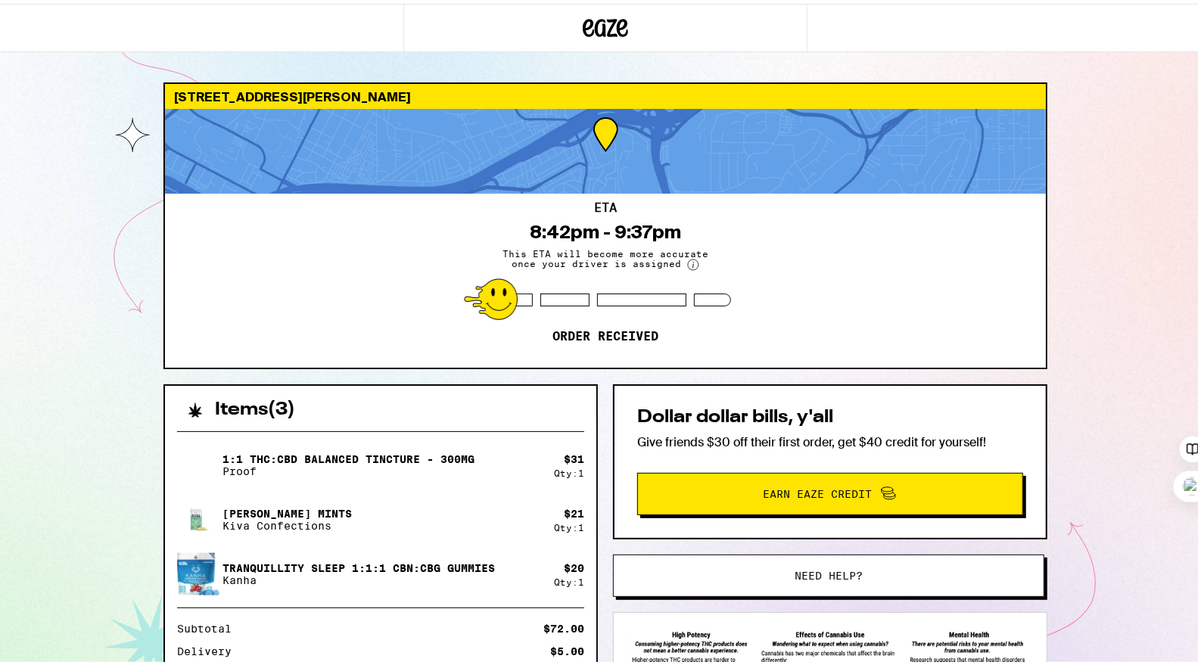
drag, startPoint x: 623, startPoint y: 29, endPoint x: 603, endPoint y: 25, distance: 20.8
click at [603, 25] on div at bounding box center [604, 24] width 403 height 48
click at [603, 25] on icon at bounding box center [605, 24] width 45 height 27
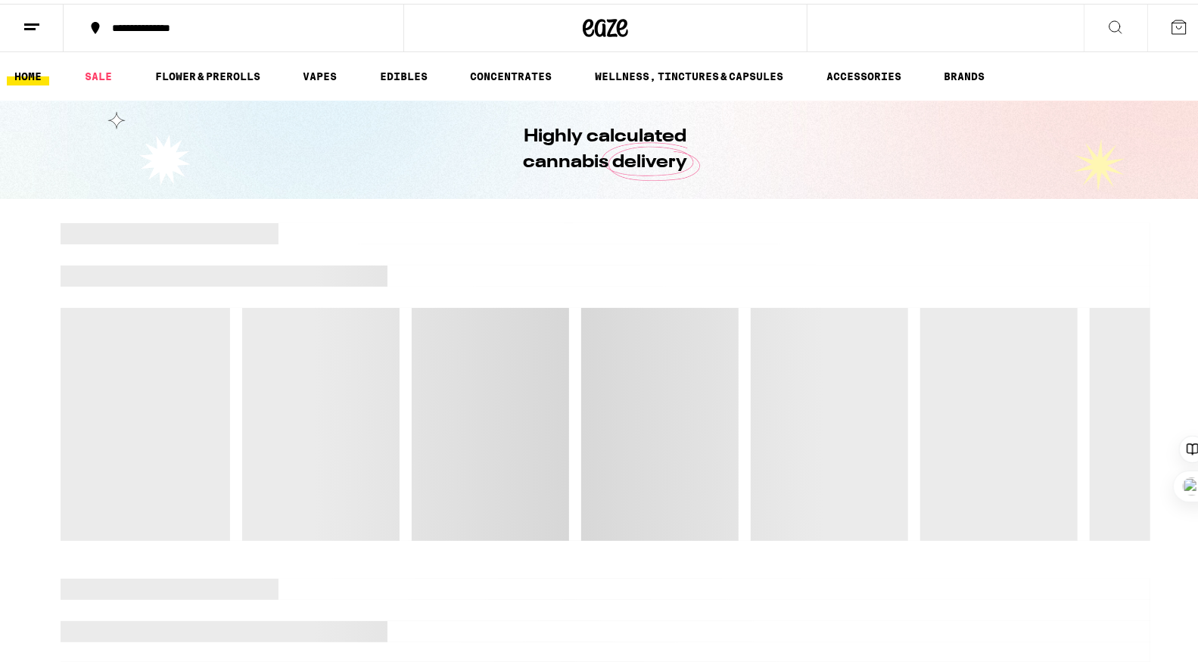
click at [39, 29] on icon at bounding box center [32, 23] width 18 height 18
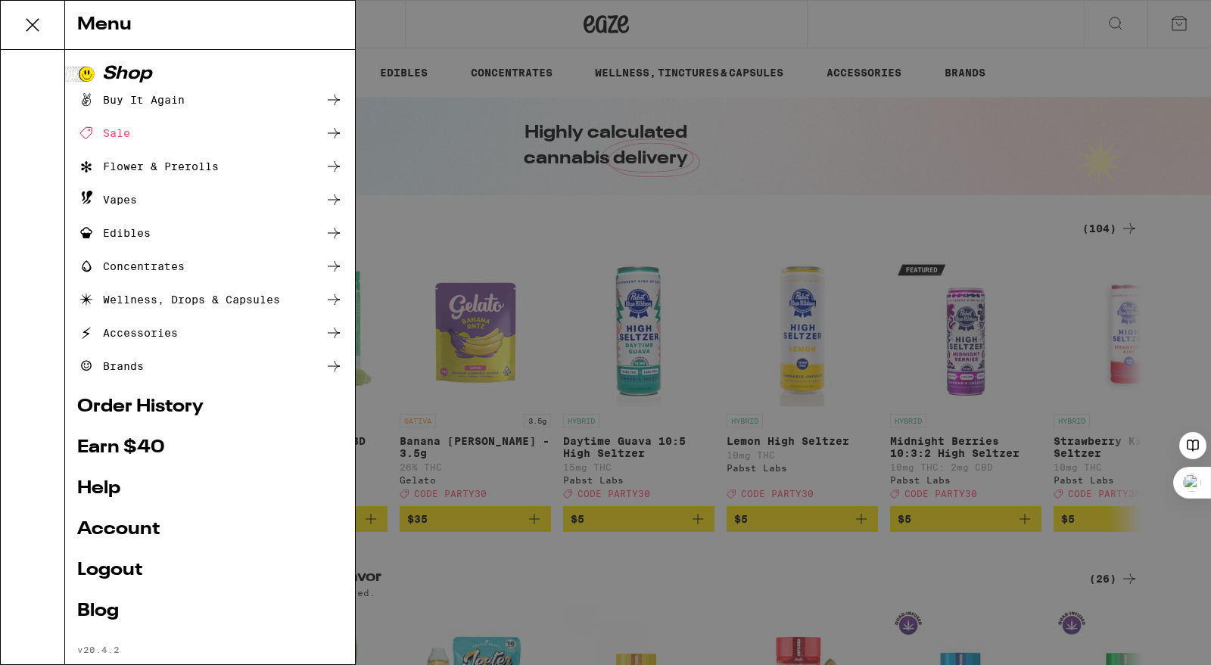
click at [135, 414] on link "Order History" at bounding box center [210, 407] width 266 height 18
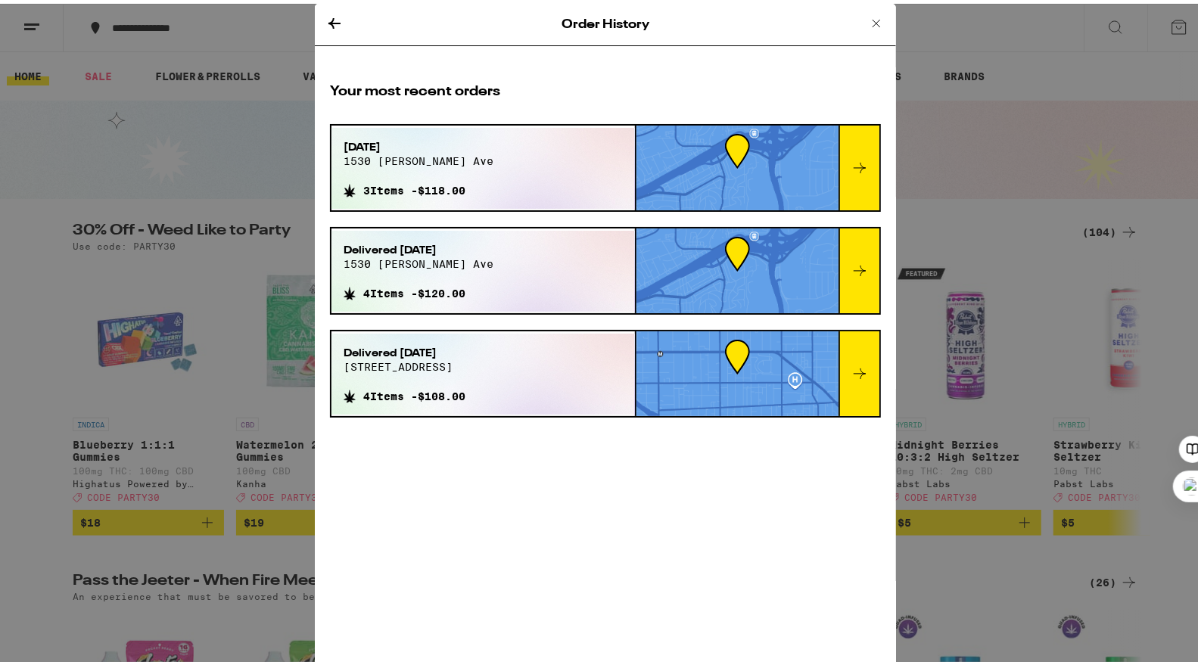
click at [867, 18] on icon at bounding box center [876, 20] width 18 height 18
